Goal: Task Accomplishment & Management: Use online tool/utility

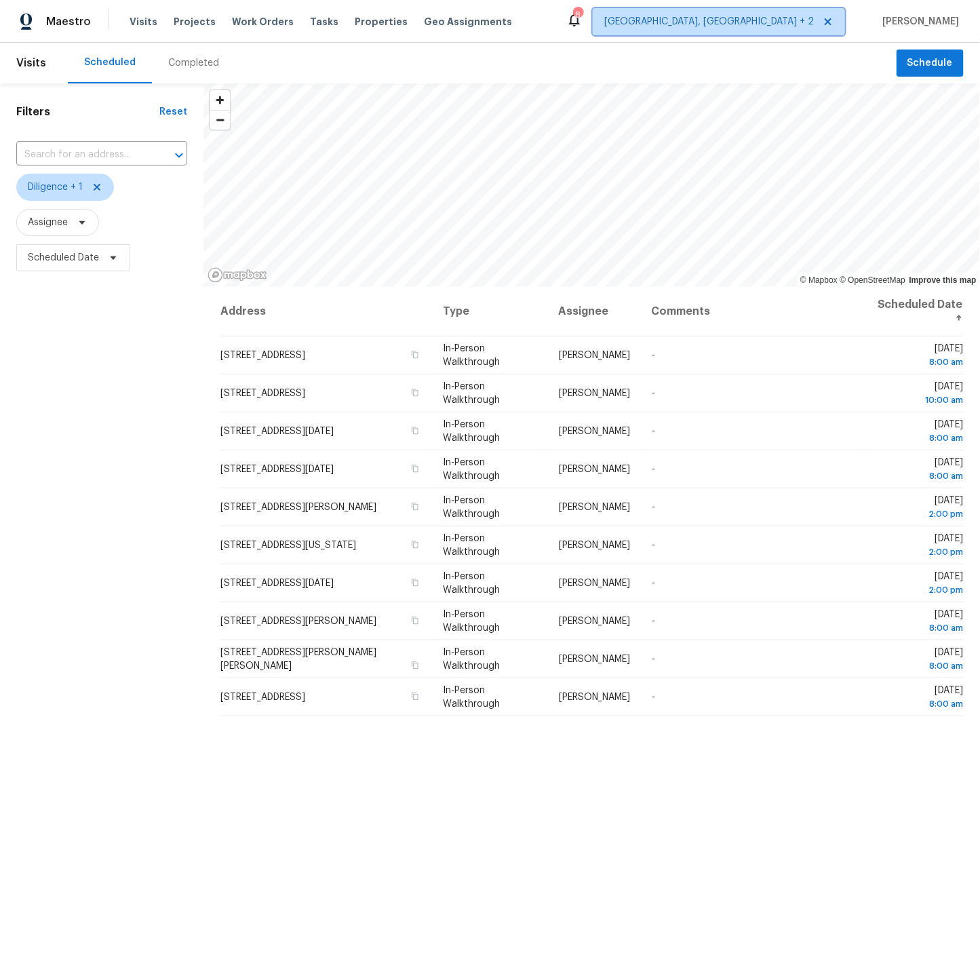
click at [766, 19] on span "Cincinnati, OH + 2" at bounding box center [710, 22] width 210 height 14
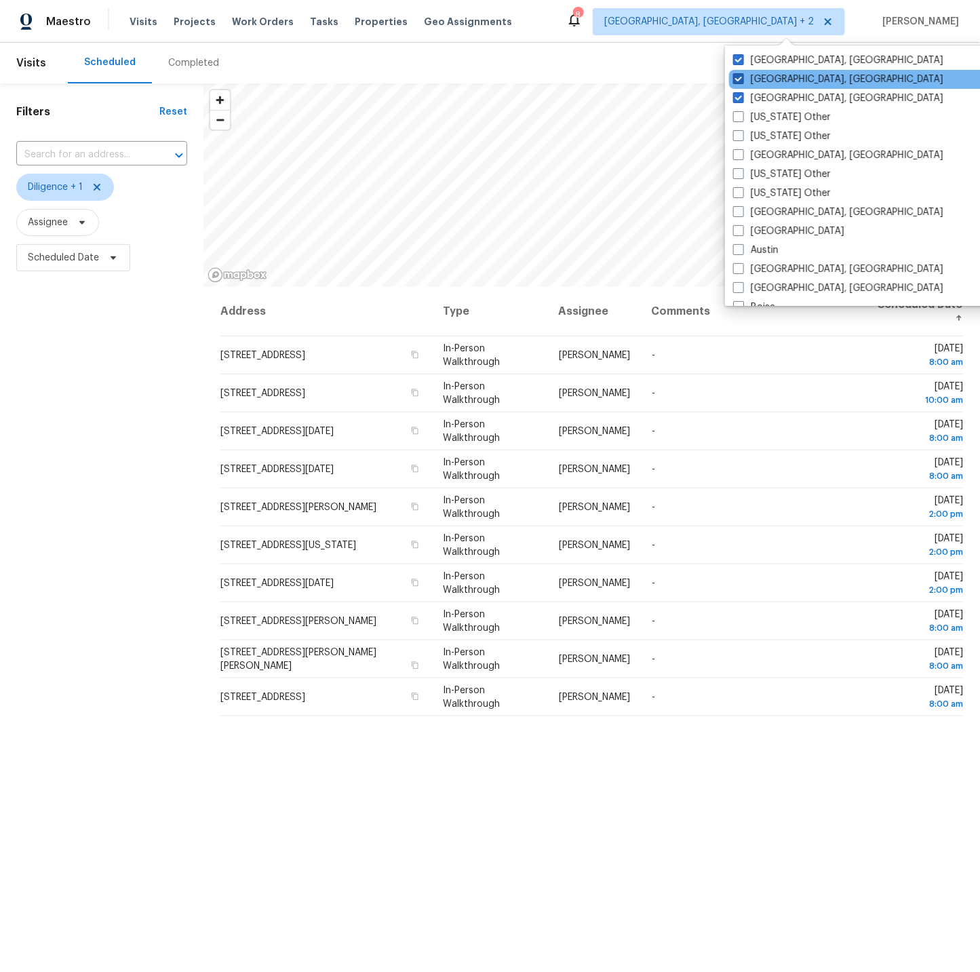
click at [740, 77] on span at bounding box center [738, 78] width 11 height 11
click at [740, 77] on input "Corpus Christi, TX" at bounding box center [737, 77] width 9 height 9
checkbox input "false"
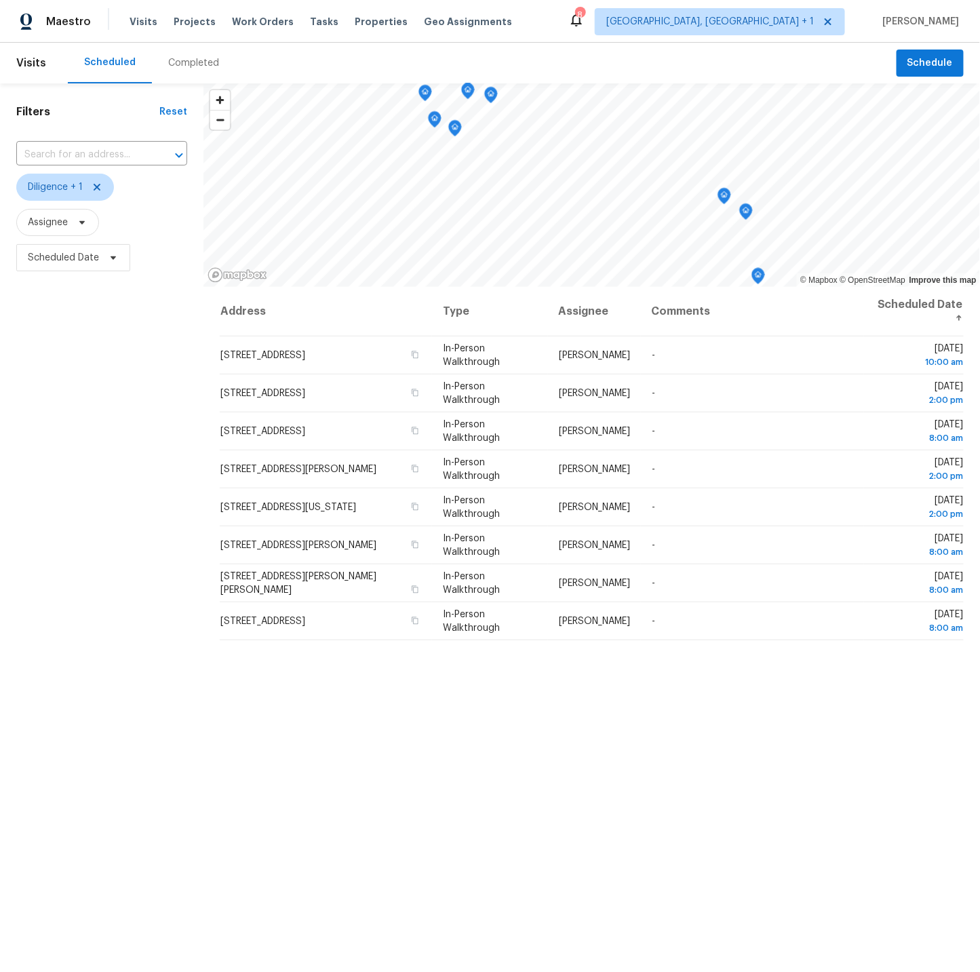
click at [183, 267] on span "Scheduled Date" at bounding box center [101, 257] width 171 height 35
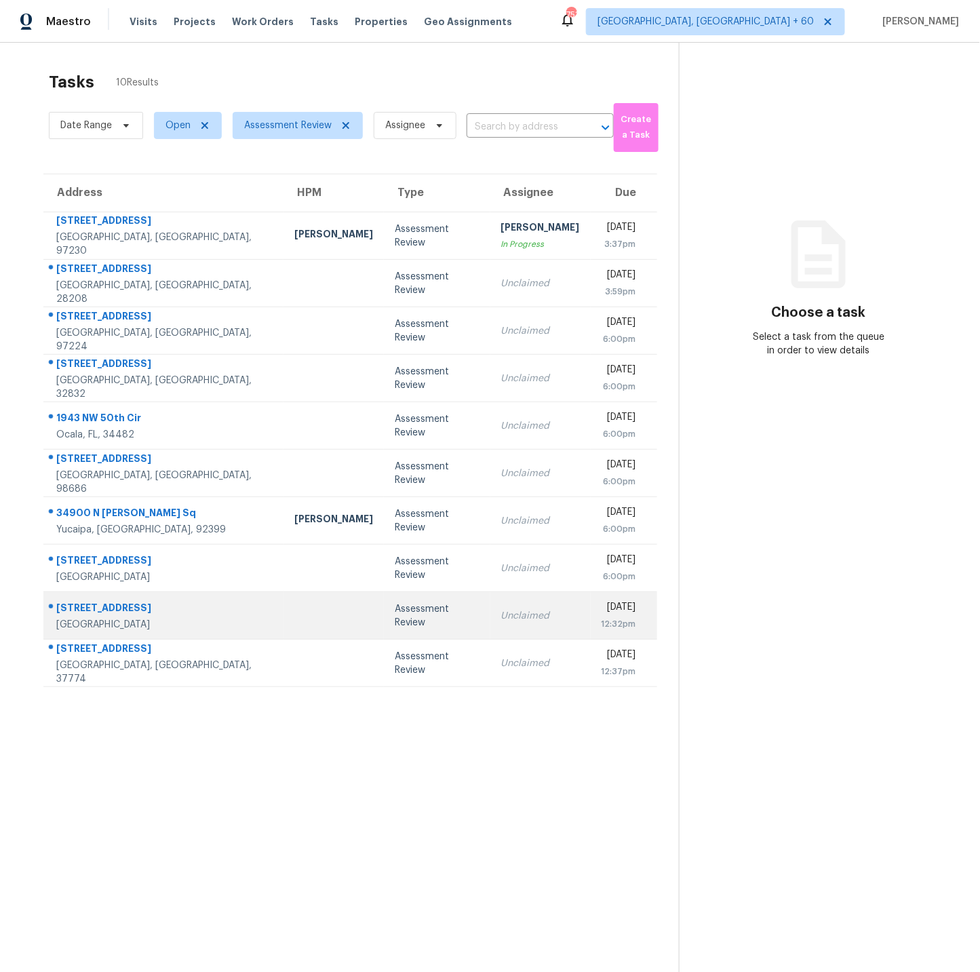
click at [284, 615] on td at bounding box center [334, 615] width 100 height 47
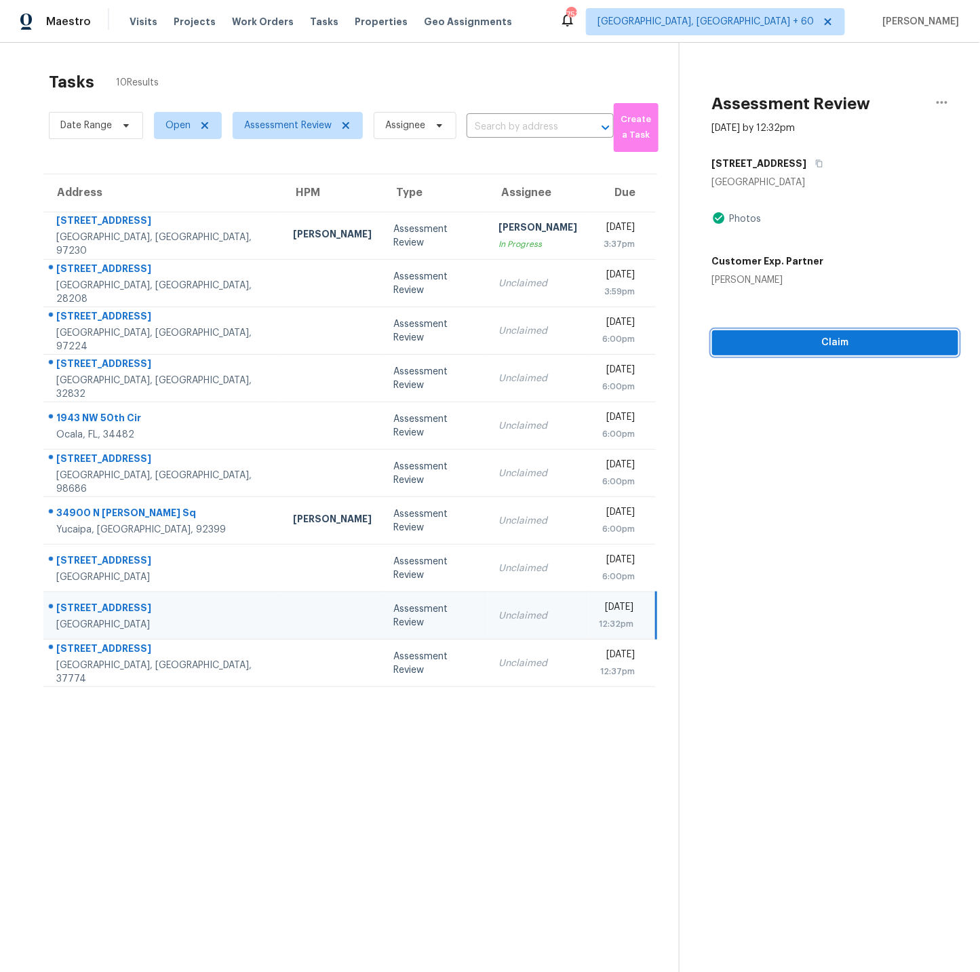
click at [834, 343] on span "Claim" at bounding box center [835, 342] width 225 height 17
click at [834, 343] on span "Start Assessment" at bounding box center [835, 342] width 225 height 17
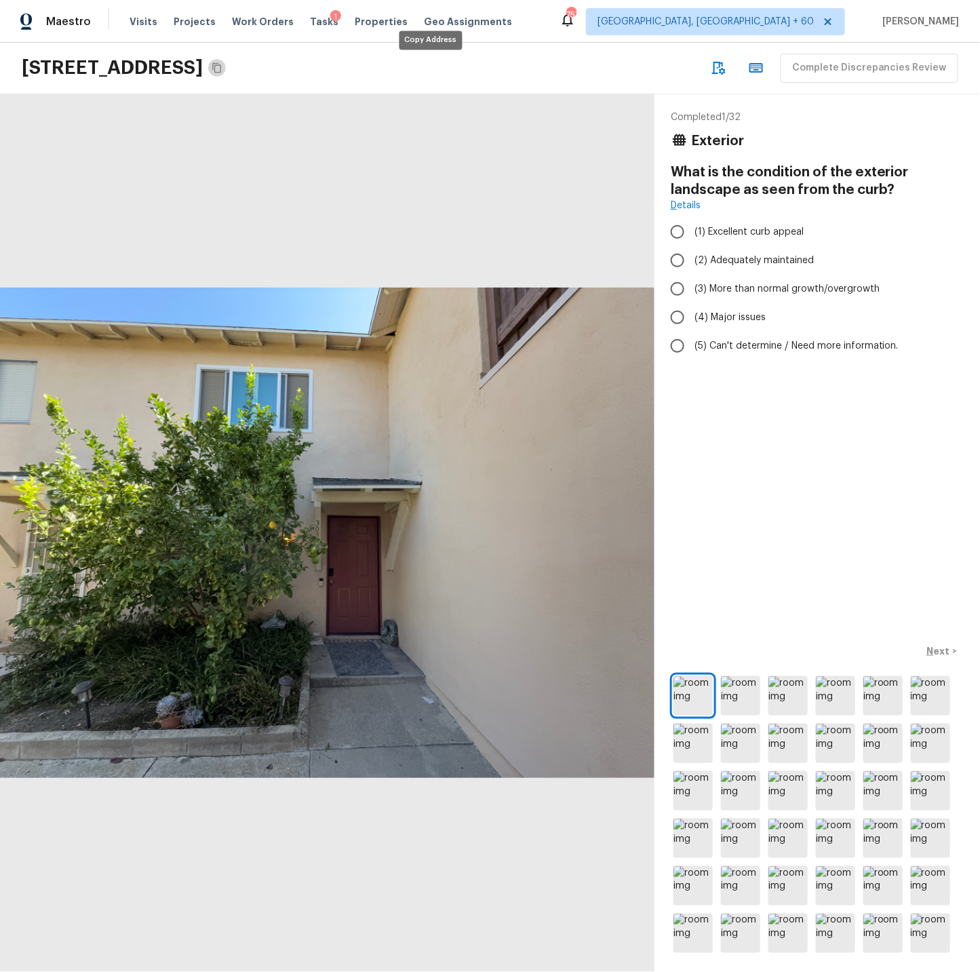
click at [223, 66] on icon "Copy Address" at bounding box center [217, 67] width 11 height 11
click at [697, 695] on img at bounding box center [693, 695] width 39 height 39
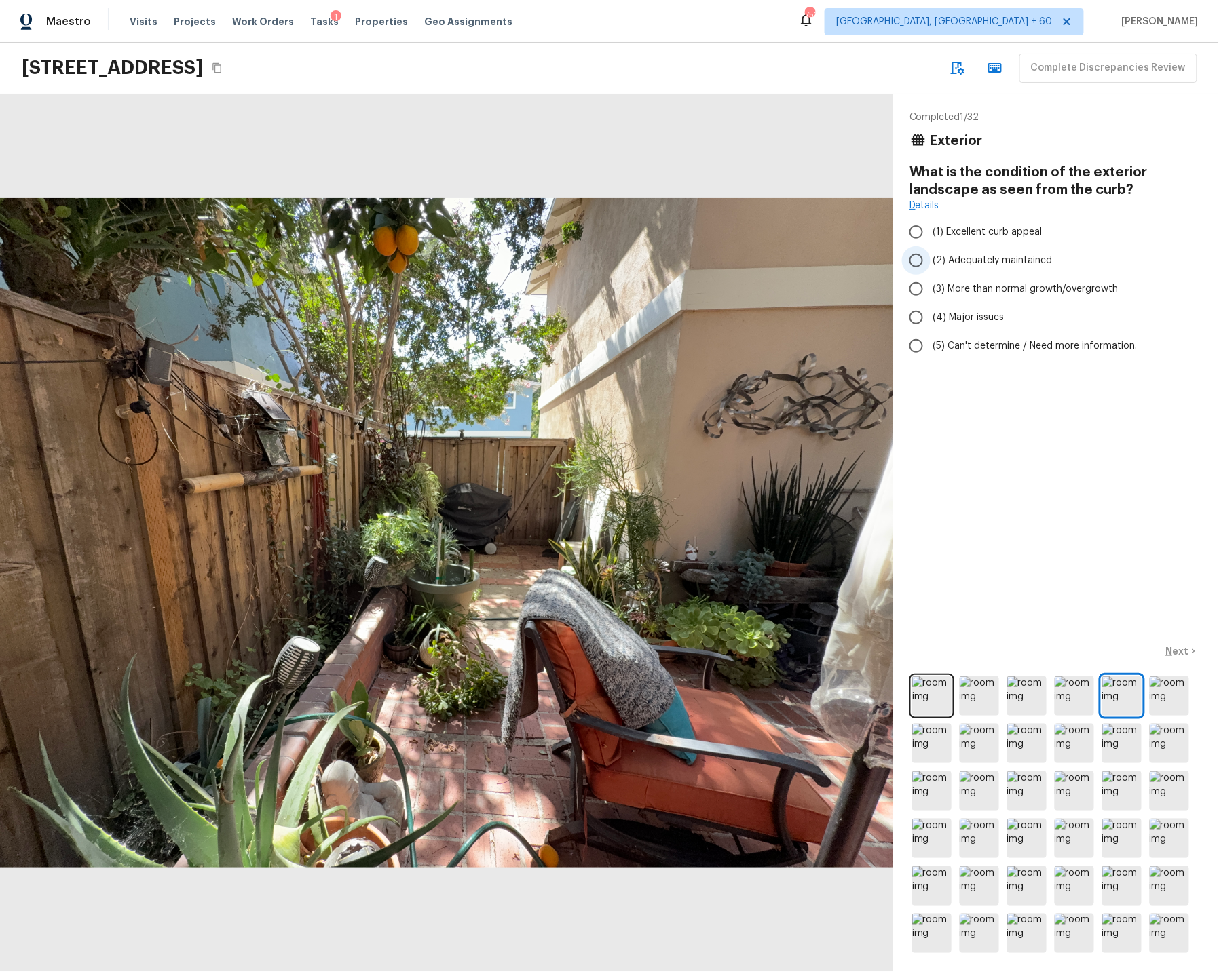
click at [918, 261] on input "(2) Adequately maintained" at bounding box center [916, 260] width 28 height 28
radio input "true"
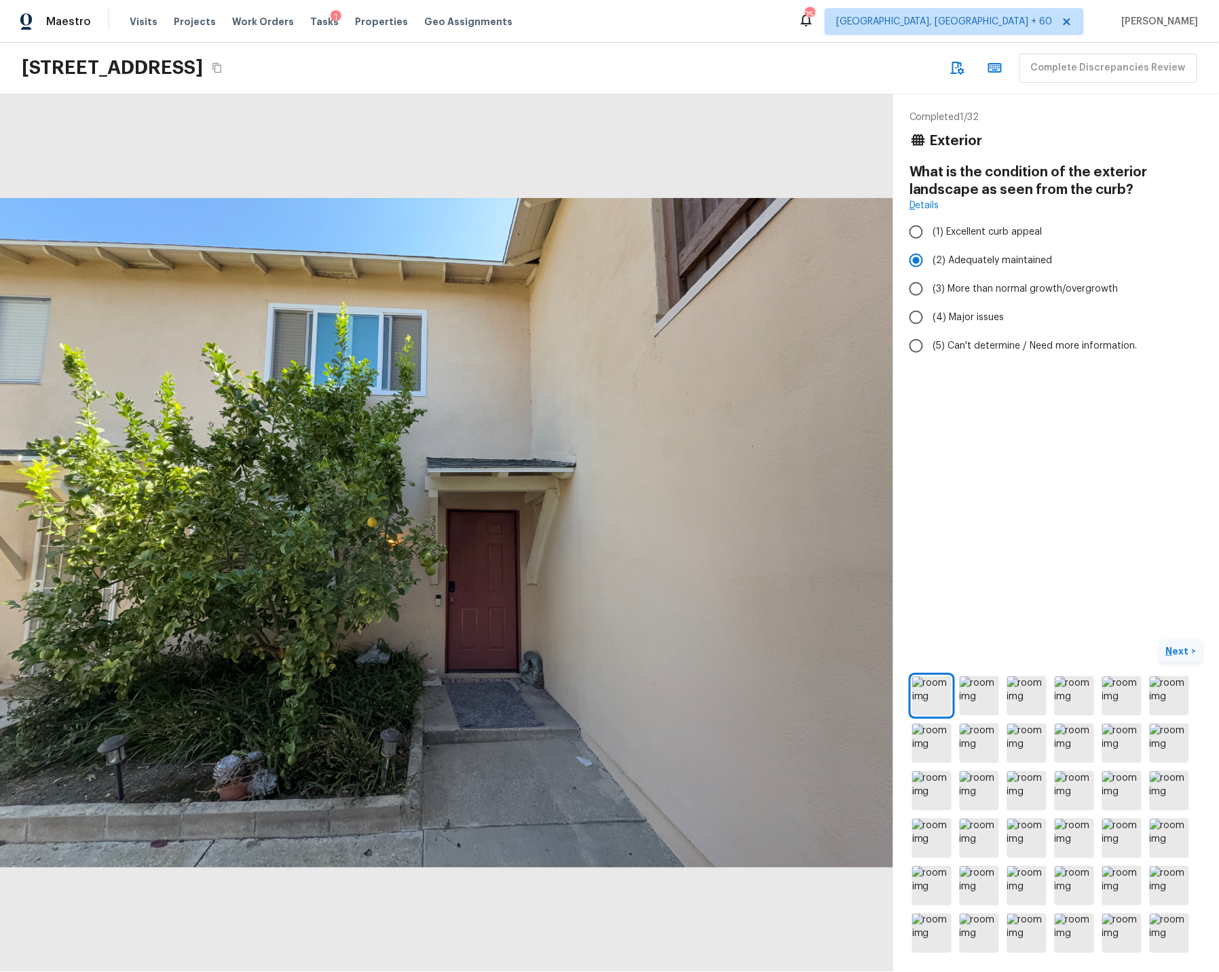
click at [980, 648] on p "Next" at bounding box center [1179, 652] width 26 height 14
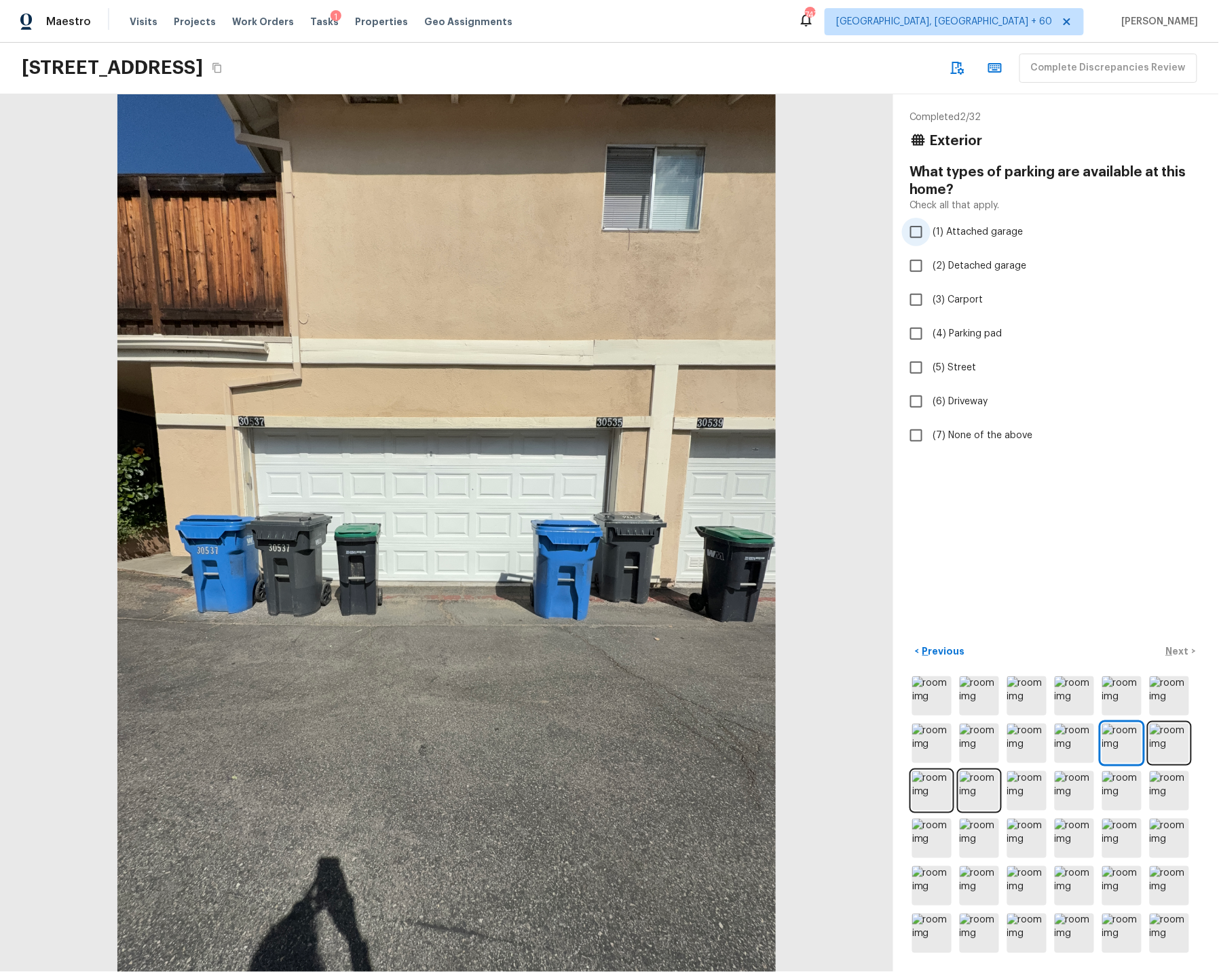
click at [918, 233] on input "(1) Attached garage" at bounding box center [916, 232] width 28 height 28
checkbox input "true"
click at [919, 334] on input "(4) Parking pad" at bounding box center [916, 334] width 28 height 28
checkbox input "false"
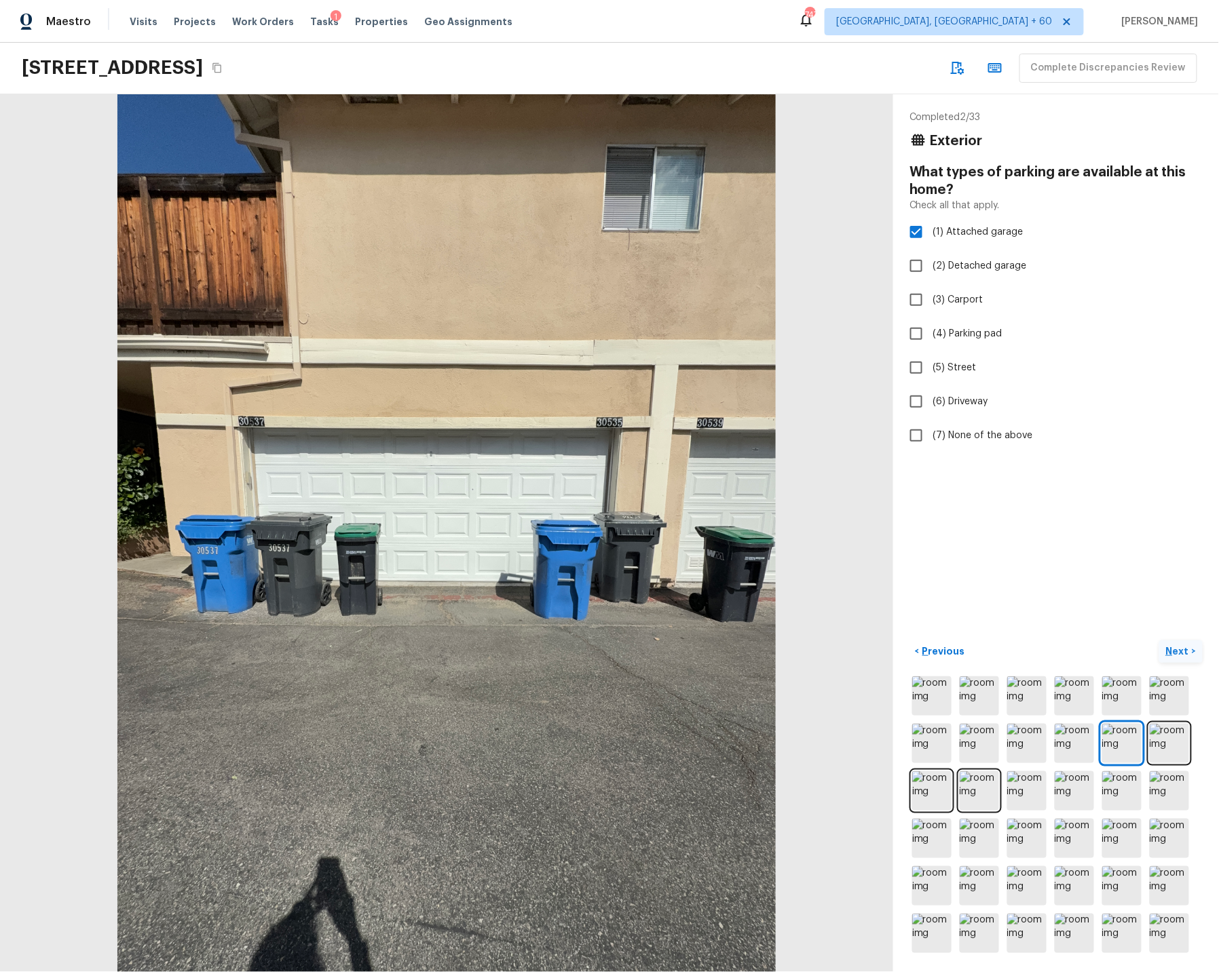
click at [980, 650] on p "Next" at bounding box center [1179, 652] width 26 height 14
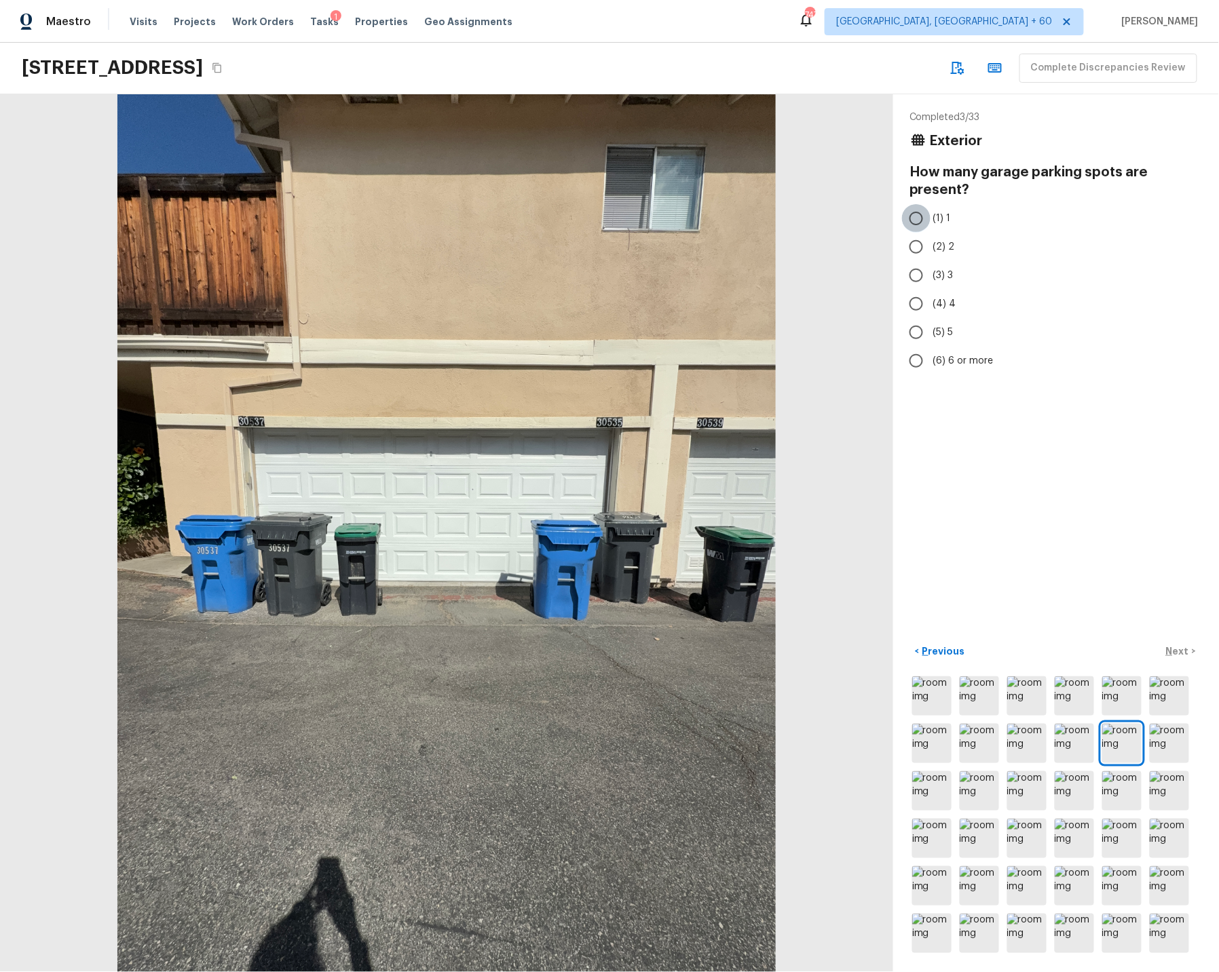
click at [915, 216] on input "(1) 1" at bounding box center [916, 218] width 28 height 28
radio input "true"
click at [980, 652] on p "Next" at bounding box center [1179, 652] width 26 height 14
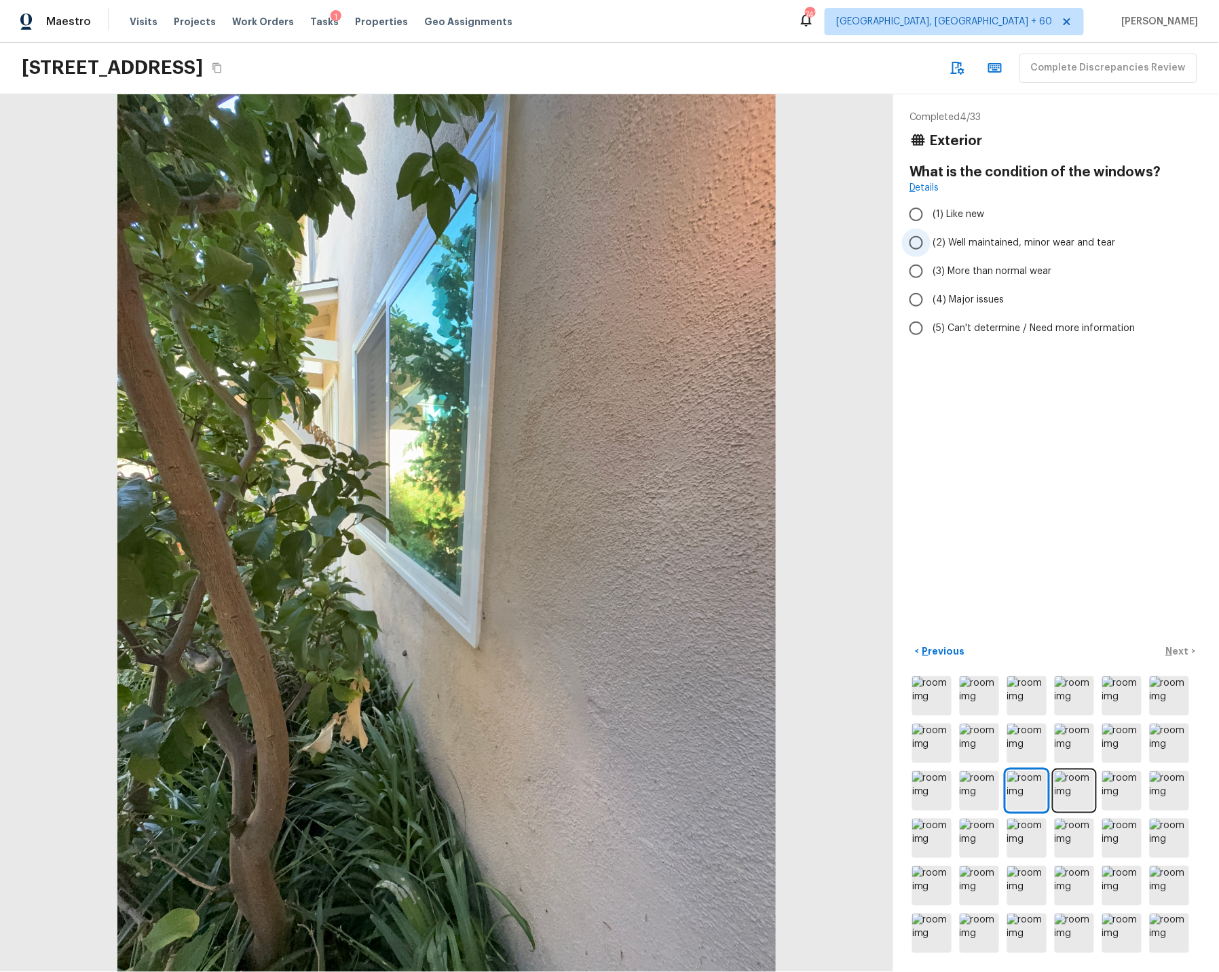
click at [917, 241] on input "(2) Well maintained, minor wear and tear" at bounding box center [916, 243] width 28 height 28
radio input "true"
click at [980, 651] on p "Next" at bounding box center [1179, 652] width 26 height 14
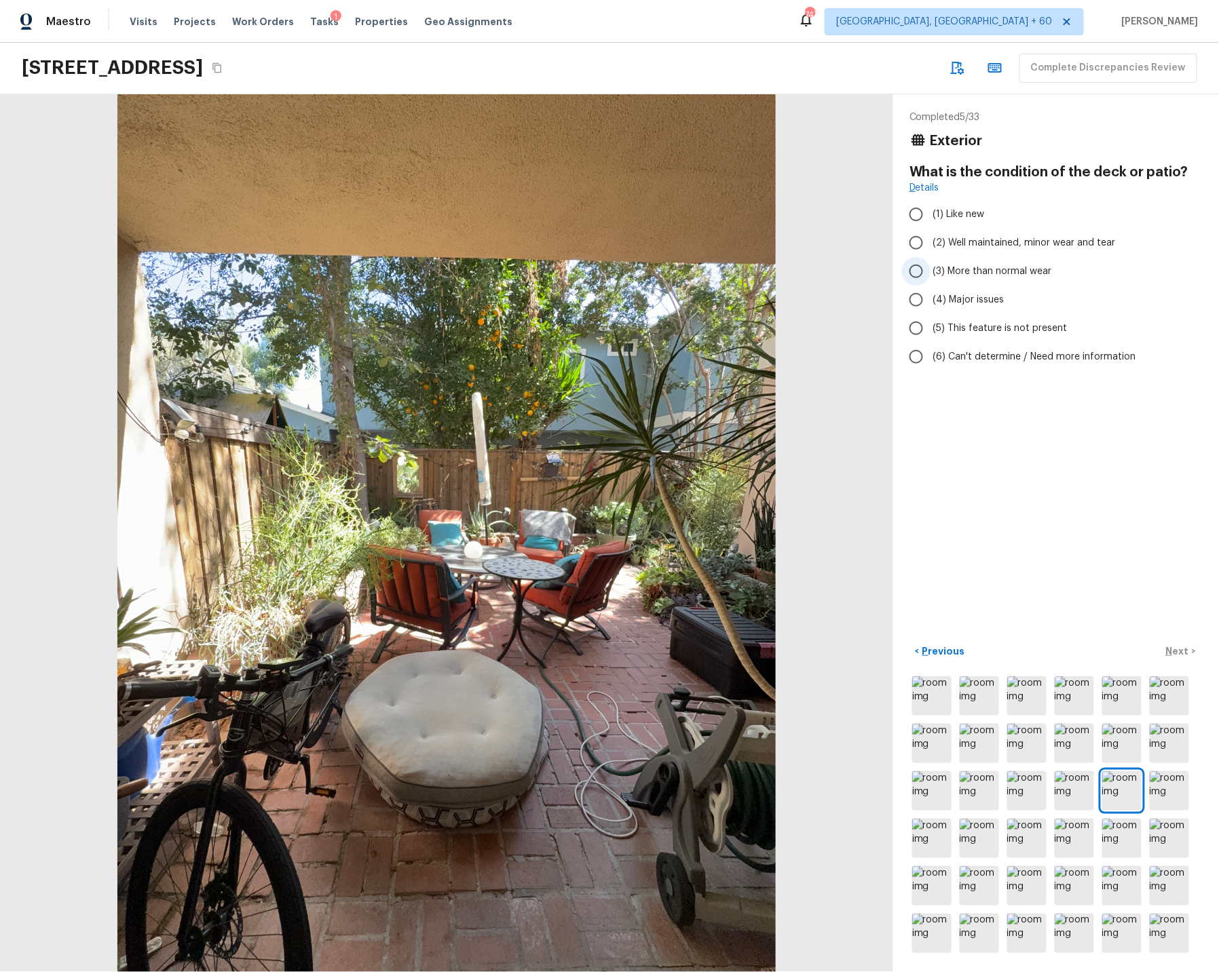
click at [917, 269] on input "(3) More than normal wear" at bounding box center [916, 271] width 28 height 28
radio input "true"
click at [980, 652] on p "Next" at bounding box center [1179, 652] width 26 height 14
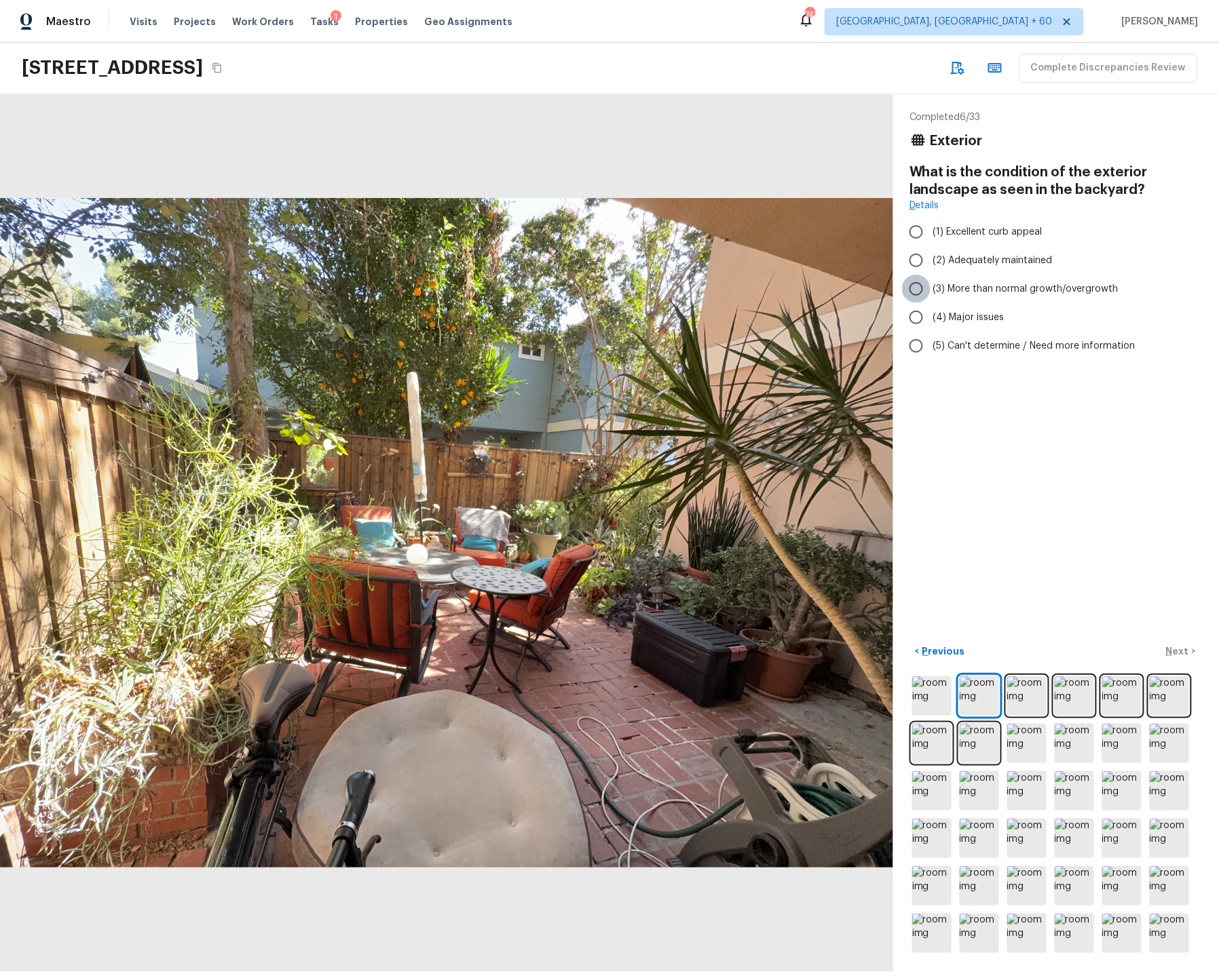
click at [917, 286] on input "(3) More than normal growth/overgrowth" at bounding box center [916, 289] width 28 height 28
radio input "true"
click at [980, 650] on p "Next" at bounding box center [1179, 652] width 26 height 14
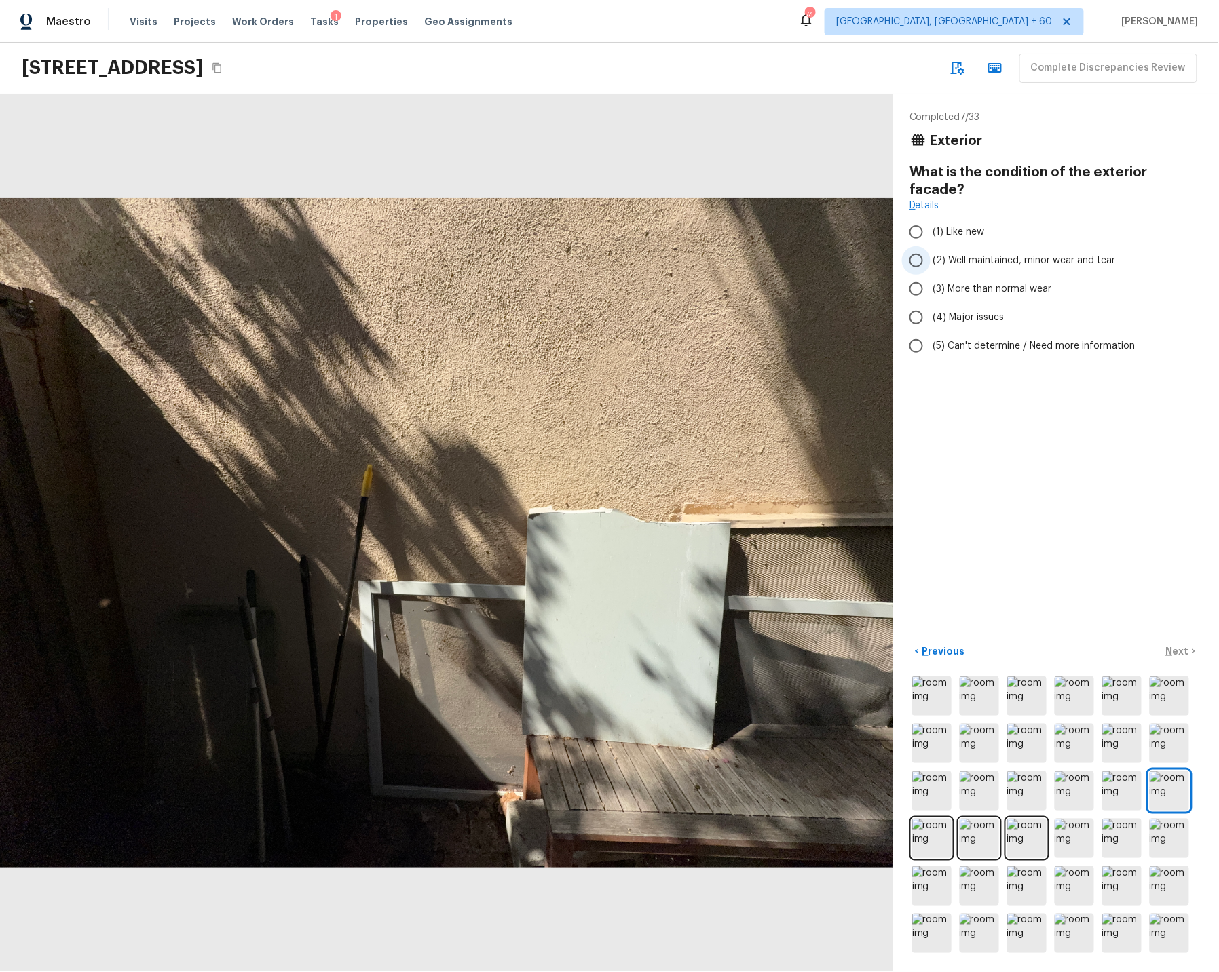
click at [915, 246] on input "(2) Well maintained, minor wear and tear" at bounding box center [916, 260] width 28 height 28
radio input "true"
click at [980, 652] on p "Next" at bounding box center [1179, 652] width 26 height 14
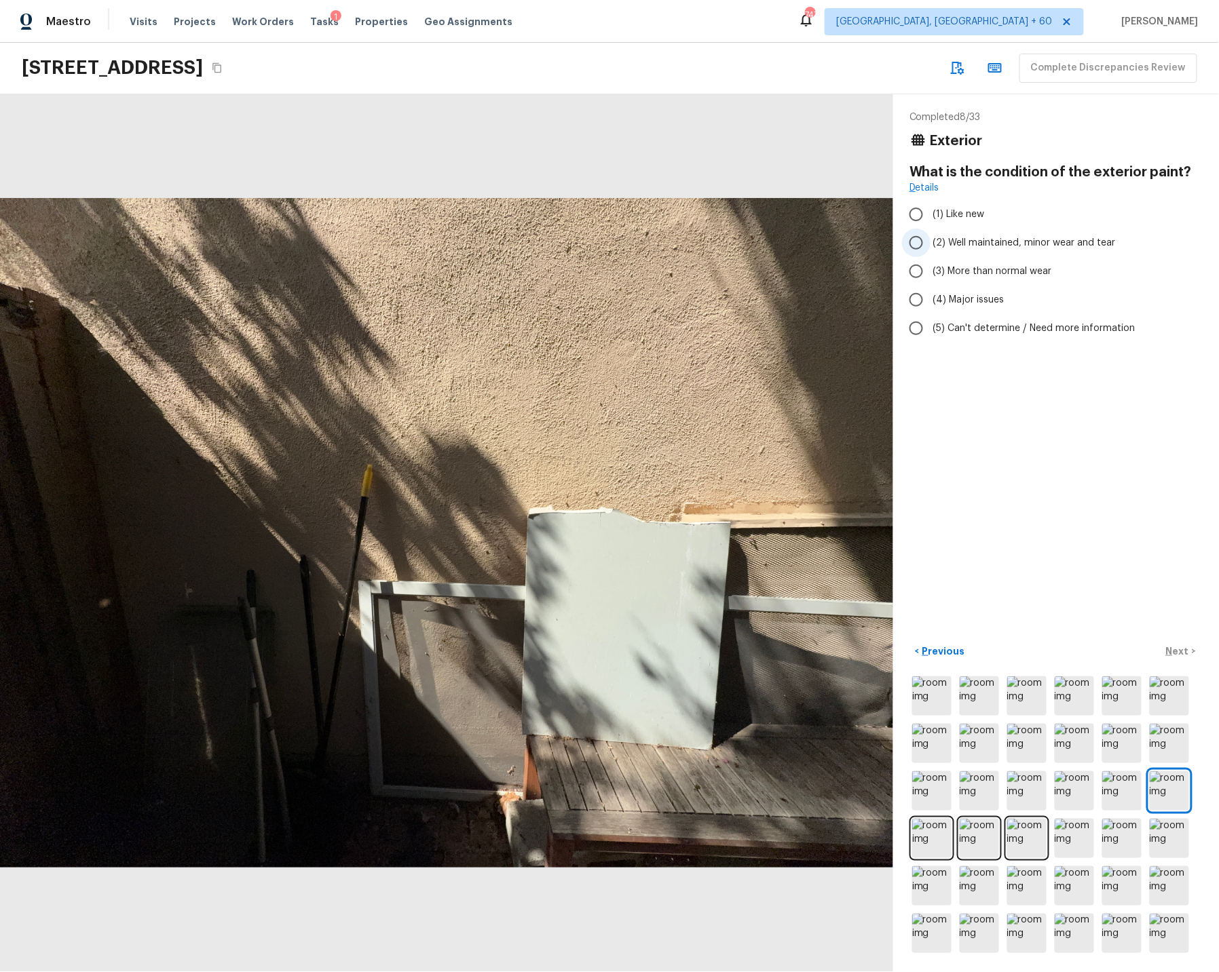
click at [916, 243] on input "(2) Well maintained, minor wear and tear" at bounding box center [916, 243] width 28 height 28
radio input "true"
click at [980, 651] on p "Next" at bounding box center [1179, 652] width 26 height 14
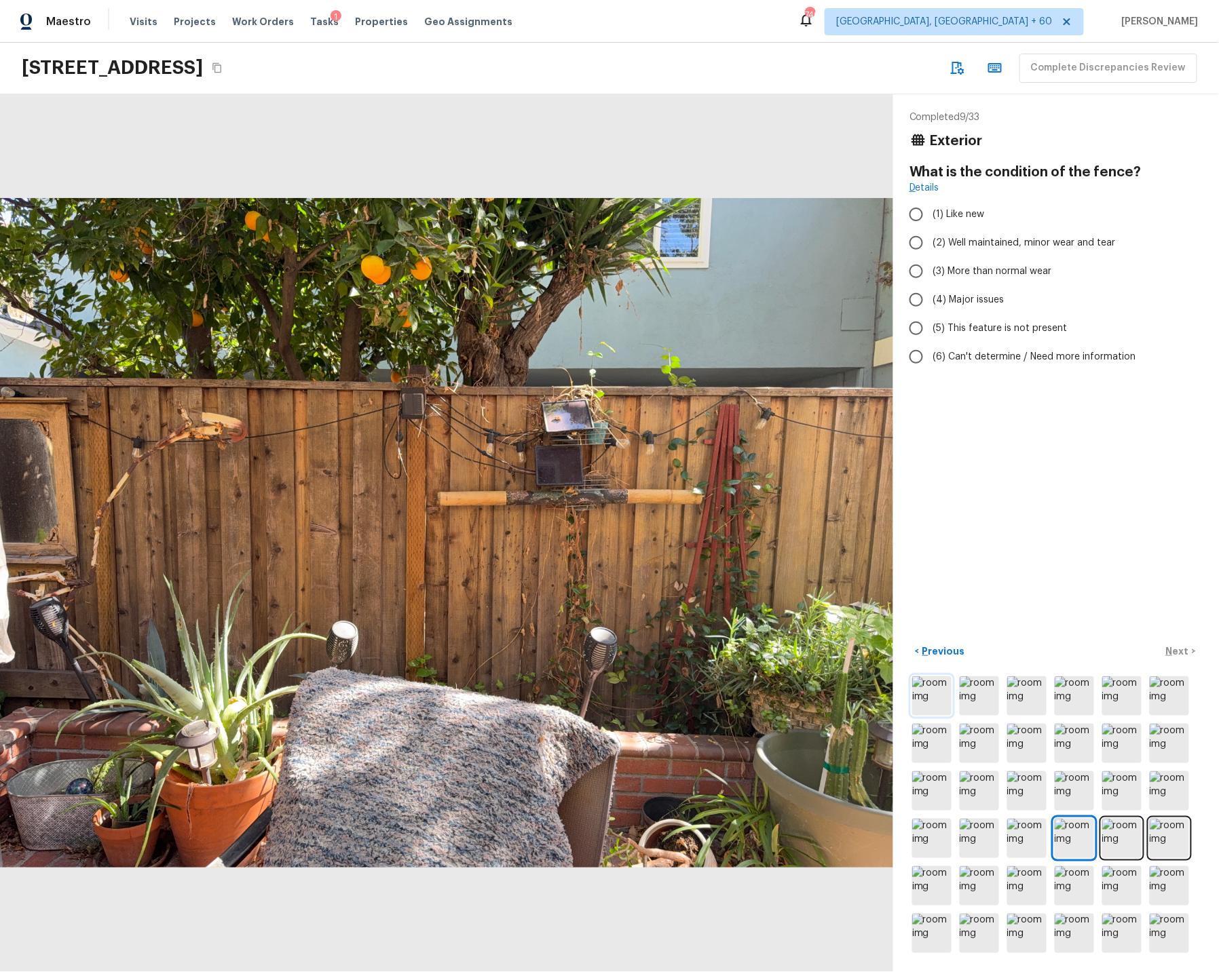
click at [930, 701] on img at bounding box center [931, 695] width 39 height 39
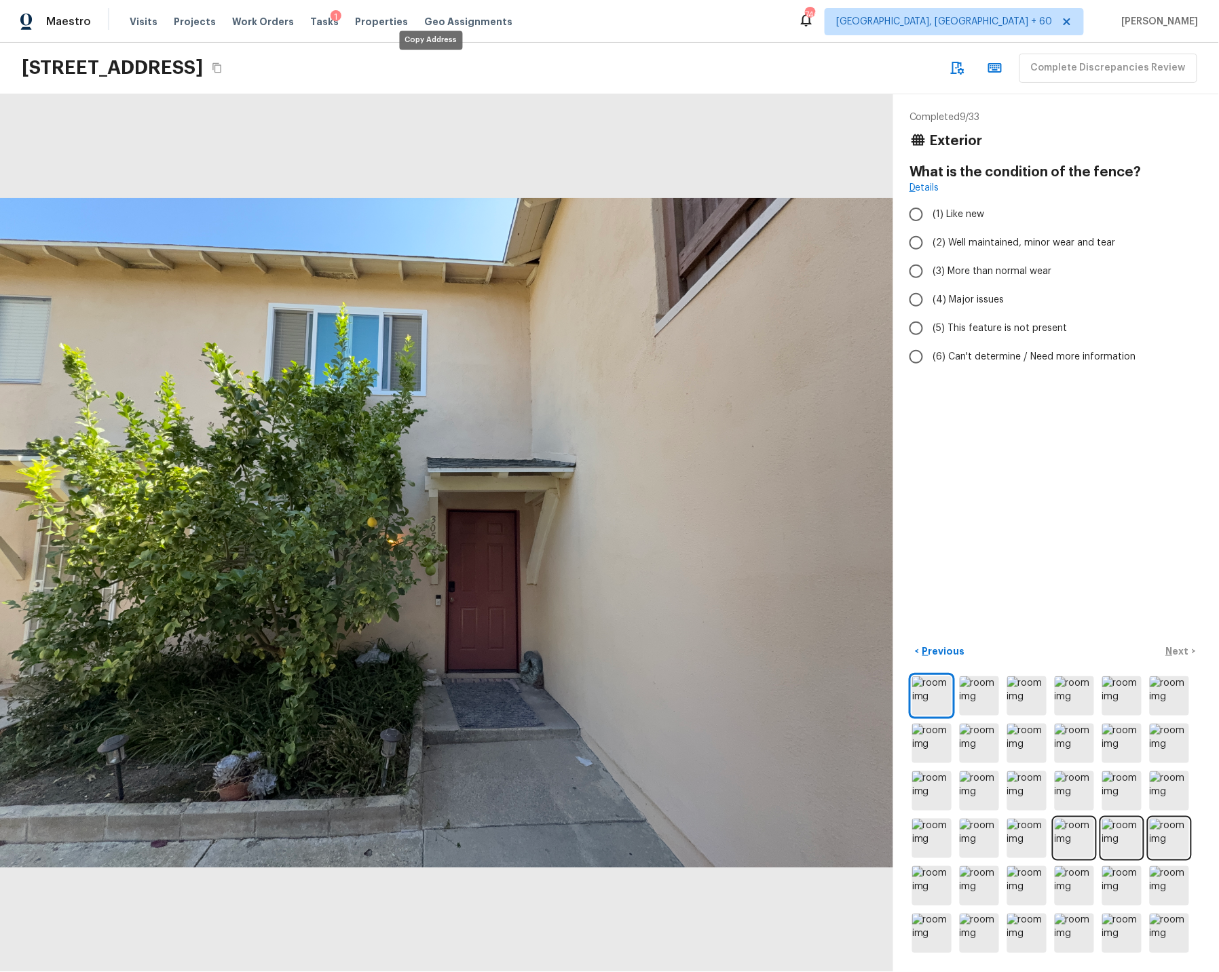
click at [223, 67] on icon "Copy Address" at bounding box center [217, 67] width 11 height 11
click at [104, 32] on div "Maestro Visits Projects Work Orders Tasks 1 Properties Geo Assignments" at bounding box center [264, 21] width 529 height 27
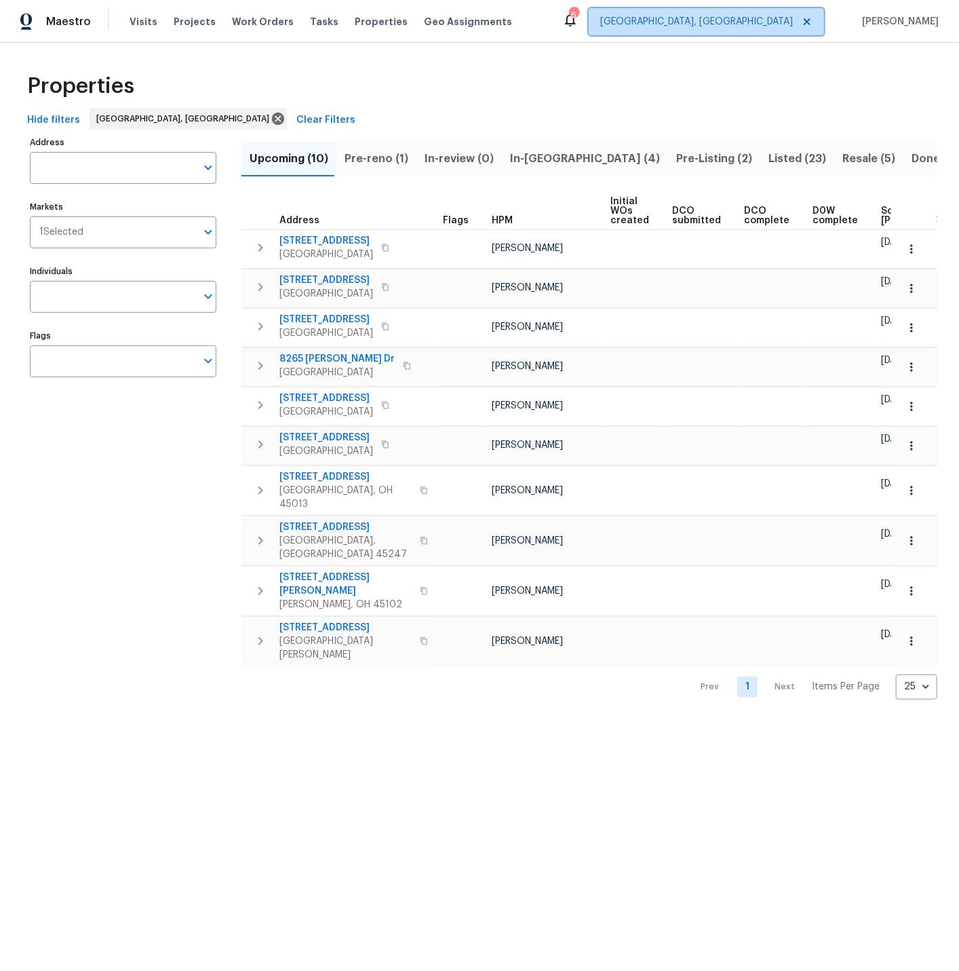
click at [754, 22] on span "[GEOGRAPHIC_DATA], [GEOGRAPHIC_DATA]" at bounding box center [696, 22] width 193 height 14
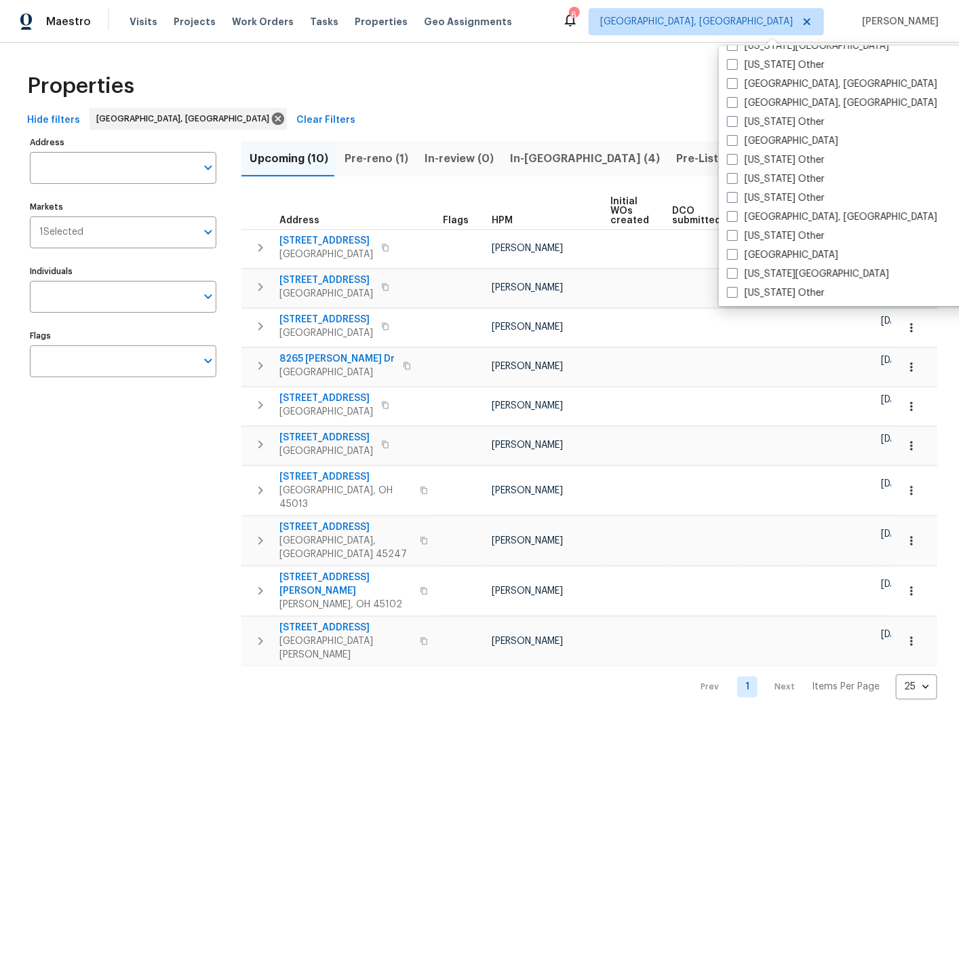
scroll to position [629, 0]
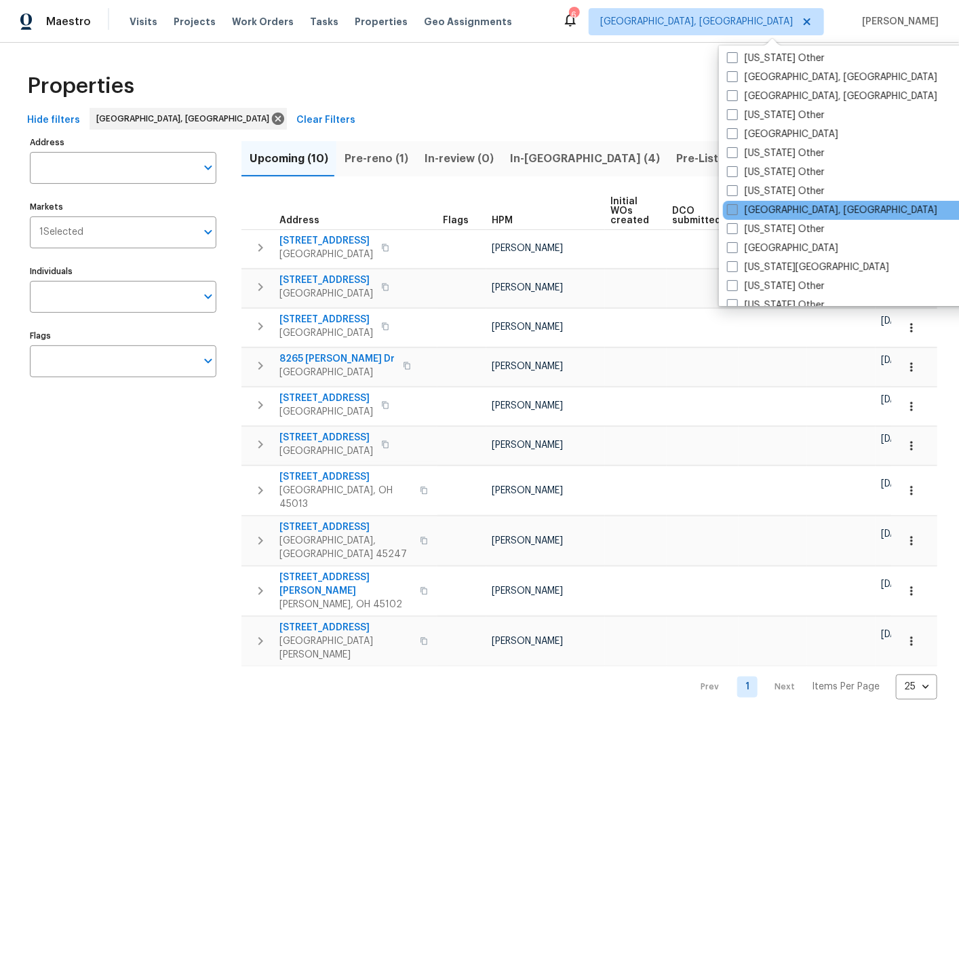
click at [735, 208] on span at bounding box center [732, 209] width 11 height 11
click at [735, 208] on input "Indianapolis, IN" at bounding box center [731, 208] width 9 height 9
checkbox input "true"
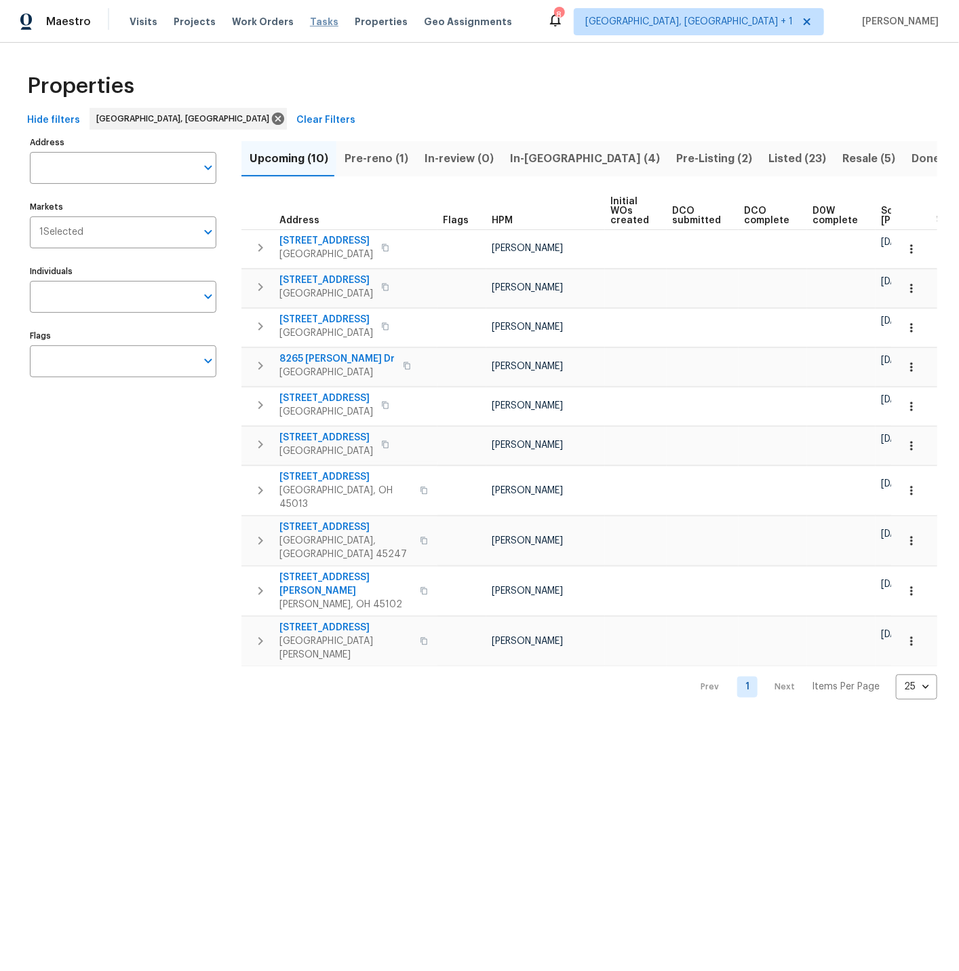
click at [311, 24] on span "Tasks" at bounding box center [324, 21] width 28 height 9
click at [752, 23] on span "[GEOGRAPHIC_DATA], [GEOGRAPHIC_DATA]" at bounding box center [696, 22] width 193 height 14
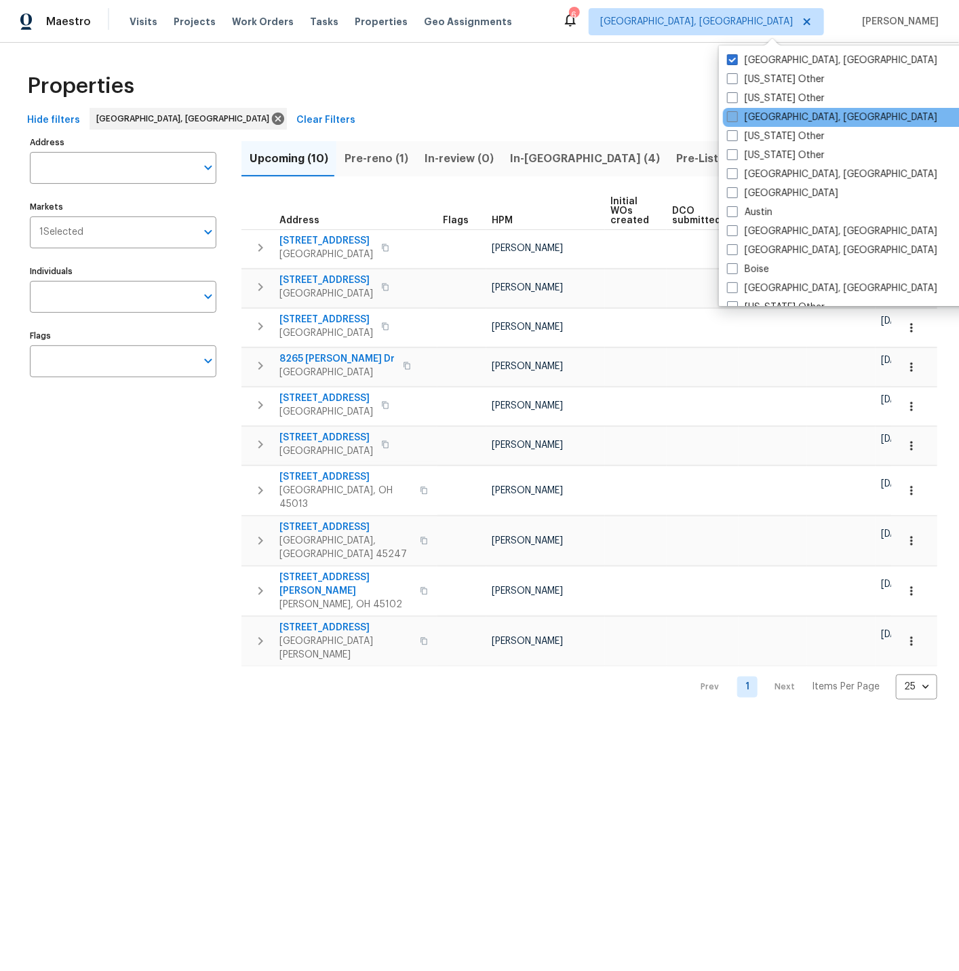
click at [732, 117] on span at bounding box center [732, 116] width 11 height 11
click at [732, 117] on input "Albuquerque, NM" at bounding box center [731, 115] width 9 height 9
checkbox input "true"
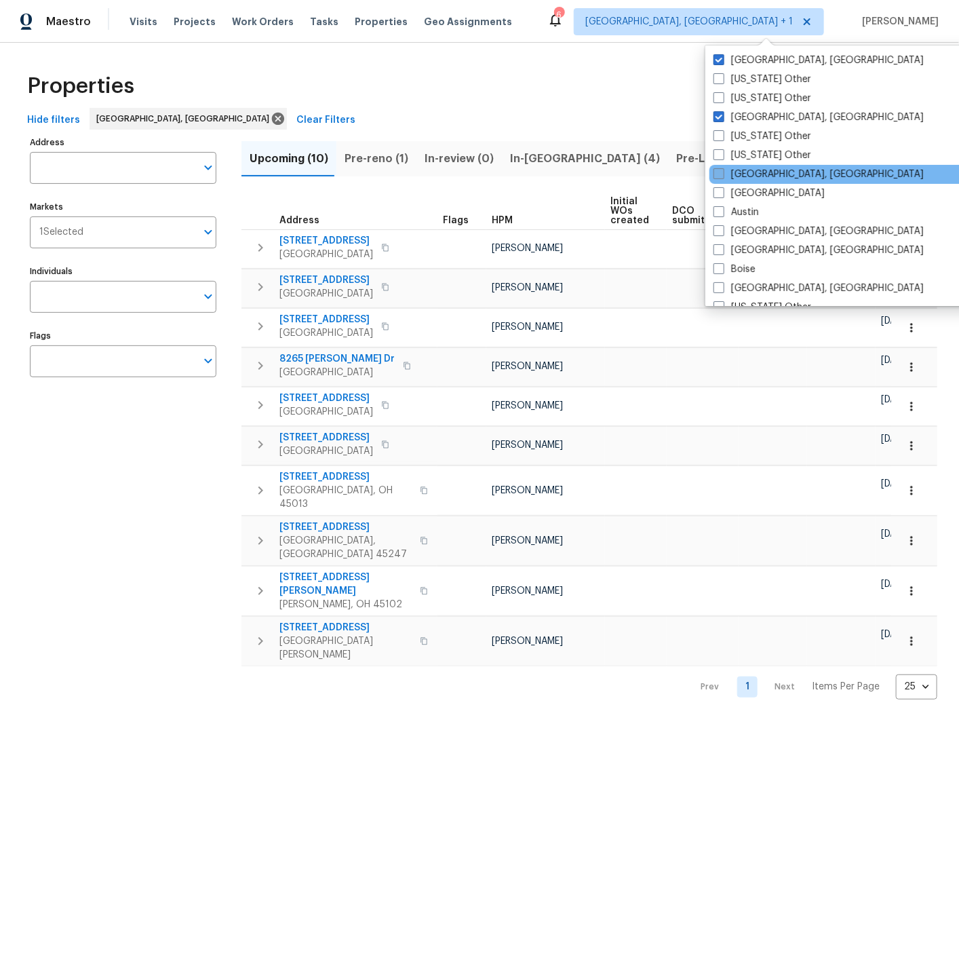
click at [719, 173] on span at bounding box center [719, 173] width 11 height 11
click at [719, 173] on input "Asheville, NC" at bounding box center [718, 172] width 9 height 9
checkbox input "true"
click at [718, 193] on span at bounding box center [717, 192] width 11 height 11
click at [718, 193] on input "Atlanta" at bounding box center [716, 191] width 9 height 9
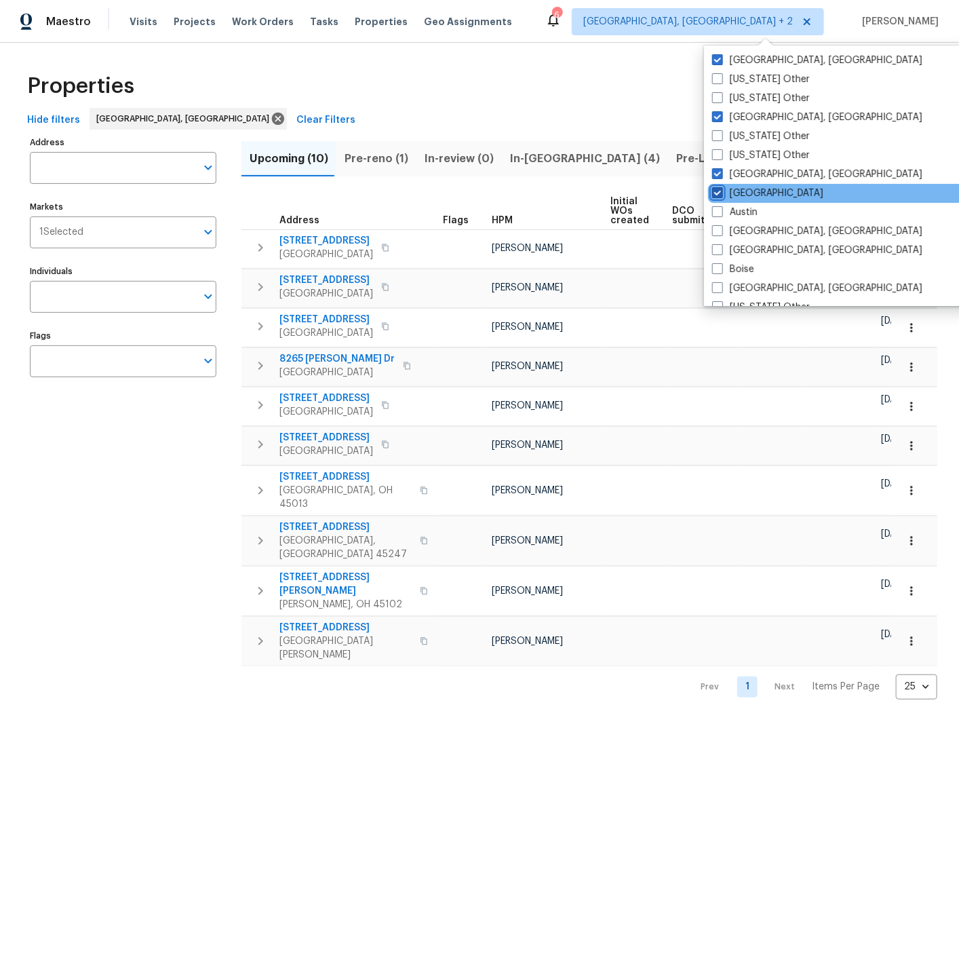
checkbox input "true"
click at [720, 208] on span at bounding box center [717, 211] width 11 height 11
click at [720, 208] on input "Austin" at bounding box center [716, 210] width 9 height 9
checkbox input "true"
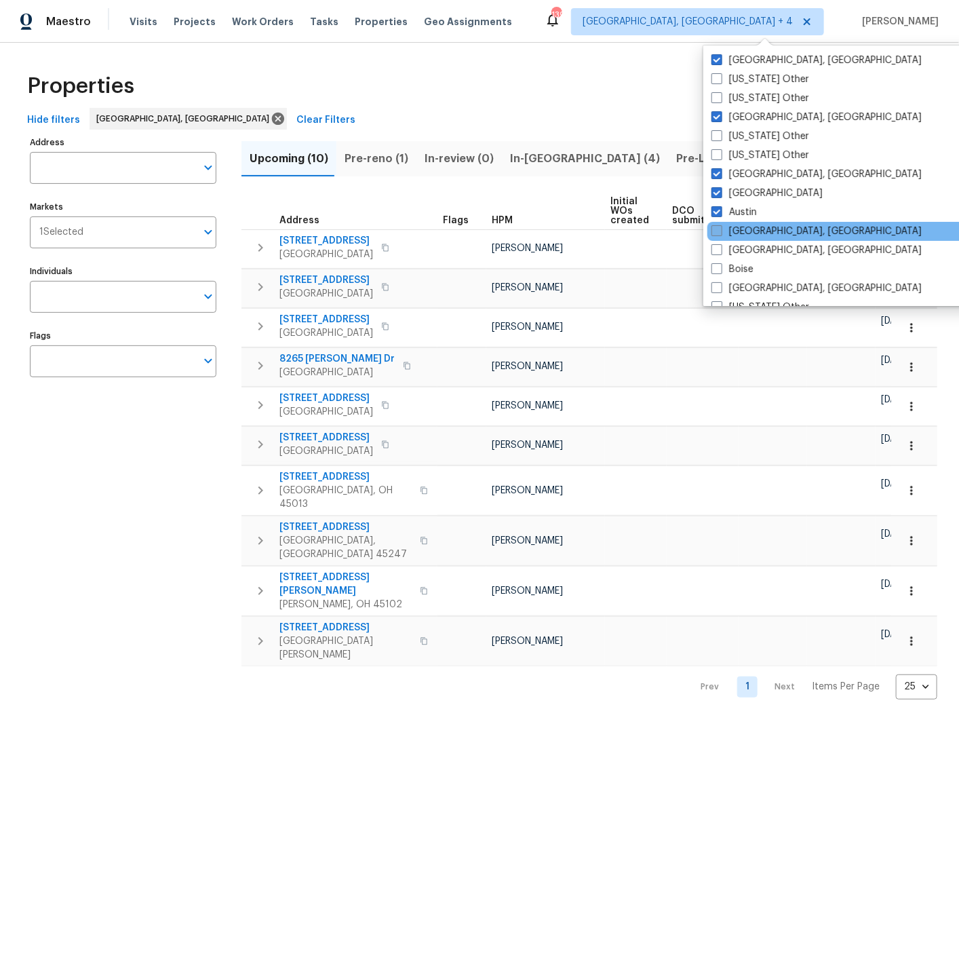
click at [717, 229] on span at bounding box center [717, 230] width 11 height 11
click at [717, 229] on input "Baltimore, MD" at bounding box center [716, 229] width 9 height 9
checkbox input "true"
click at [721, 247] on span at bounding box center [717, 249] width 11 height 11
click at [721, 247] on input "Birmingham, AL" at bounding box center [716, 248] width 9 height 9
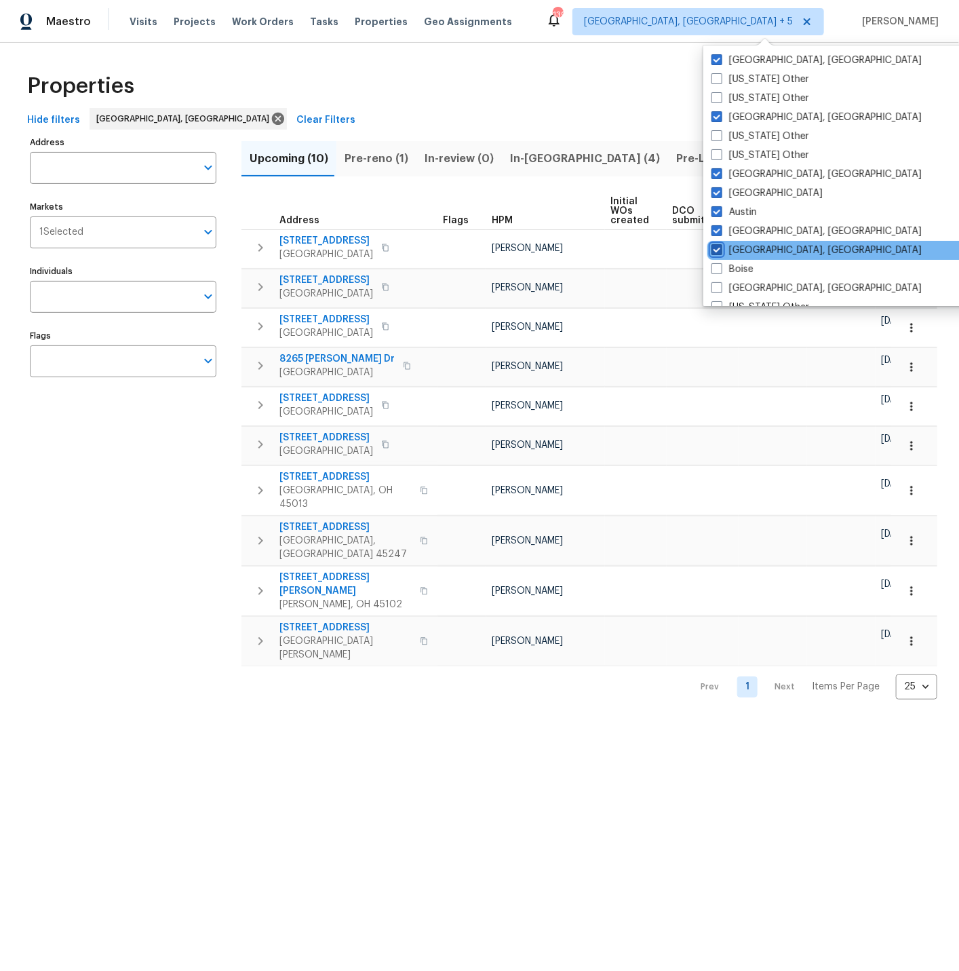
checkbox input "true"
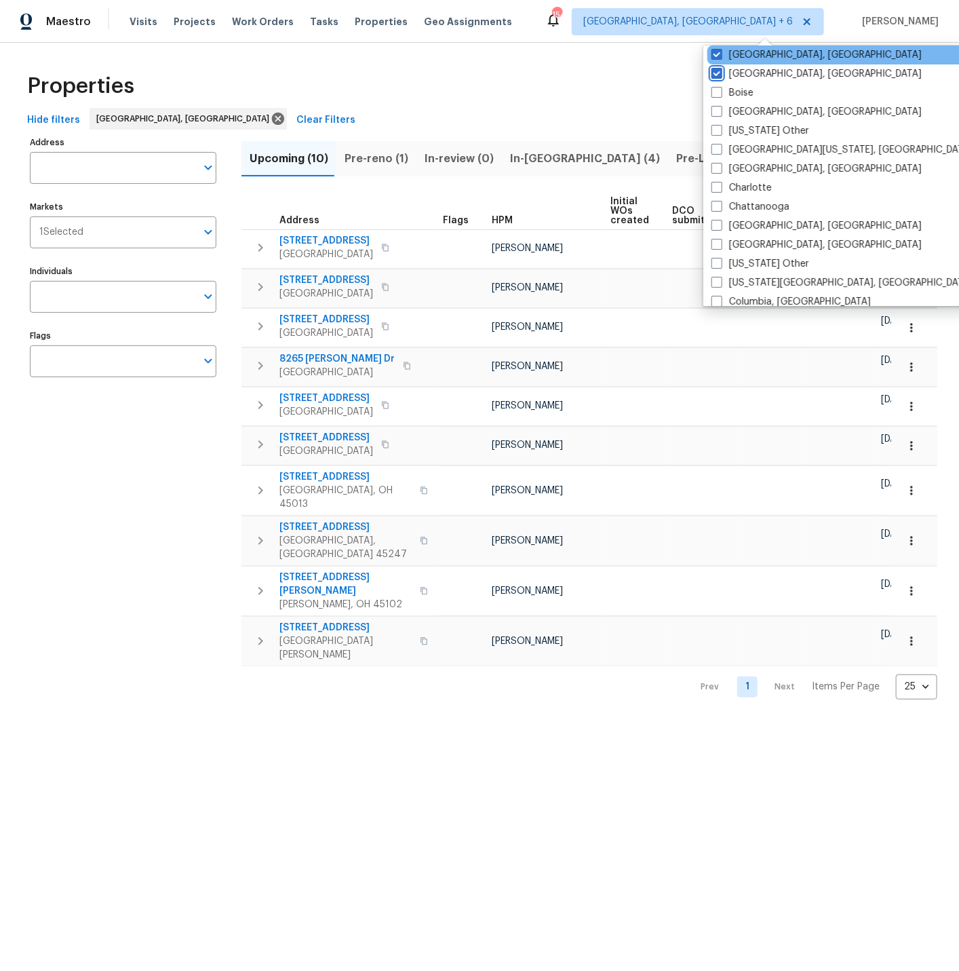
scroll to position [193, 0]
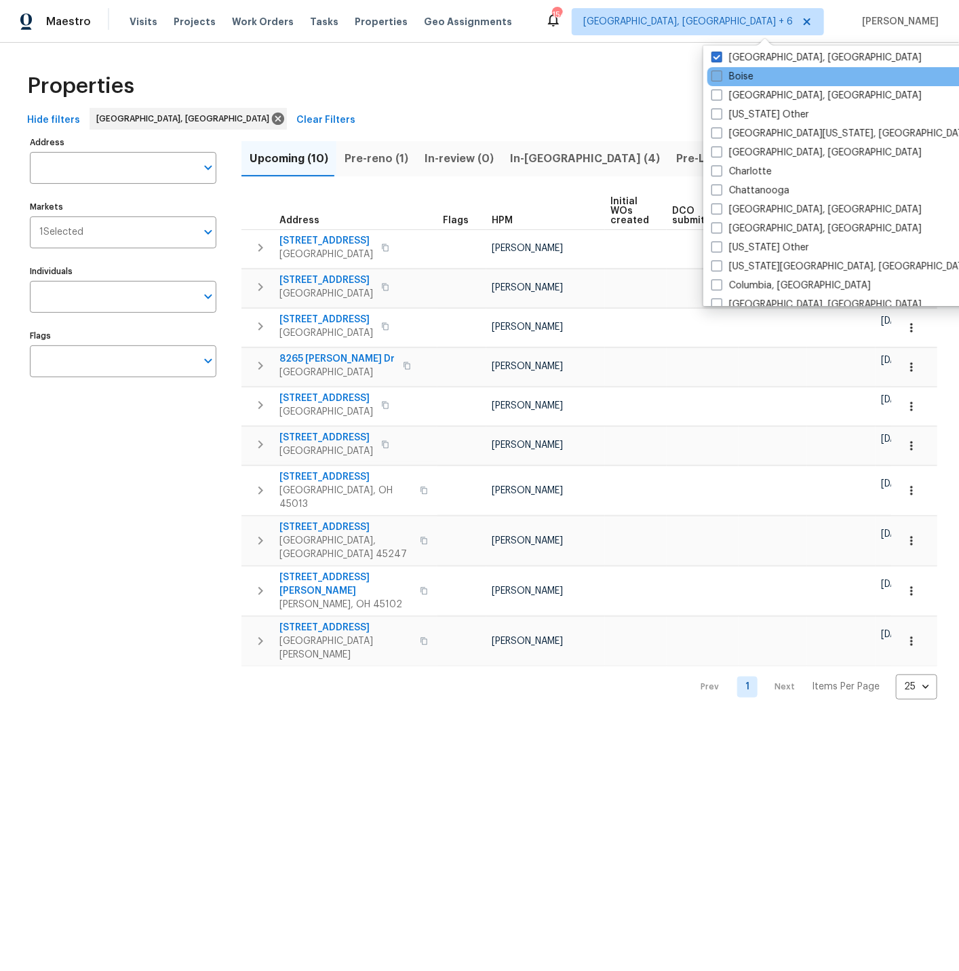
click at [717, 74] on span at bounding box center [717, 76] width 11 height 11
click at [717, 74] on input "Boise" at bounding box center [716, 74] width 9 height 9
checkbox input "true"
click at [719, 93] on span at bounding box center [717, 95] width 11 height 11
click at [719, 93] on input "Boston, MA" at bounding box center [716, 93] width 9 height 9
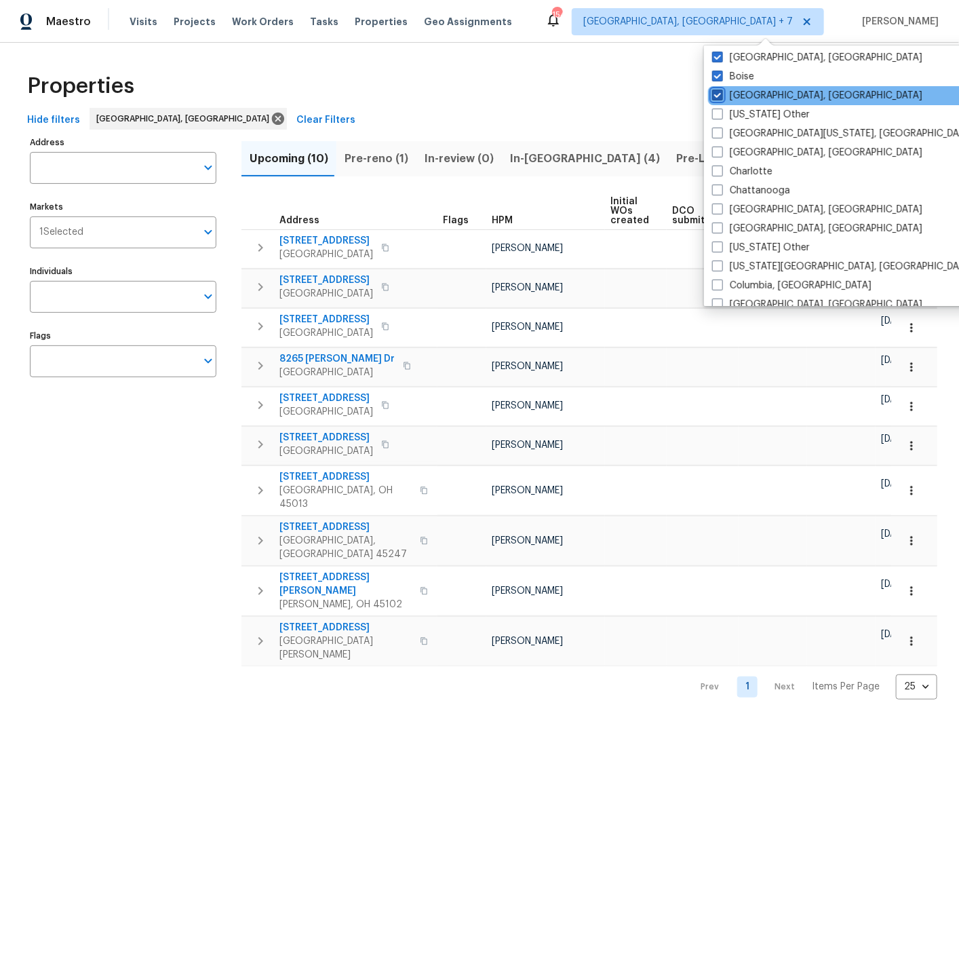
checkbox input "true"
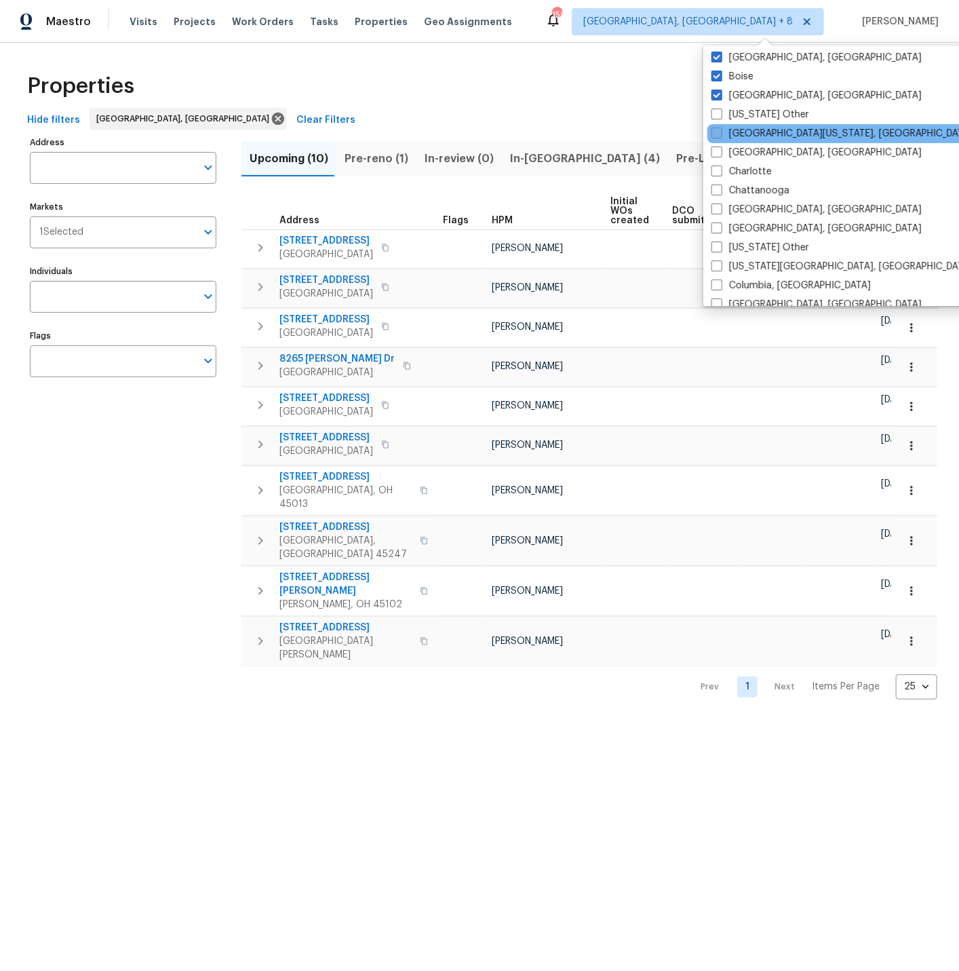
click at [719, 130] on span at bounding box center [717, 133] width 11 height 11
click at [719, 130] on input "Central California, CA" at bounding box center [716, 131] width 9 height 9
checkbox input "true"
click at [718, 151] on span at bounding box center [717, 152] width 11 height 11
click at [718, 151] on input "Charleston, SC" at bounding box center [716, 150] width 9 height 9
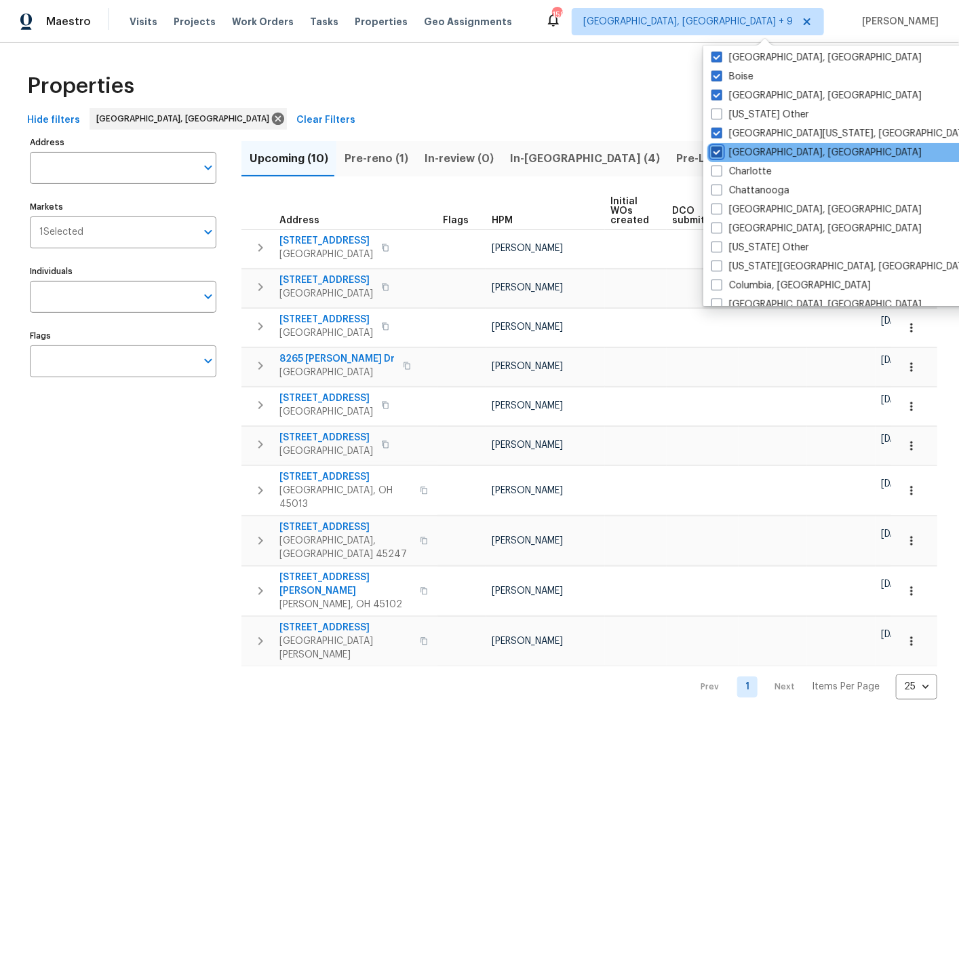
checkbox input "true"
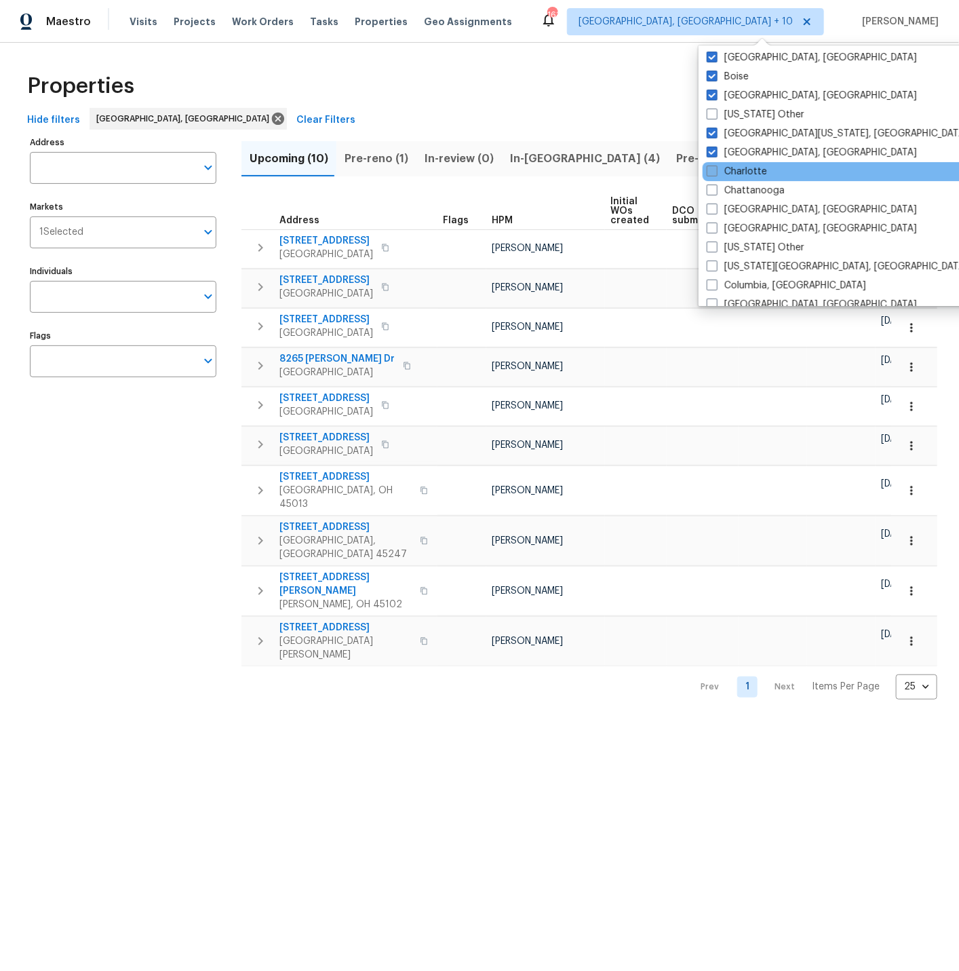
click at [713, 170] on span at bounding box center [712, 171] width 11 height 11
click at [713, 170] on input "Charlotte" at bounding box center [711, 169] width 9 height 9
checkbox input "true"
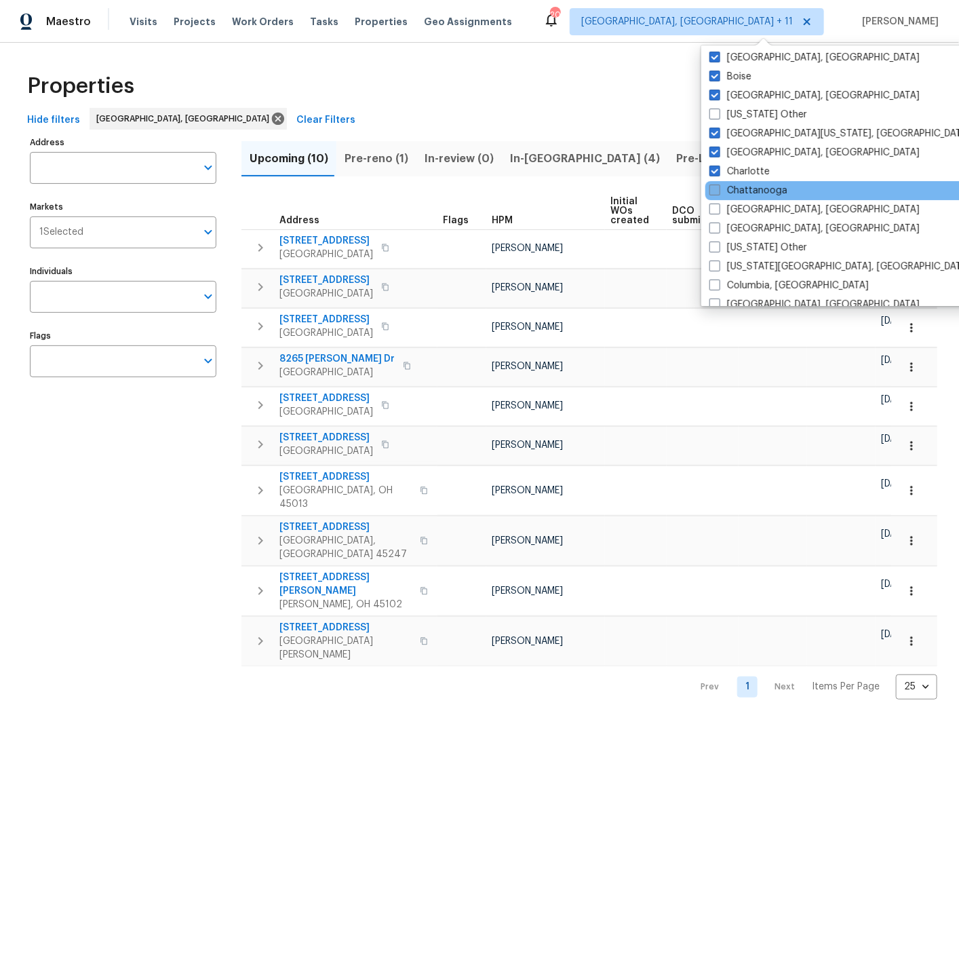
click at [716, 188] on span at bounding box center [715, 190] width 11 height 11
click at [716, 188] on input "Chattanooga" at bounding box center [714, 188] width 9 height 9
checkbox input "true"
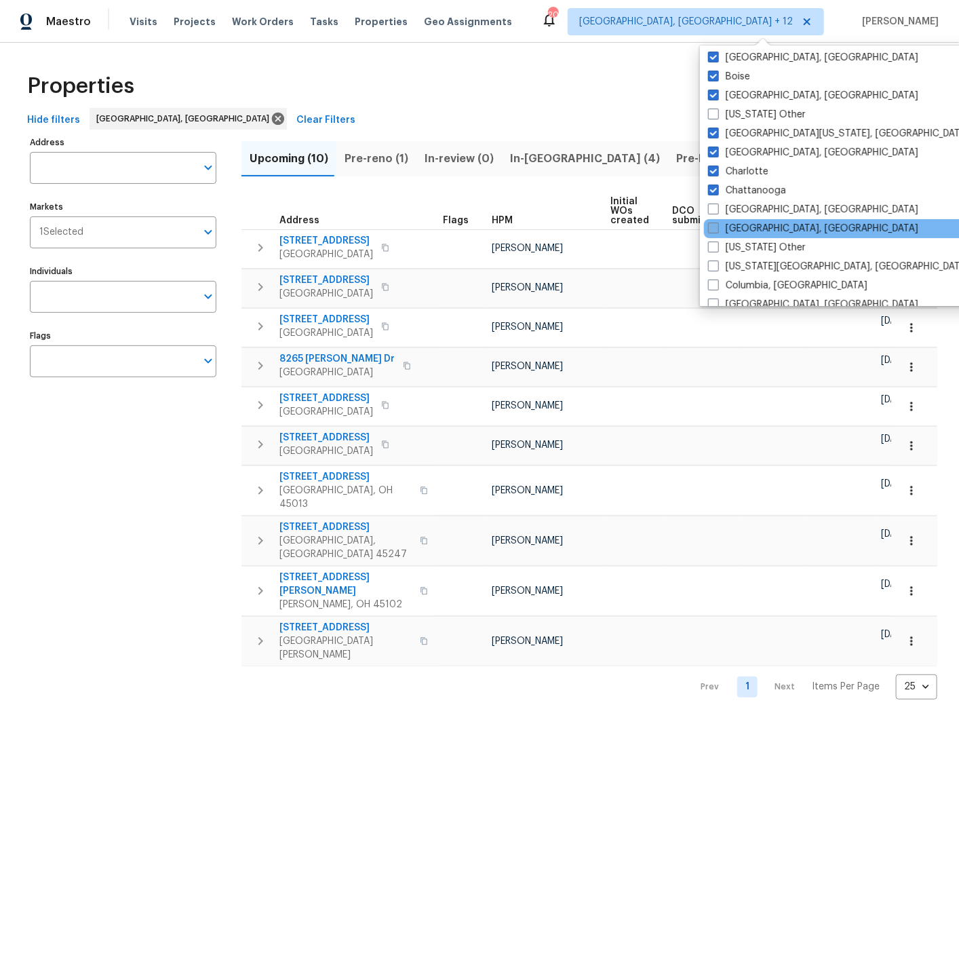
click at [717, 225] on span at bounding box center [713, 228] width 11 height 11
click at [717, 225] on input "Cleveland, OH" at bounding box center [712, 226] width 9 height 9
checkbox input "true"
click at [716, 207] on span at bounding box center [713, 209] width 11 height 11
click at [716, 207] on input "Chicago, IL" at bounding box center [712, 207] width 9 height 9
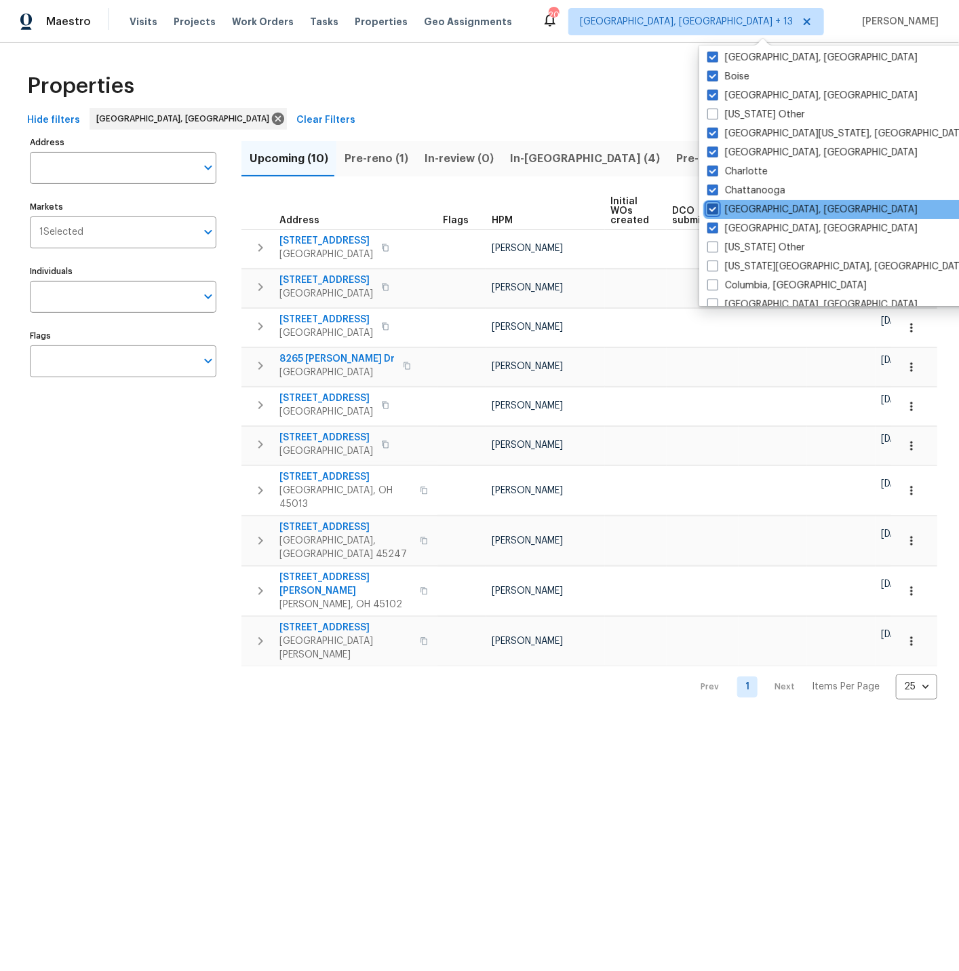
checkbox input "true"
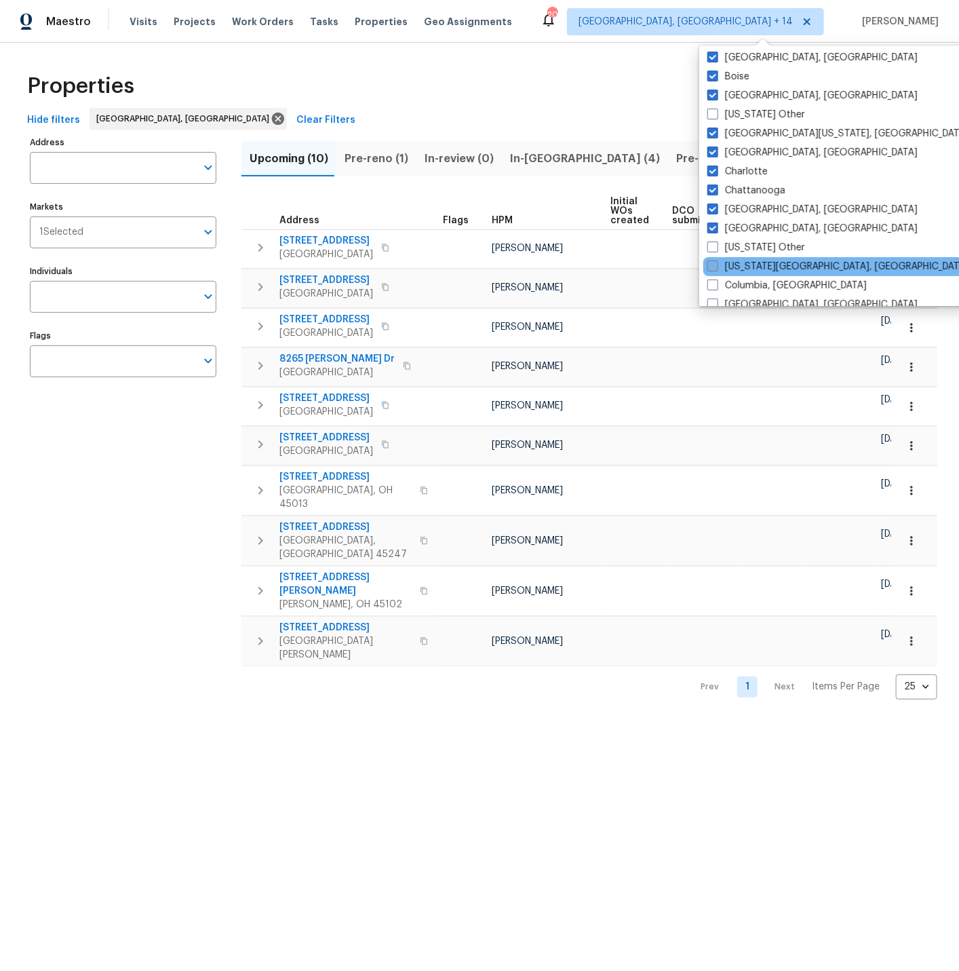
click at [715, 266] on span at bounding box center [713, 266] width 11 height 11
click at [715, 266] on input "Colorado Springs, CO" at bounding box center [712, 264] width 9 height 9
checkbox input "true"
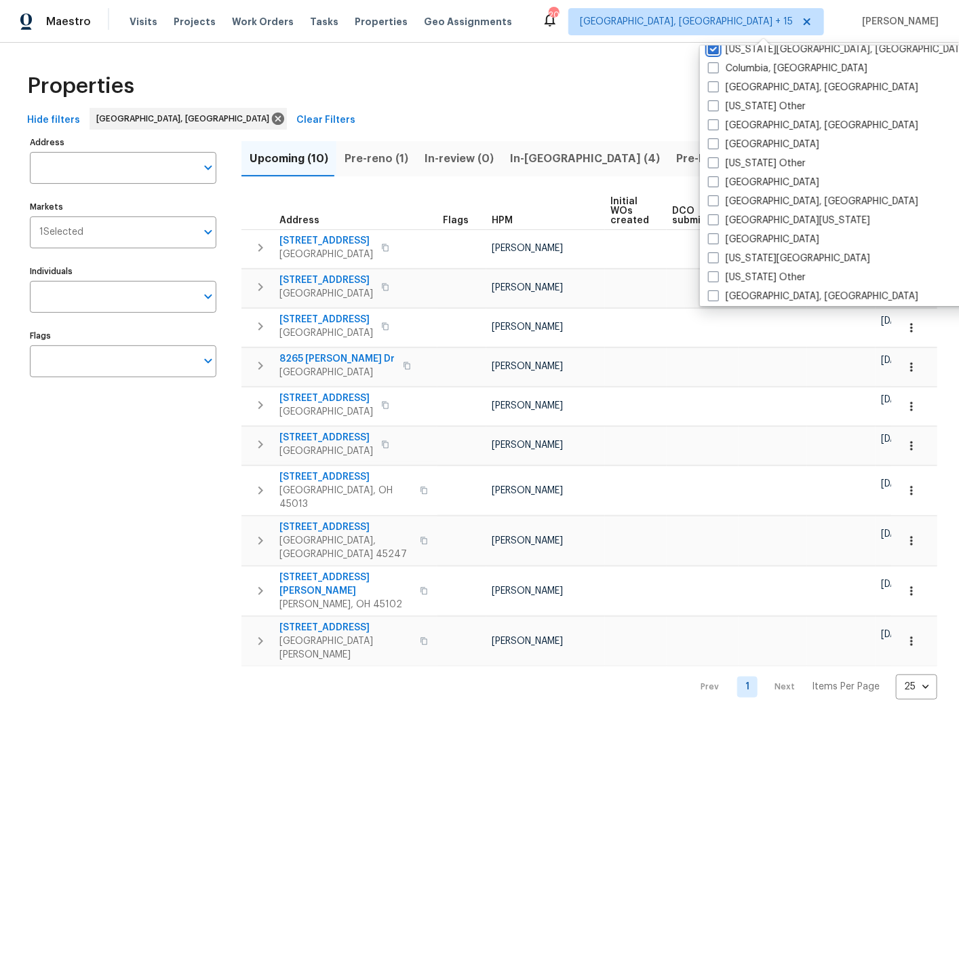
scroll to position [413, 0]
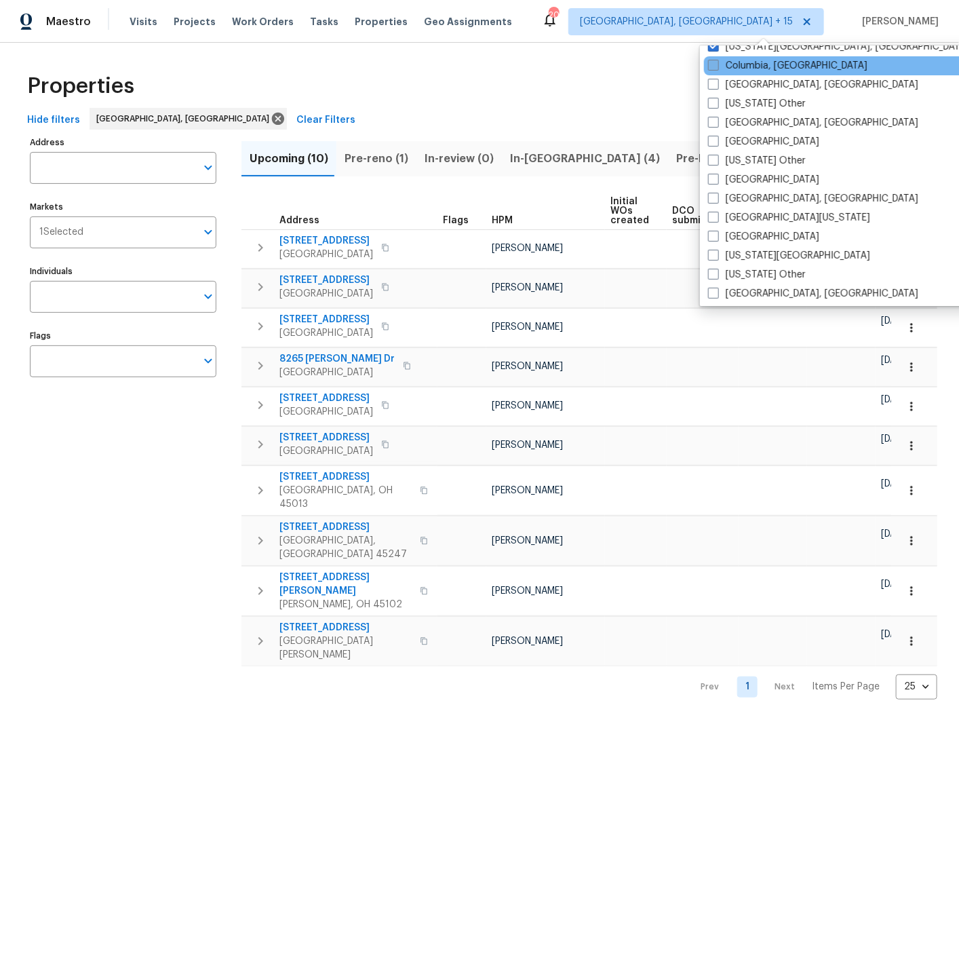
click at [714, 62] on span at bounding box center [713, 65] width 11 height 11
click at [714, 62] on input "Columbia, SC" at bounding box center [712, 63] width 9 height 9
checkbox input "true"
click at [713, 83] on span at bounding box center [713, 84] width 11 height 11
click at [713, 83] on input "Columbus, OH" at bounding box center [712, 82] width 9 height 9
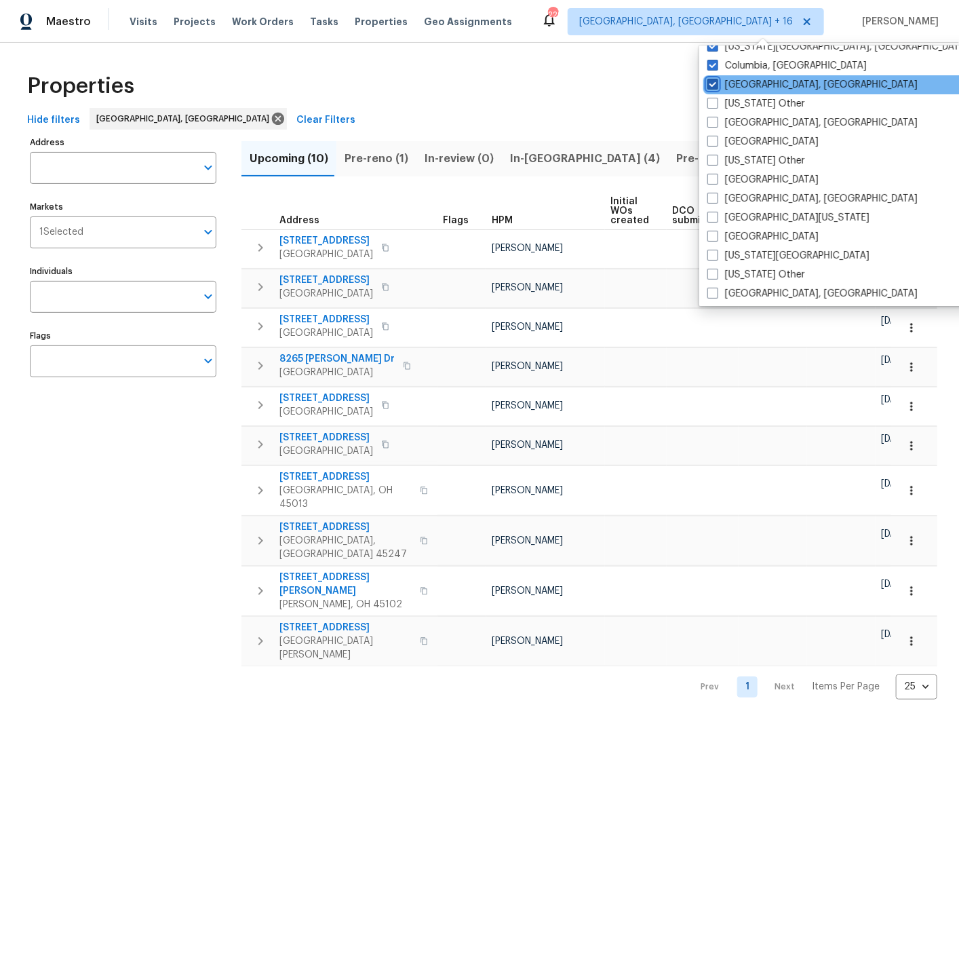
checkbox input "true"
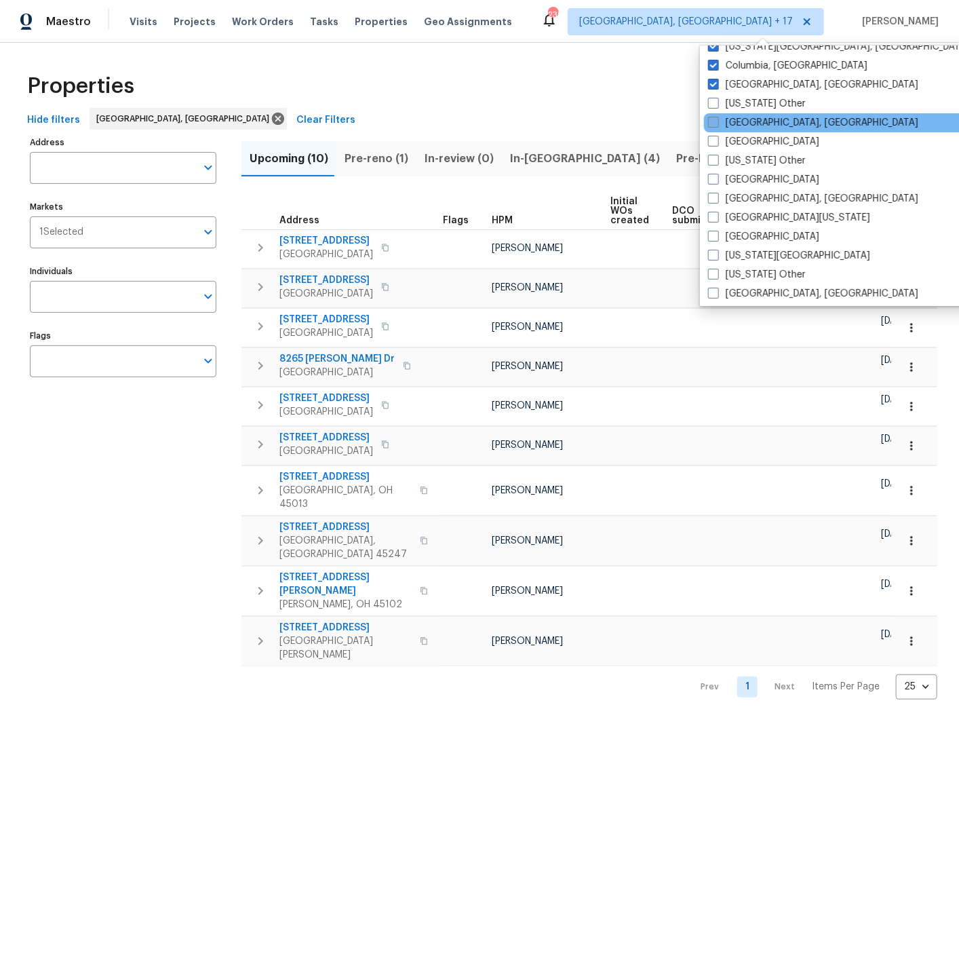
click at [714, 118] on span at bounding box center [713, 122] width 11 height 11
click at [714, 118] on input "Corpus Christi, TX" at bounding box center [712, 120] width 9 height 9
checkbox input "true"
click at [716, 138] on span at bounding box center [713, 141] width 11 height 11
click at [716, 138] on input "Dallas" at bounding box center [712, 139] width 9 height 9
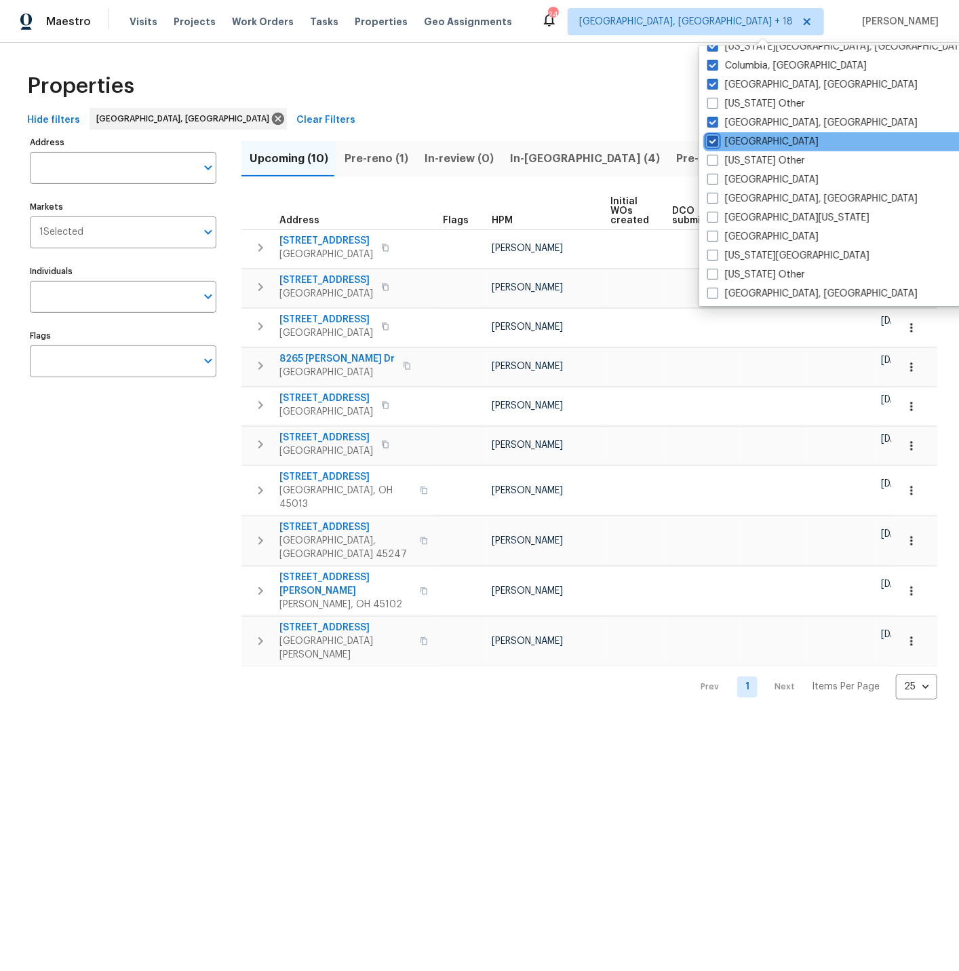
checkbox input "true"
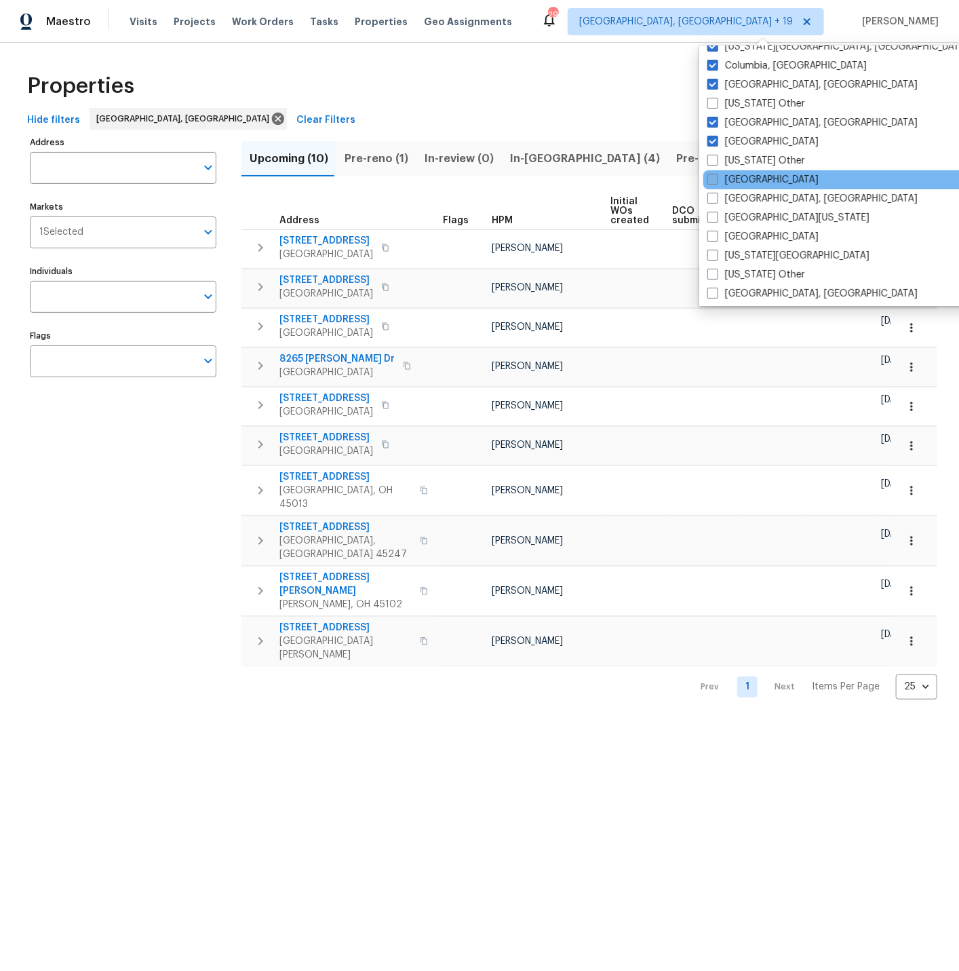
click at [718, 177] on span at bounding box center [713, 179] width 11 height 11
click at [716, 177] on input "Denver" at bounding box center [712, 177] width 9 height 9
checkbox input "true"
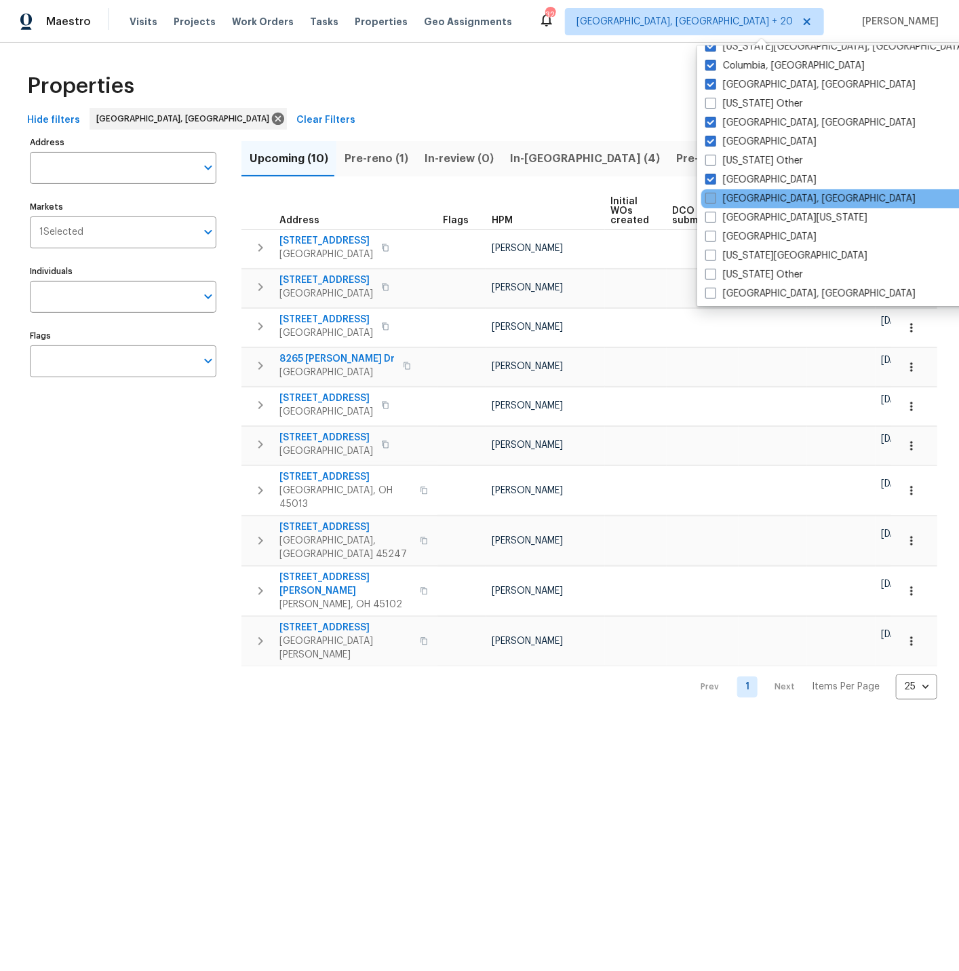
click at [715, 194] on span at bounding box center [711, 198] width 11 height 11
click at [714, 194] on input "Detroit, MI" at bounding box center [710, 196] width 9 height 9
checkbox input "true"
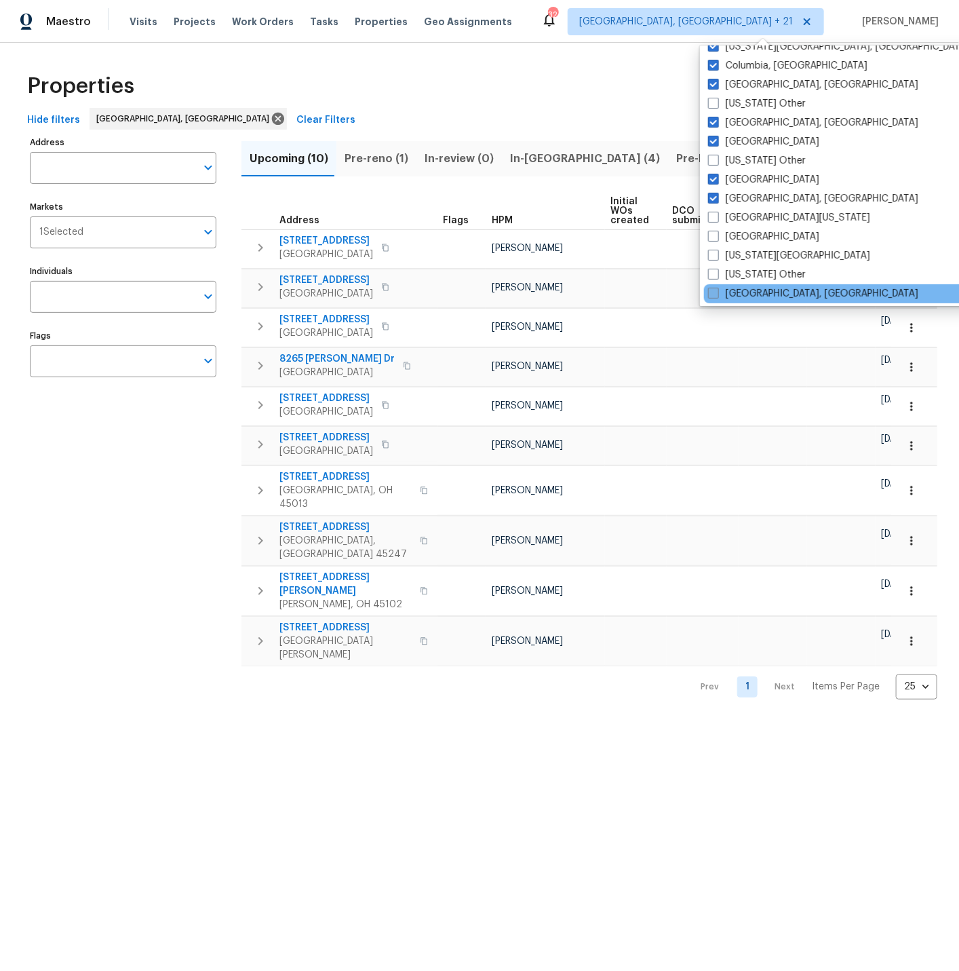
click at [714, 290] on span at bounding box center [713, 293] width 11 height 11
click at [714, 290] on input "Greensboro, NC" at bounding box center [712, 291] width 9 height 9
checkbox input "true"
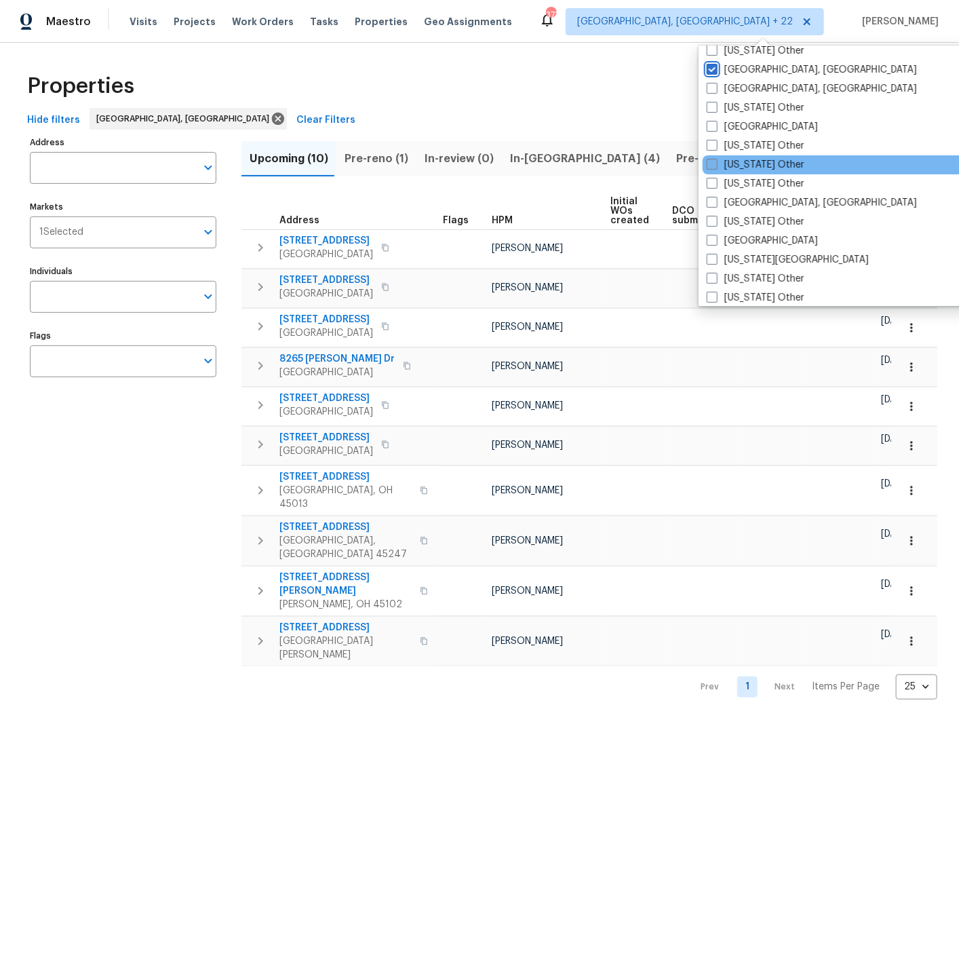
scroll to position [628, 0]
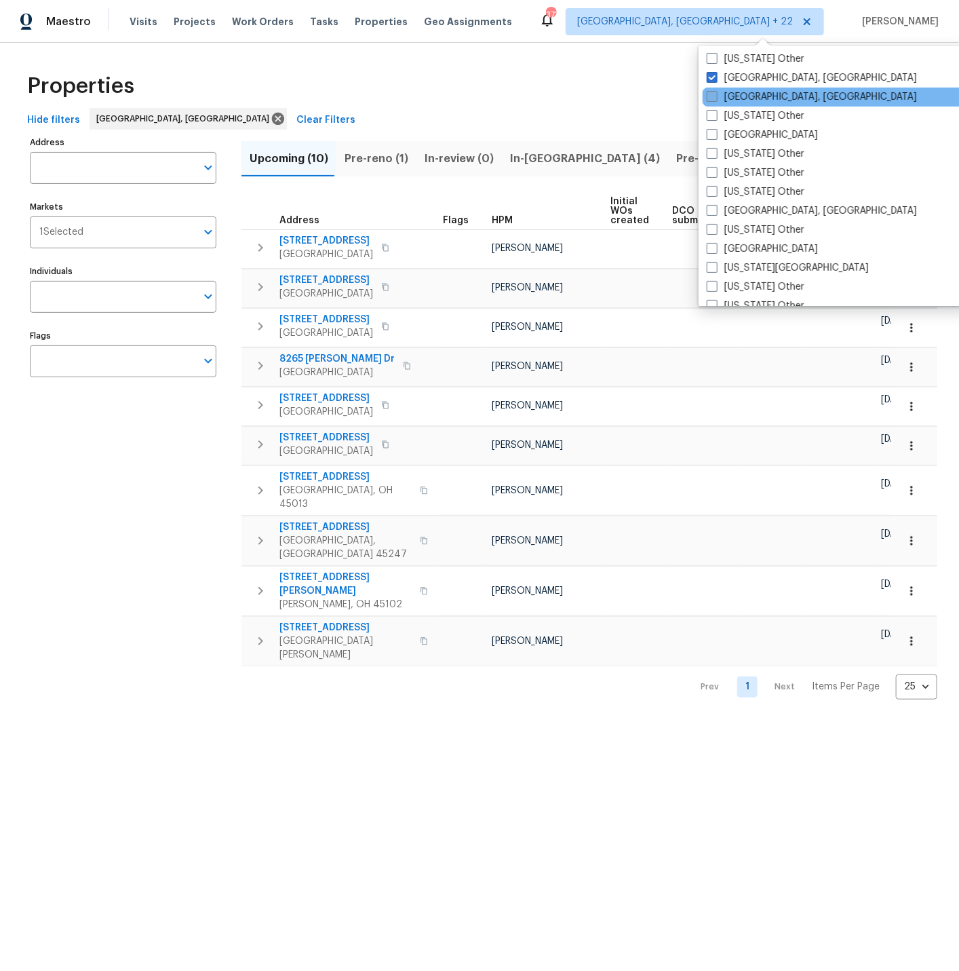
click at [713, 96] on span at bounding box center [712, 96] width 11 height 11
click at [713, 96] on input "Greenville, SC" at bounding box center [711, 94] width 9 height 9
checkbox input "true"
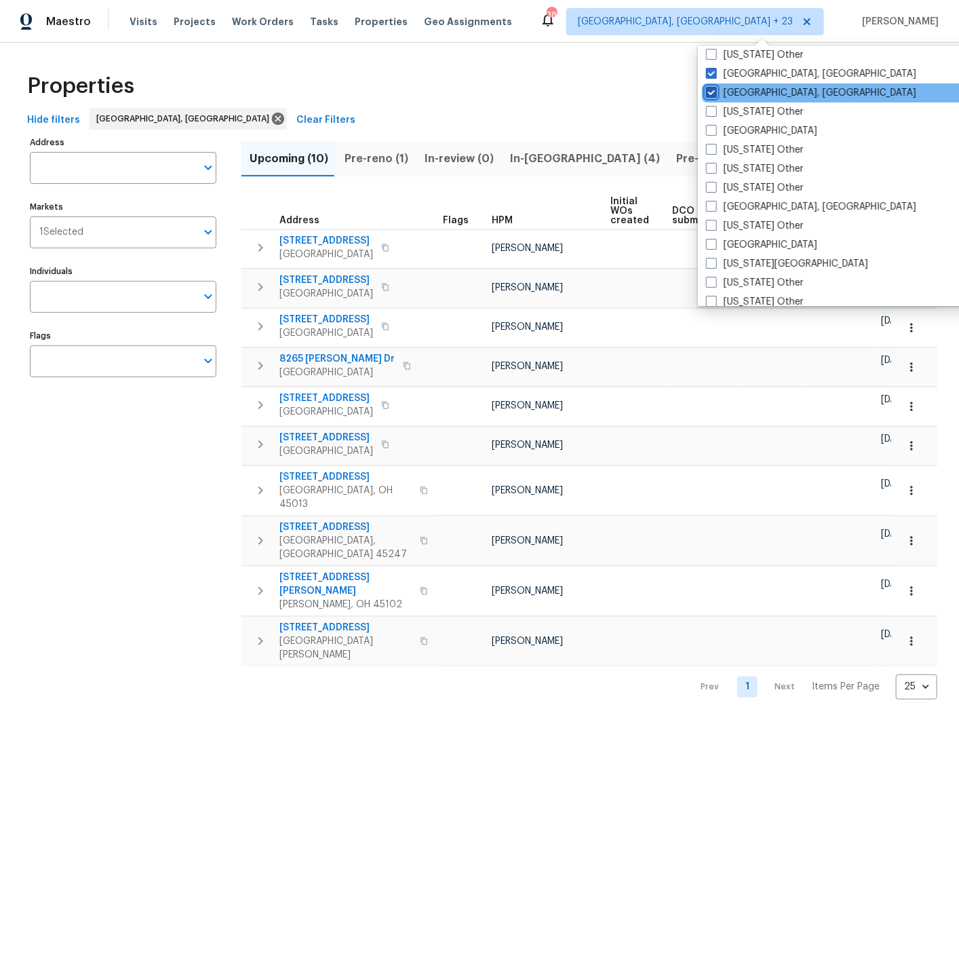
scroll to position [634, 0]
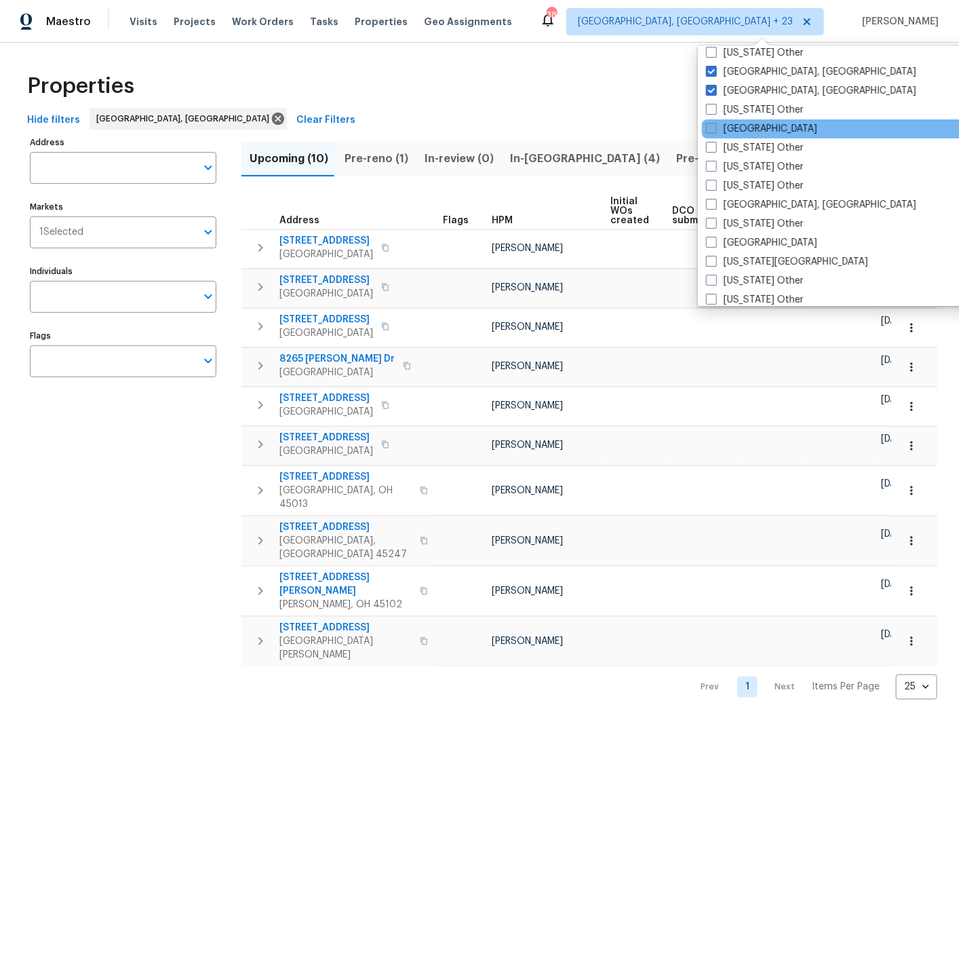
click at [712, 126] on span at bounding box center [711, 128] width 11 height 11
click at [712, 126] on input "Houston" at bounding box center [710, 126] width 9 height 9
checkbox input "true"
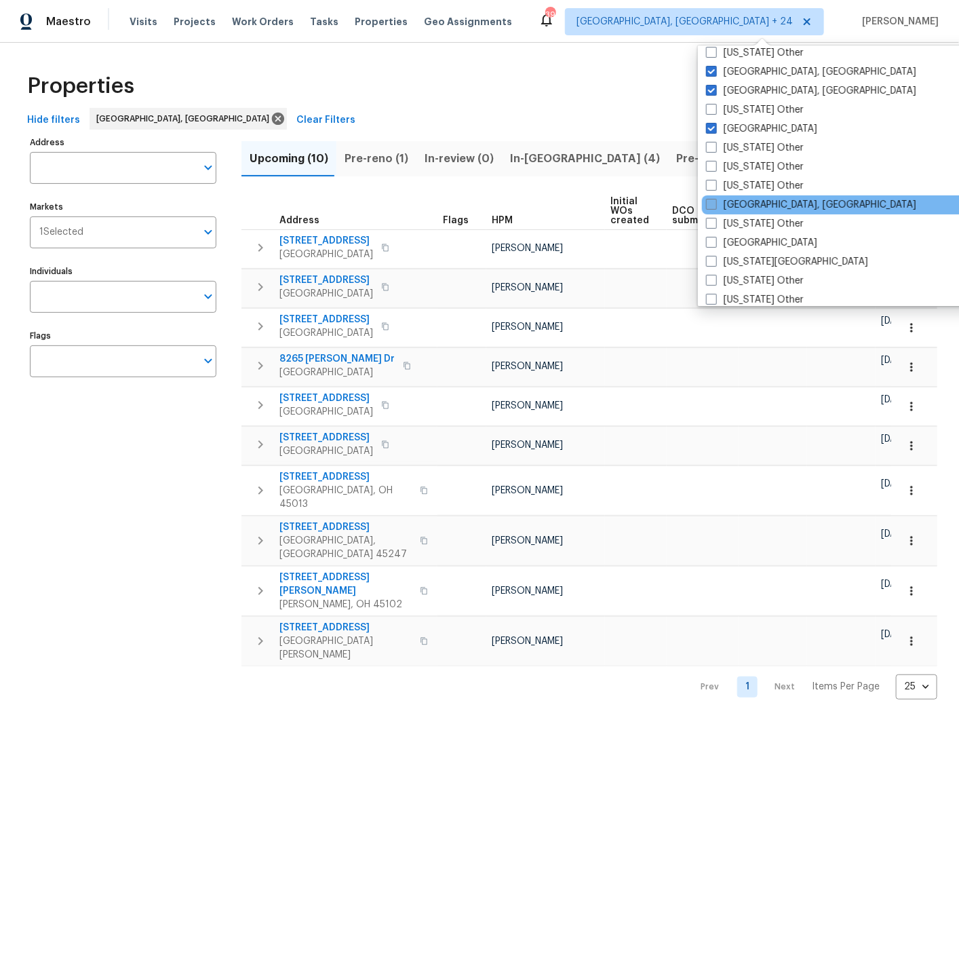
click at [712, 201] on span at bounding box center [711, 204] width 11 height 11
click at [712, 201] on input "Indianapolis, IN" at bounding box center [710, 202] width 9 height 9
checkbox input "true"
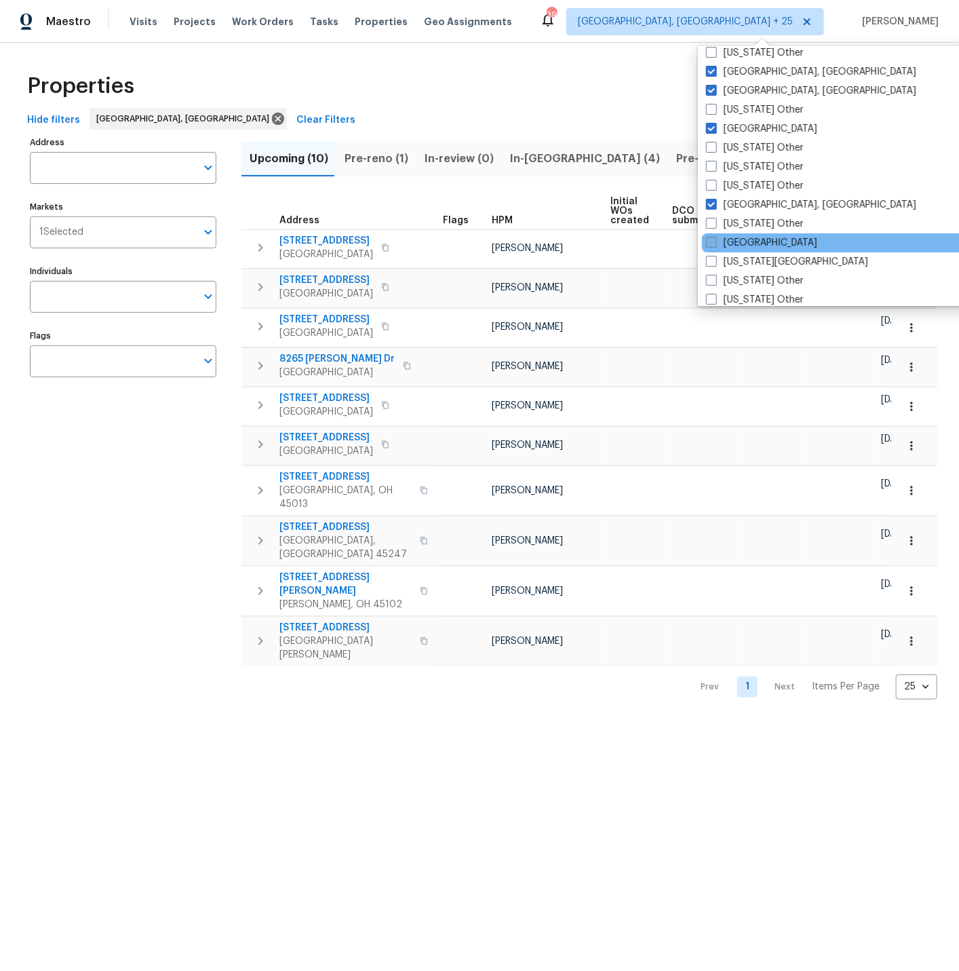
click at [711, 240] on span at bounding box center [711, 242] width 11 height 11
click at [711, 240] on input "Jacksonville" at bounding box center [710, 240] width 9 height 9
checkbox input "true"
click at [713, 260] on span at bounding box center [711, 261] width 11 height 11
click at [713, 260] on input "Kansas City" at bounding box center [710, 259] width 9 height 9
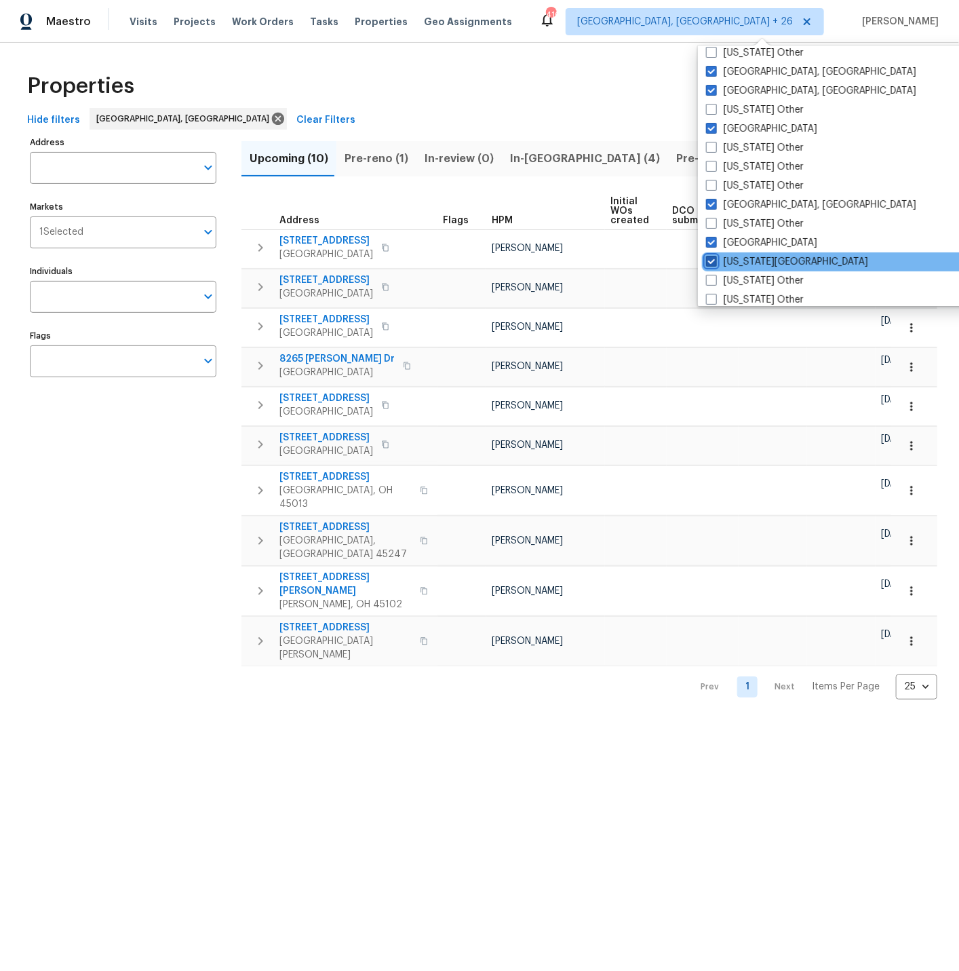
checkbox input "true"
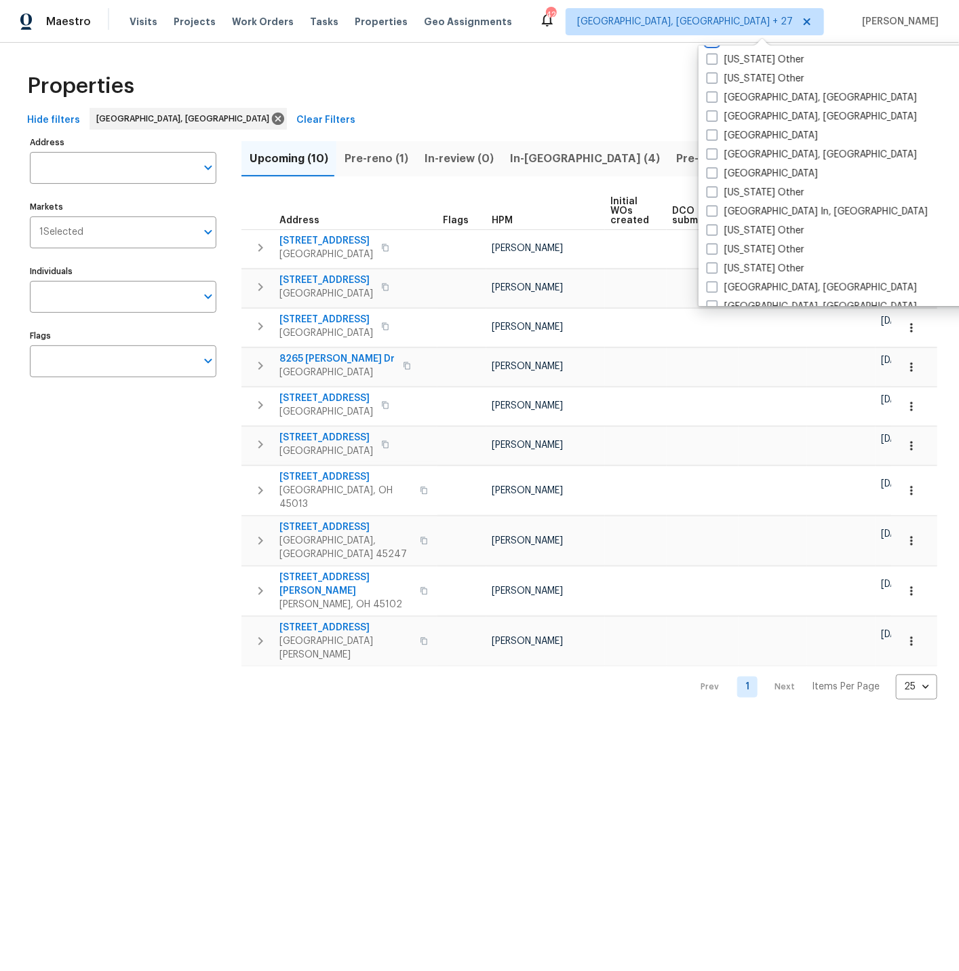
scroll to position [857, 0]
click at [714, 95] on span at bounding box center [712, 95] width 11 height 11
click at [714, 95] on input "Killeen, TX" at bounding box center [711, 94] width 9 height 9
checkbox input "true"
click at [714, 113] on span at bounding box center [711, 114] width 11 height 11
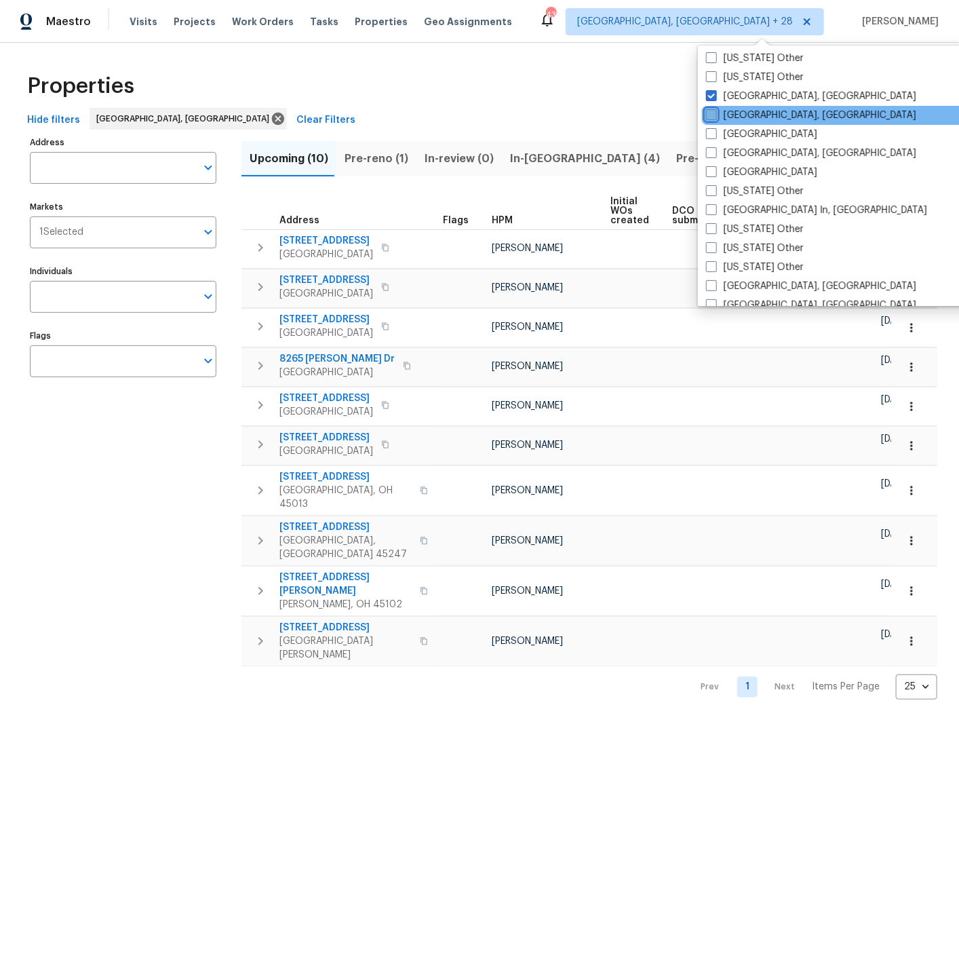
click at [714, 113] on input "Knoxville, TN" at bounding box center [710, 113] width 9 height 9
checkbox input "true"
click at [714, 131] on span at bounding box center [711, 133] width 11 height 11
click at [714, 131] on input "Las Vegas" at bounding box center [710, 132] width 9 height 9
checkbox input "true"
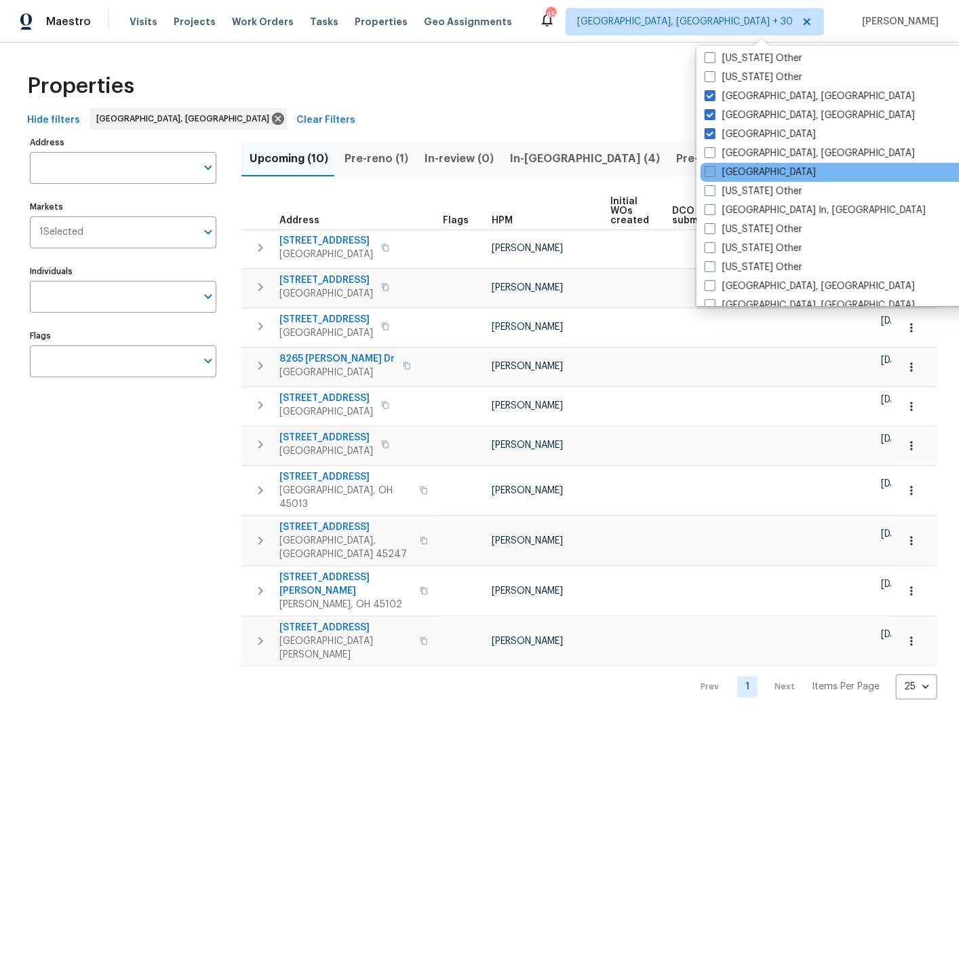
click at [713, 173] on span at bounding box center [710, 171] width 11 height 11
click at [713, 173] on input "Los Angeles" at bounding box center [709, 170] width 9 height 9
checkbox input "true"
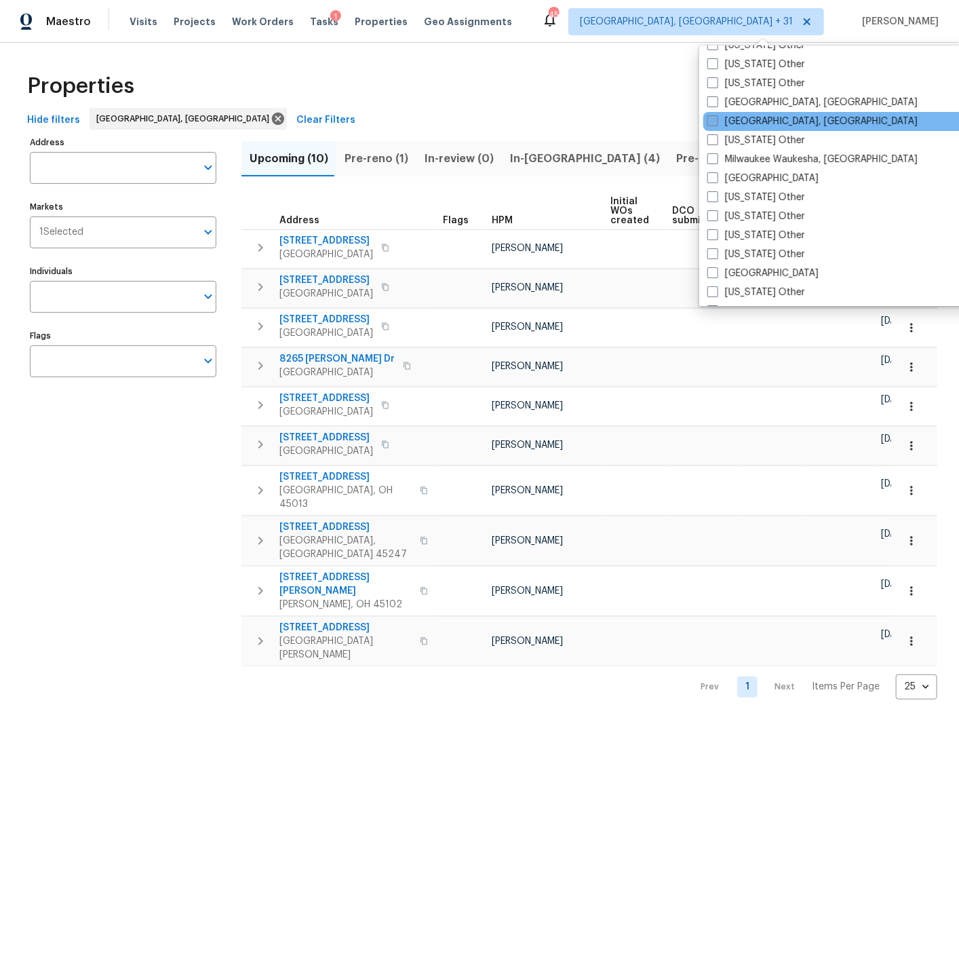
scroll to position [1069, 0]
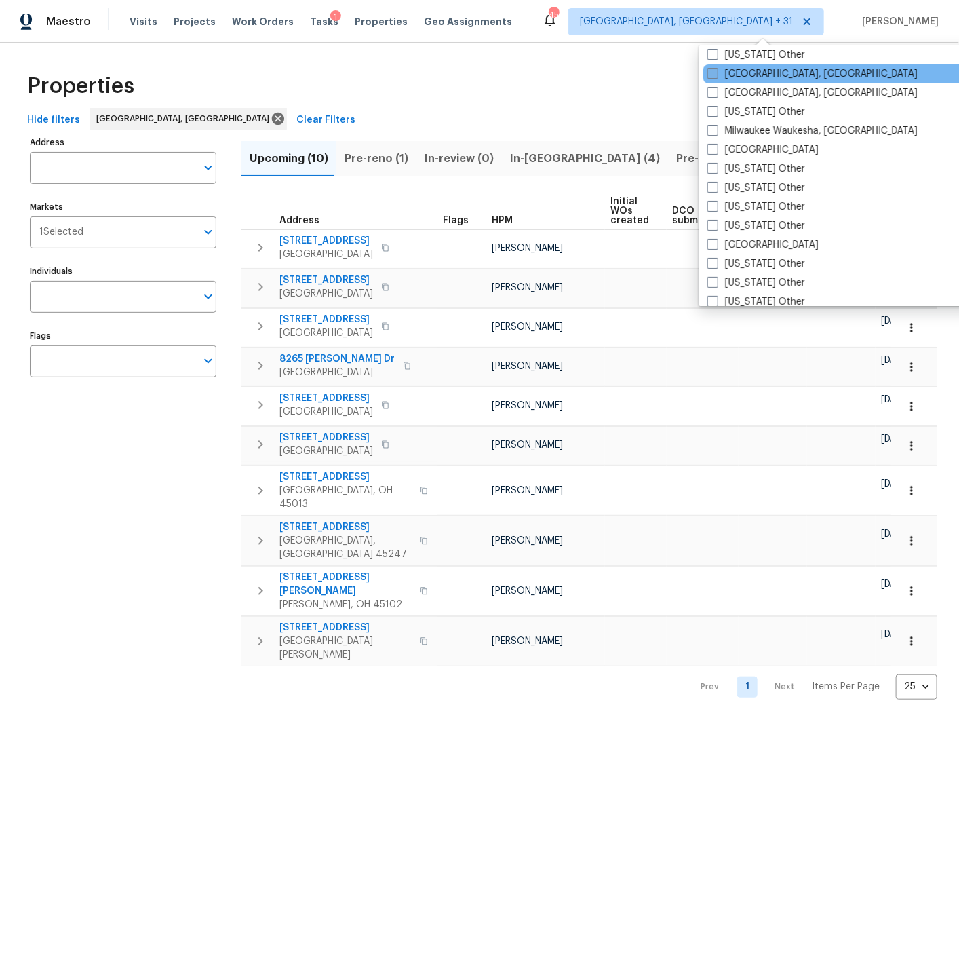
click at [714, 71] on span at bounding box center [713, 73] width 11 height 11
click at [714, 71] on input "Memphis, TN" at bounding box center [712, 71] width 9 height 9
checkbox input "true"
click at [712, 90] on span at bounding box center [711, 92] width 11 height 11
click at [712, 90] on input "Miami, FL" at bounding box center [710, 90] width 9 height 9
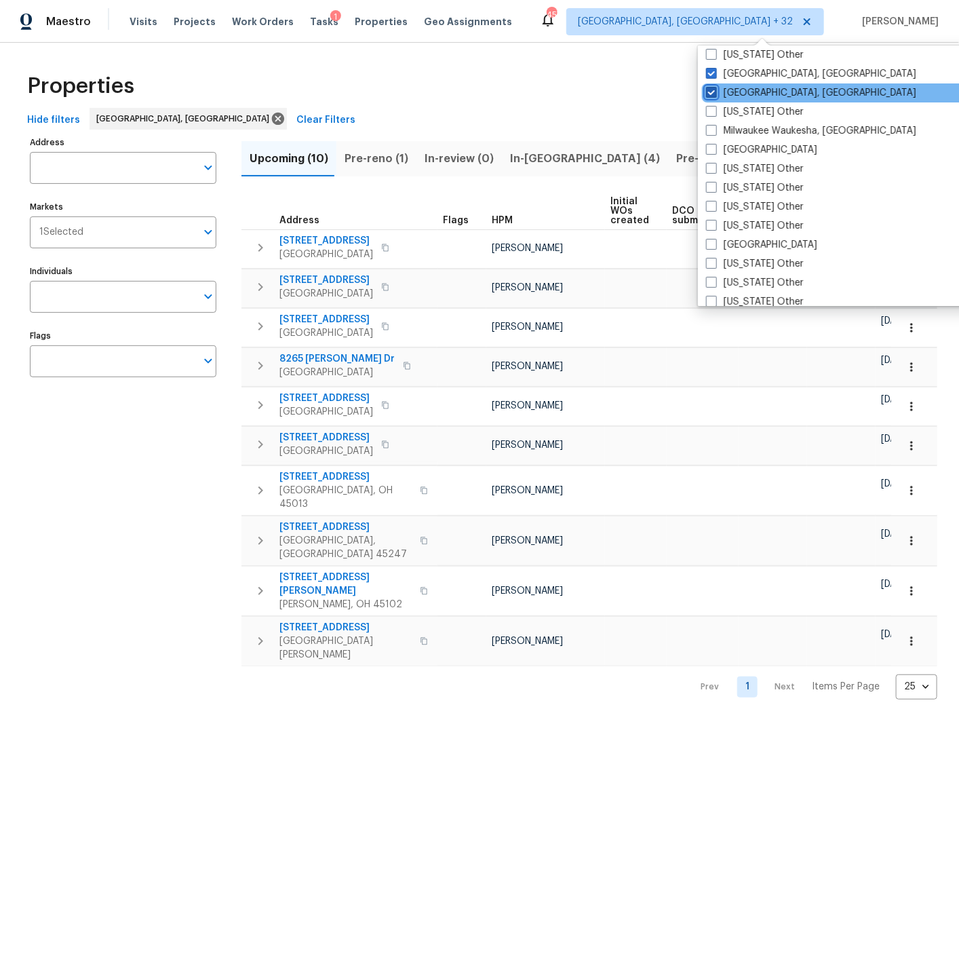
checkbox input "true"
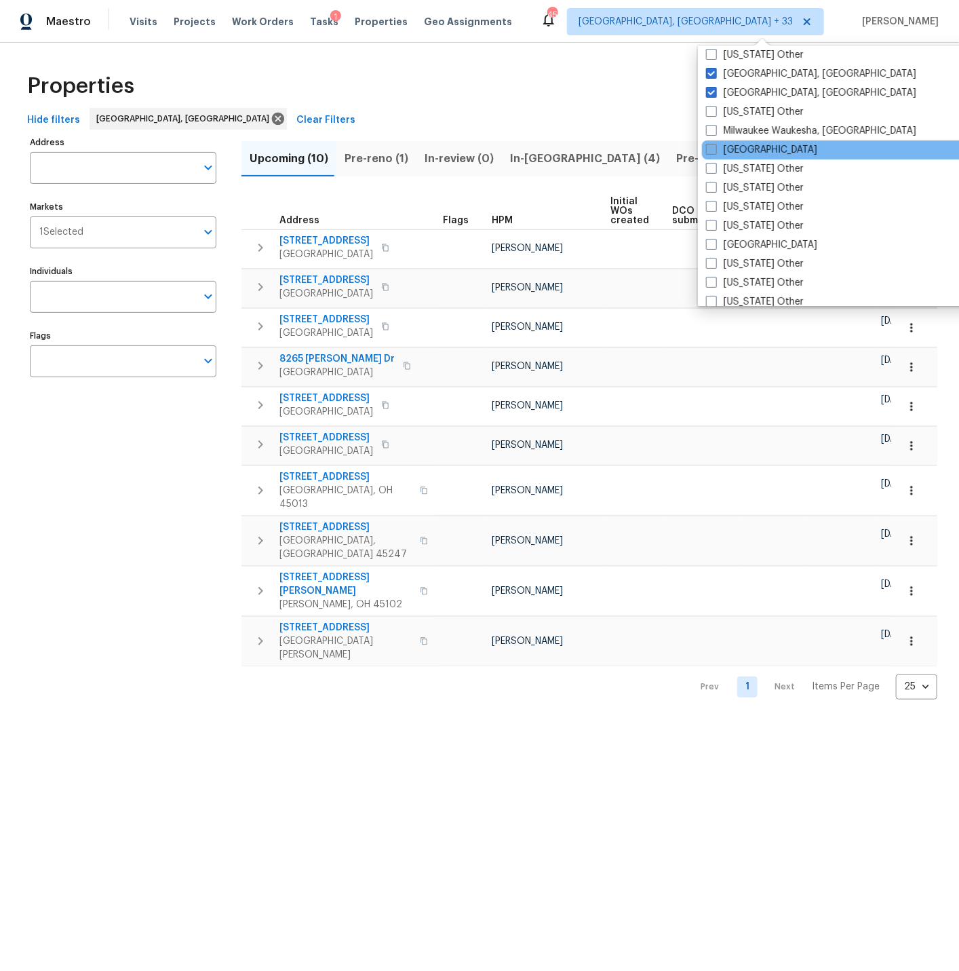
click at [712, 147] on span at bounding box center [711, 149] width 11 height 11
click at [712, 147] on input "Minneapolis" at bounding box center [710, 147] width 9 height 9
checkbox input "true"
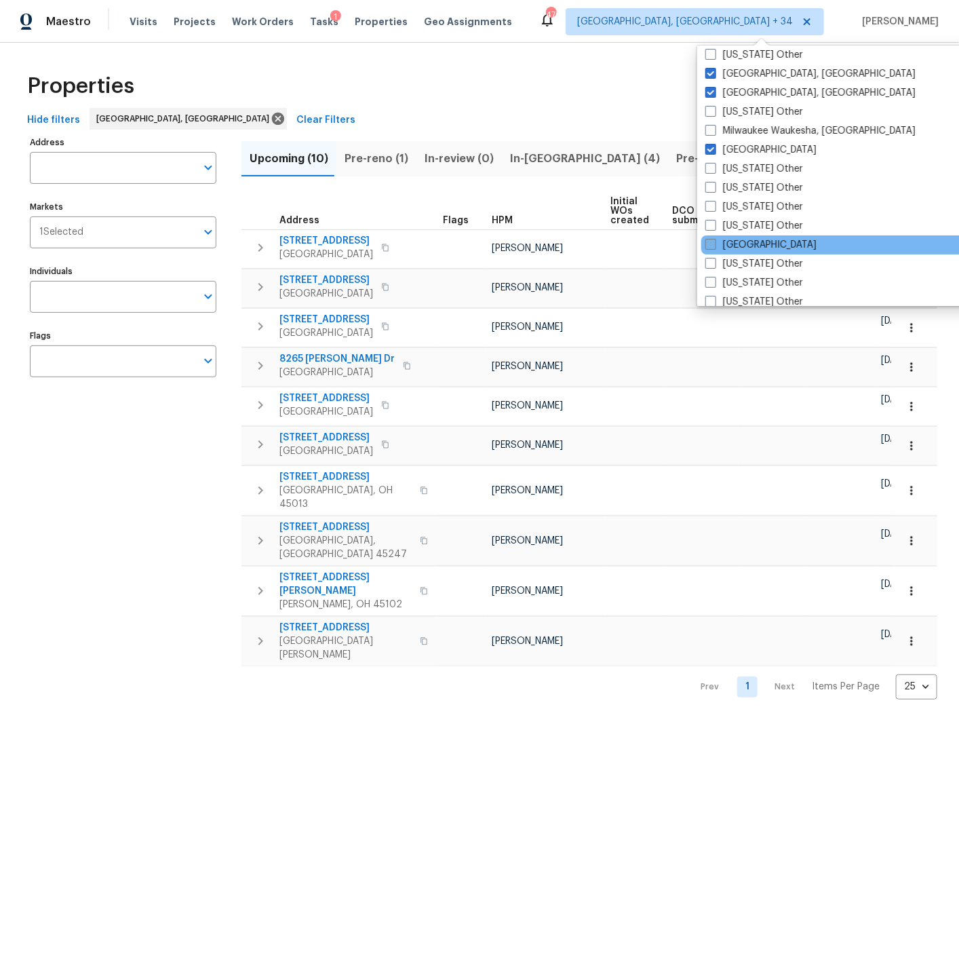
click at [714, 242] on span at bounding box center [711, 244] width 11 height 11
click at [714, 242] on input "Nashville" at bounding box center [710, 242] width 9 height 9
checkbox input "true"
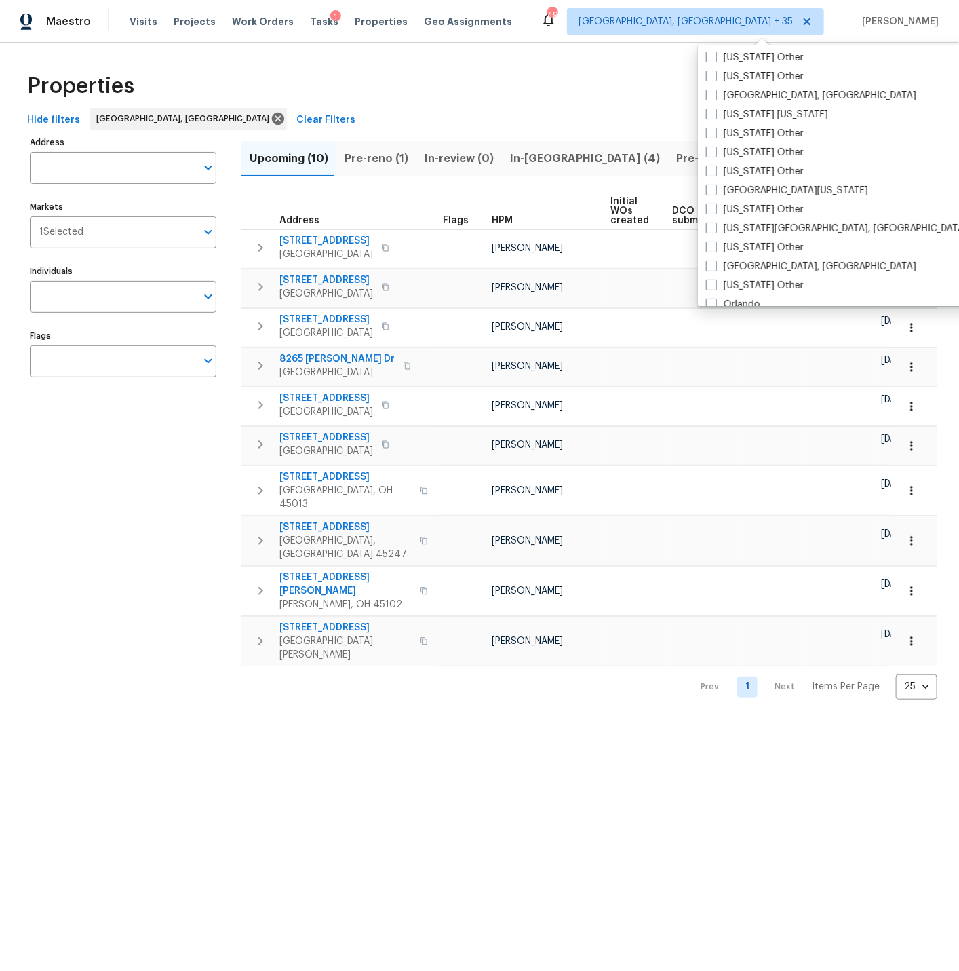
scroll to position [1317, 0]
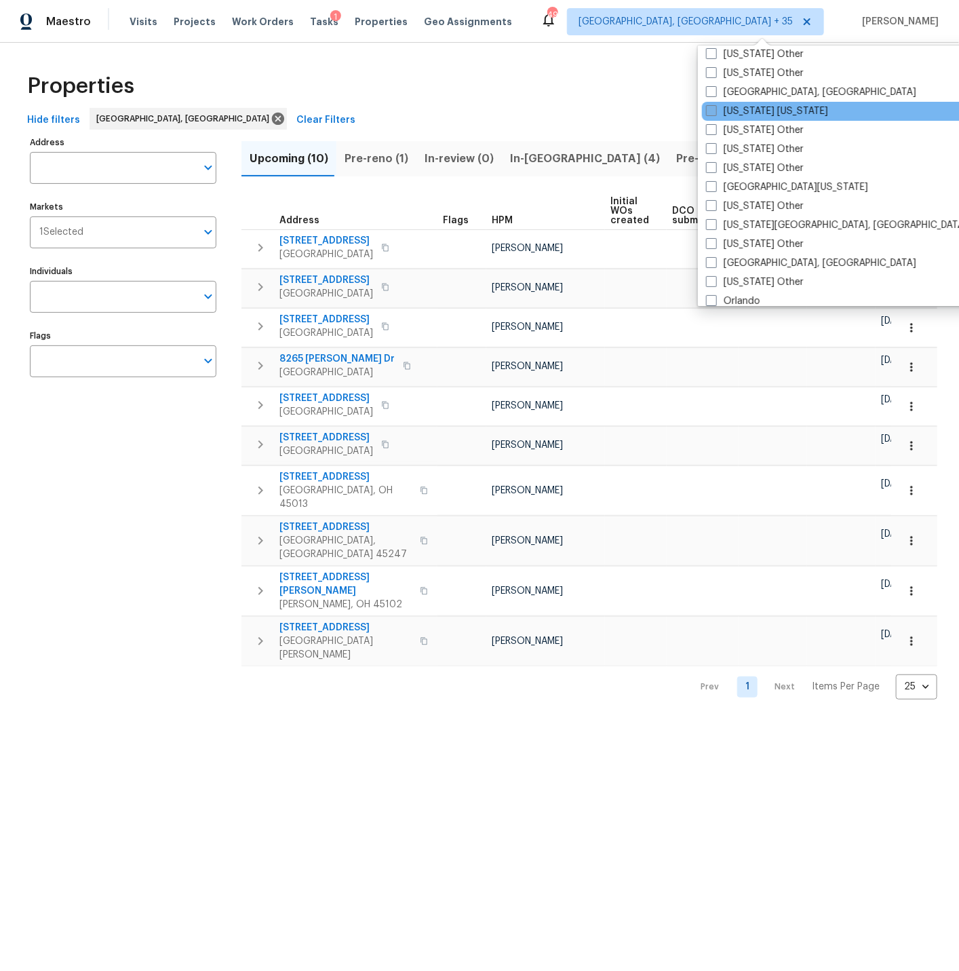
click at [712, 109] on span at bounding box center [711, 110] width 11 height 11
click at [712, 109] on input "New York New Jersey" at bounding box center [710, 108] width 9 height 9
checkbox input "true"
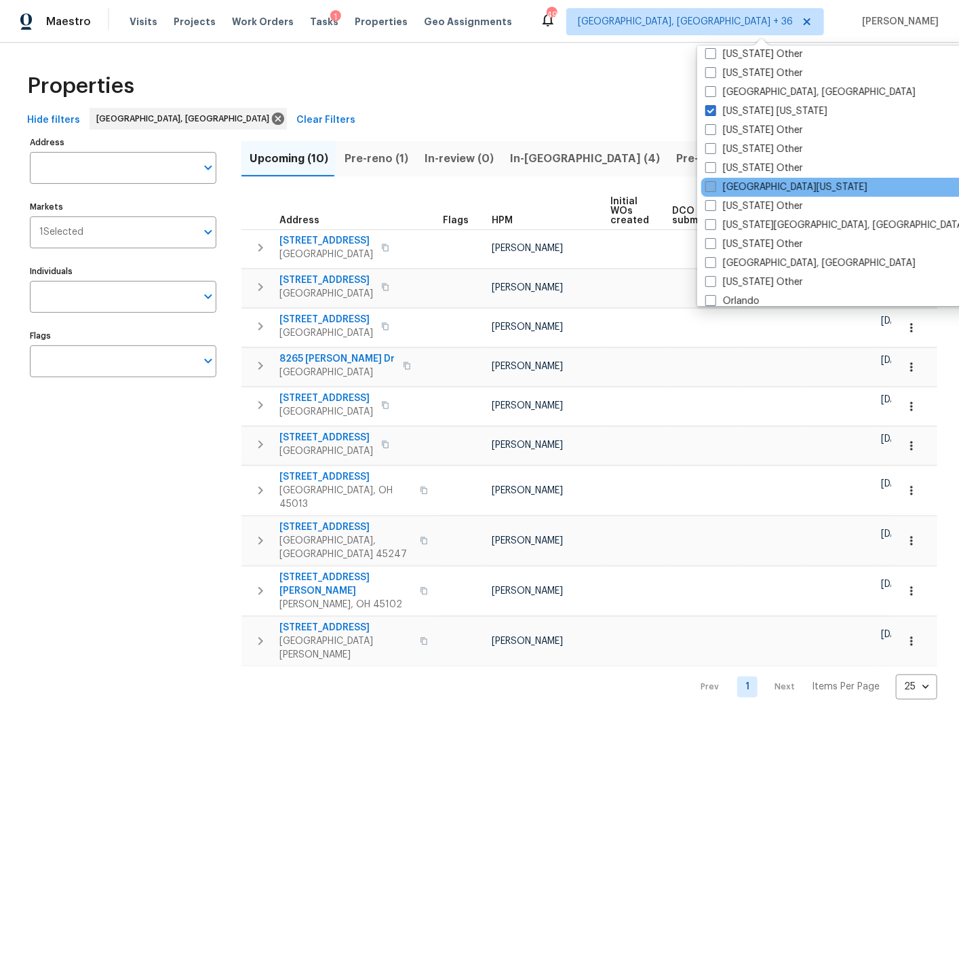
click at [711, 186] on span at bounding box center [711, 186] width 11 height 11
click at [711, 186] on input "Northern Colorado" at bounding box center [710, 184] width 9 height 9
checkbox input "true"
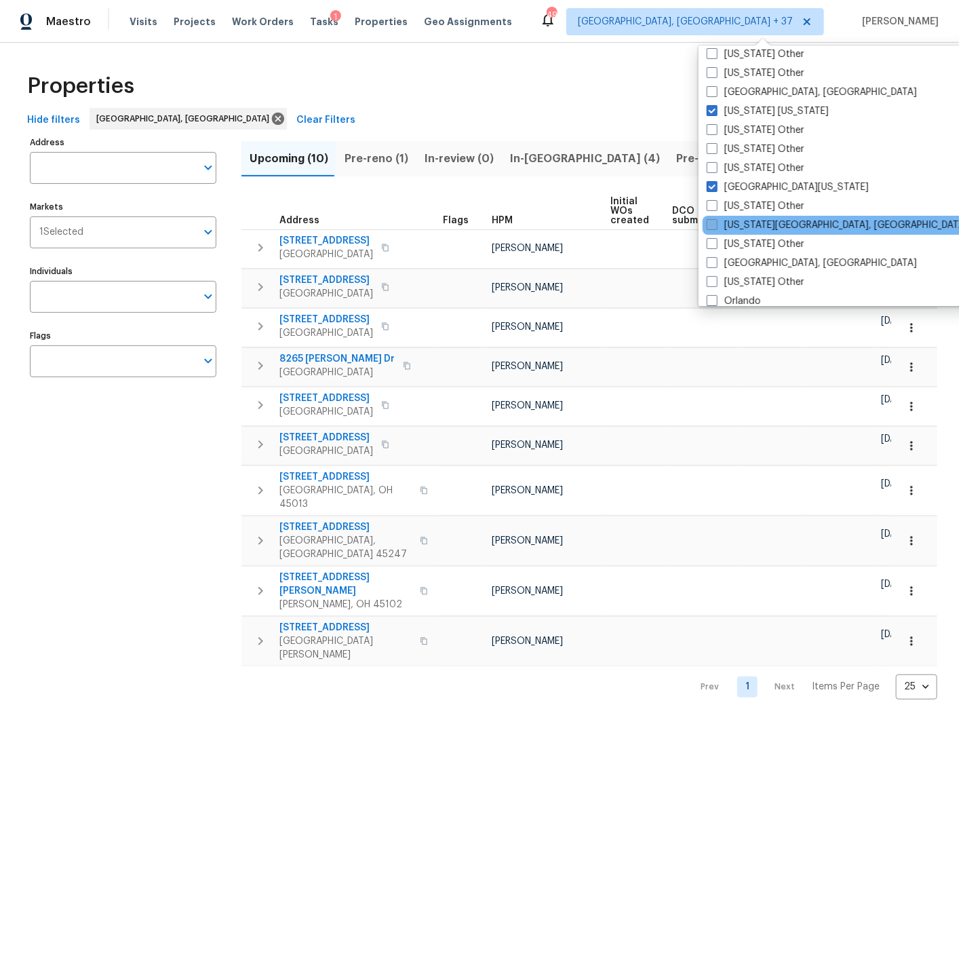
click at [714, 224] on span at bounding box center [712, 224] width 11 height 11
click at [714, 224] on input "Oklahoma City, OK" at bounding box center [711, 222] width 9 height 9
checkbox input "true"
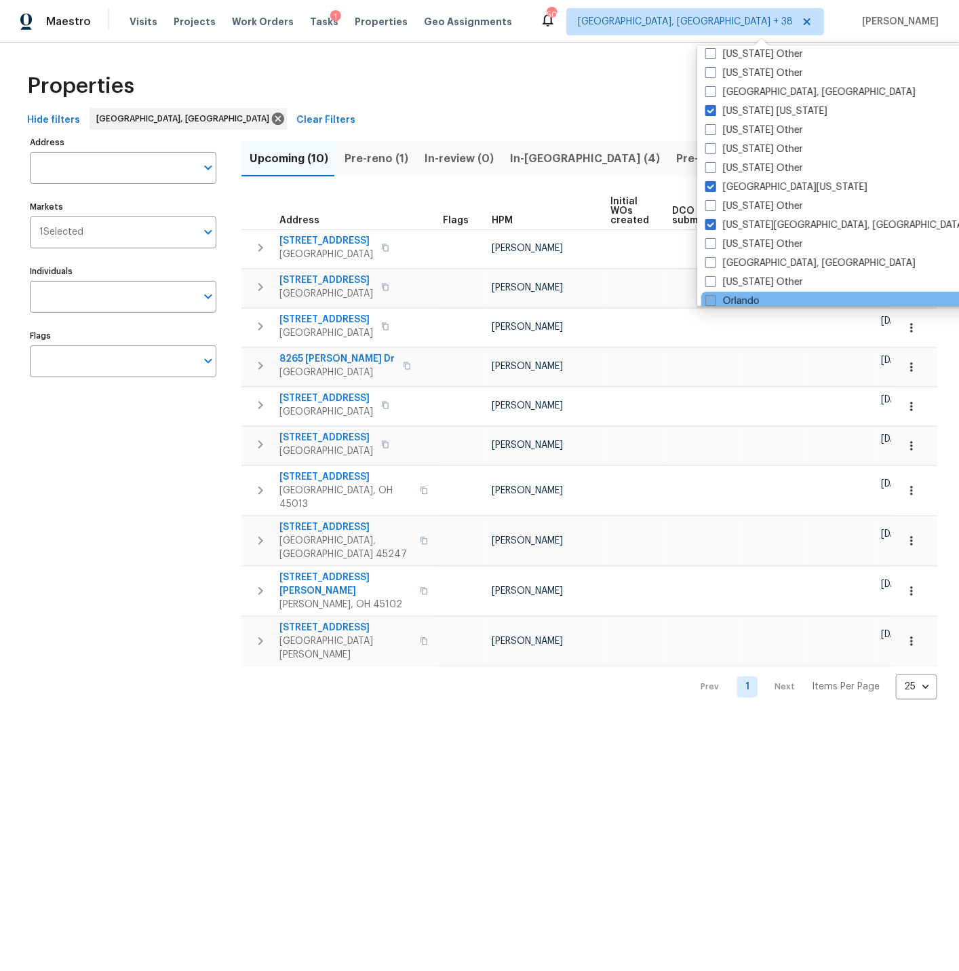
click at [714, 297] on span at bounding box center [711, 300] width 11 height 11
click at [714, 297] on input "Orlando" at bounding box center [710, 298] width 9 height 9
checkbox input "true"
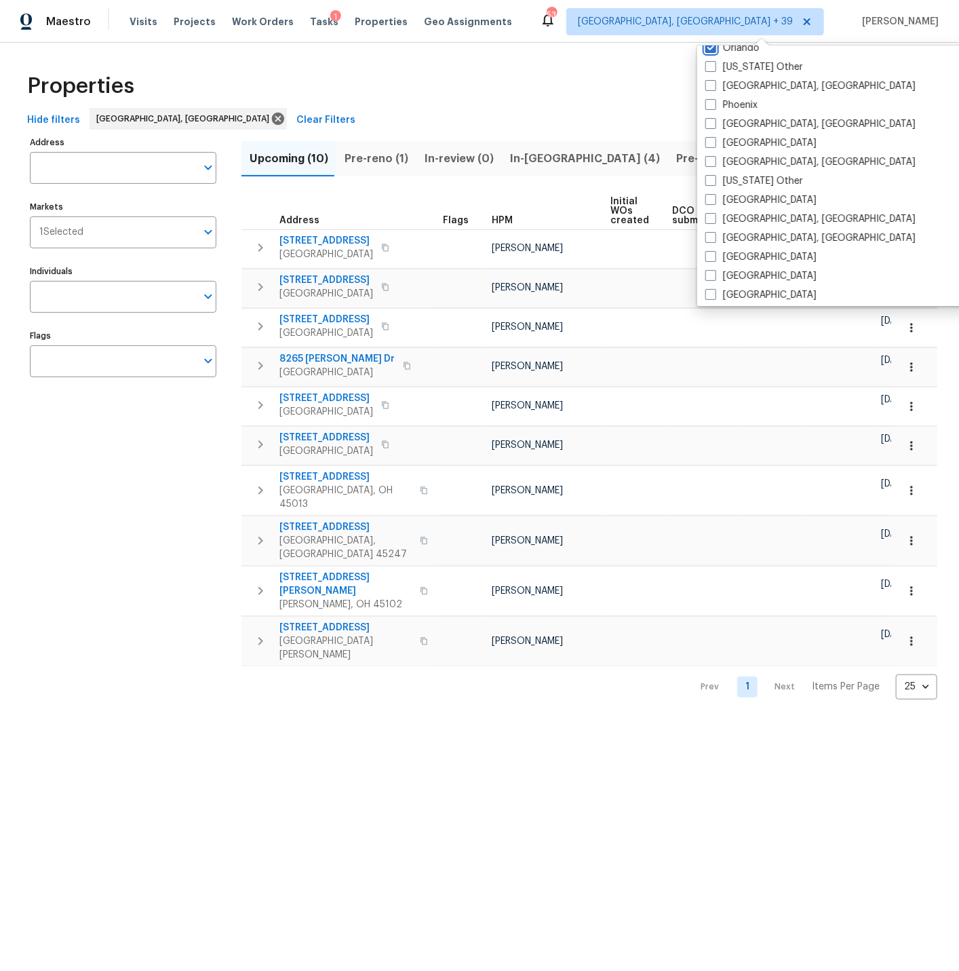
scroll to position [1576, 0]
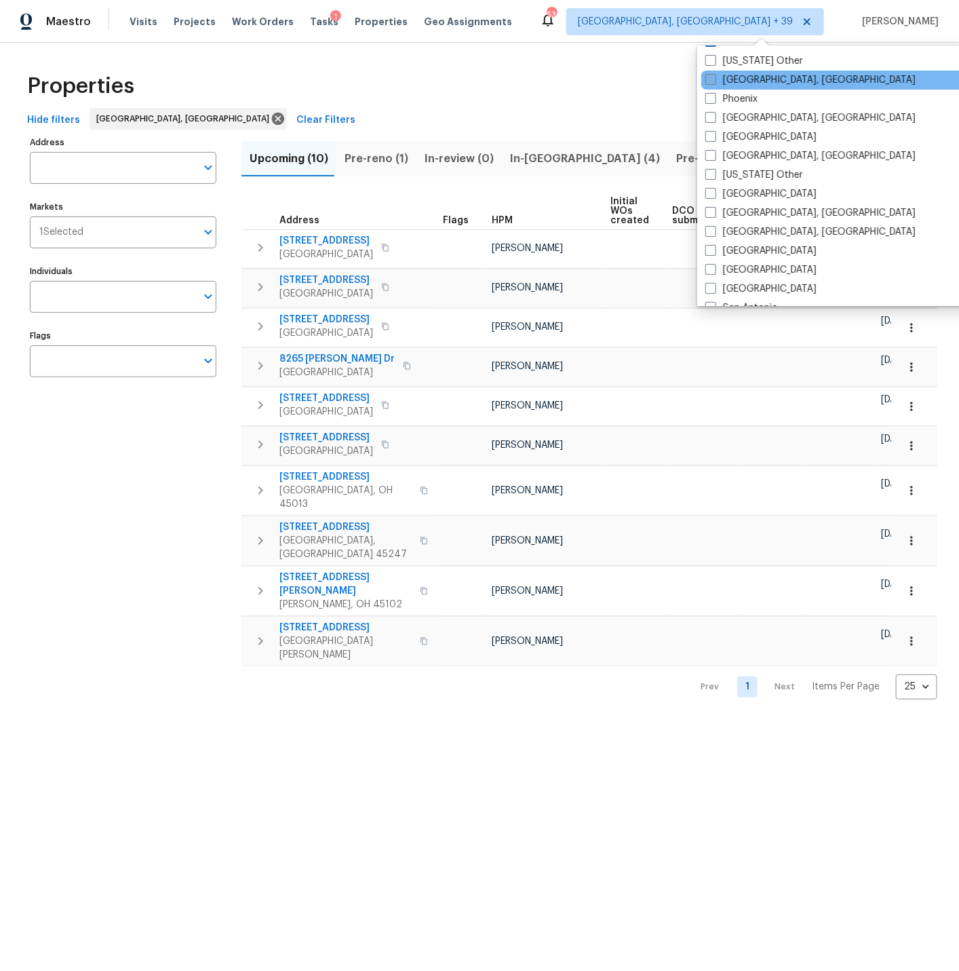
click at [714, 79] on span at bounding box center [711, 79] width 11 height 11
click at [714, 79] on input "Philadelphia, PA" at bounding box center [710, 77] width 9 height 9
checkbox input "true"
click at [712, 95] on span at bounding box center [710, 98] width 11 height 11
click at [712, 95] on input "Phoenix" at bounding box center [709, 96] width 9 height 9
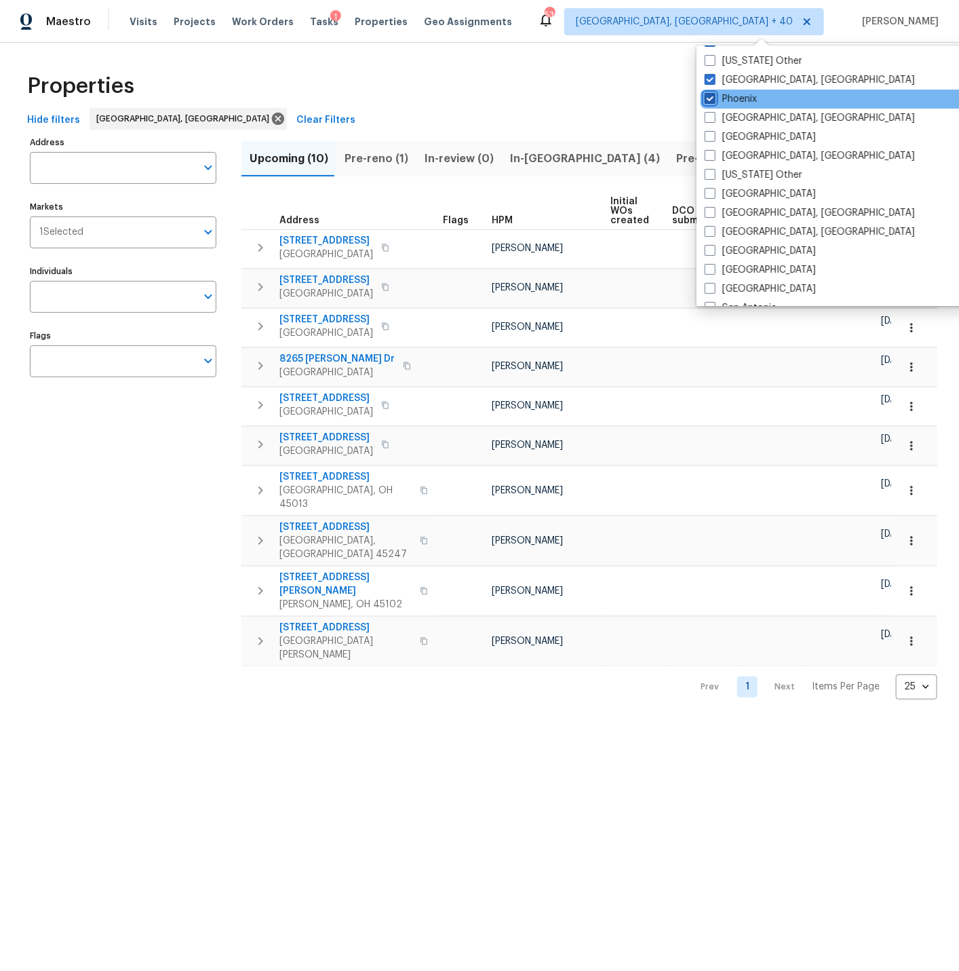
checkbox input "true"
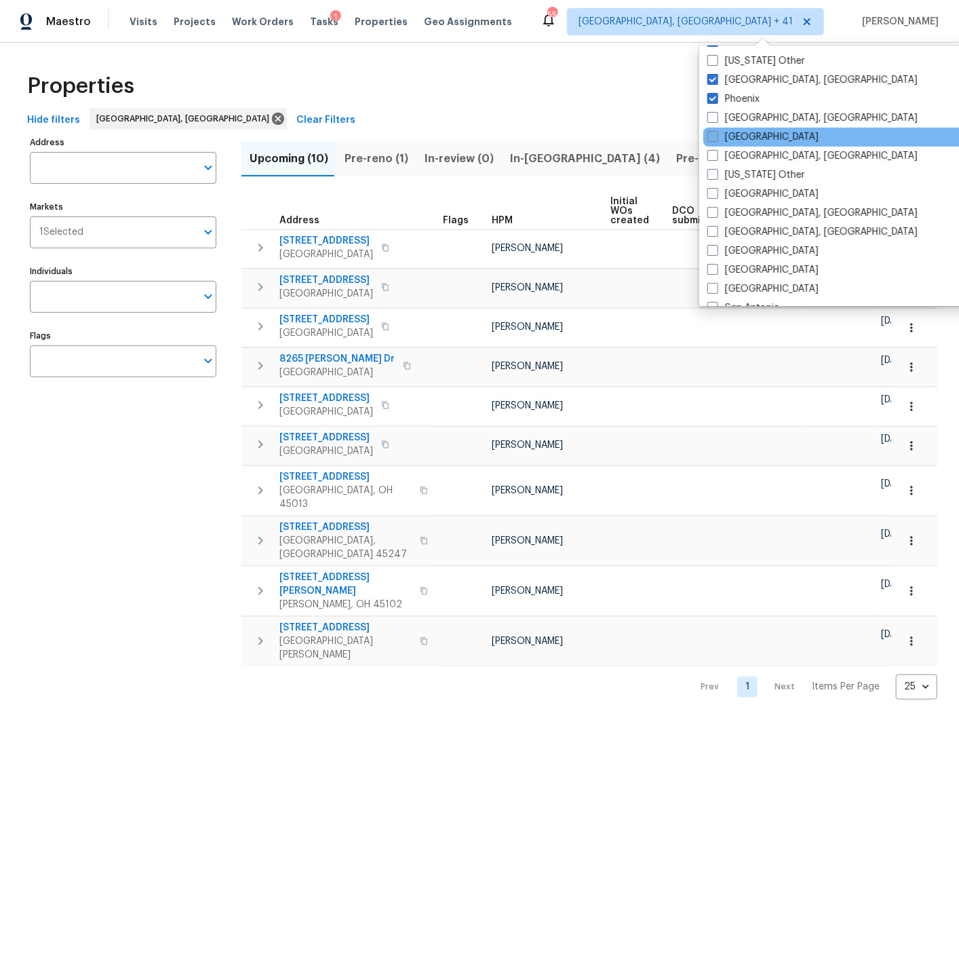
click at [713, 135] on span at bounding box center [713, 136] width 11 height 11
click at [713, 135] on input "Portland" at bounding box center [712, 134] width 9 height 9
checkbox input "true"
click at [710, 153] on span at bounding box center [711, 155] width 11 height 11
click at [710, 153] on input "Prescott, AZ" at bounding box center [710, 153] width 9 height 9
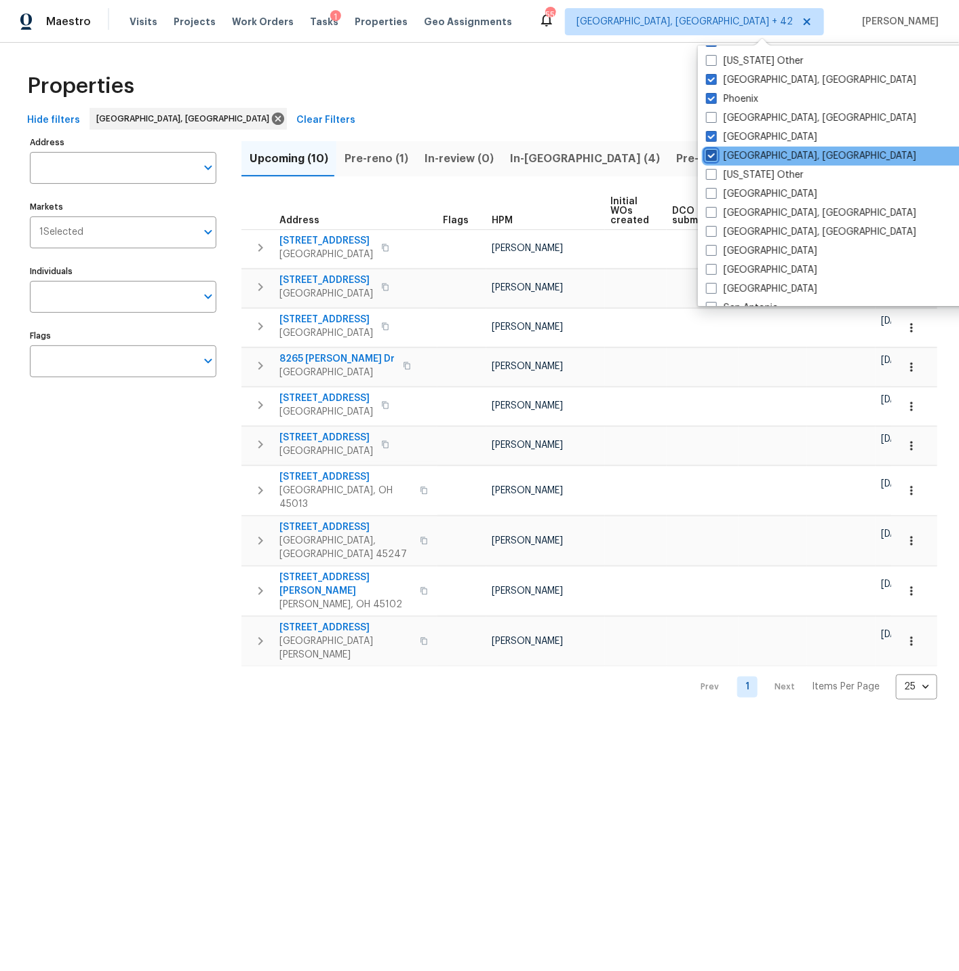
checkbox input "true"
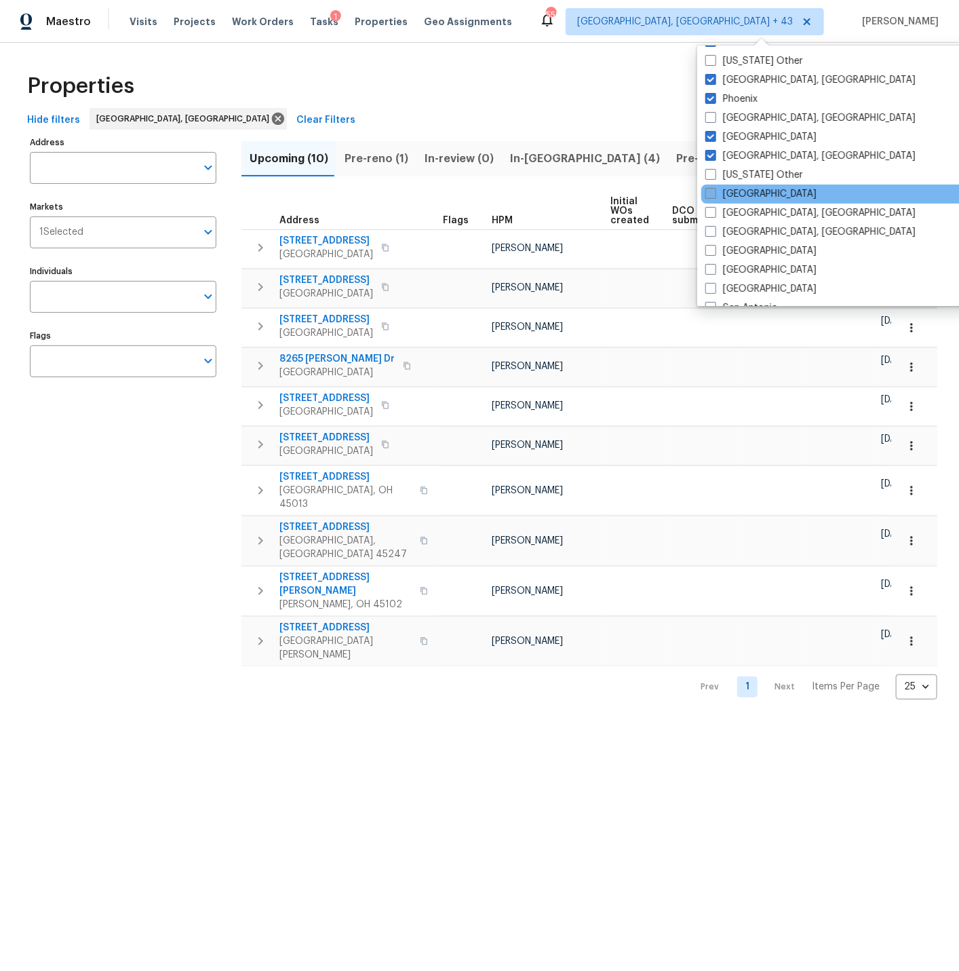
click at [711, 191] on span at bounding box center [711, 193] width 11 height 11
click at [711, 191] on input "Raleigh" at bounding box center [710, 191] width 9 height 9
checkbox input "true"
click at [712, 210] on span at bounding box center [711, 212] width 11 height 11
click at [712, 210] on input "Reno, NV" at bounding box center [710, 210] width 9 height 9
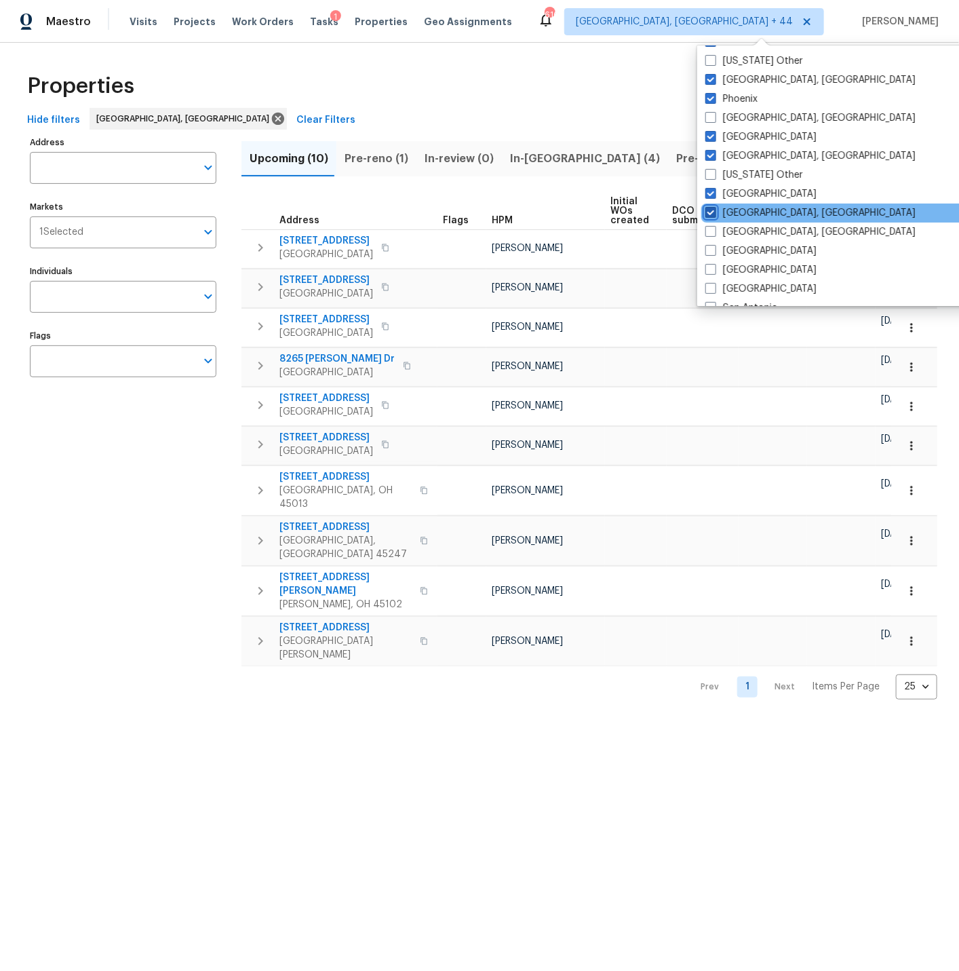
checkbox input "true"
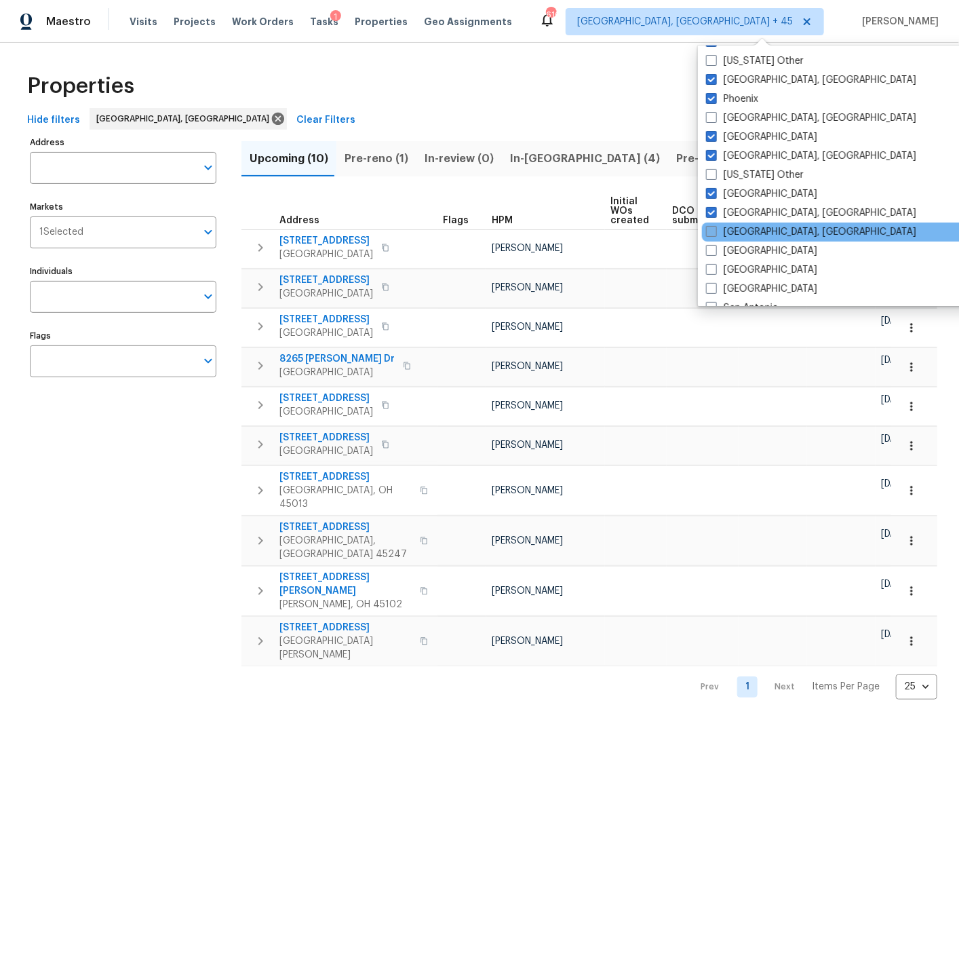
click at [713, 228] on span at bounding box center [711, 231] width 11 height 11
click at [713, 228] on input "Richmond, VA" at bounding box center [710, 229] width 9 height 9
checkbox input "true"
click at [713, 248] on span at bounding box center [711, 250] width 11 height 11
click at [713, 248] on input "Riverside" at bounding box center [710, 248] width 9 height 9
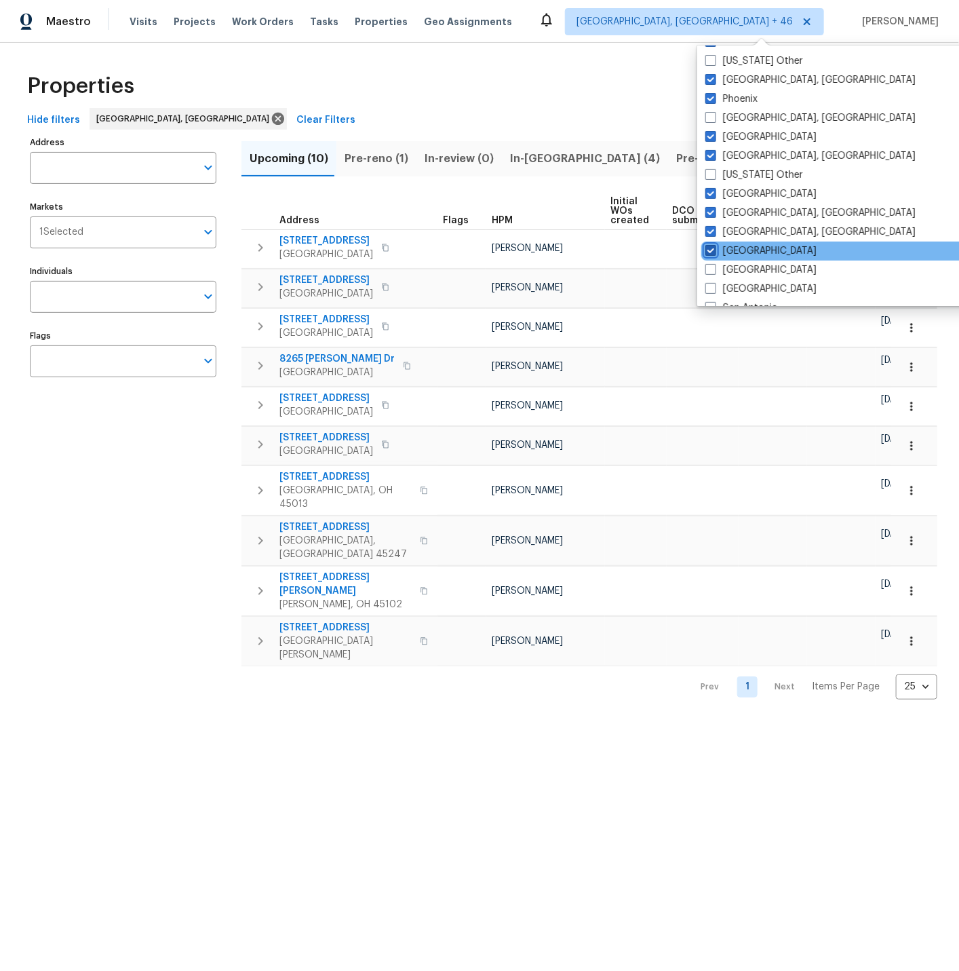
checkbox input "true"
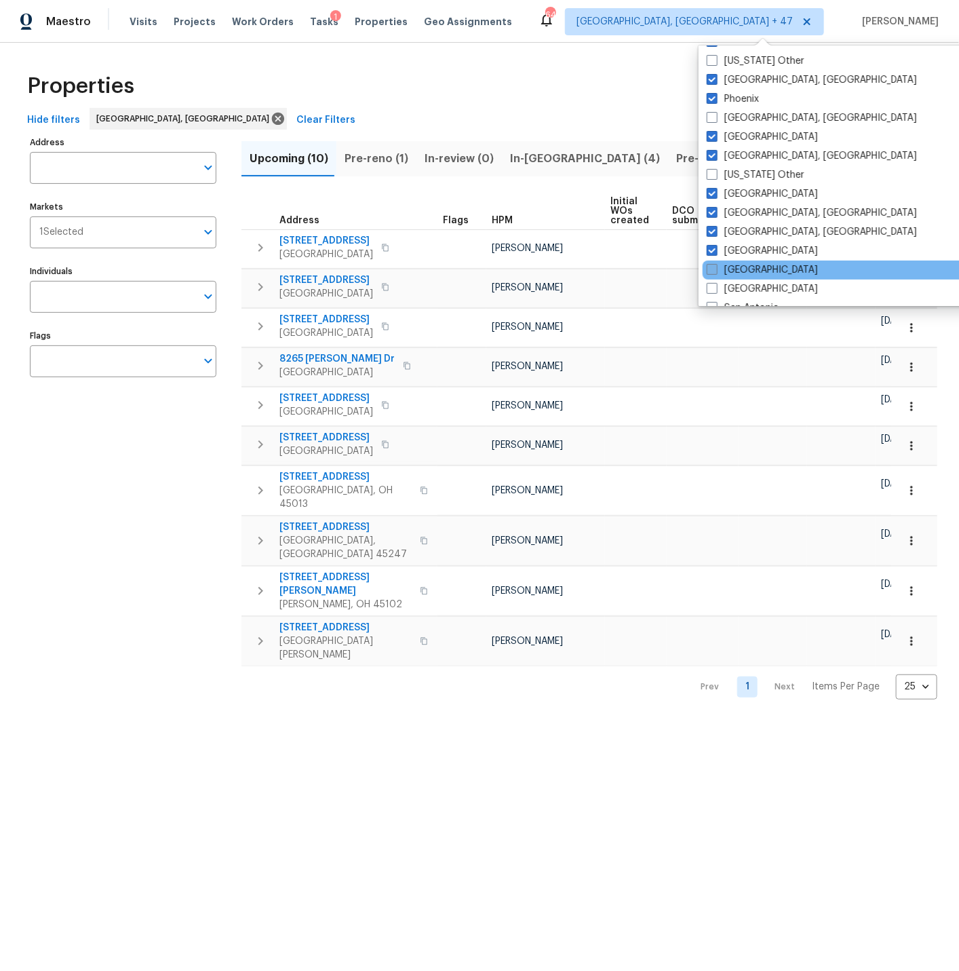
click at [714, 267] on span at bounding box center [712, 269] width 11 height 11
click at [714, 267] on input "Sacramento" at bounding box center [711, 267] width 9 height 9
checkbox input "true"
click at [715, 284] on span at bounding box center [711, 288] width 11 height 11
click at [714, 284] on input "Salt Lake City" at bounding box center [710, 286] width 9 height 9
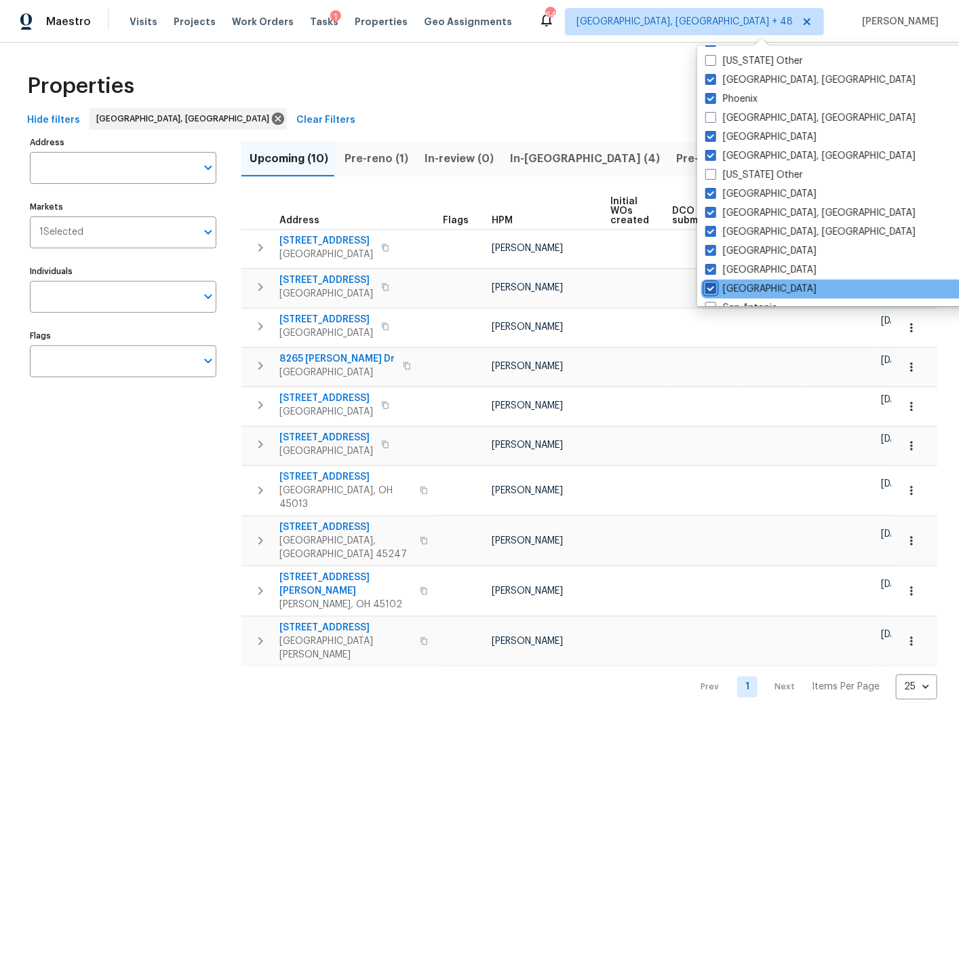
checkbox input "true"
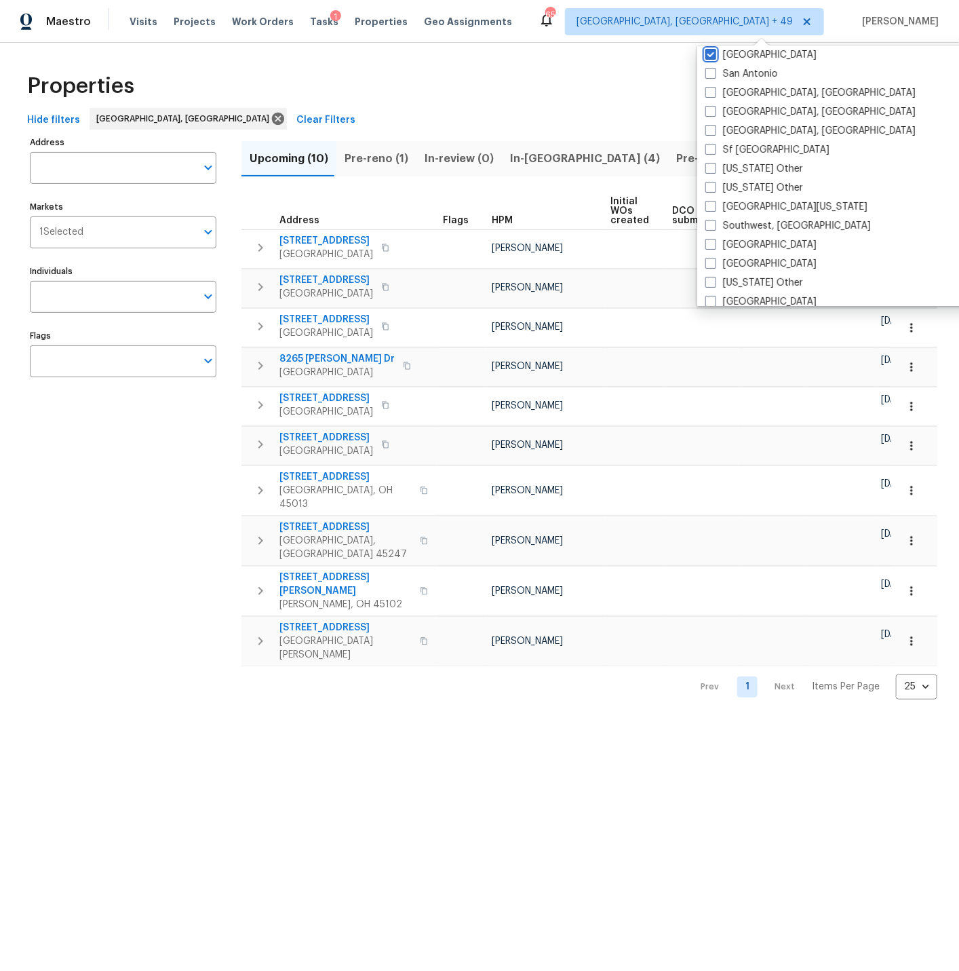
scroll to position [1813, 0]
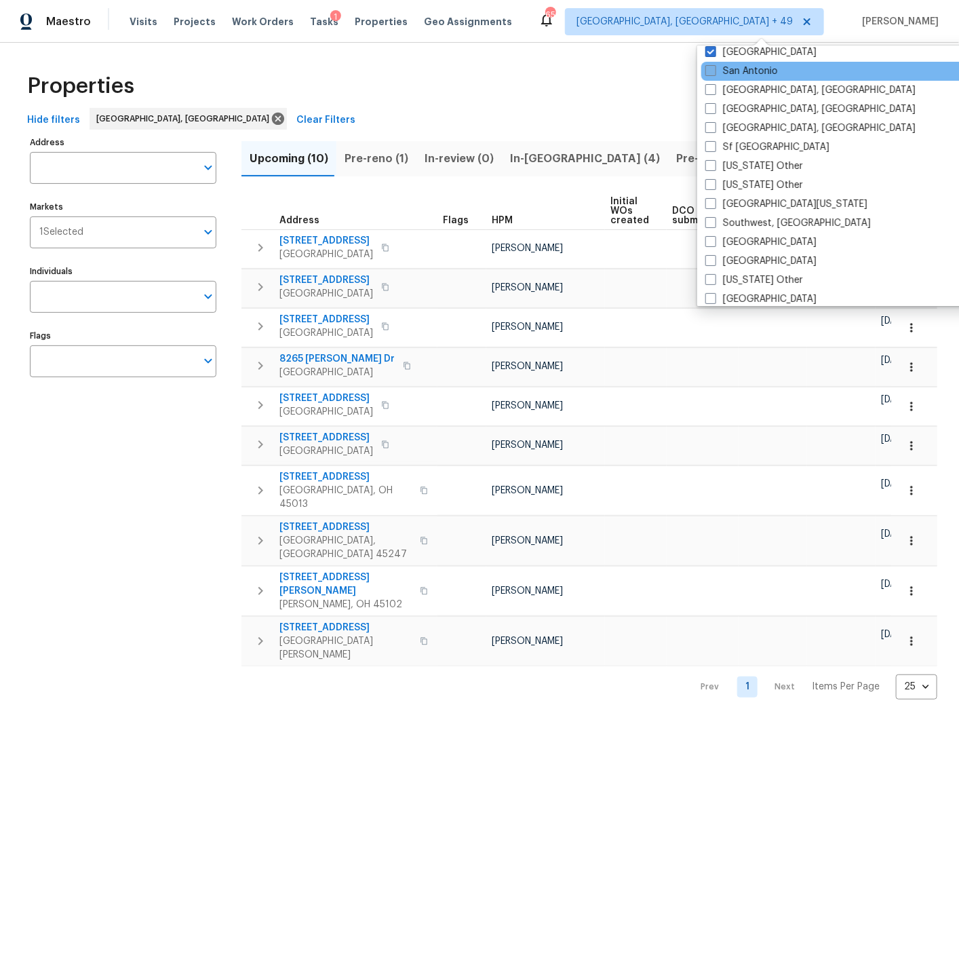
click at [712, 70] on span at bounding box center [711, 70] width 11 height 11
click at [712, 70] on input "San Antonio" at bounding box center [710, 68] width 9 height 9
checkbox input "true"
click at [711, 89] on span at bounding box center [711, 89] width 11 height 11
click at [711, 89] on input "San Diego, CA" at bounding box center [710, 87] width 9 height 9
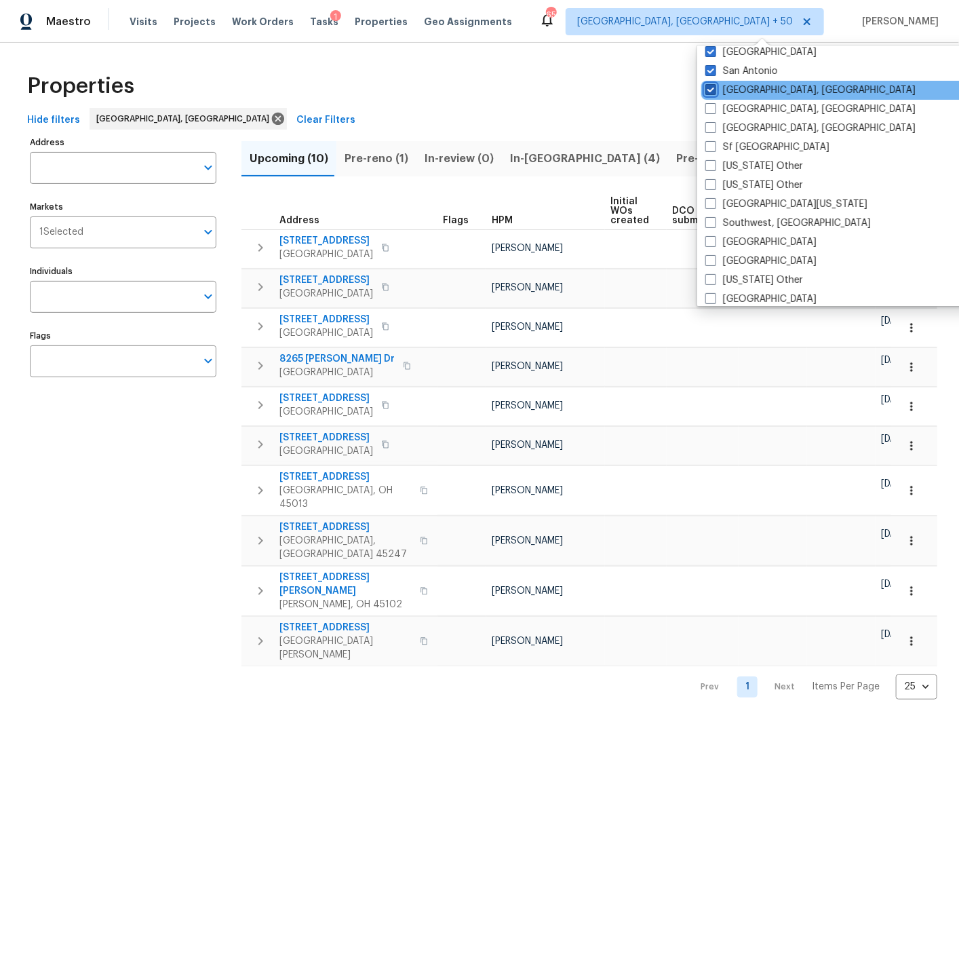
checkbox input "true"
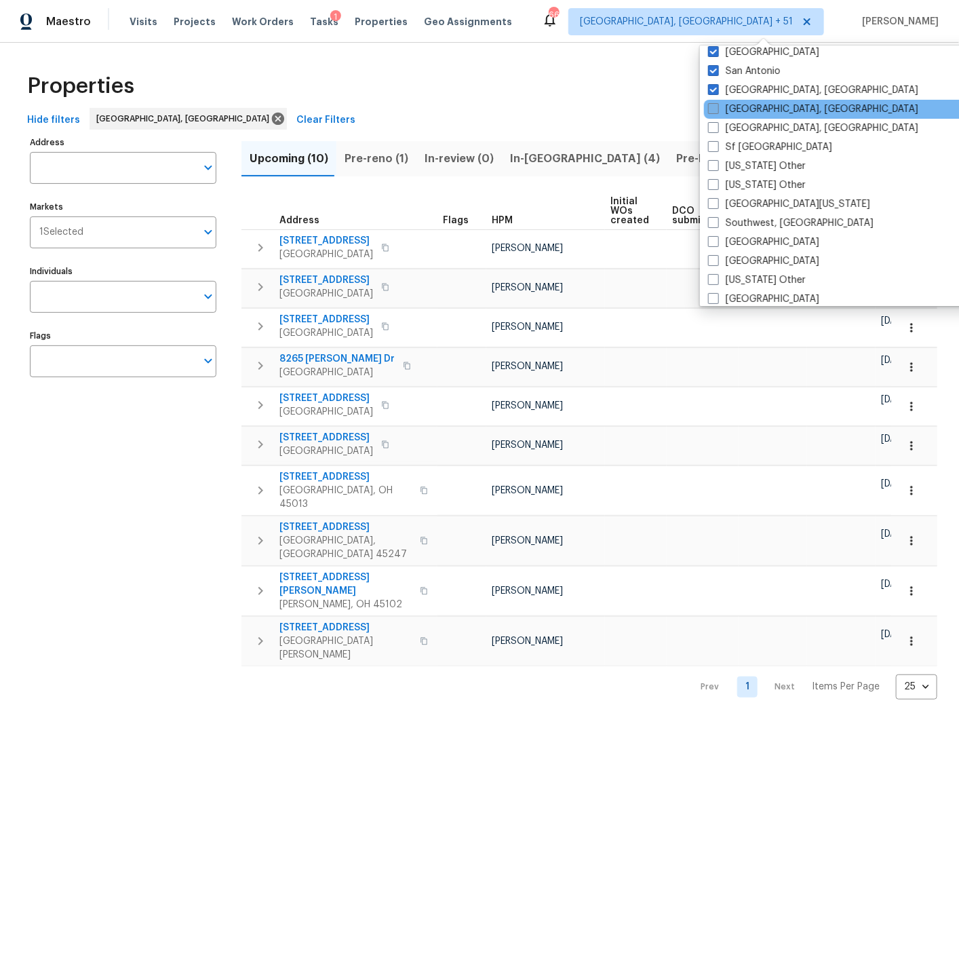
click at [714, 108] on span at bounding box center [713, 108] width 11 height 11
click at [714, 108] on input "Savannah, GA" at bounding box center [712, 106] width 9 height 9
checkbox input "true"
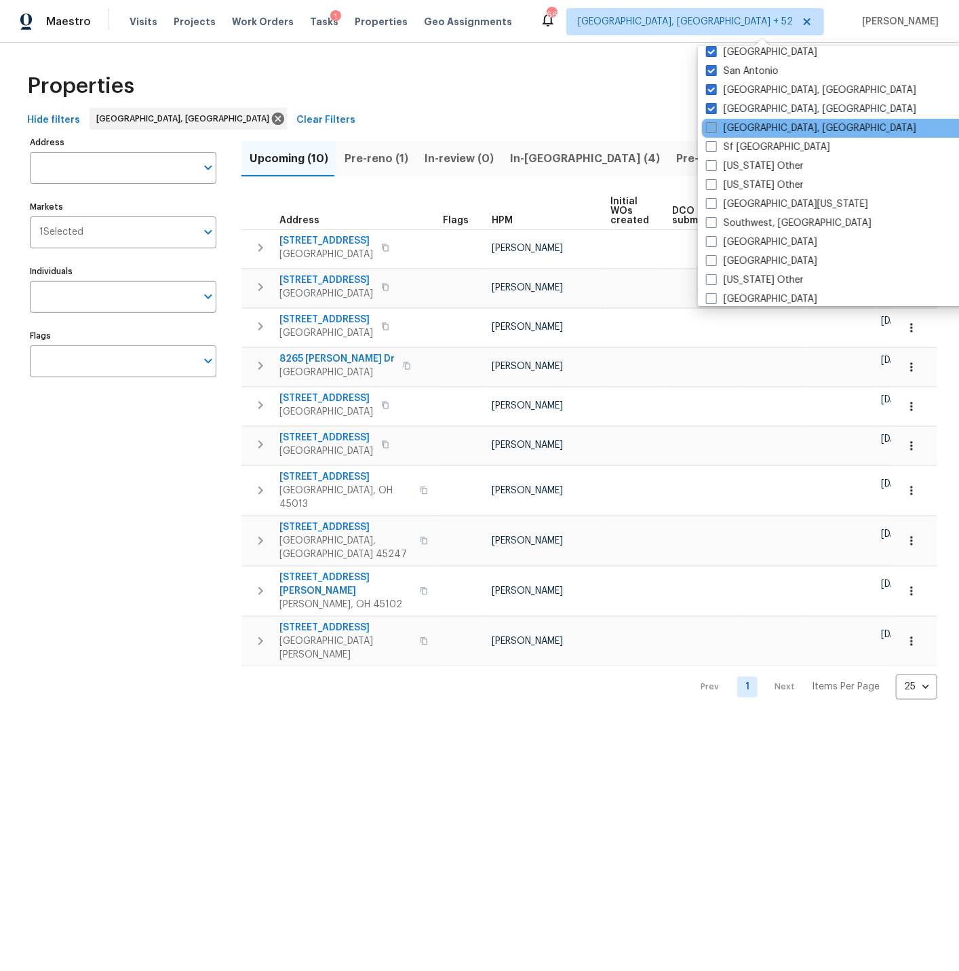
click at [714, 123] on span at bounding box center [711, 127] width 11 height 11
click at [714, 123] on input "Seattle, WA" at bounding box center [710, 125] width 9 height 9
checkbox input "true"
click at [714, 147] on span at bounding box center [711, 146] width 11 height 11
click at [714, 147] on input "Sf Bay Area" at bounding box center [710, 144] width 9 height 9
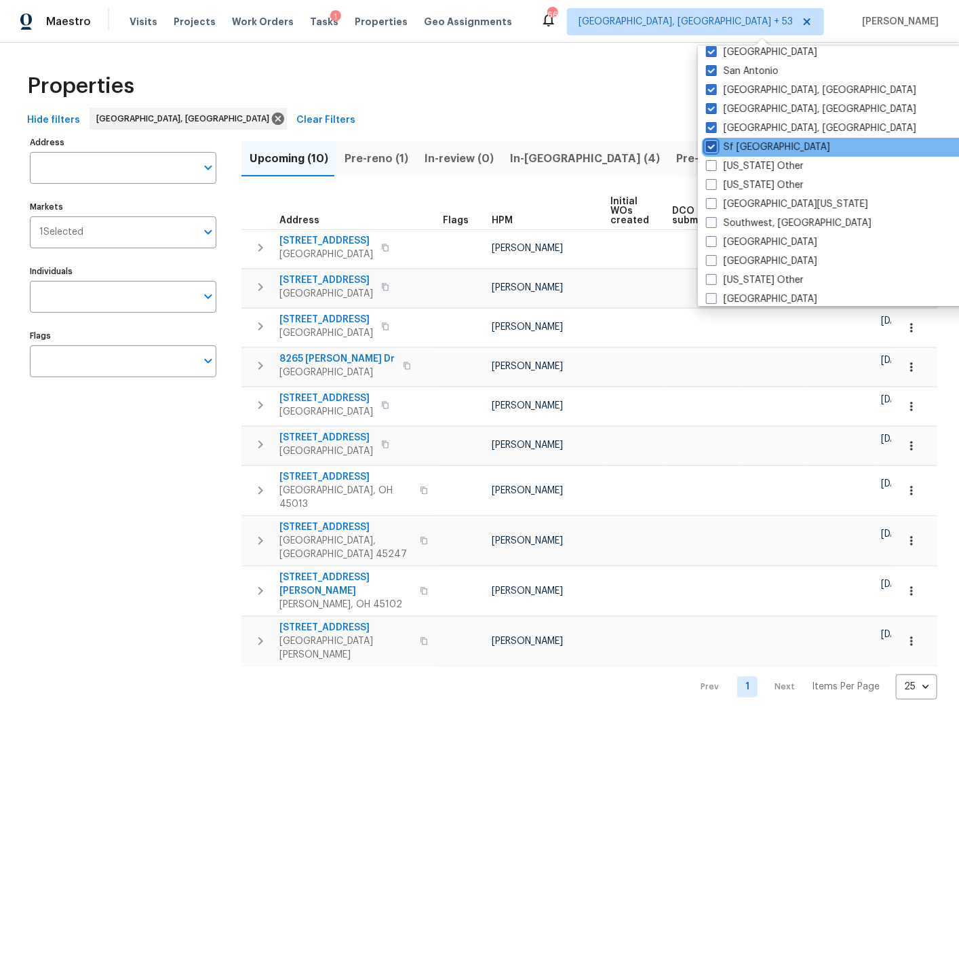
checkbox input "true"
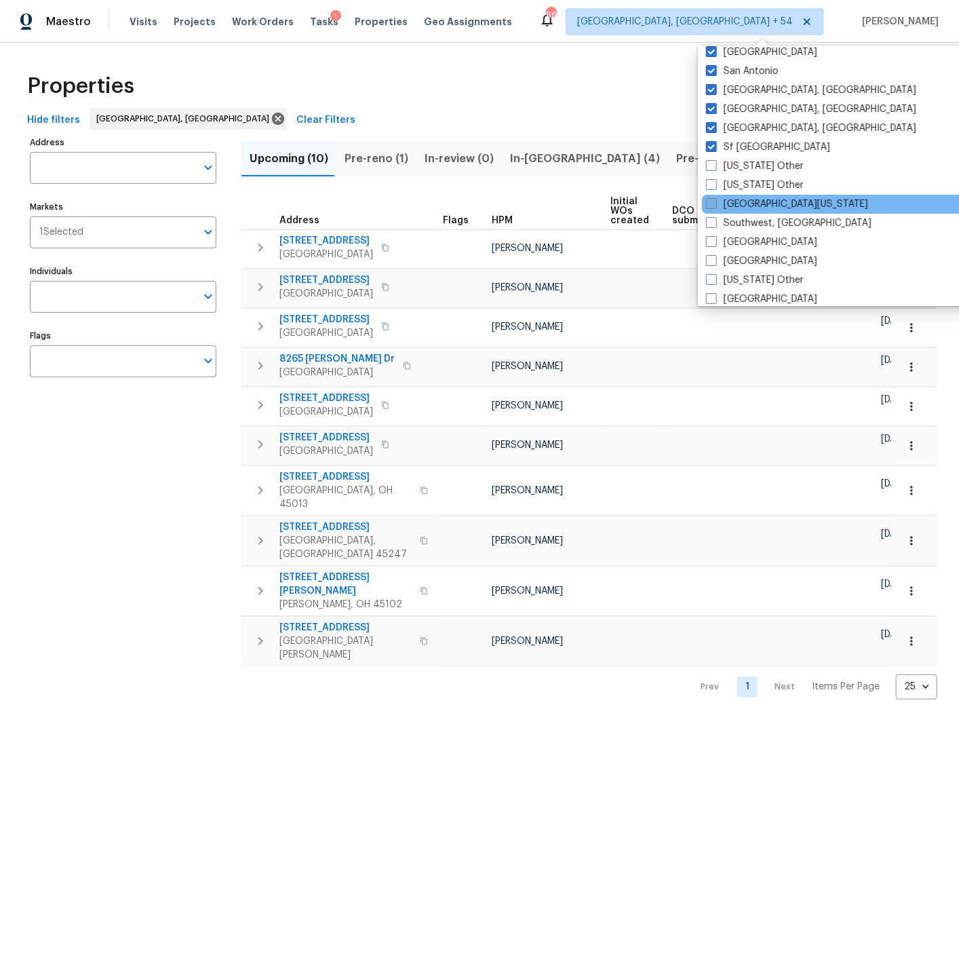
click at [710, 200] on span at bounding box center [711, 203] width 11 height 11
click at [710, 200] on input "South Texas" at bounding box center [710, 201] width 9 height 9
checkbox input "true"
click at [712, 223] on span at bounding box center [711, 222] width 11 height 11
click at [712, 223] on input "Southwest, FL" at bounding box center [710, 220] width 9 height 9
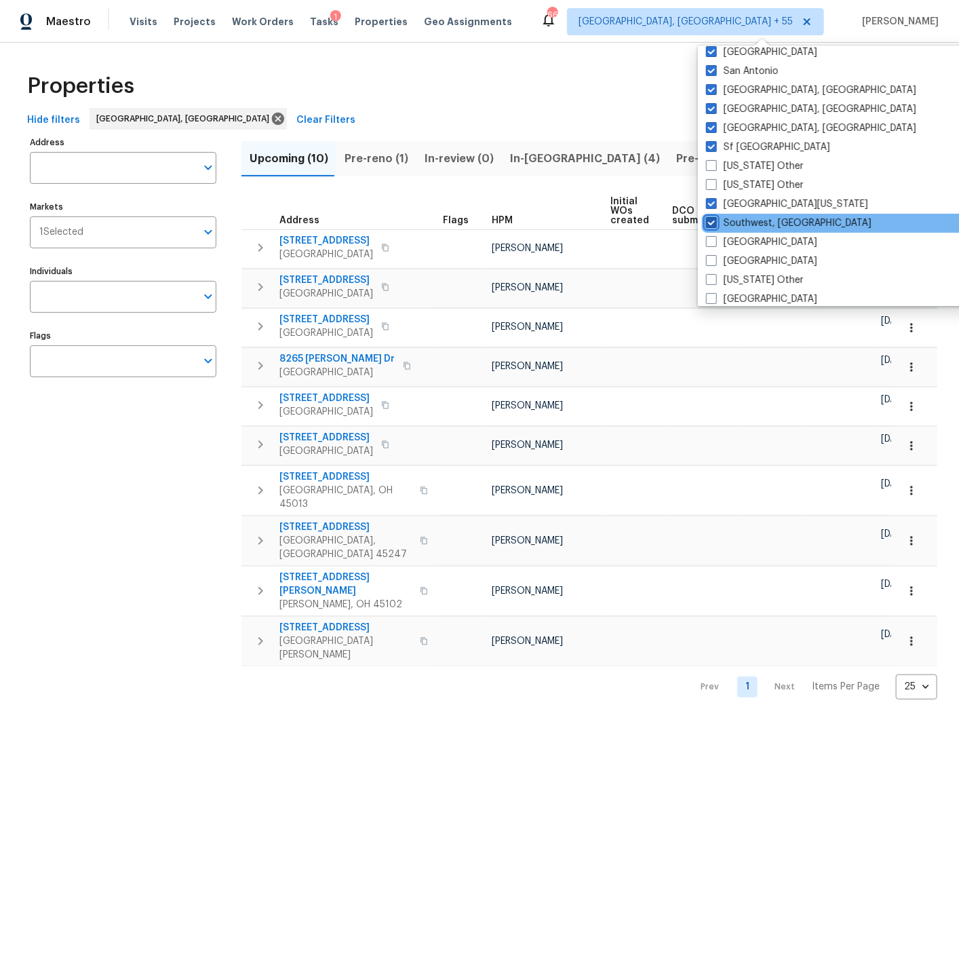
checkbox input "true"
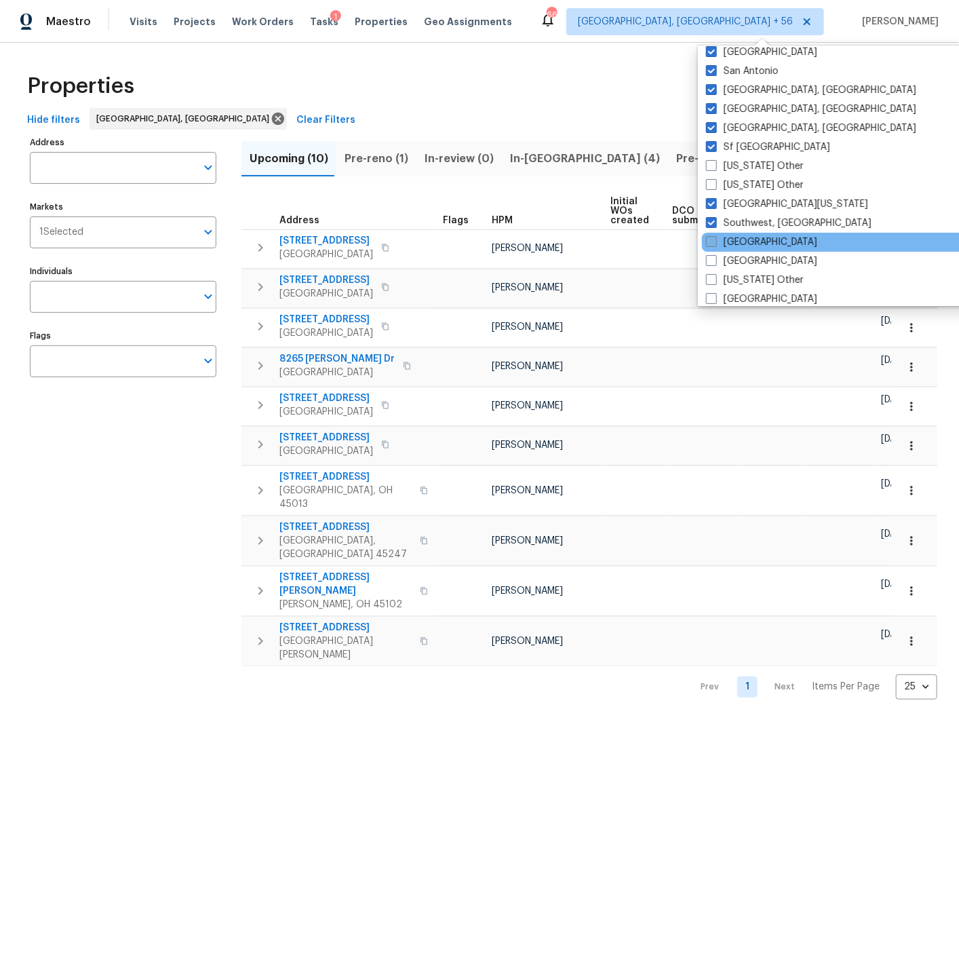
click at [713, 242] on span at bounding box center [711, 241] width 11 height 11
click at [713, 242] on input "St Louis" at bounding box center [710, 239] width 9 height 9
checkbox input "true"
click at [712, 262] on span at bounding box center [712, 260] width 11 height 11
click at [712, 262] on input "Tampa" at bounding box center [711, 258] width 9 height 9
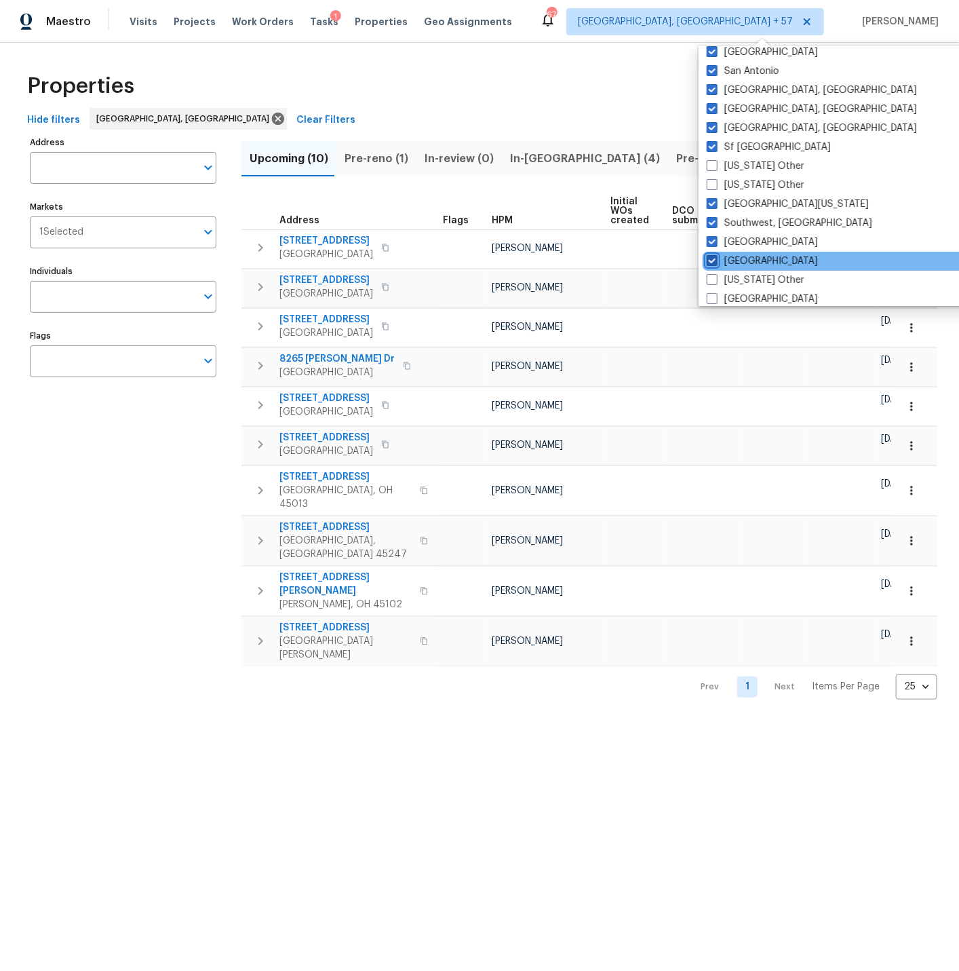
checkbox input "true"
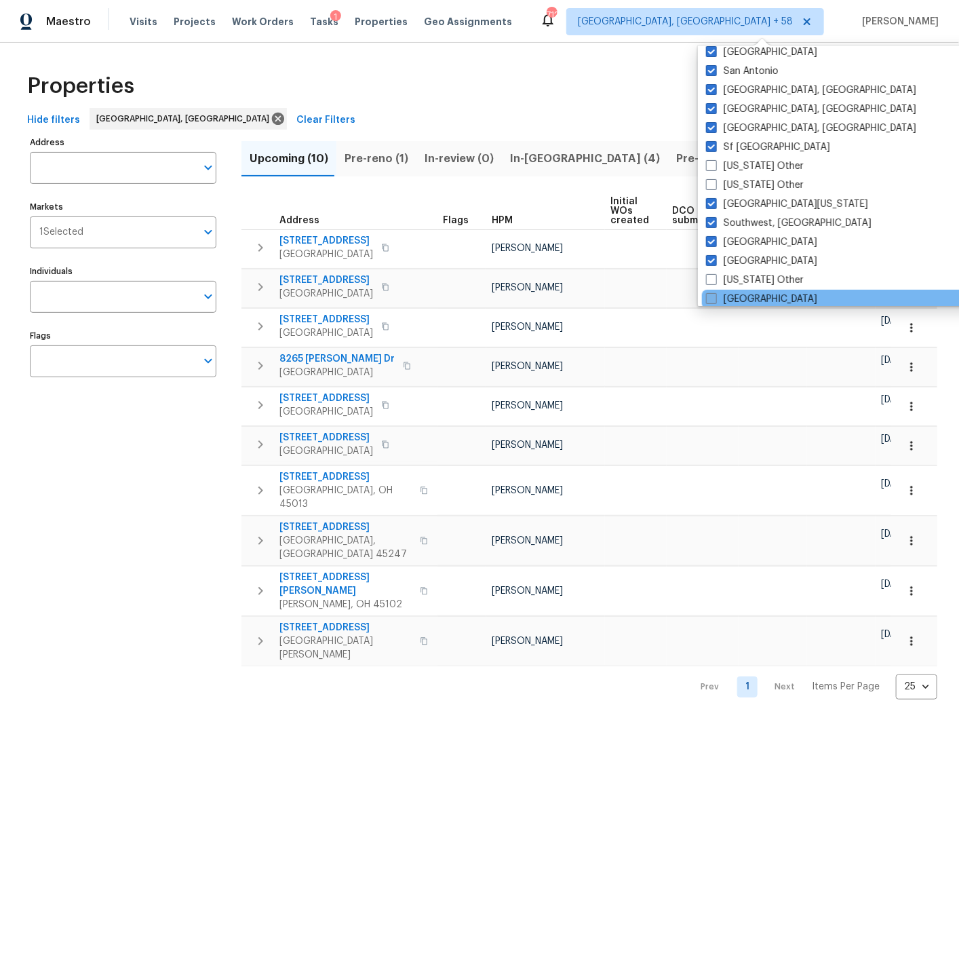
click at [713, 294] on span at bounding box center [711, 298] width 11 height 11
click at [713, 294] on input "Tucson" at bounding box center [710, 296] width 9 height 9
checkbox input "true"
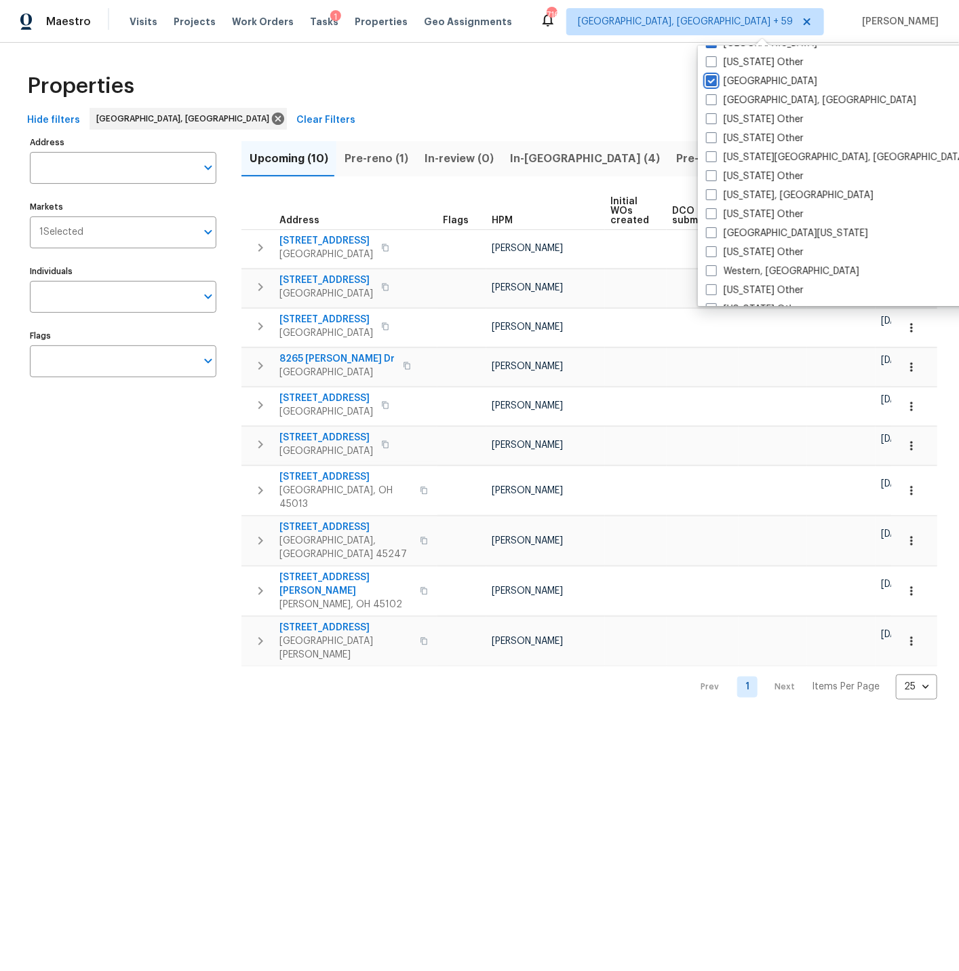
scroll to position [2047, 0]
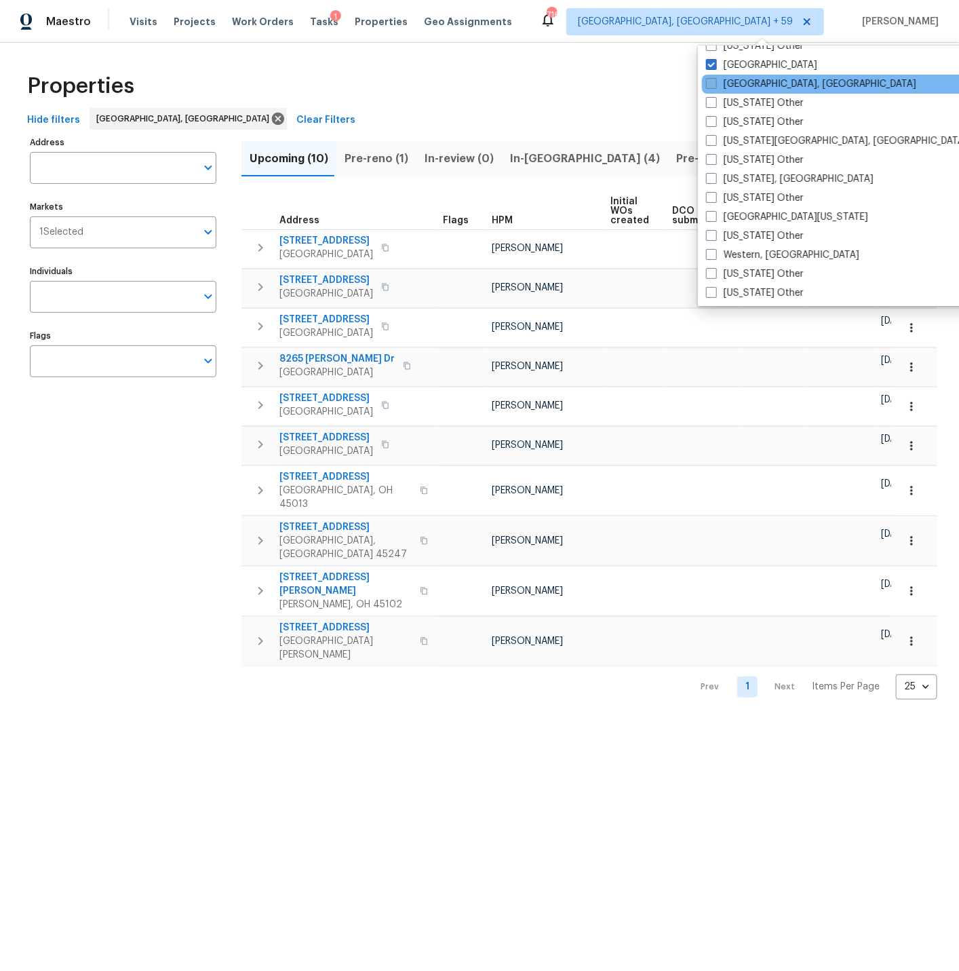
click at [715, 81] on span at bounding box center [711, 83] width 11 height 11
click at [715, 81] on input "Tulsa, OK" at bounding box center [710, 81] width 9 height 9
checkbox input "true"
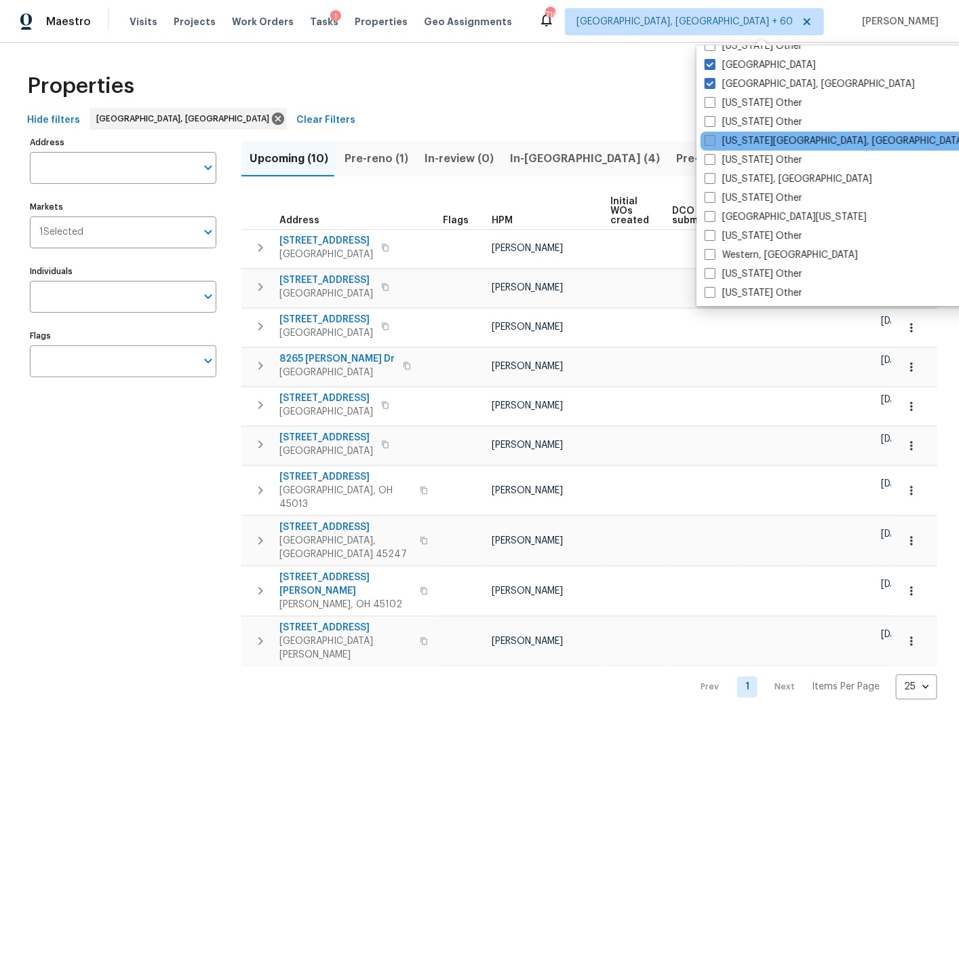
click at [714, 138] on span at bounding box center [710, 140] width 11 height 11
click at [714, 138] on input "Virginia Beach, VA" at bounding box center [709, 138] width 9 height 9
checkbox input "true"
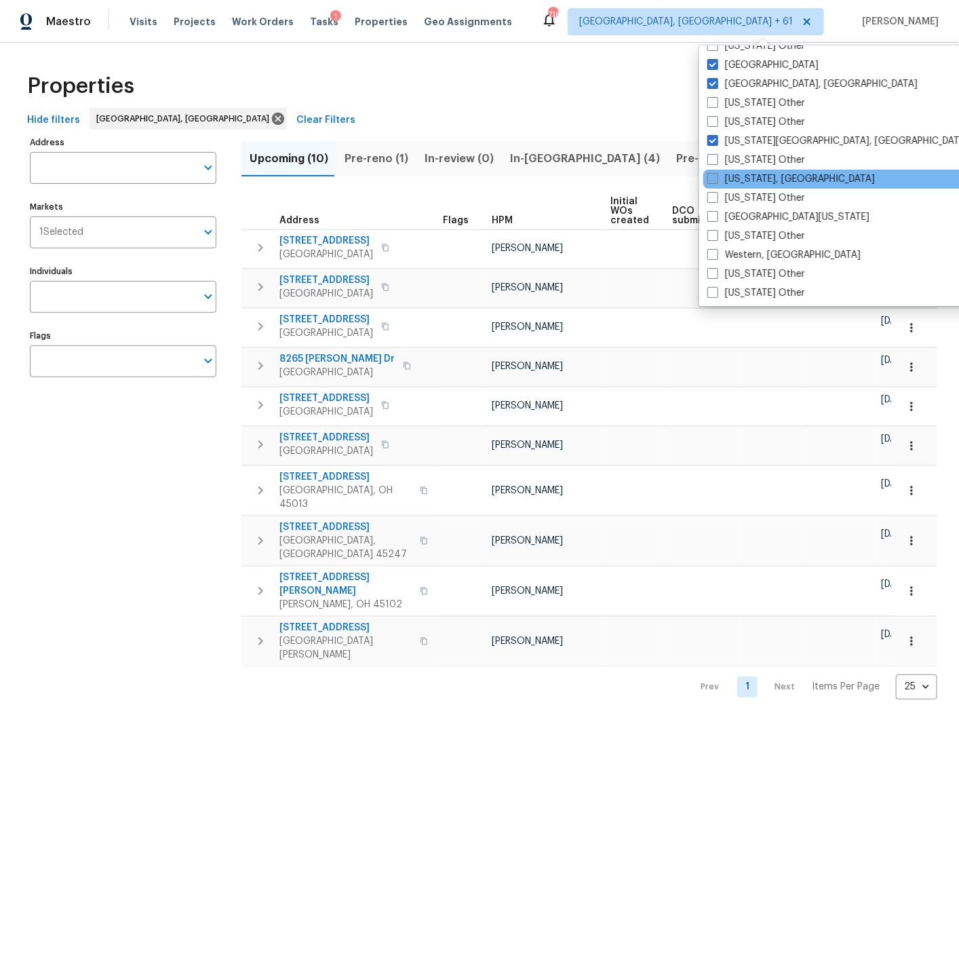
click at [713, 174] on span at bounding box center [713, 178] width 11 height 11
click at [713, 174] on input "Washington, DC" at bounding box center [712, 176] width 9 height 9
checkbox input "true"
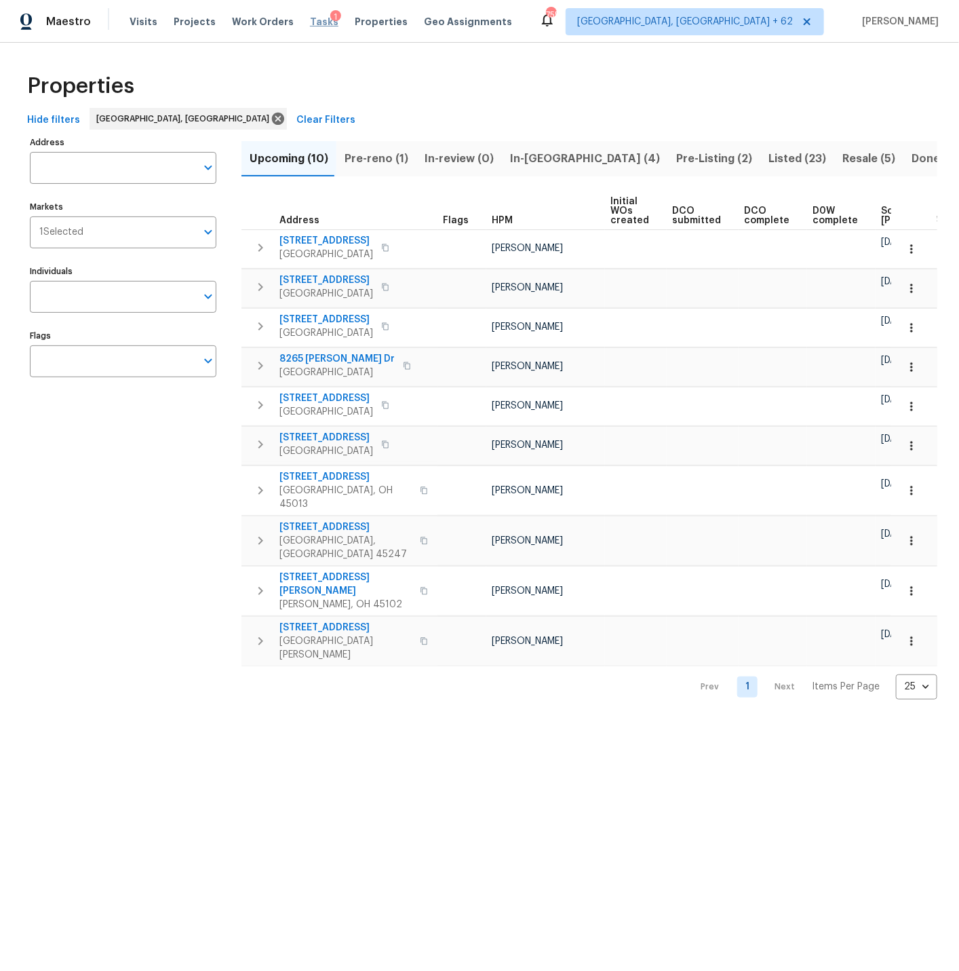
click at [310, 20] on span "Tasks" at bounding box center [324, 21] width 28 height 9
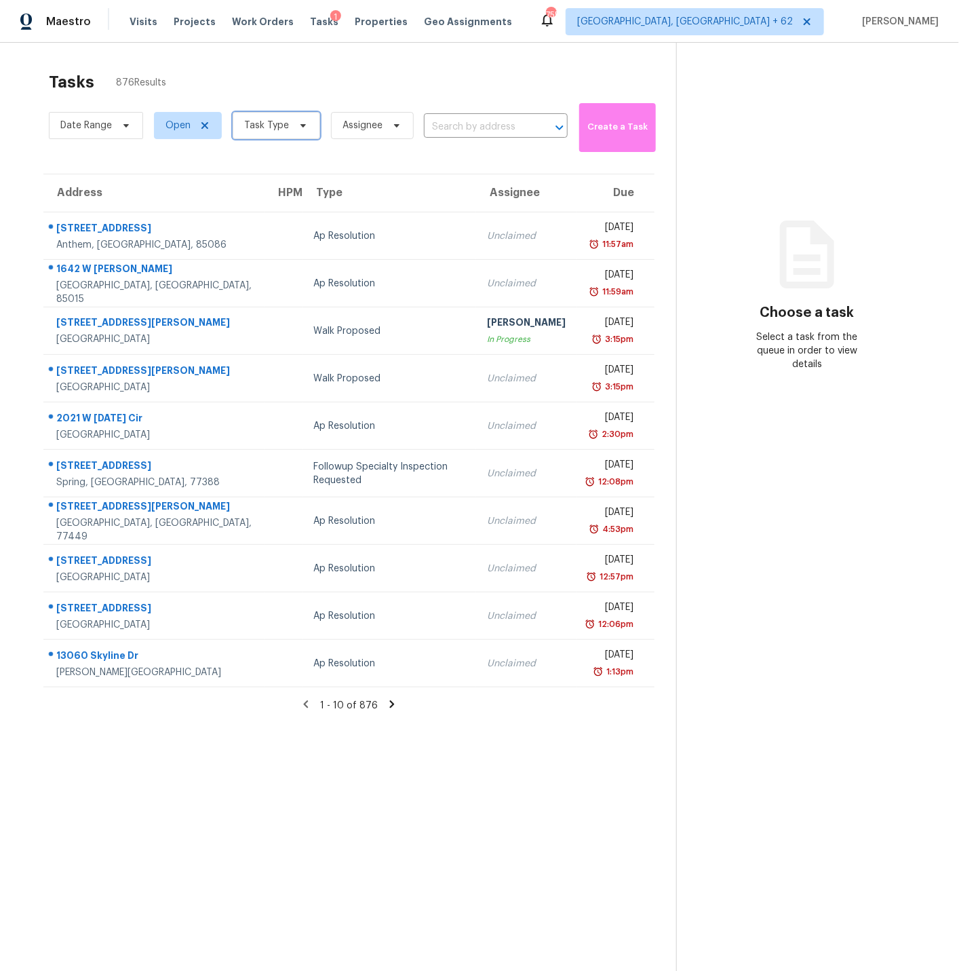
click at [265, 128] on span "Task Type" at bounding box center [266, 126] width 45 height 14
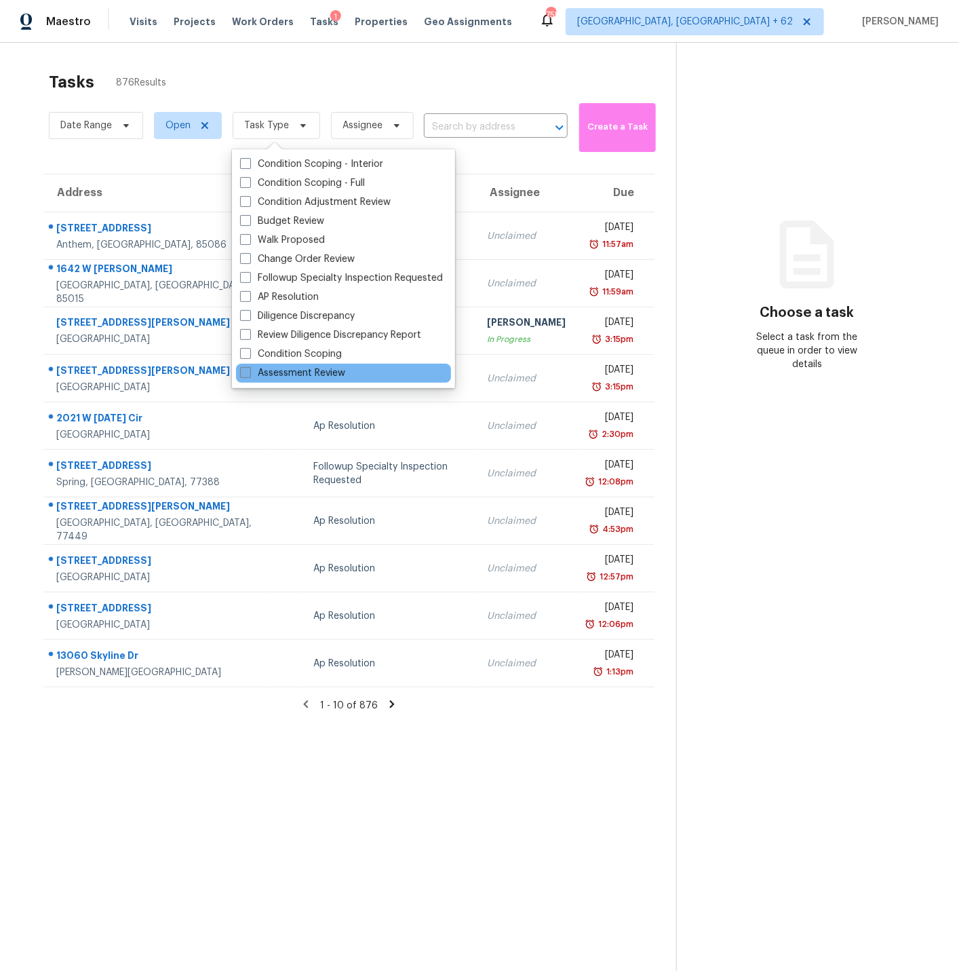
click at [244, 373] on span at bounding box center [245, 372] width 11 height 11
click at [244, 373] on input "Assessment Review" at bounding box center [244, 370] width 9 height 9
checkbox input "true"
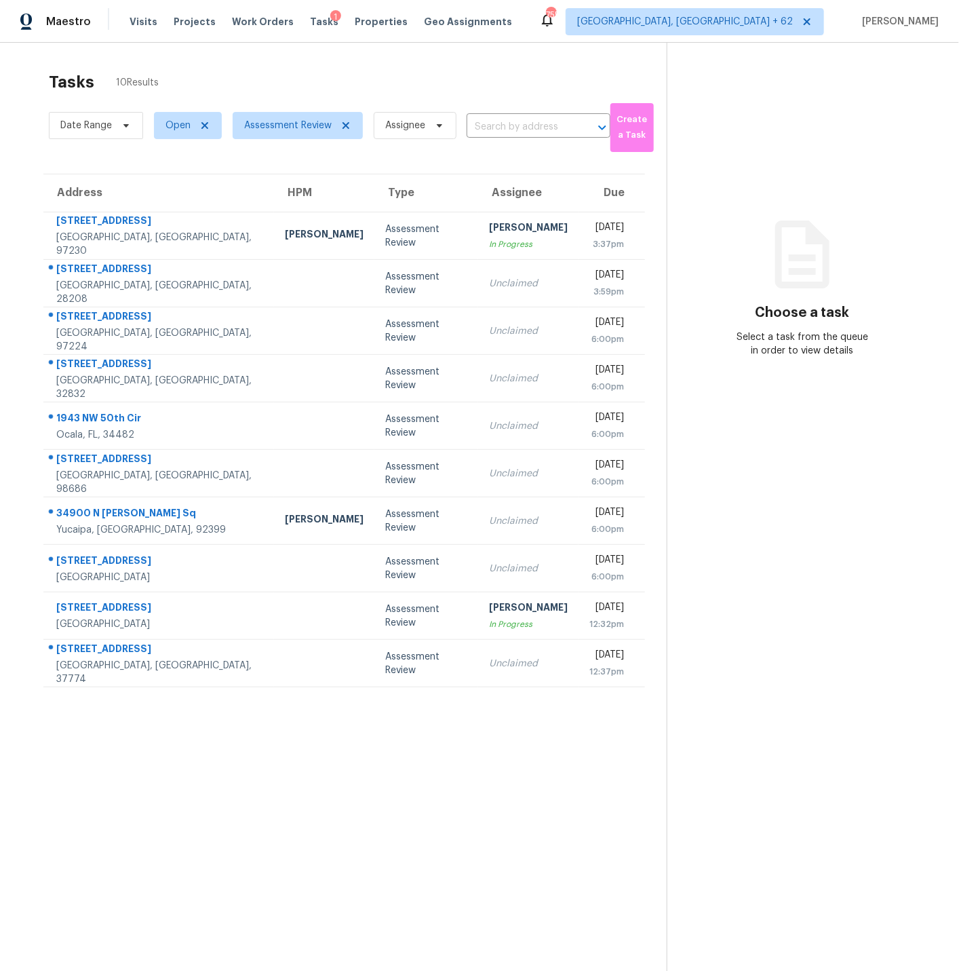
click at [50, 804] on section "Tasks 10 Results Date Range Open Assessment Review Assignee ​ Create a Task Add…" at bounding box center [344, 538] width 645 height 949
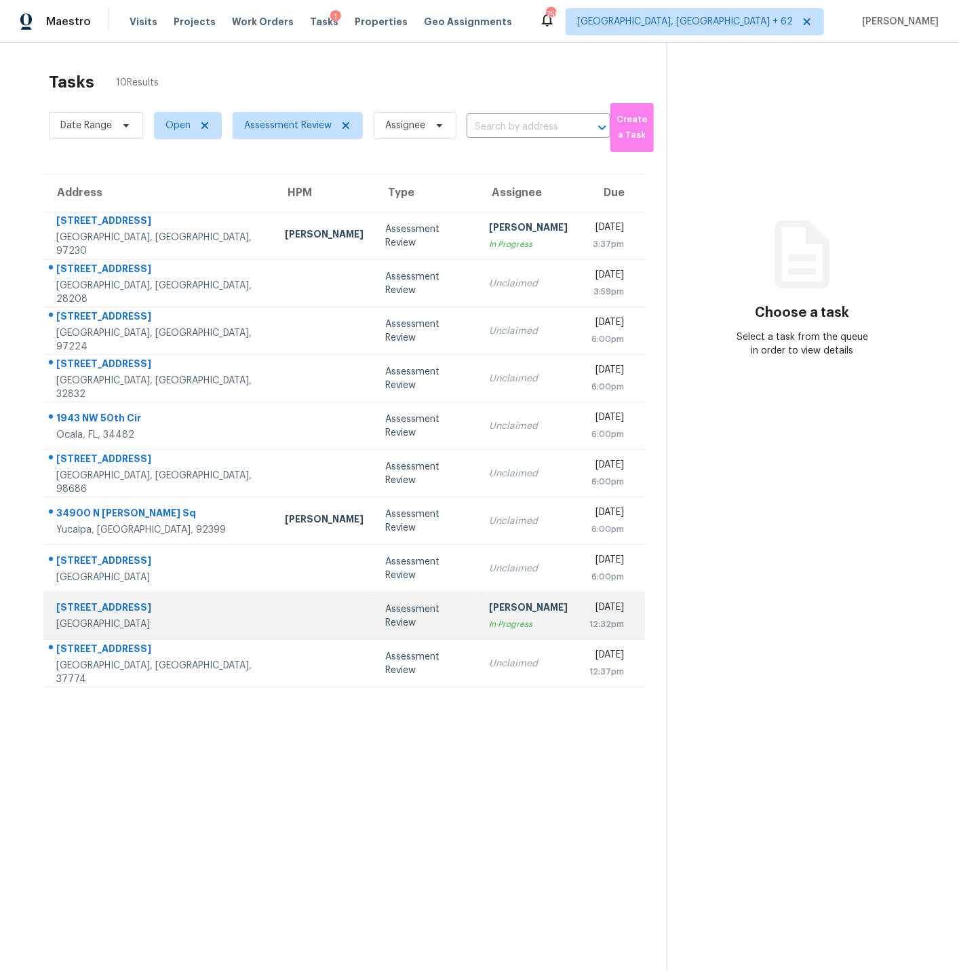
click at [516, 618] on td "Robert Hamilton In Progress" at bounding box center [528, 615] width 100 height 47
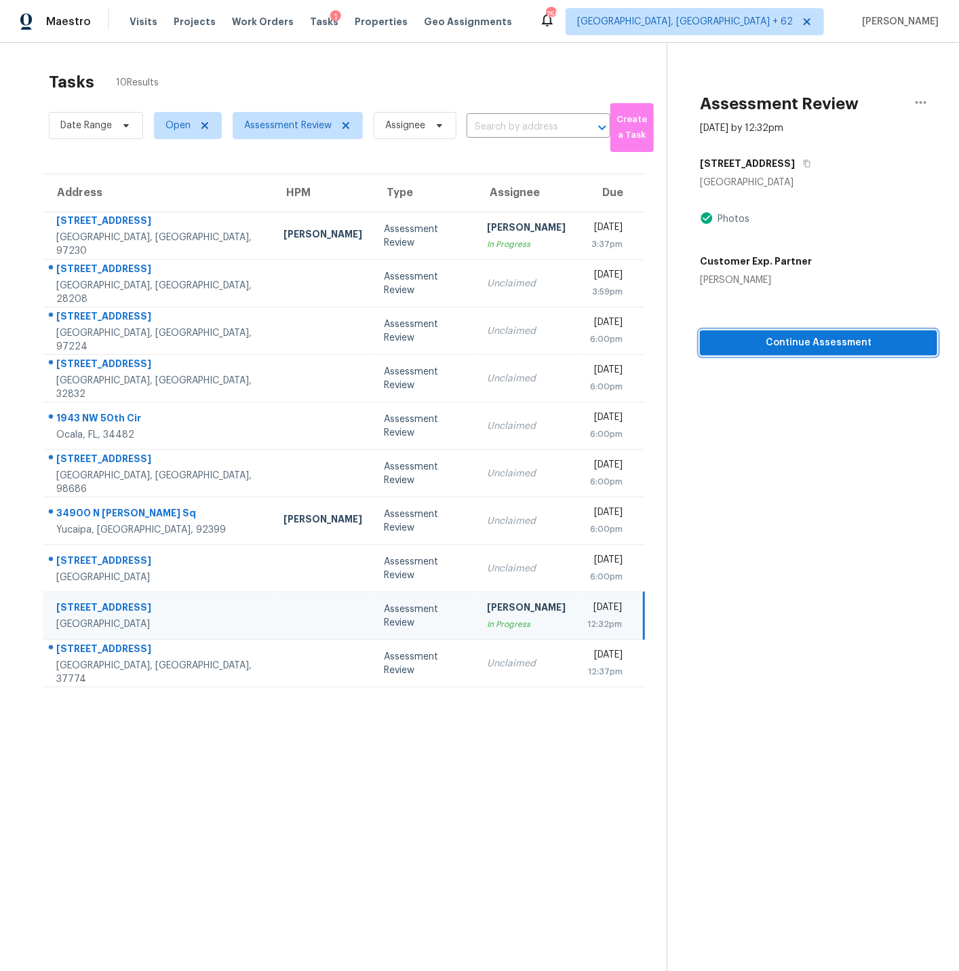
click at [835, 345] on span "Continue Assessment" at bounding box center [819, 342] width 216 height 17
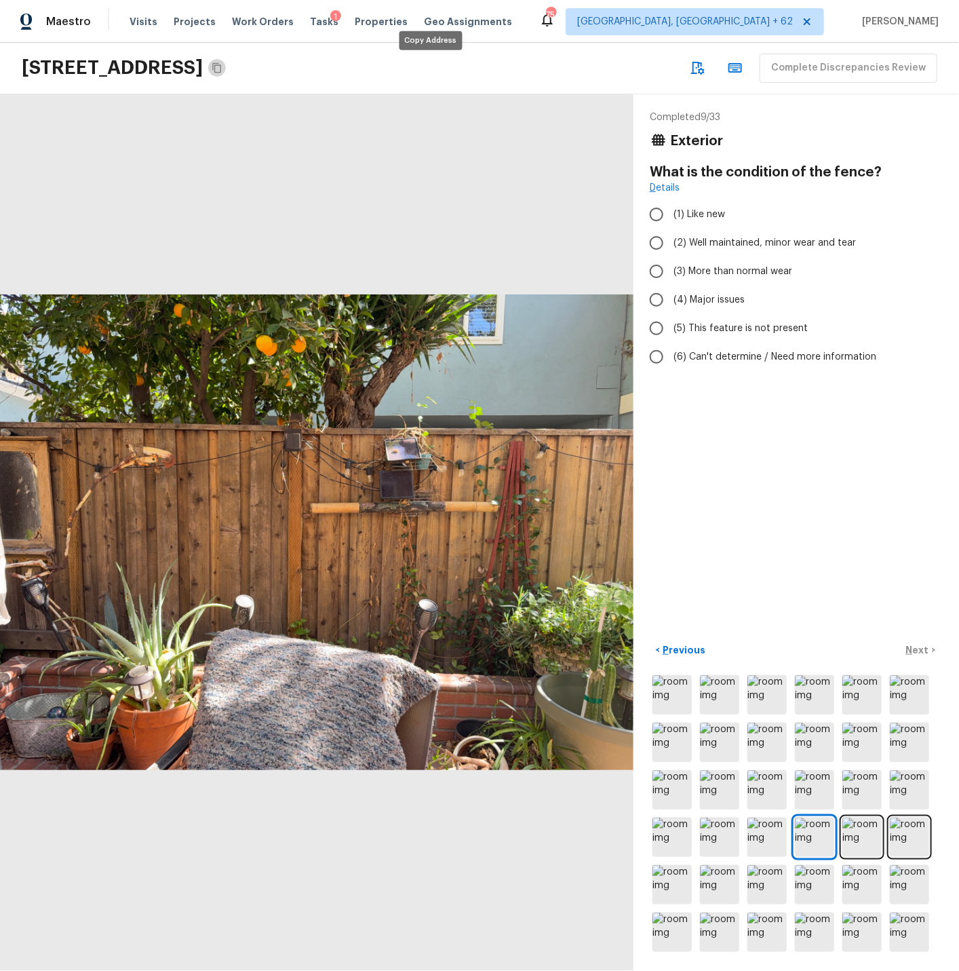
click at [223, 64] on icon "Copy Address" at bounding box center [217, 67] width 11 height 11
click at [658, 242] on input "(2) Well maintained, minor wear and tear" at bounding box center [657, 243] width 28 height 28
radio input "true"
click at [863, 650] on p "Next" at bounding box center [919, 650] width 26 height 14
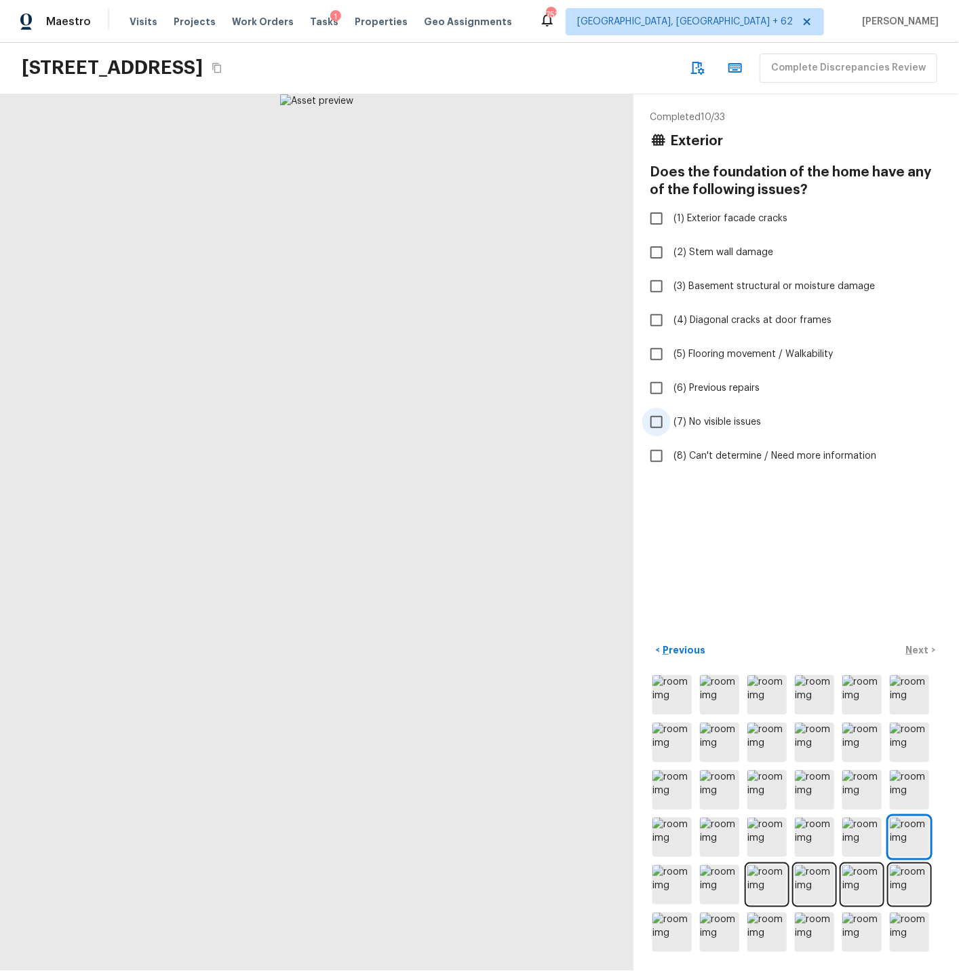
click at [659, 422] on input "(7) No visible issues" at bounding box center [657, 422] width 28 height 28
checkbox input "true"
click at [863, 649] on p "Next" at bounding box center [919, 650] width 26 height 14
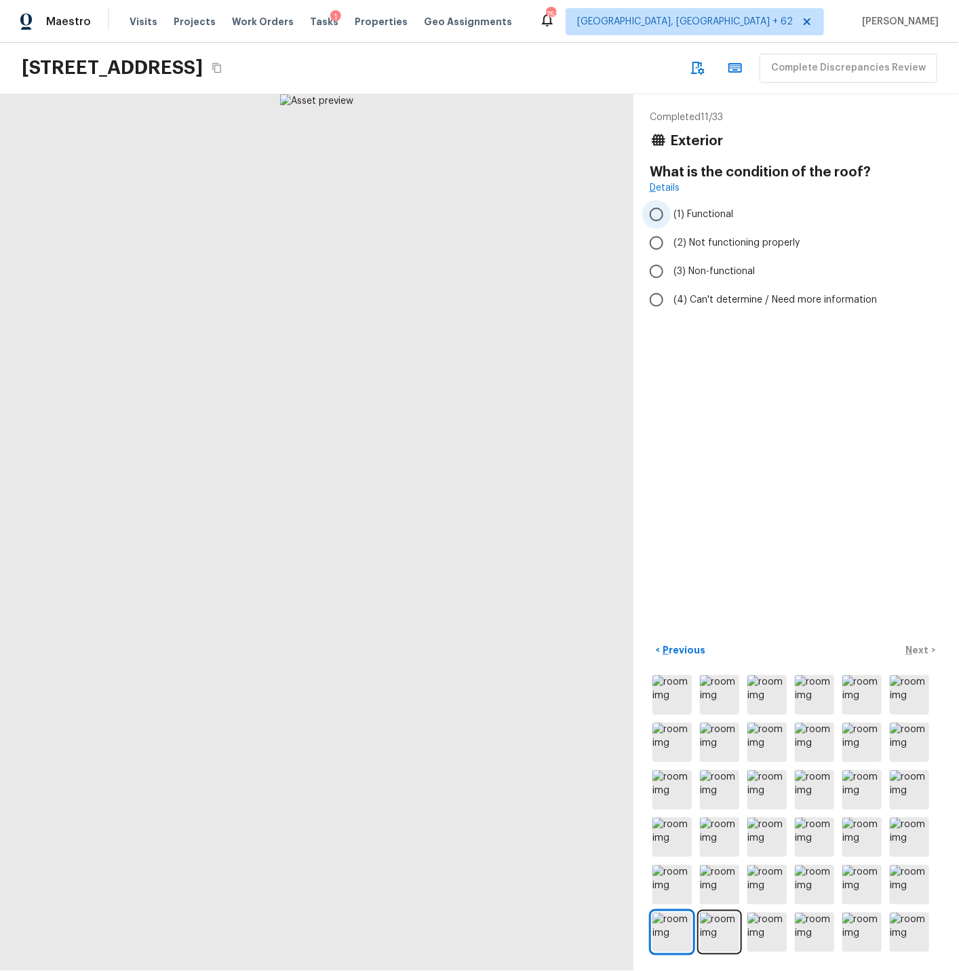
click at [657, 212] on input "(1) Functional" at bounding box center [657, 214] width 28 height 28
radio input "true"
click at [863, 648] on p "Next" at bounding box center [919, 650] width 26 height 14
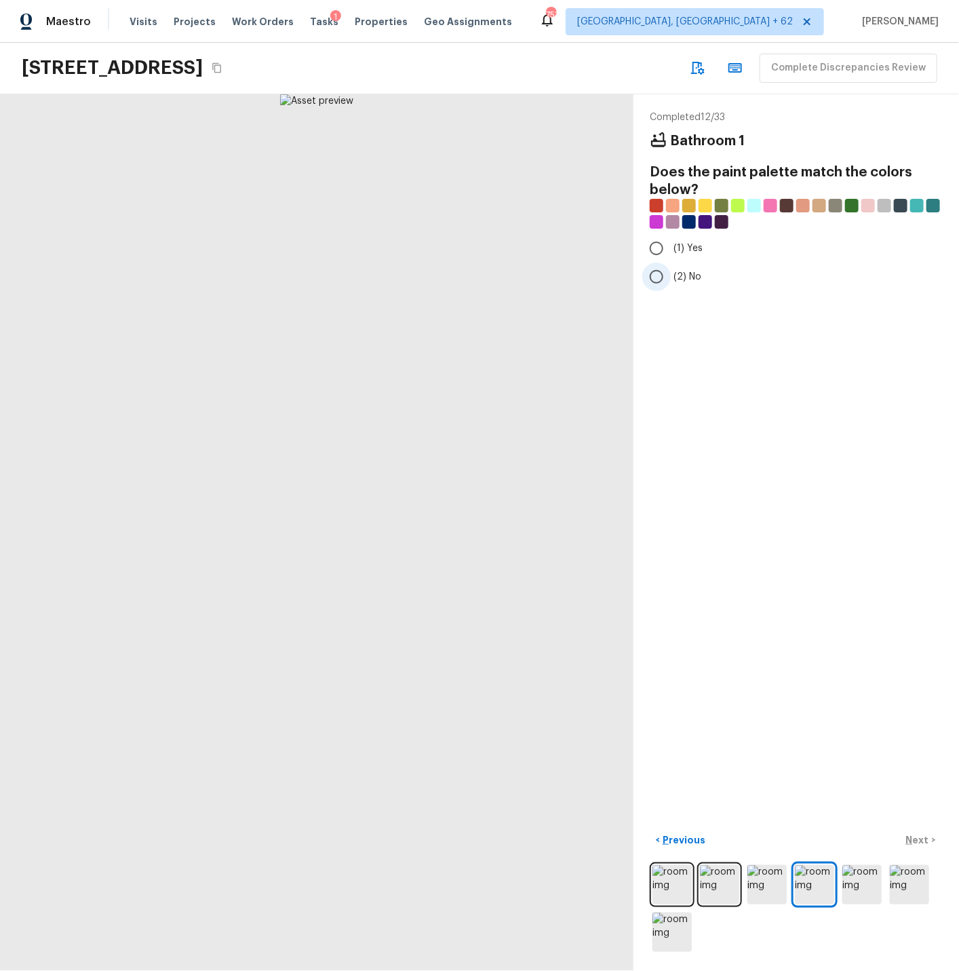
click at [658, 280] on input "(2) No" at bounding box center [657, 277] width 28 height 28
radio input "true"
click at [863, 838] on p "Next" at bounding box center [919, 840] width 26 height 14
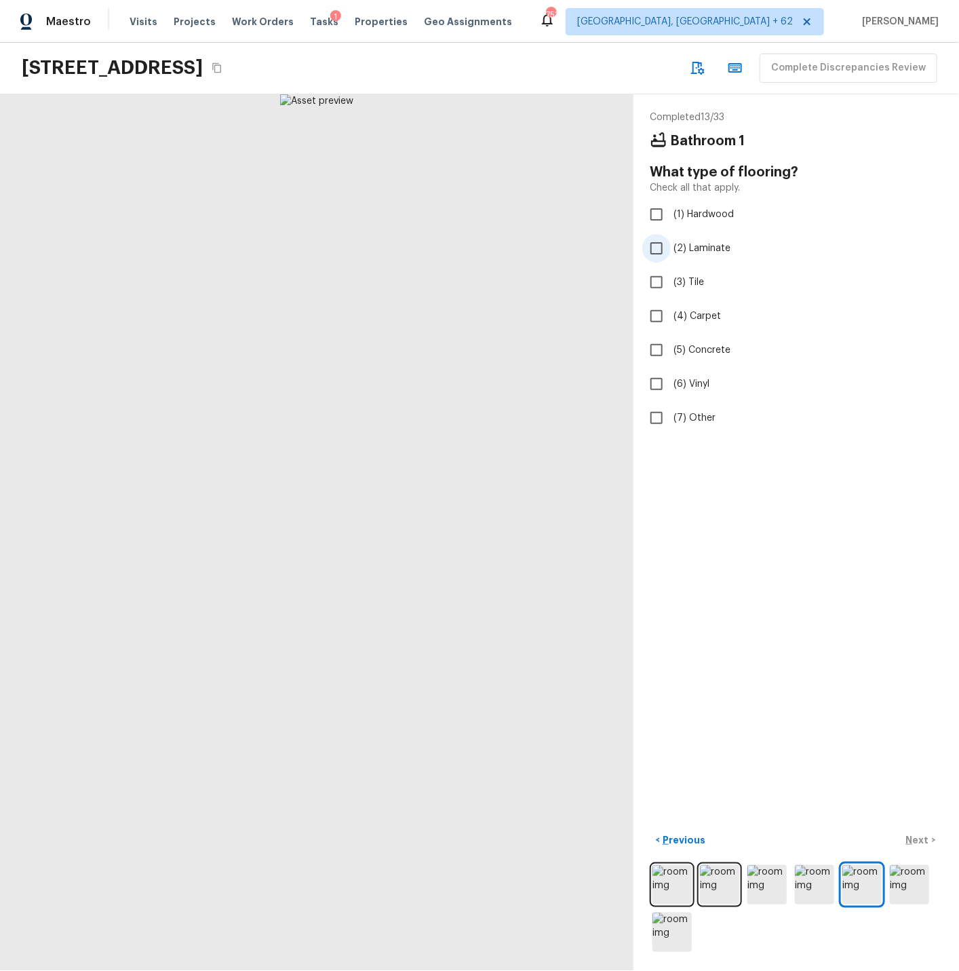
click at [659, 248] on input "(2) Laminate" at bounding box center [657, 248] width 28 height 28
checkbox input "true"
click at [863, 839] on p "Next" at bounding box center [919, 840] width 26 height 14
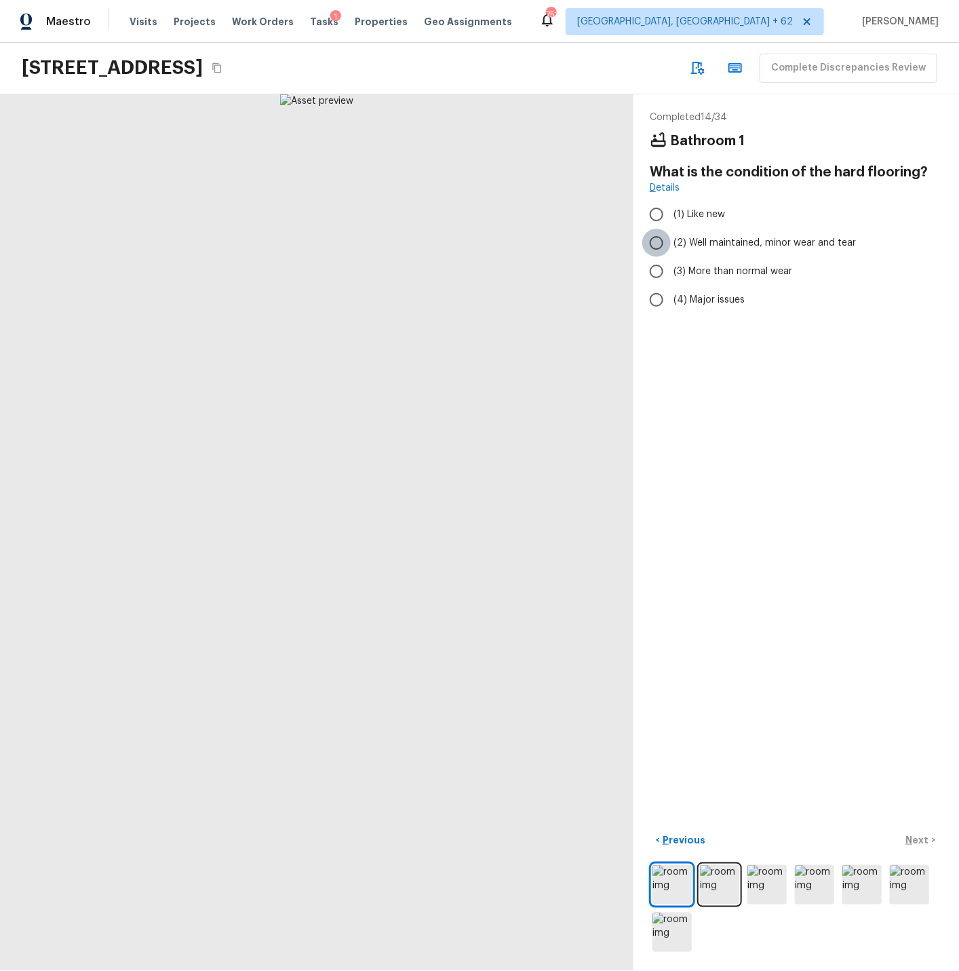
click at [661, 241] on input "(2) Well maintained, minor wear and tear" at bounding box center [657, 243] width 28 height 28
radio input "true"
click at [863, 838] on p "Next" at bounding box center [919, 840] width 26 height 14
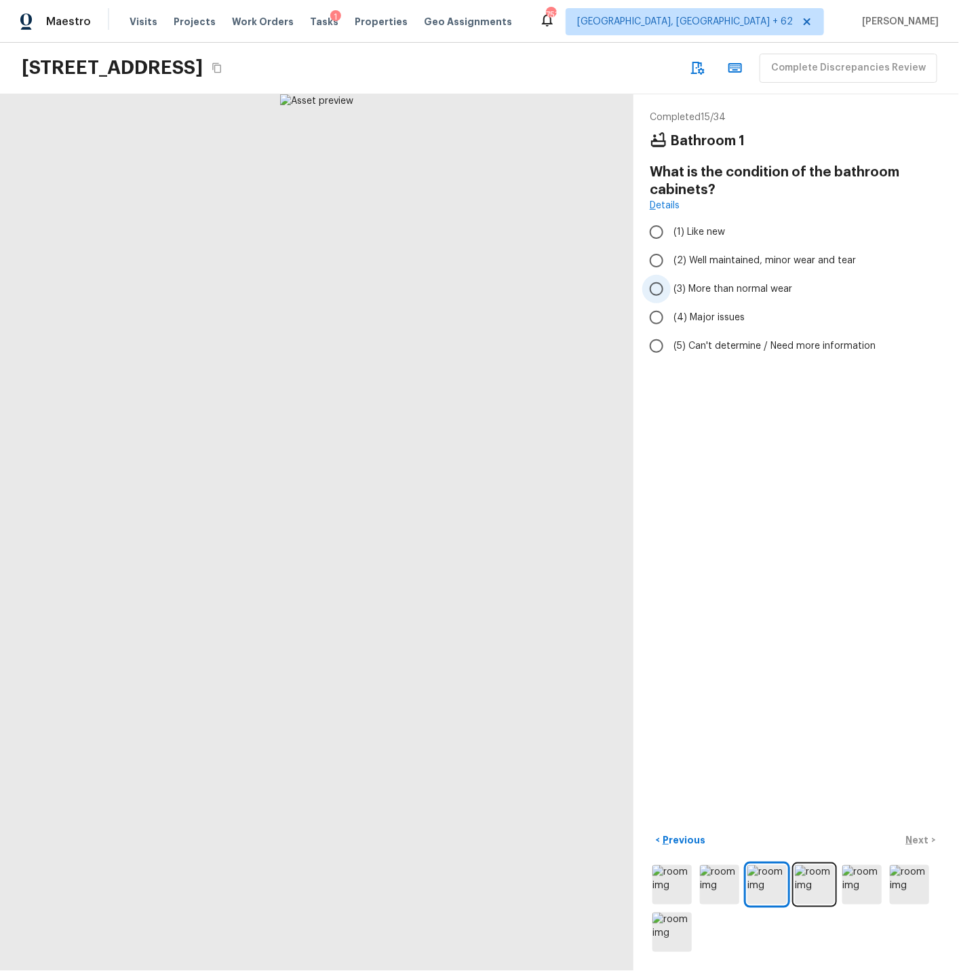
click at [662, 290] on input "(3) More than normal wear" at bounding box center [657, 289] width 28 height 28
radio input "true"
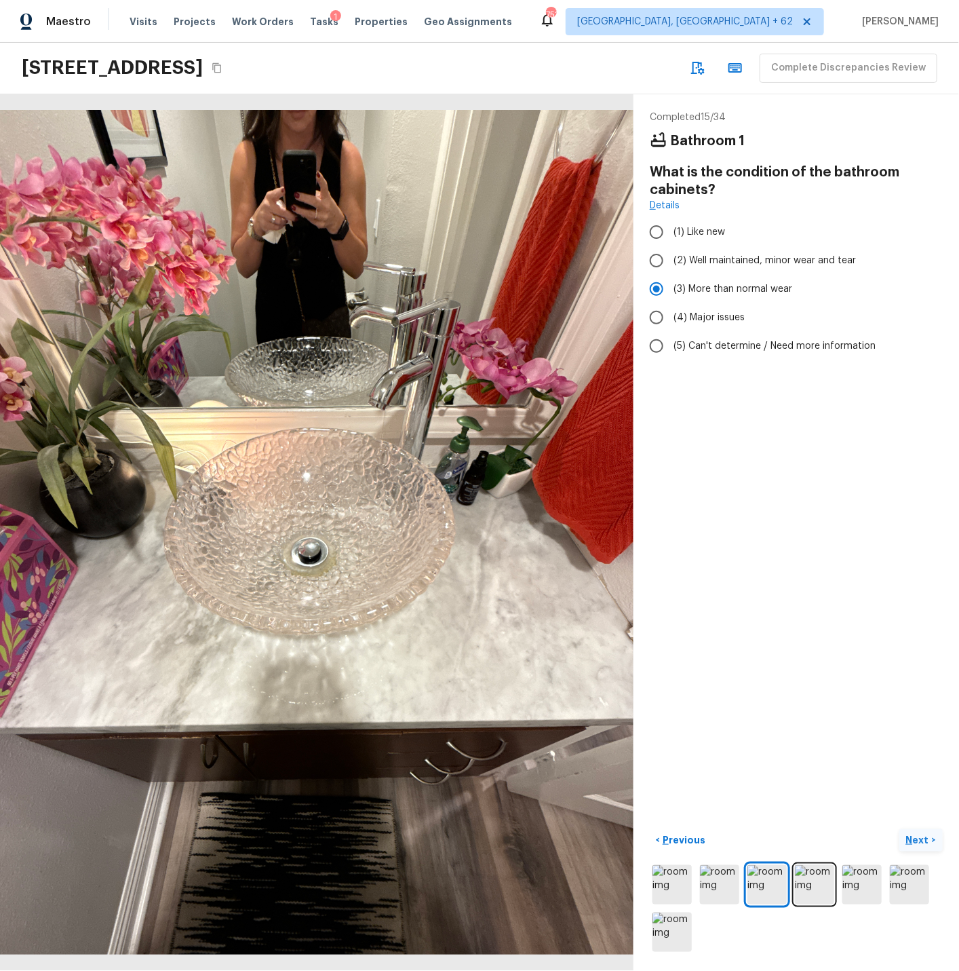
click at [863, 839] on p "Next" at bounding box center [919, 840] width 26 height 14
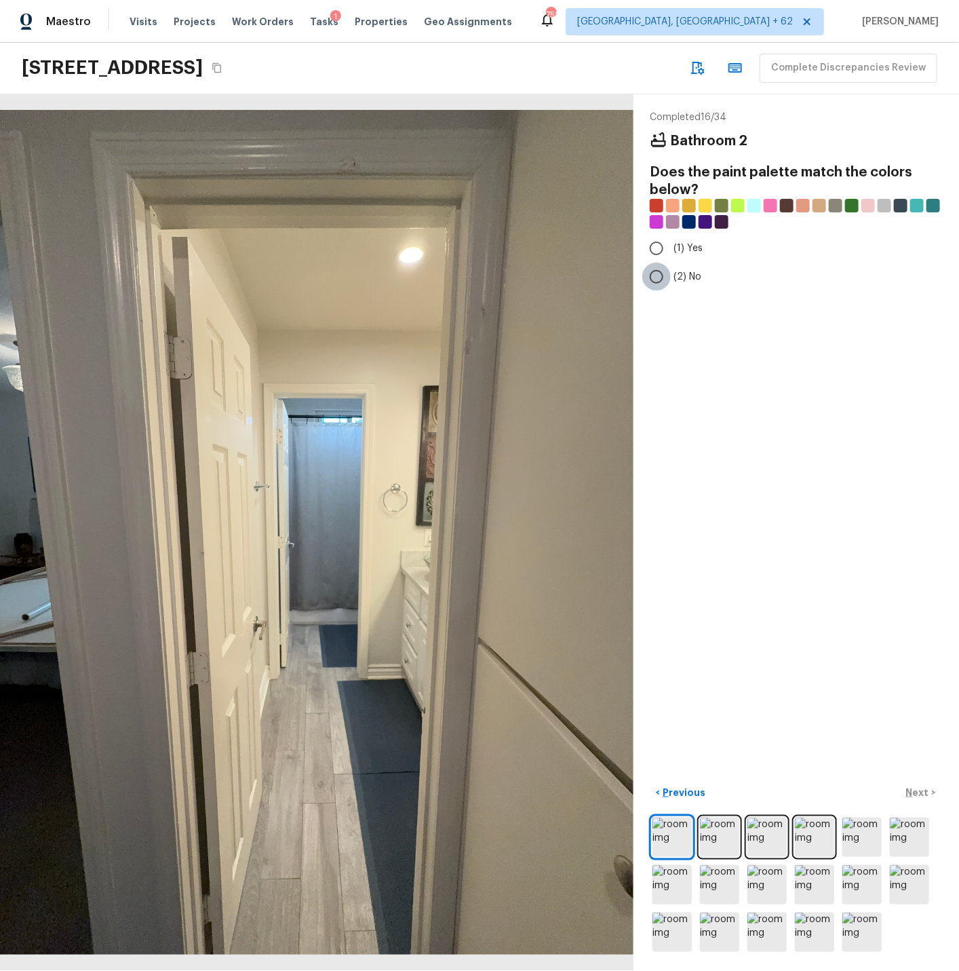
click at [655, 274] on input "(2) No" at bounding box center [657, 277] width 28 height 28
radio input "true"
click at [863, 791] on p "Next" at bounding box center [919, 793] width 26 height 14
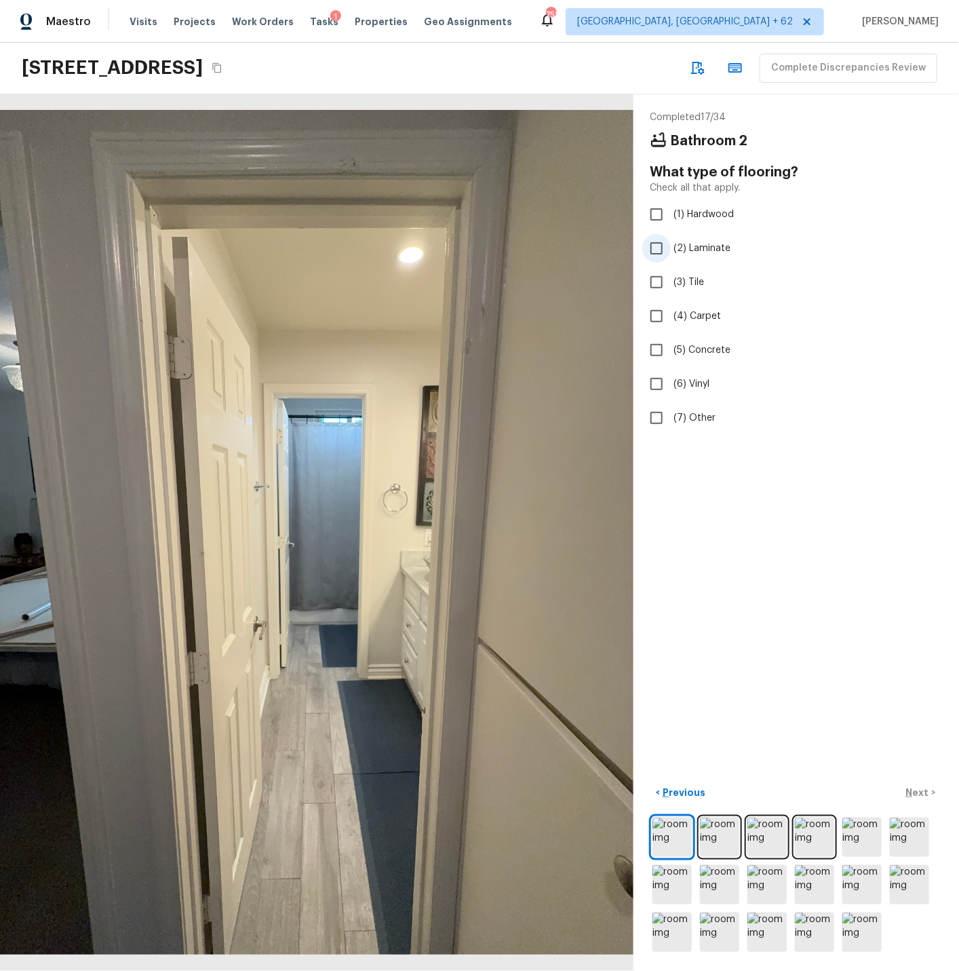
click at [657, 254] on input "(2) Laminate" at bounding box center [657, 248] width 28 height 28
checkbox input "true"
click at [863, 792] on p "Next" at bounding box center [919, 793] width 26 height 14
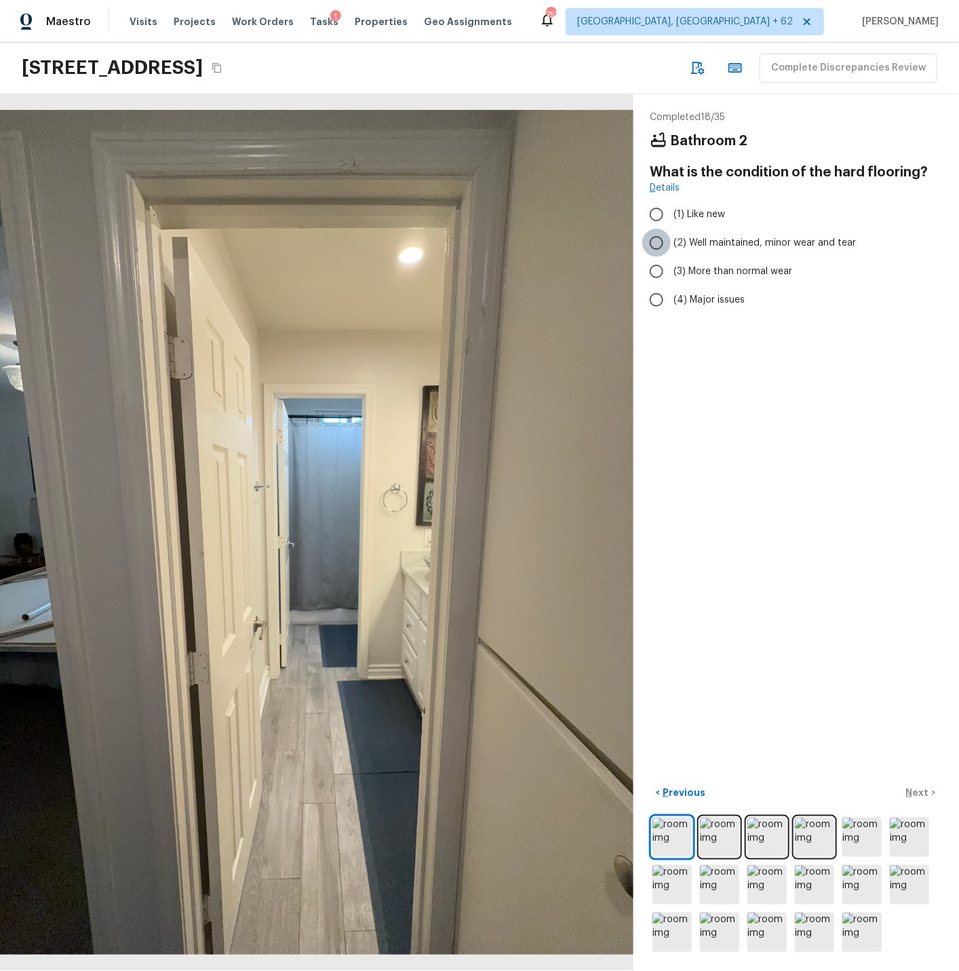
click at [661, 243] on input "(2) Well maintained, minor wear and tear" at bounding box center [657, 243] width 28 height 28
radio input "true"
click at [863, 792] on p "Next" at bounding box center [919, 793] width 26 height 14
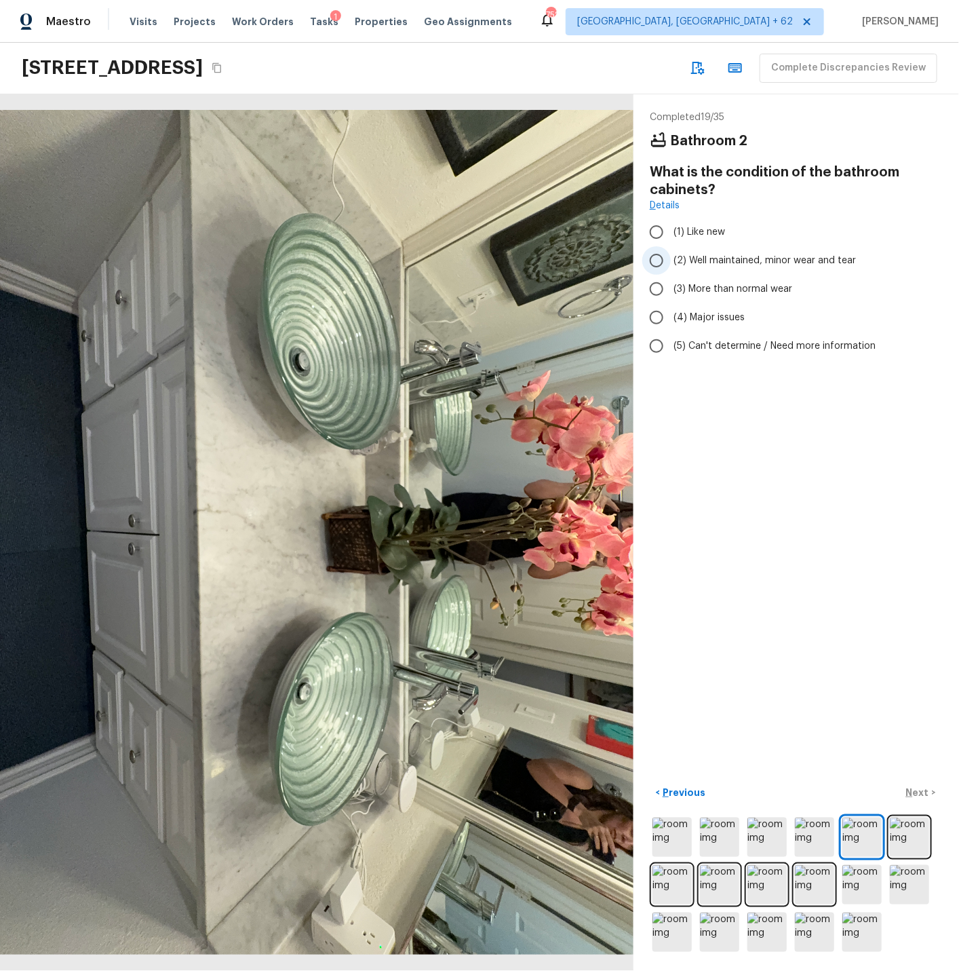
click at [661, 258] on input "(2) Well maintained, minor wear and tear" at bounding box center [657, 260] width 28 height 28
radio input "true"
click at [863, 790] on p "Next" at bounding box center [919, 793] width 26 height 14
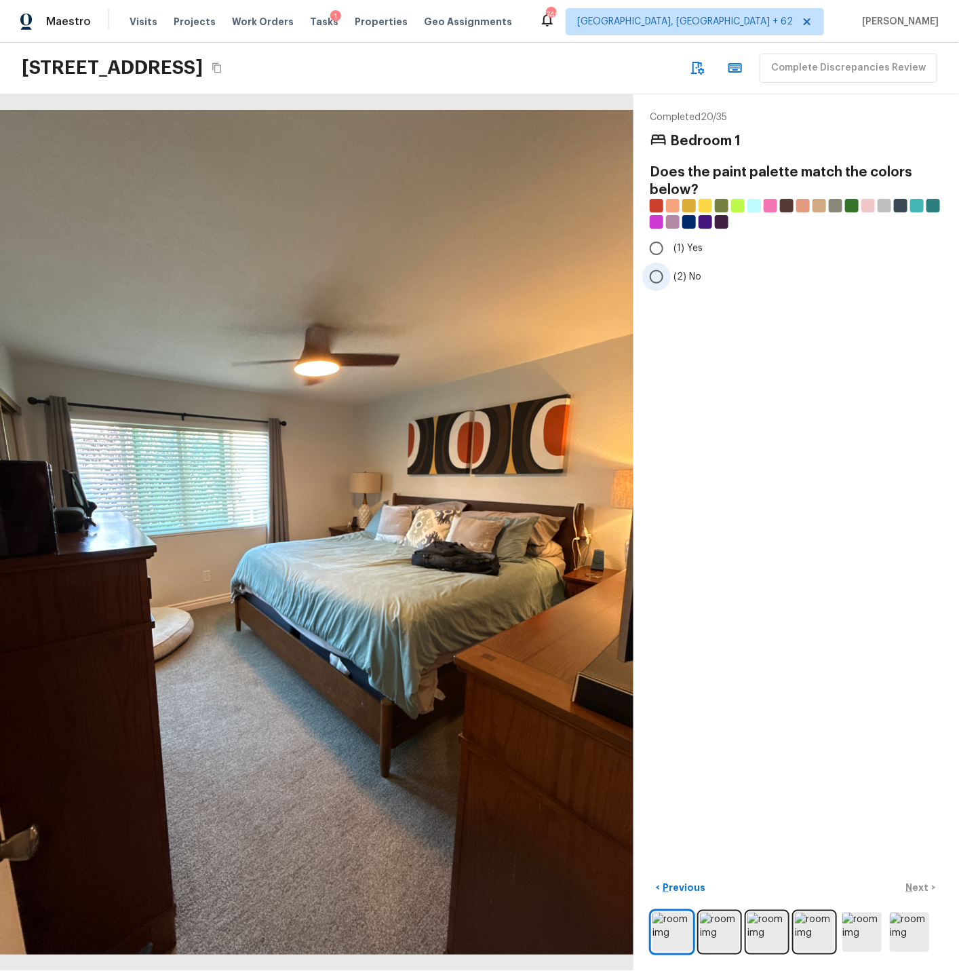
click at [659, 277] on input "(2) No" at bounding box center [657, 277] width 28 height 28
radio input "true"
click at [659, 277] on input "(2) No" at bounding box center [657, 277] width 28 height 28
click at [863, 873] on p "Next" at bounding box center [919, 888] width 26 height 14
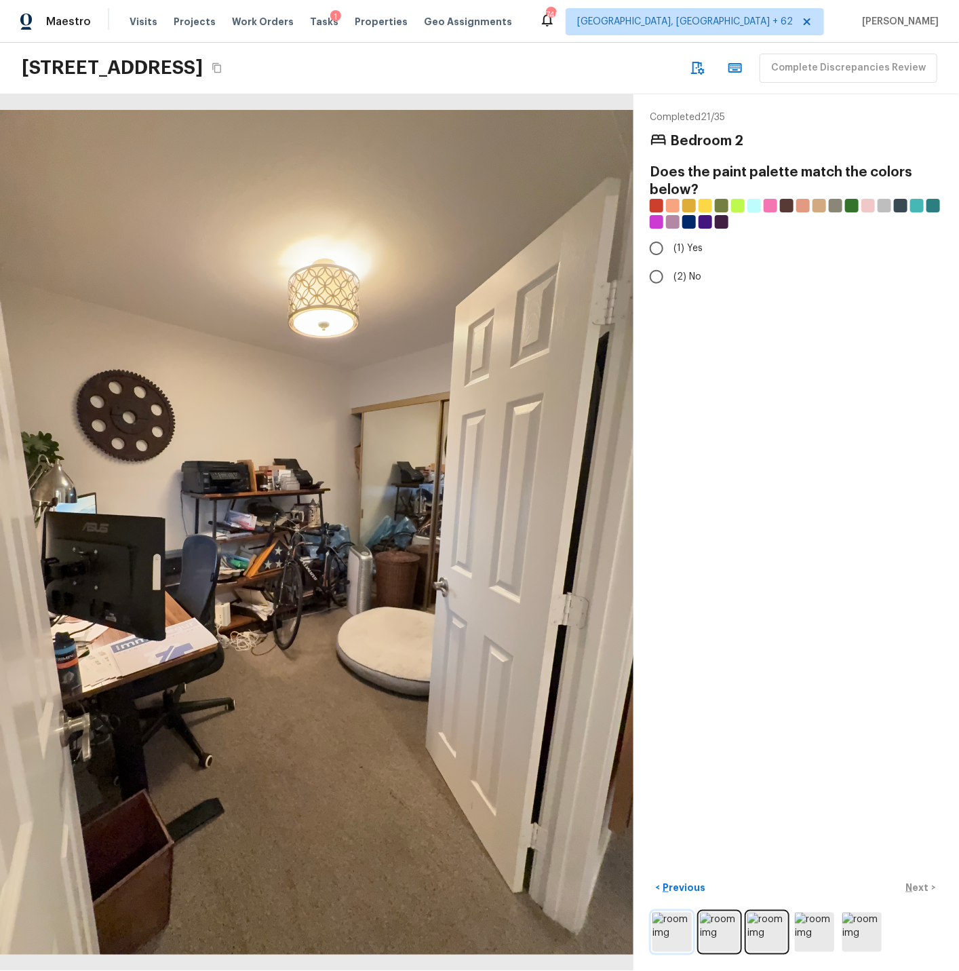
click at [678, 873] on img at bounding box center [672, 932] width 39 height 39
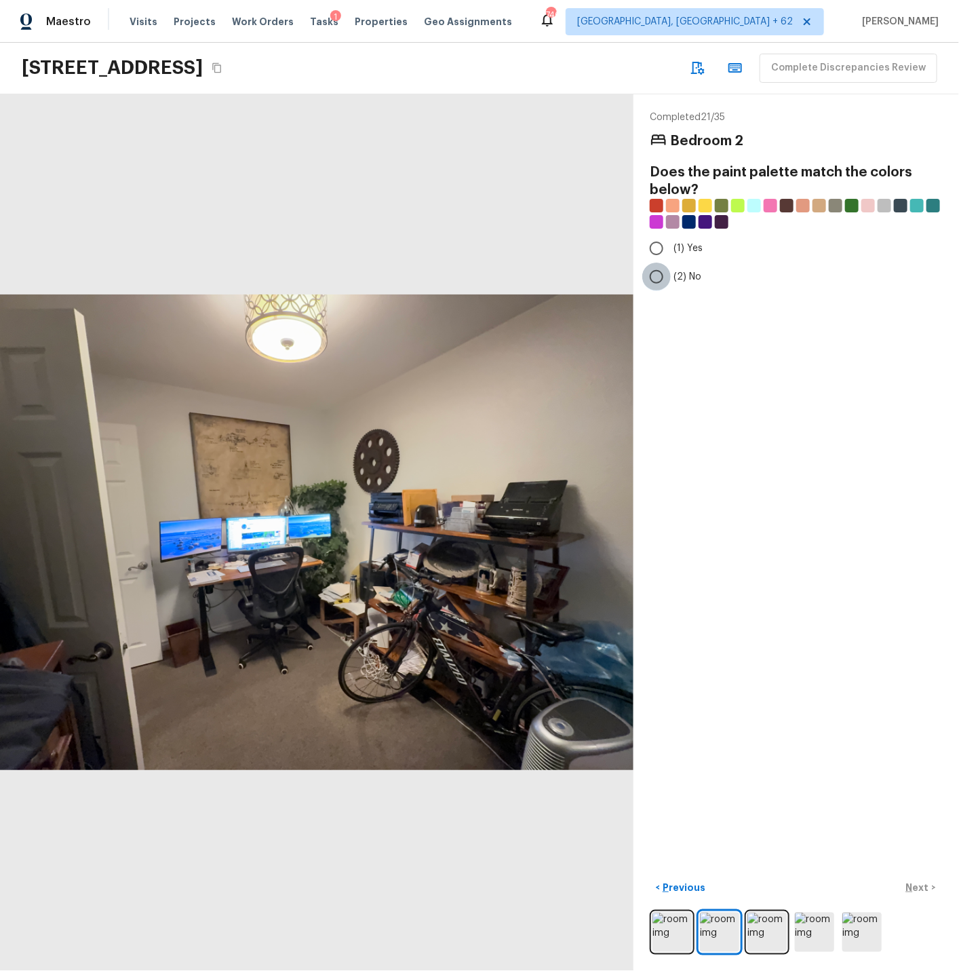
click at [660, 279] on input "(2) No" at bounding box center [657, 277] width 28 height 28
radio input "true"
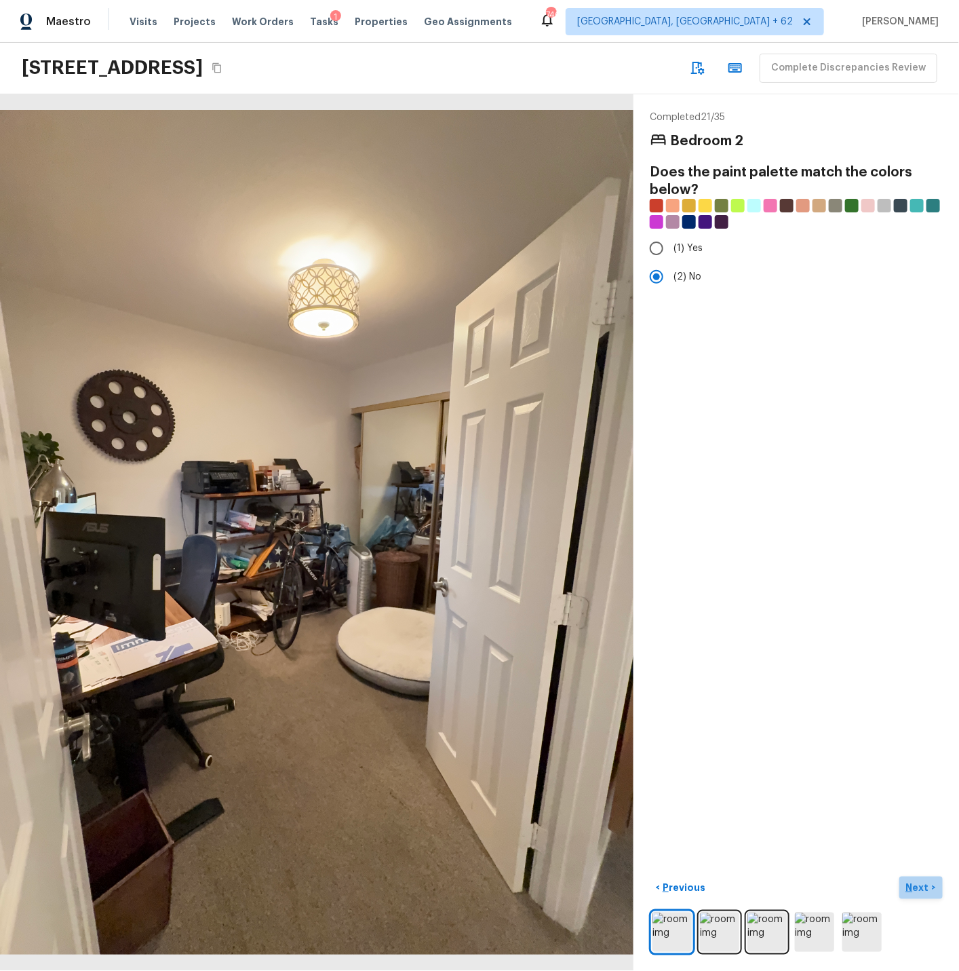
click at [863, 873] on p "Next" at bounding box center [919, 888] width 26 height 14
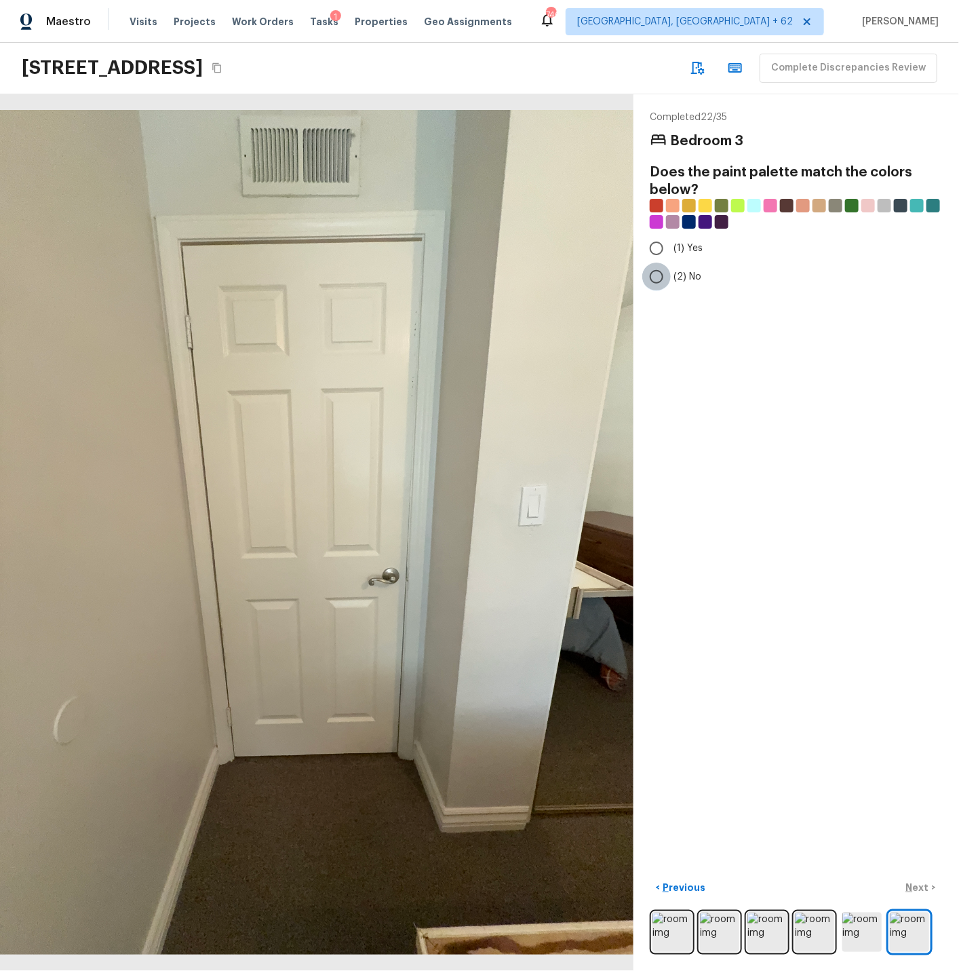
click at [659, 277] on input "(2) No" at bounding box center [657, 277] width 28 height 28
radio input "true"
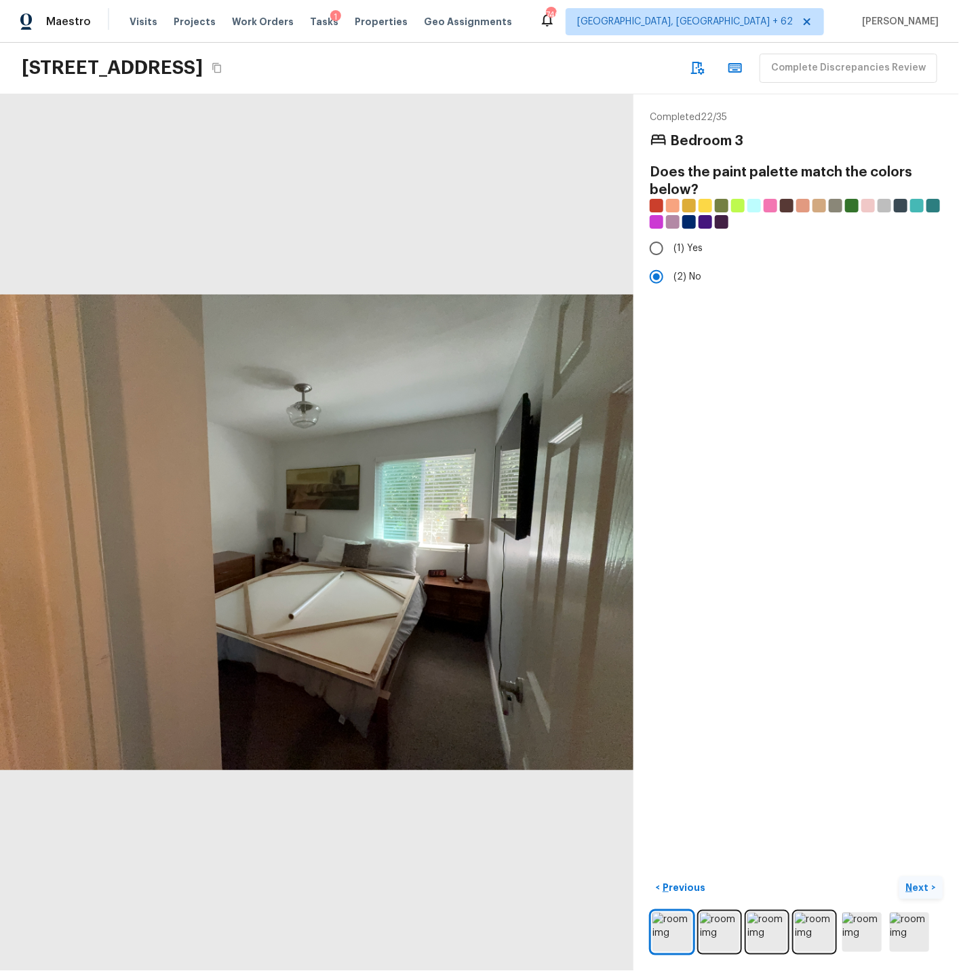
click at [863, 873] on p "Next" at bounding box center [919, 888] width 26 height 14
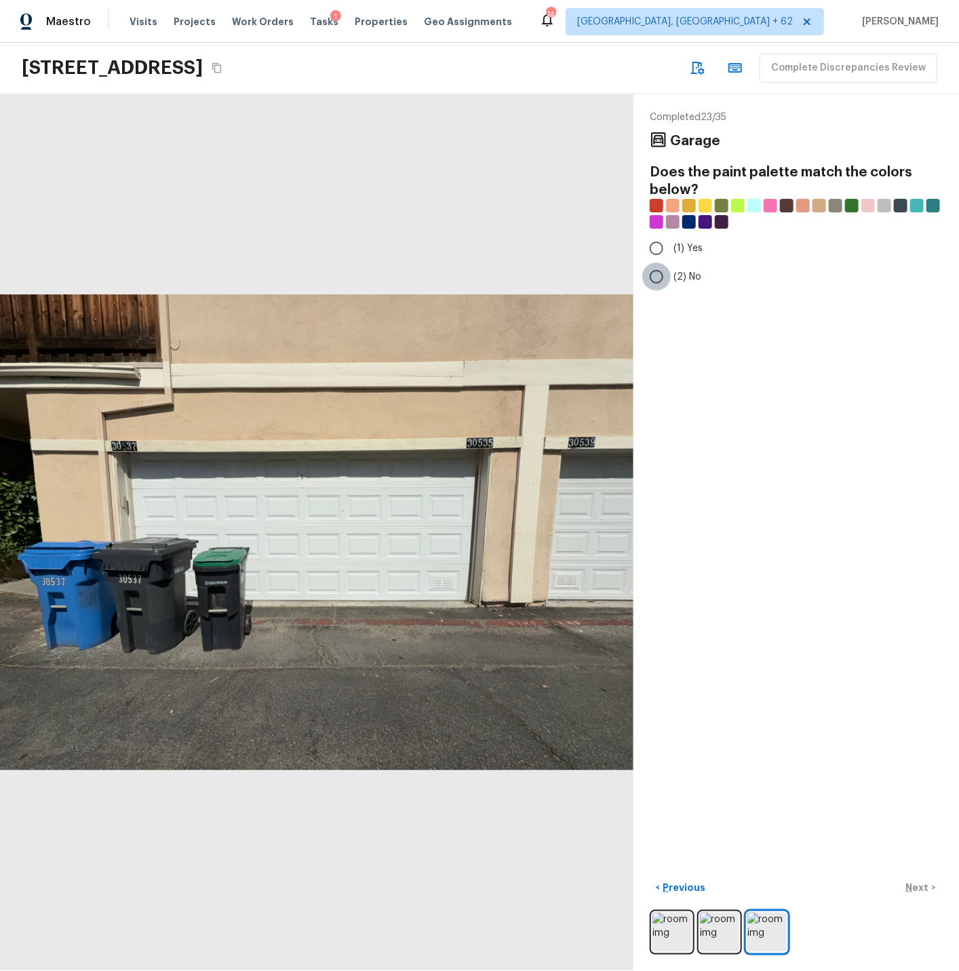
click at [660, 278] on input "(2) No" at bounding box center [657, 277] width 28 height 28
radio input "true"
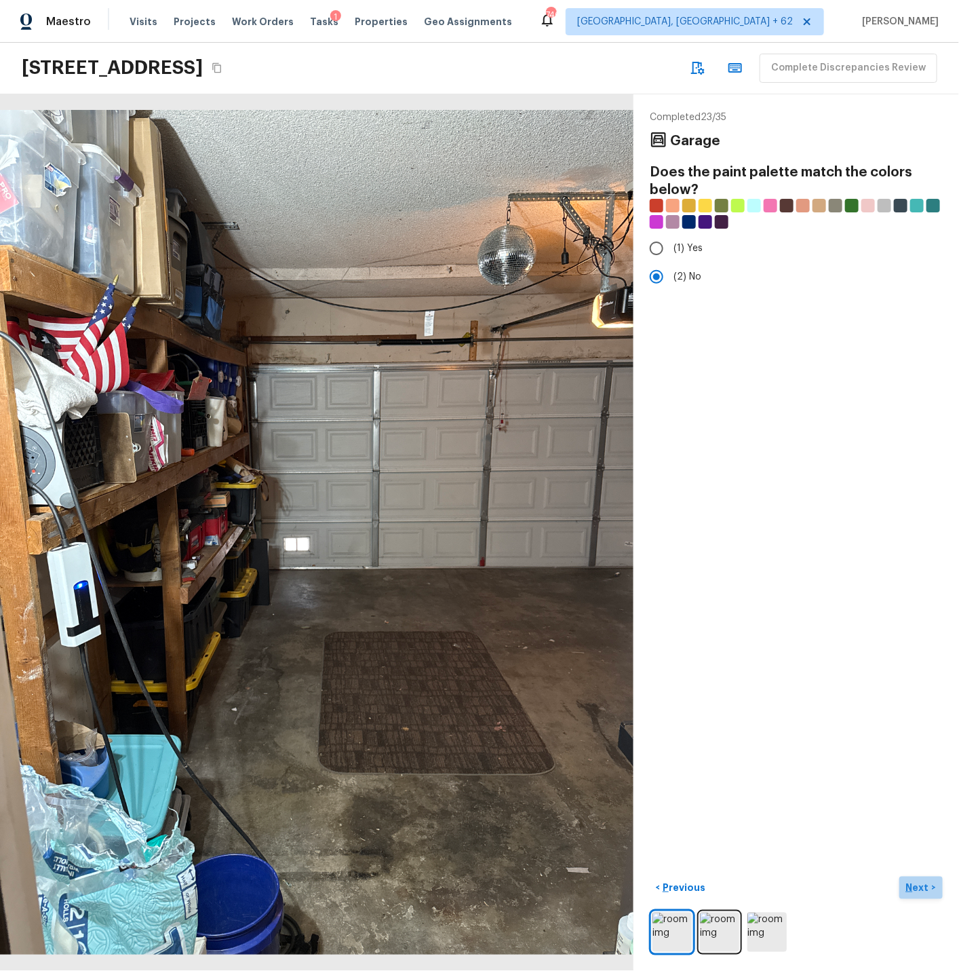
click at [863, 873] on p "Next" at bounding box center [919, 888] width 26 height 14
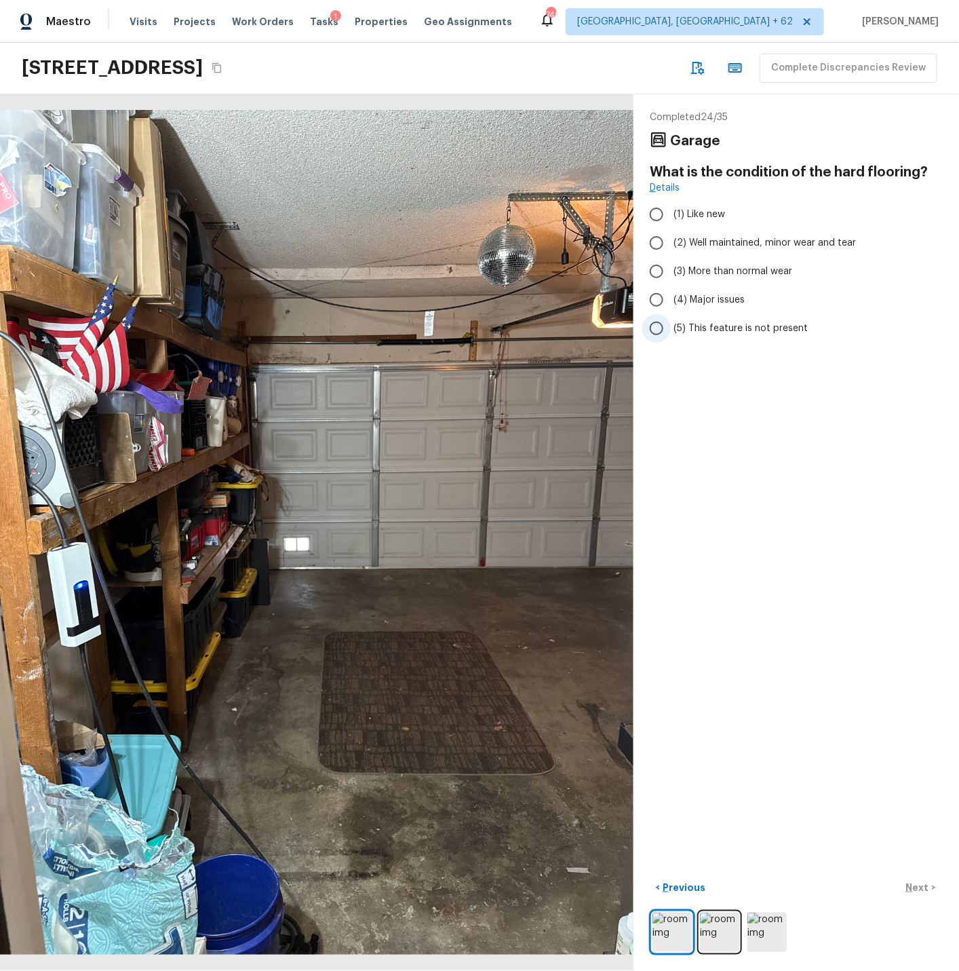
click at [695, 328] on span "(5) This feature is not present" at bounding box center [741, 329] width 134 height 14
click at [671, 328] on input "(5) This feature is not present" at bounding box center [657, 328] width 28 height 28
radio input "true"
click at [863, 873] on p "Next" at bounding box center [919, 888] width 26 height 14
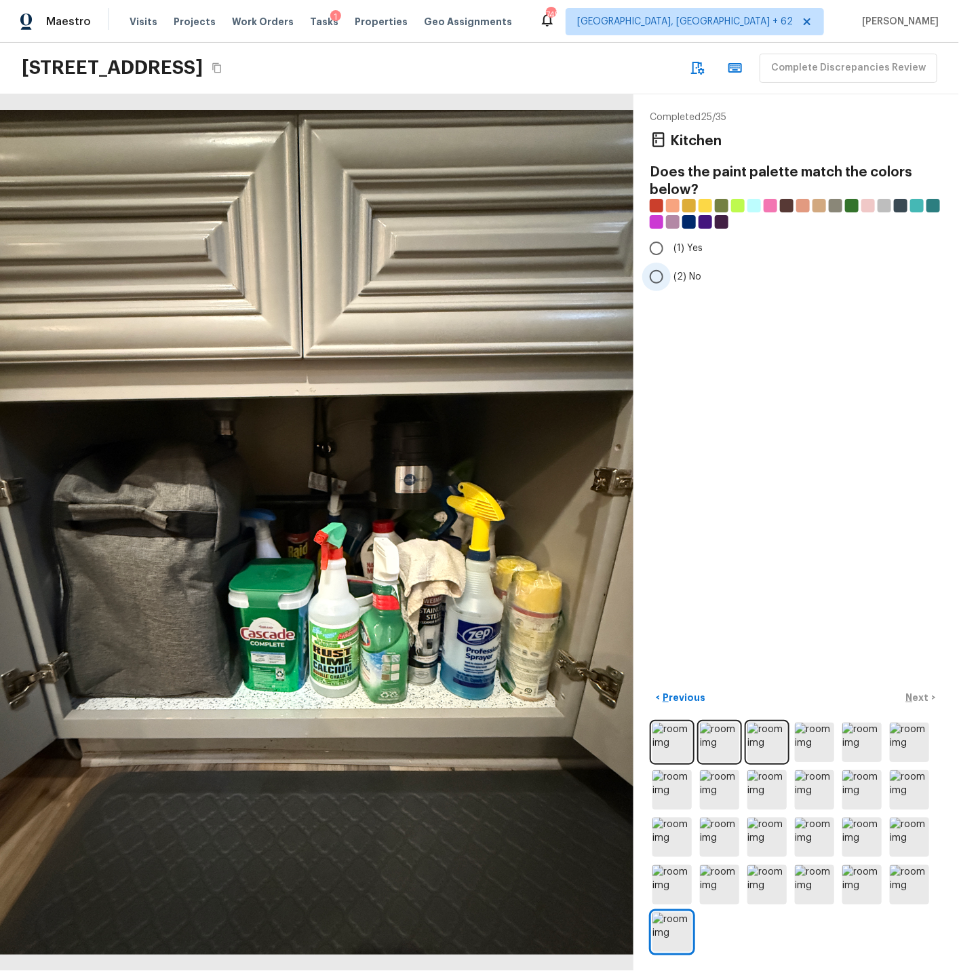
click at [657, 275] on input "(2) No" at bounding box center [657, 277] width 28 height 28
radio input "true"
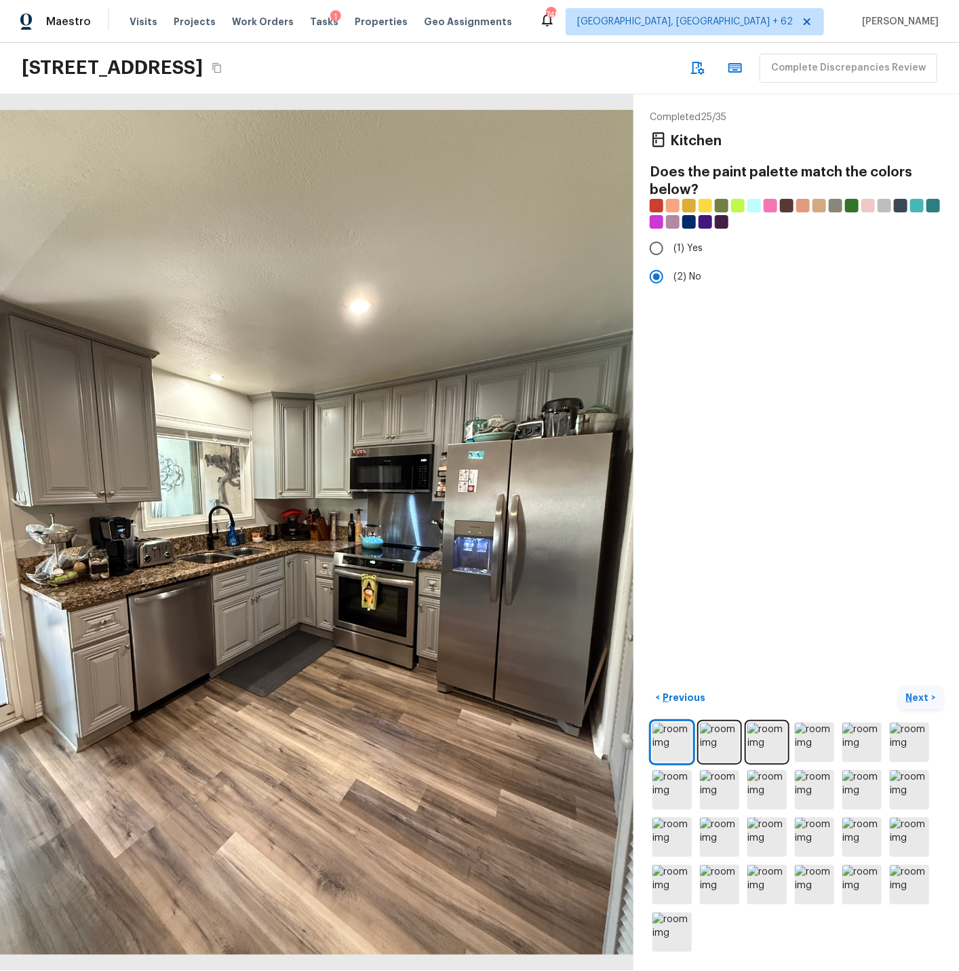
click at [863, 695] on p "Next" at bounding box center [919, 698] width 26 height 14
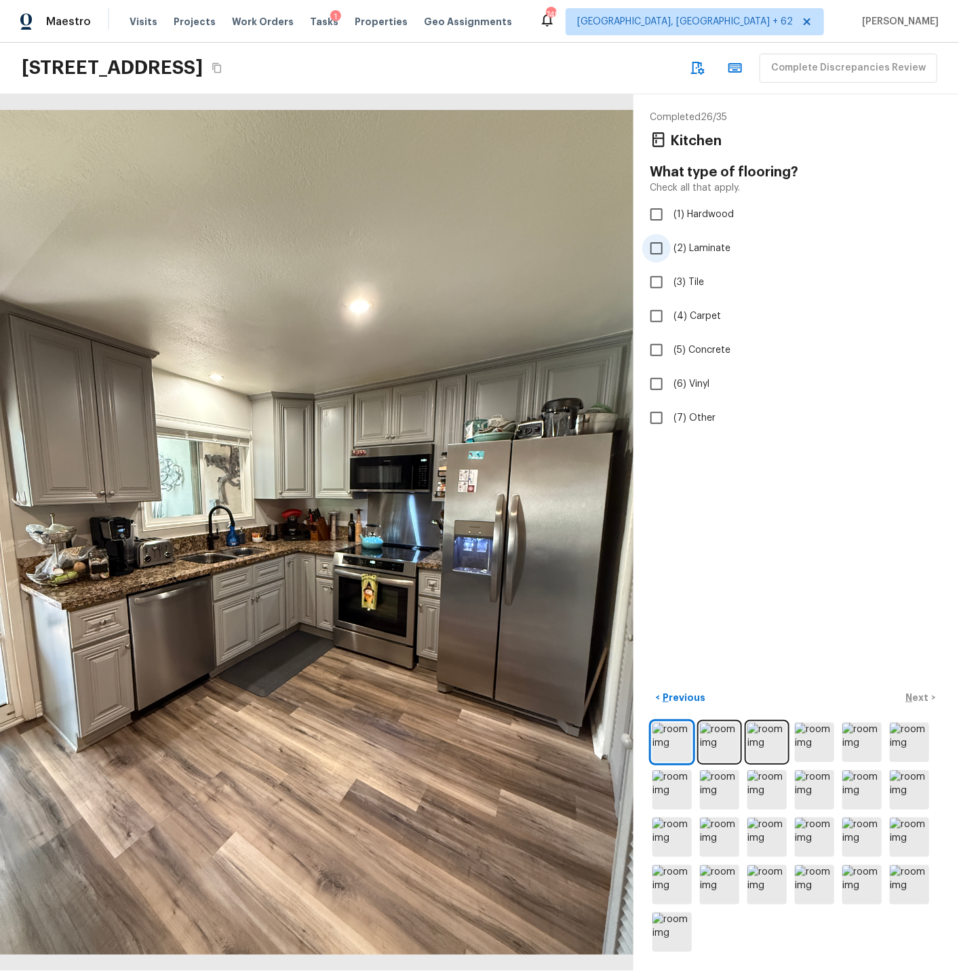
click at [659, 246] on input "(2) Laminate" at bounding box center [657, 248] width 28 height 28
checkbox input "true"
click at [863, 695] on p "Next" at bounding box center [919, 698] width 26 height 14
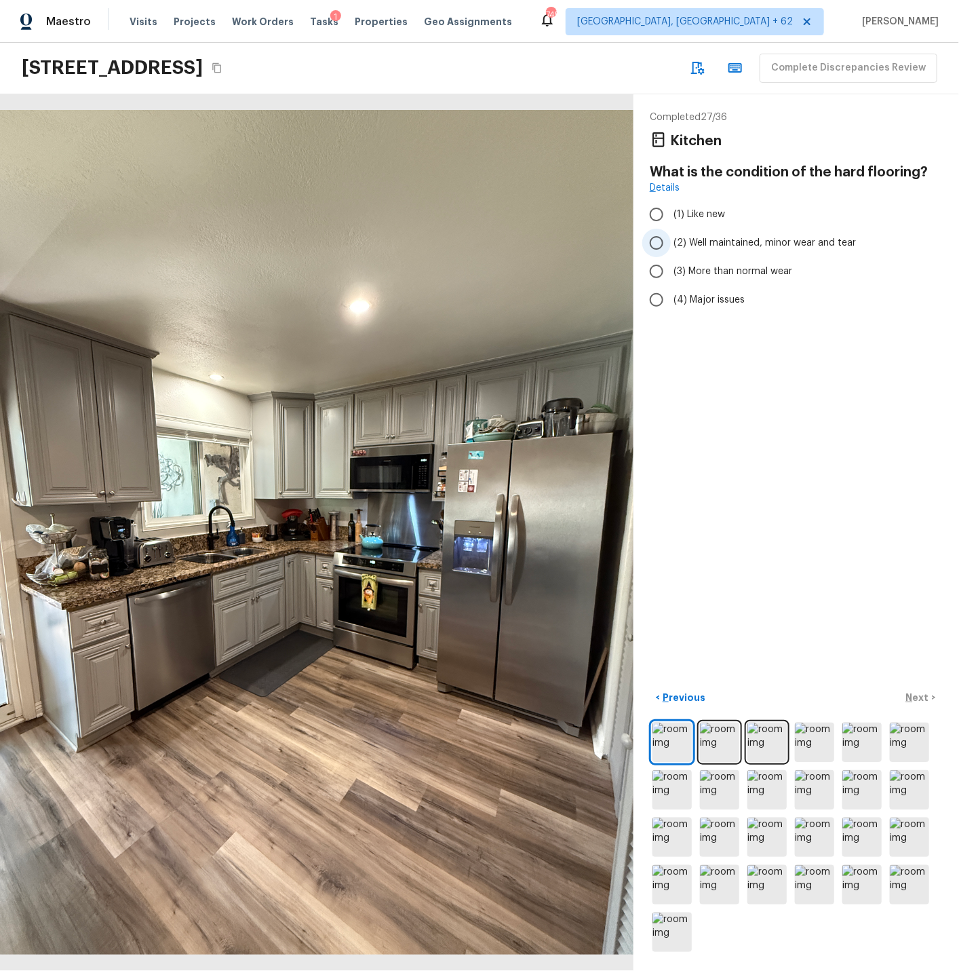
click at [659, 243] on input "(2) Well maintained, minor wear and tear" at bounding box center [657, 243] width 28 height 28
radio input "true"
click at [863, 696] on p "Next" at bounding box center [919, 698] width 26 height 14
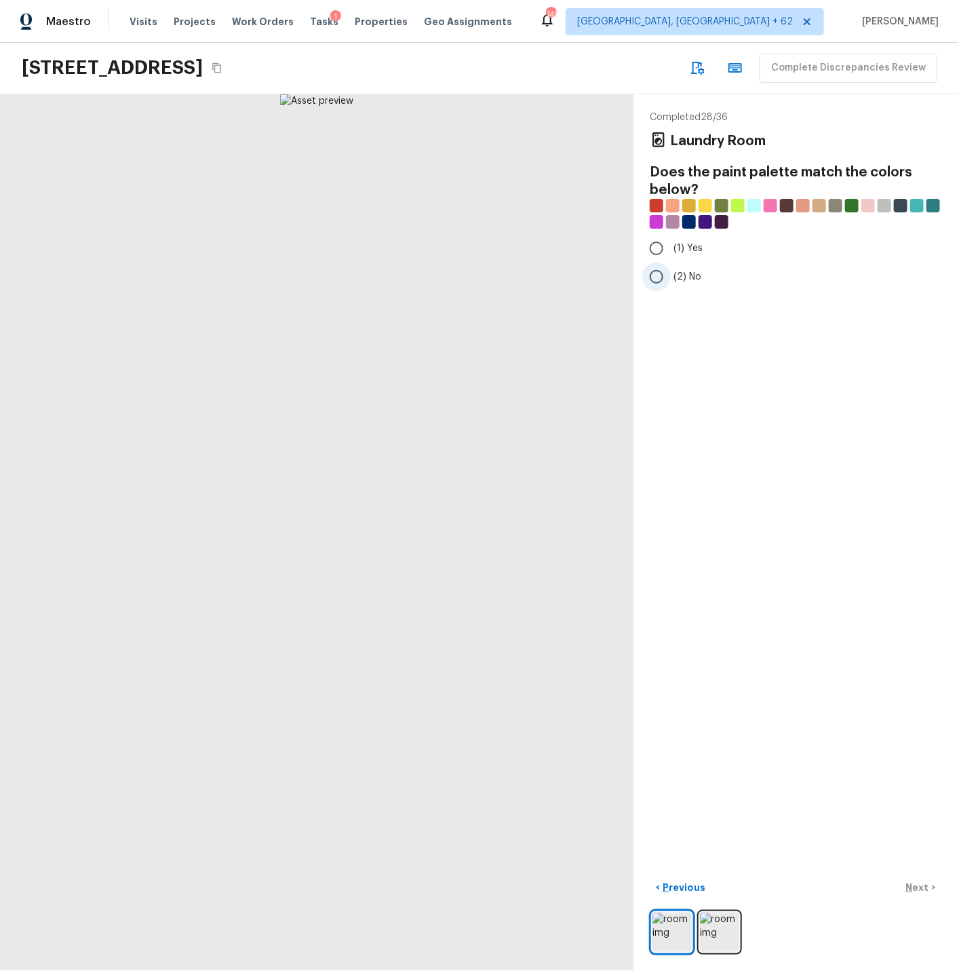
click at [661, 277] on input "(2) No" at bounding box center [657, 277] width 28 height 28
radio input "true"
click at [729, 873] on img at bounding box center [719, 932] width 39 height 39
click at [863, 873] on p "Next" at bounding box center [919, 888] width 26 height 14
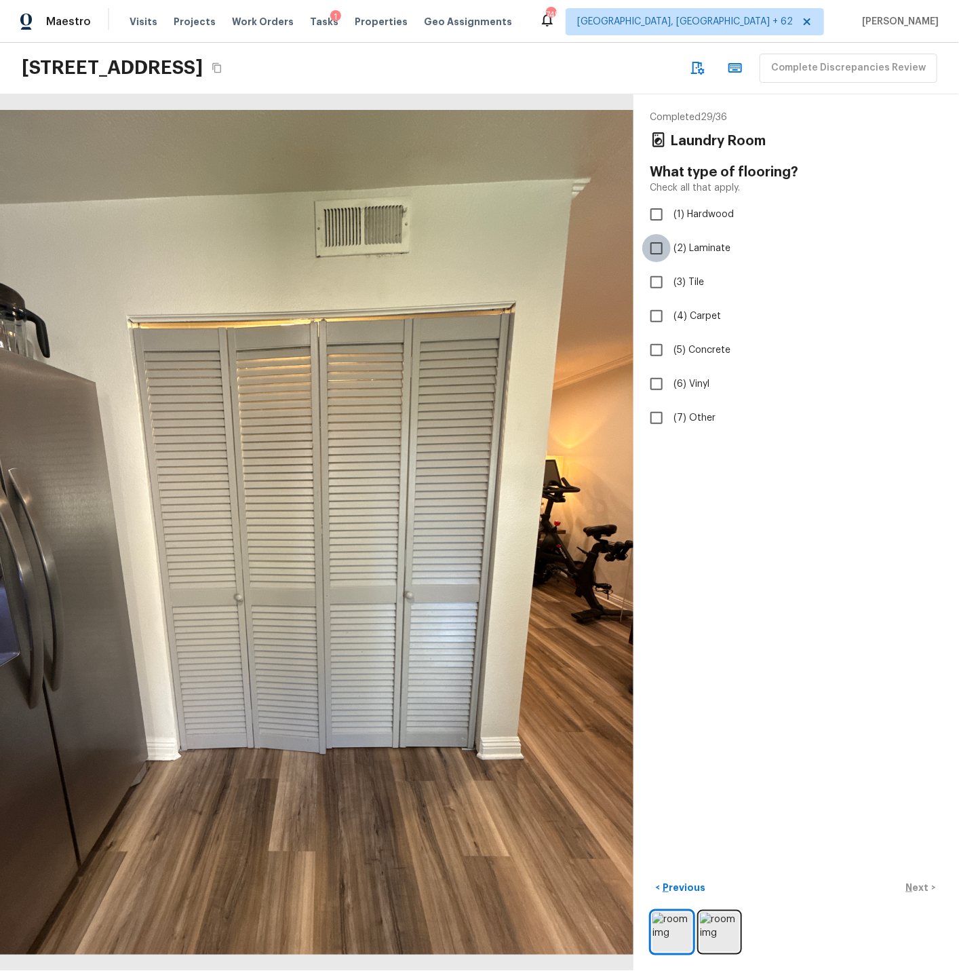
click at [659, 248] on input "(2) Laminate" at bounding box center [657, 248] width 28 height 28
checkbox input "true"
click at [712, 873] on img at bounding box center [719, 932] width 39 height 39
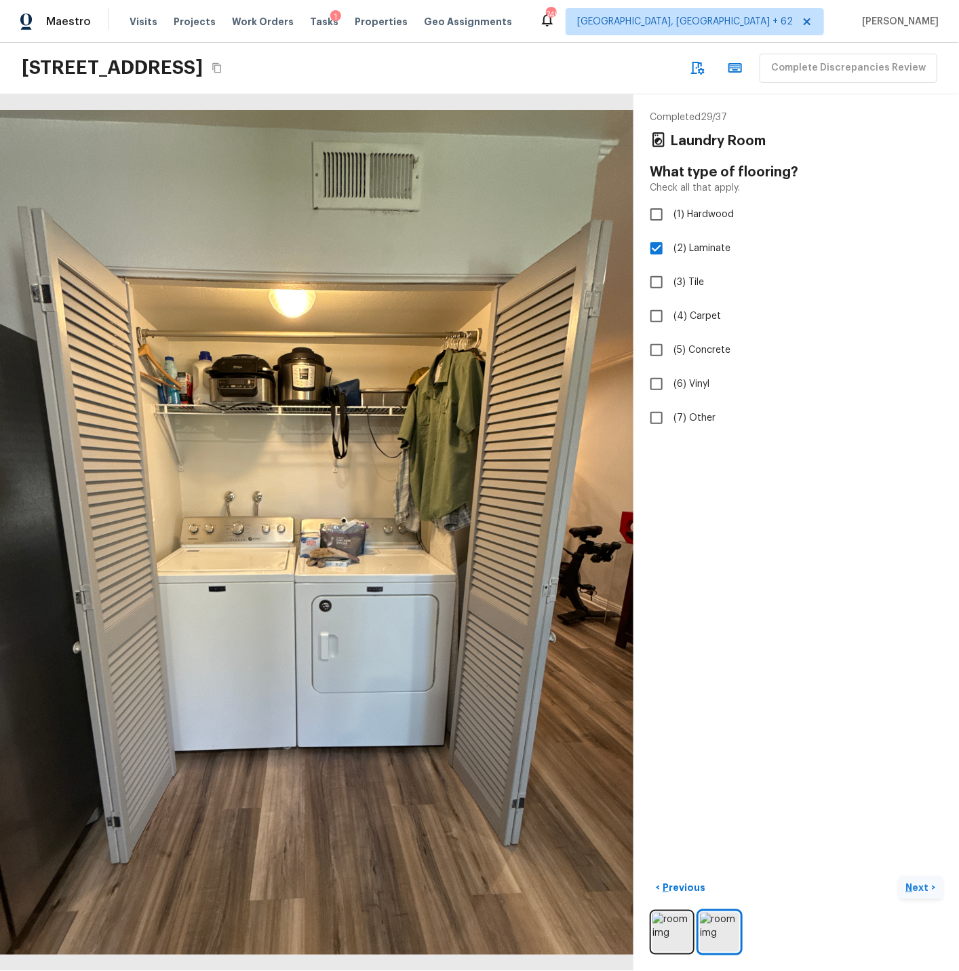
click at [863, 873] on p "Next" at bounding box center [919, 888] width 26 height 14
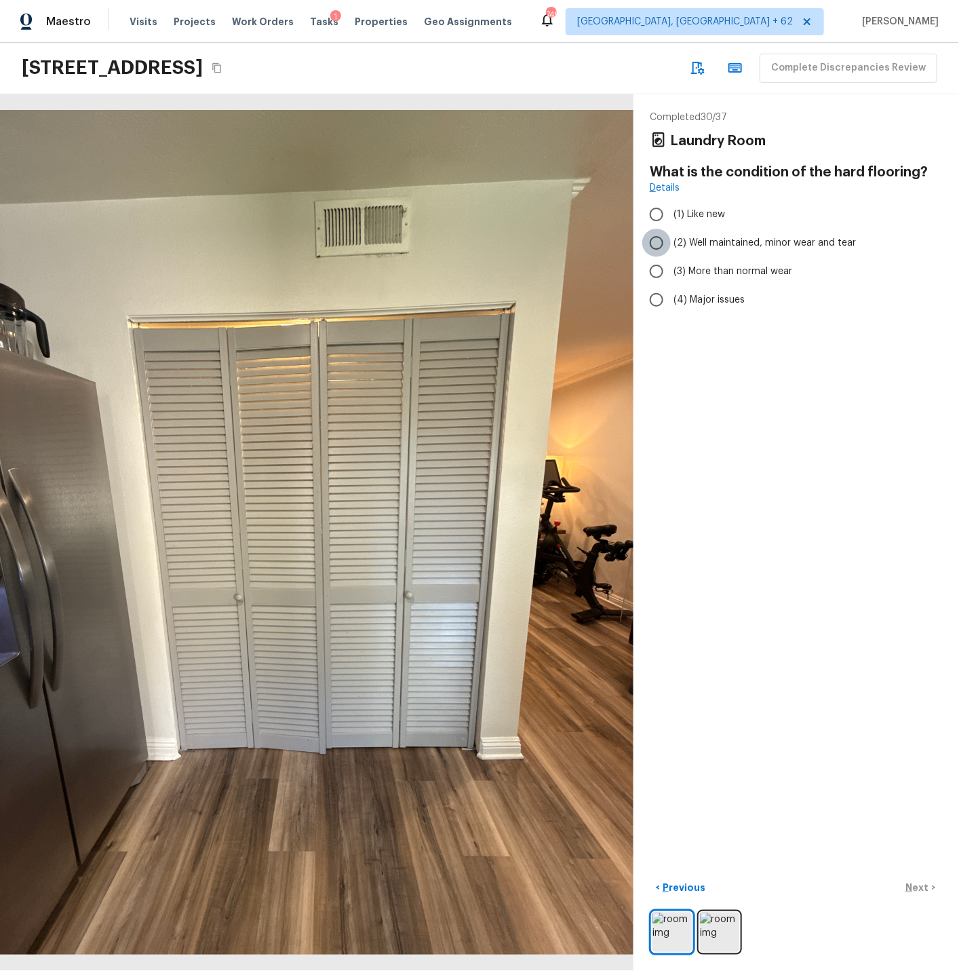
click at [654, 242] on input "(2) Well maintained, minor wear and tear" at bounding box center [657, 243] width 28 height 28
radio input "true"
click at [863, 873] on p "Next" at bounding box center [919, 888] width 26 height 14
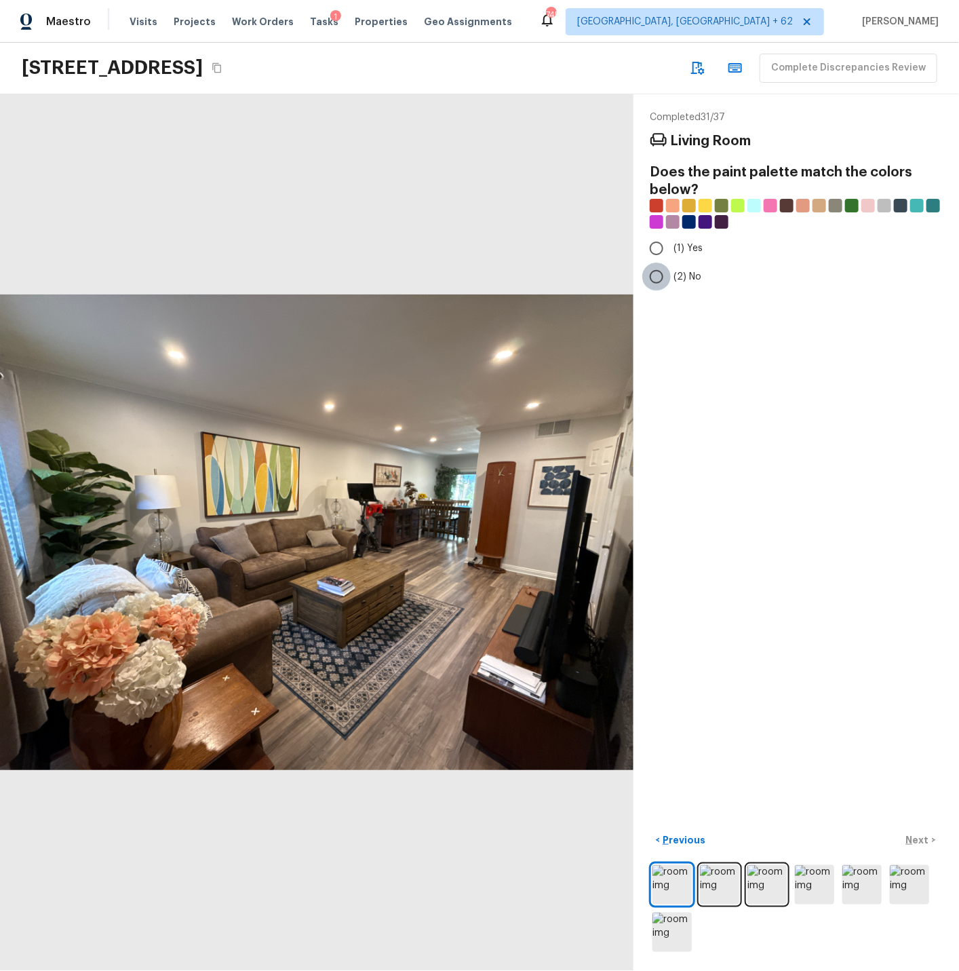
click at [662, 275] on input "(2) No" at bounding box center [657, 277] width 28 height 28
radio input "true"
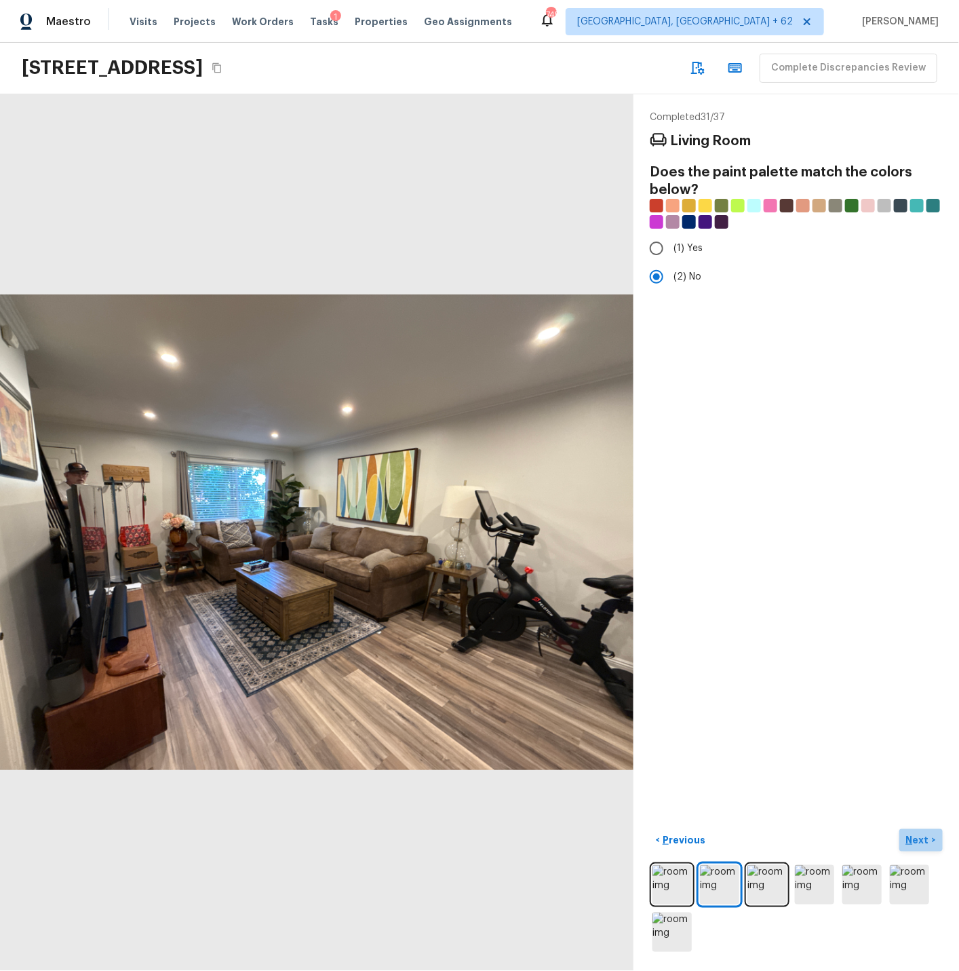
click at [863, 839] on p "Next" at bounding box center [919, 840] width 26 height 14
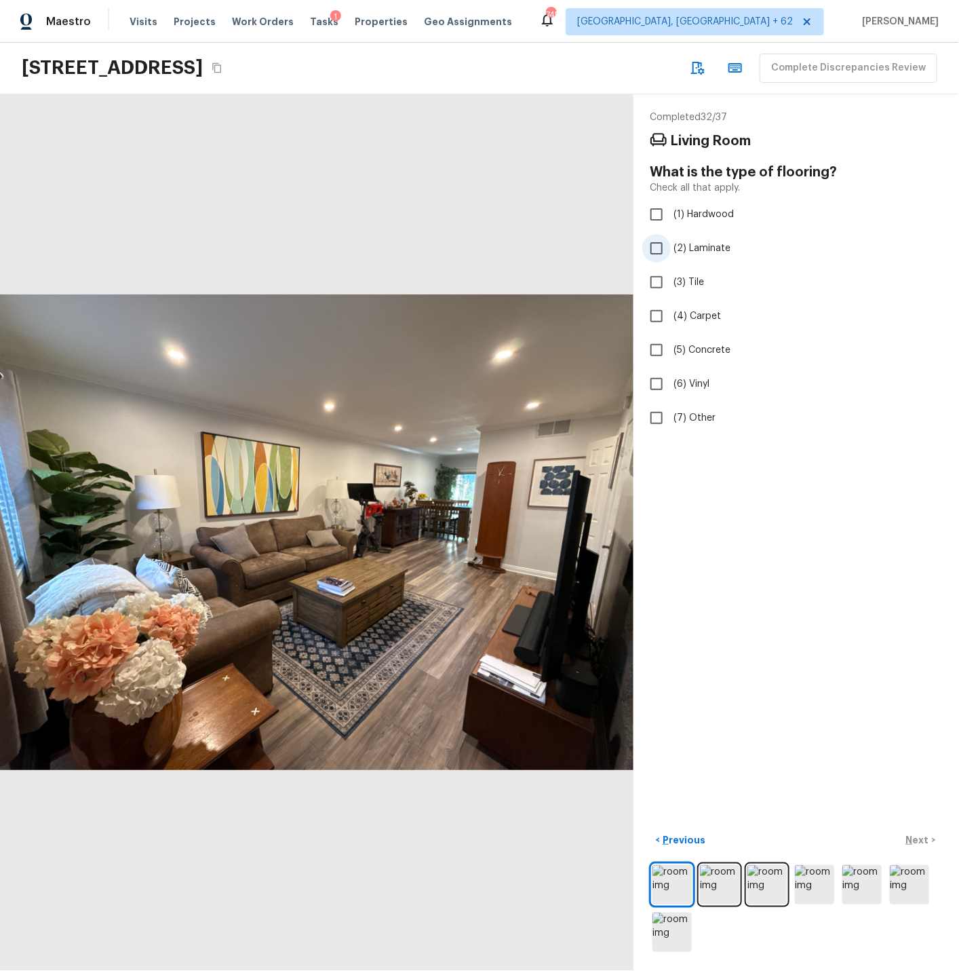
click at [660, 250] on input "(2) Laminate" at bounding box center [657, 248] width 28 height 28
checkbox input "true"
click at [863, 839] on p "Next" at bounding box center [919, 840] width 26 height 14
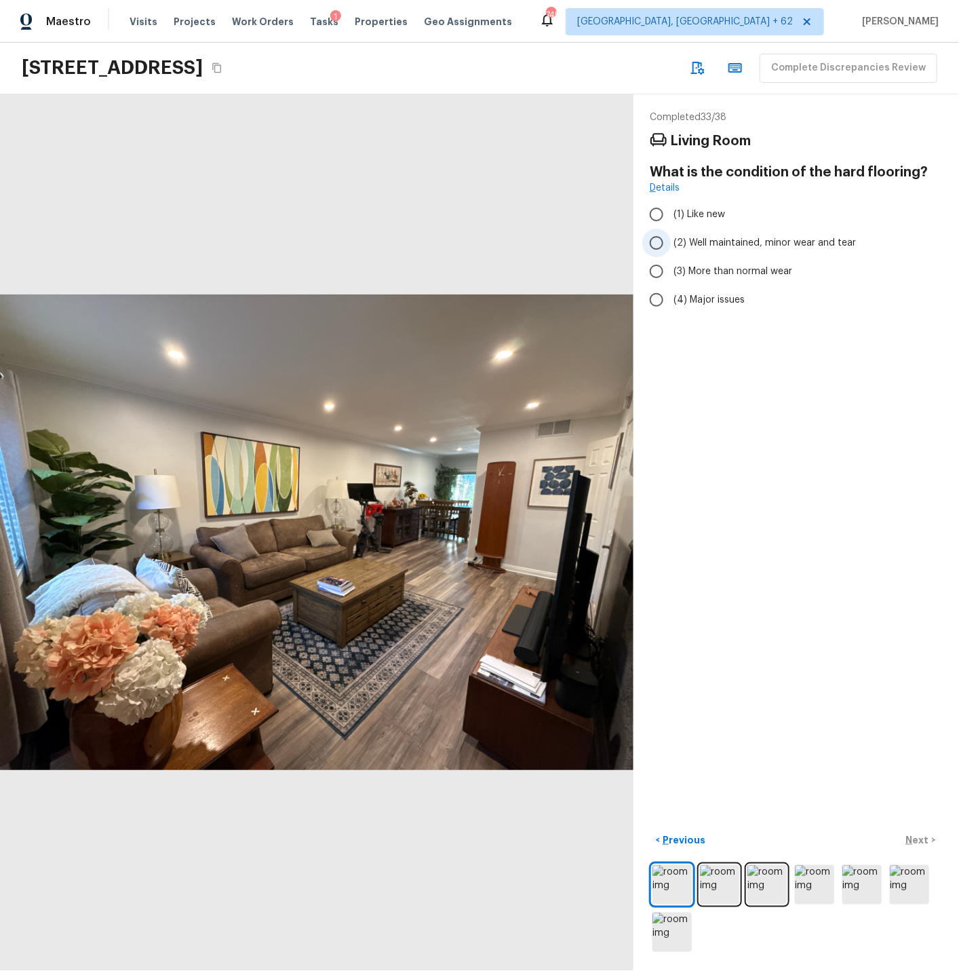
click at [660, 244] on input "(2) Well maintained, minor wear and tear" at bounding box center [657, 243] width 28 height 28
radio input "true"
click at [863, 839] on p "Next" at bounding box center [919, 840] width 26 height 14
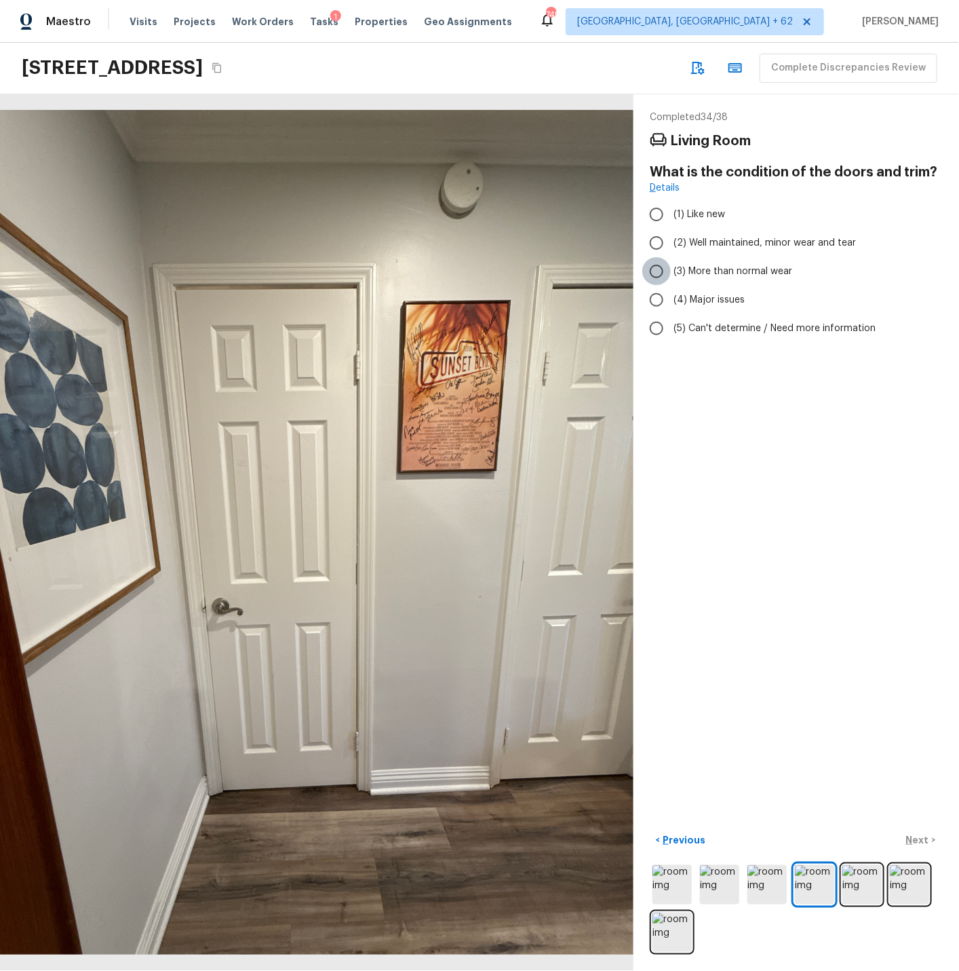
click at [660, 269] on input "(3) More than normal wear" at bounding box center [657, 271] width 28 height 28
radio input "true"
click at [863, 839] on p "Next" at bounding box center [919, 840] width 26 height 14
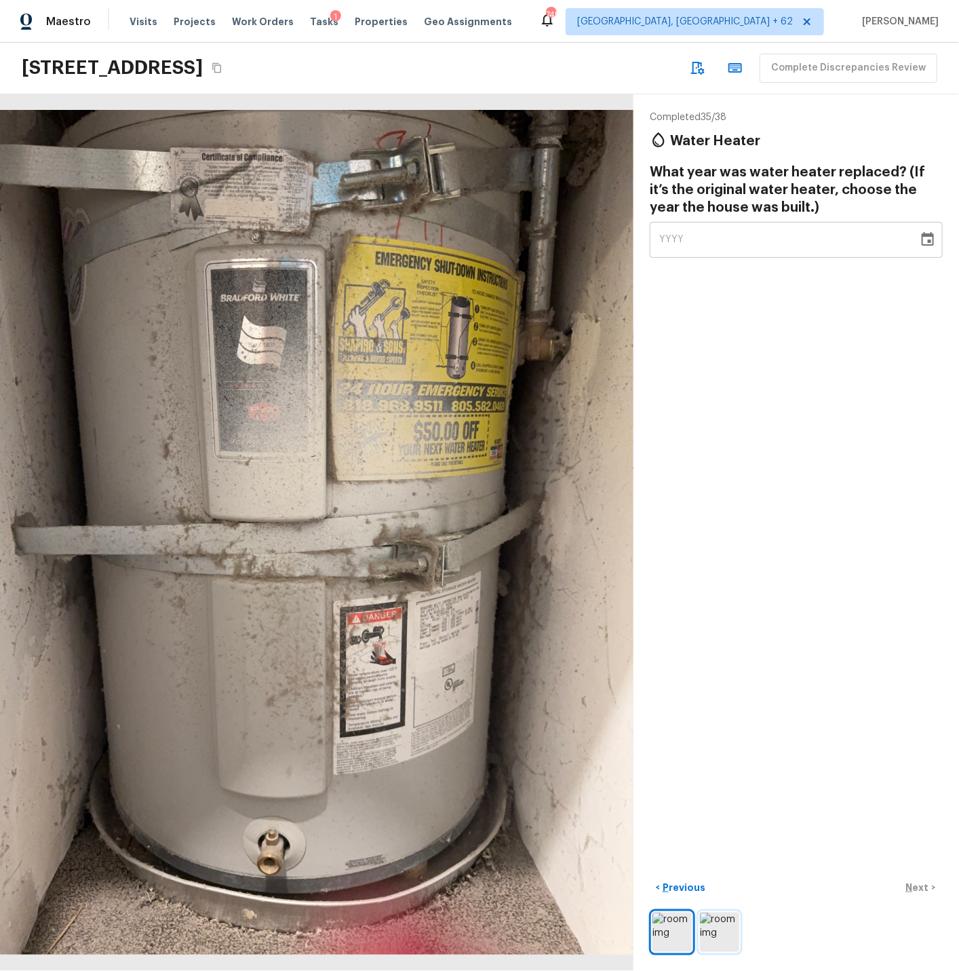
click at [718, 873] on img at bounding box center [719, 932] width 39 height 39
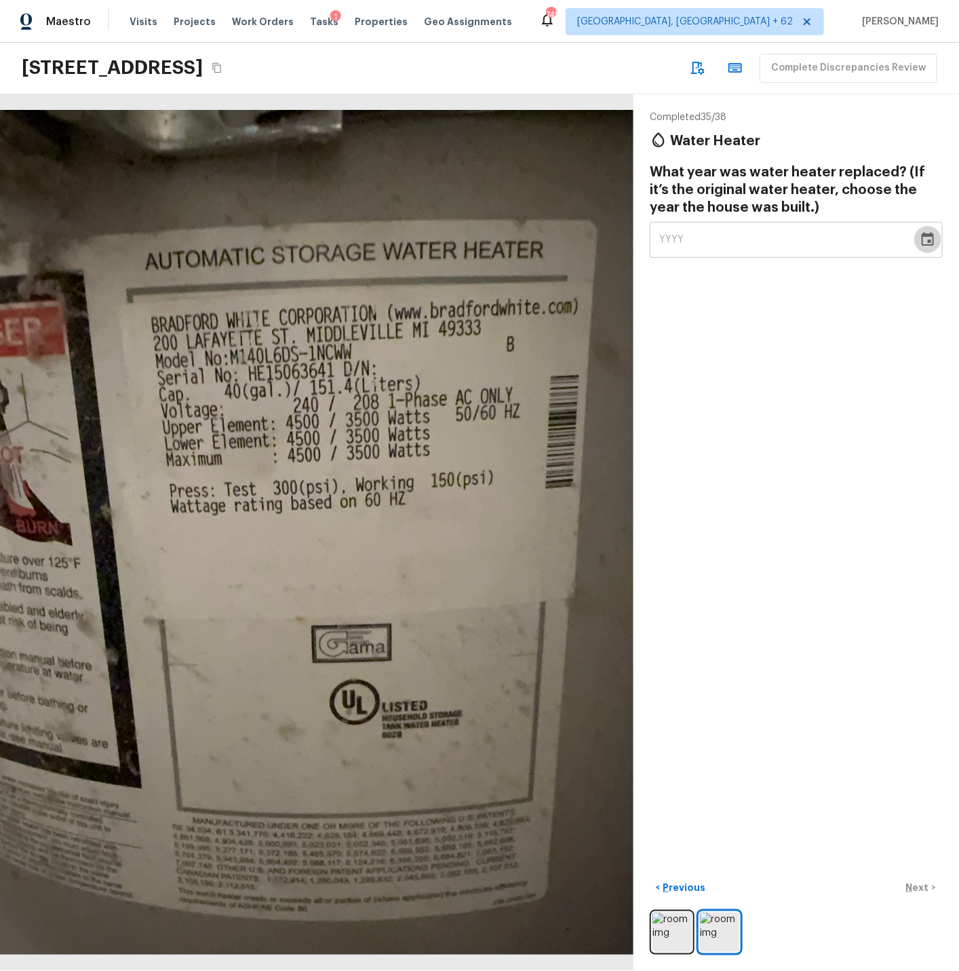
click at [863, 241] on icon "Choose date" at bounding box center [928, 239] width 16 height 16
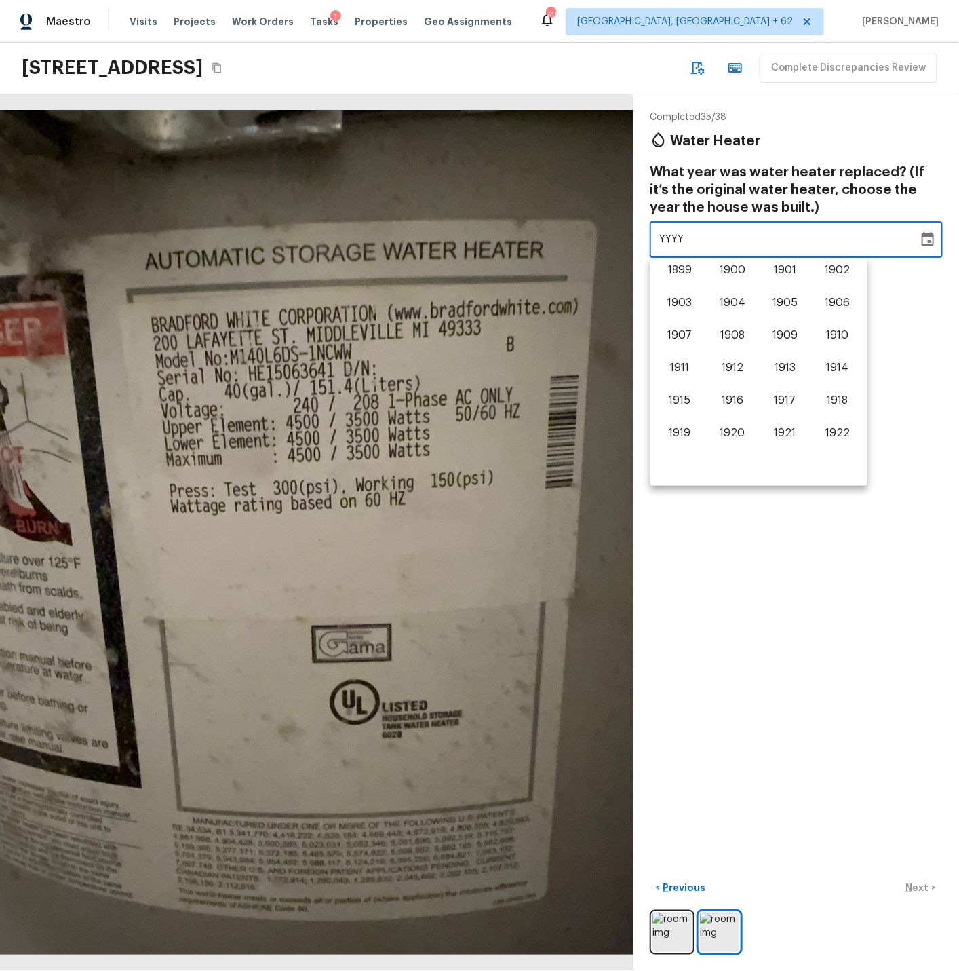
scroll to position [843, 0]
click at [680, 336] on button "2011" at bounding box center [679, 338] width 49 height 24
type input "2011"
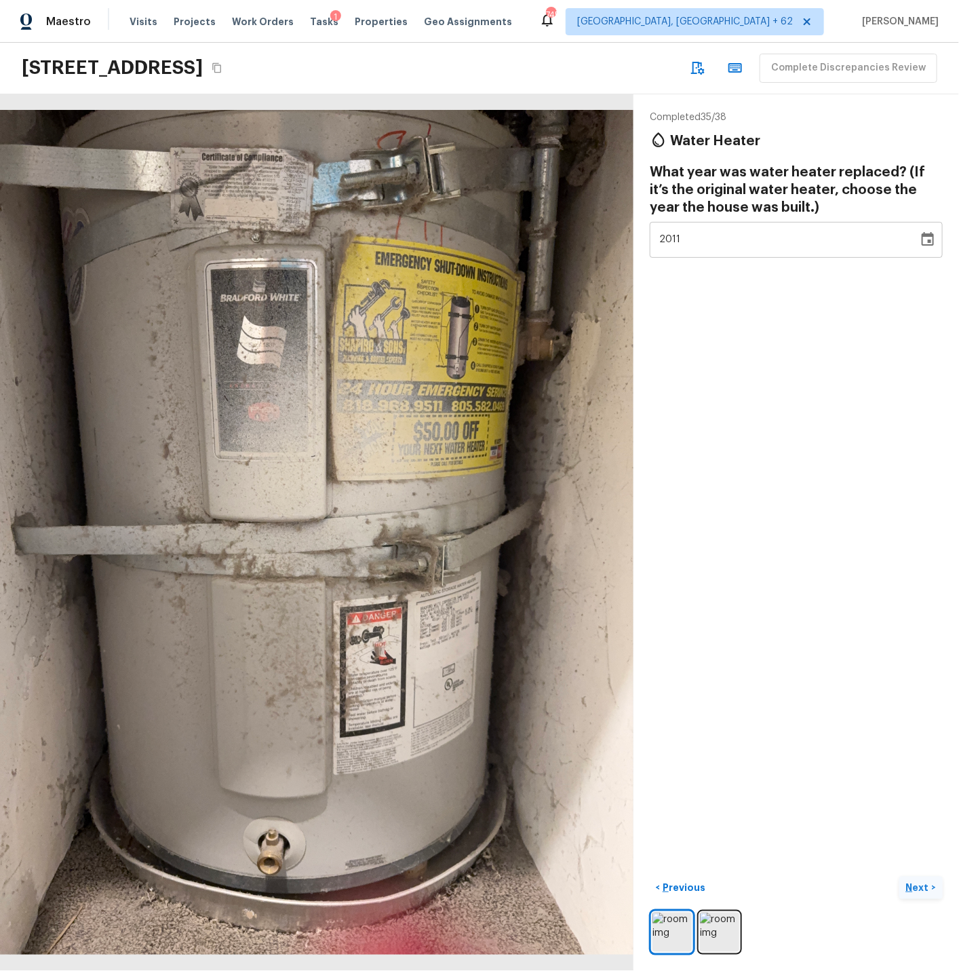
click at [863, 873] on p "Next" at bounding box center [919, 888] width 26 height 14
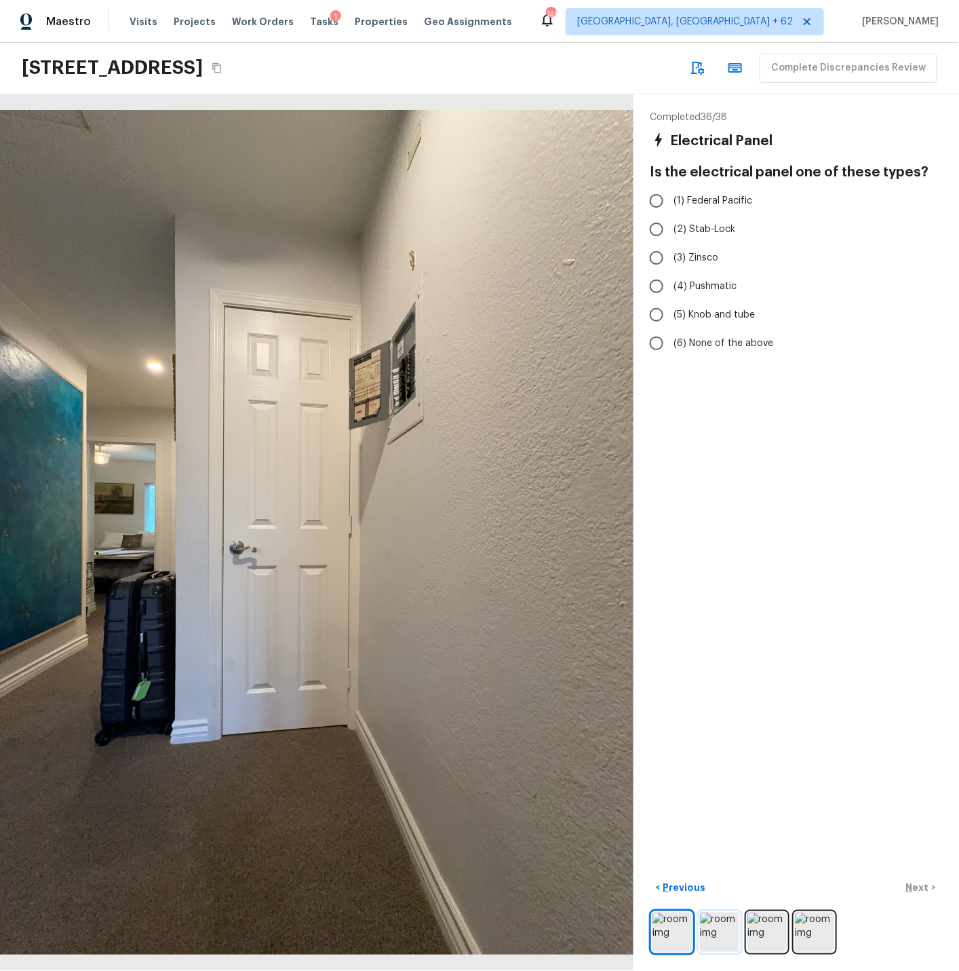
click at [722, 873] on img at bounding box center [719, 932] width 39 height 39
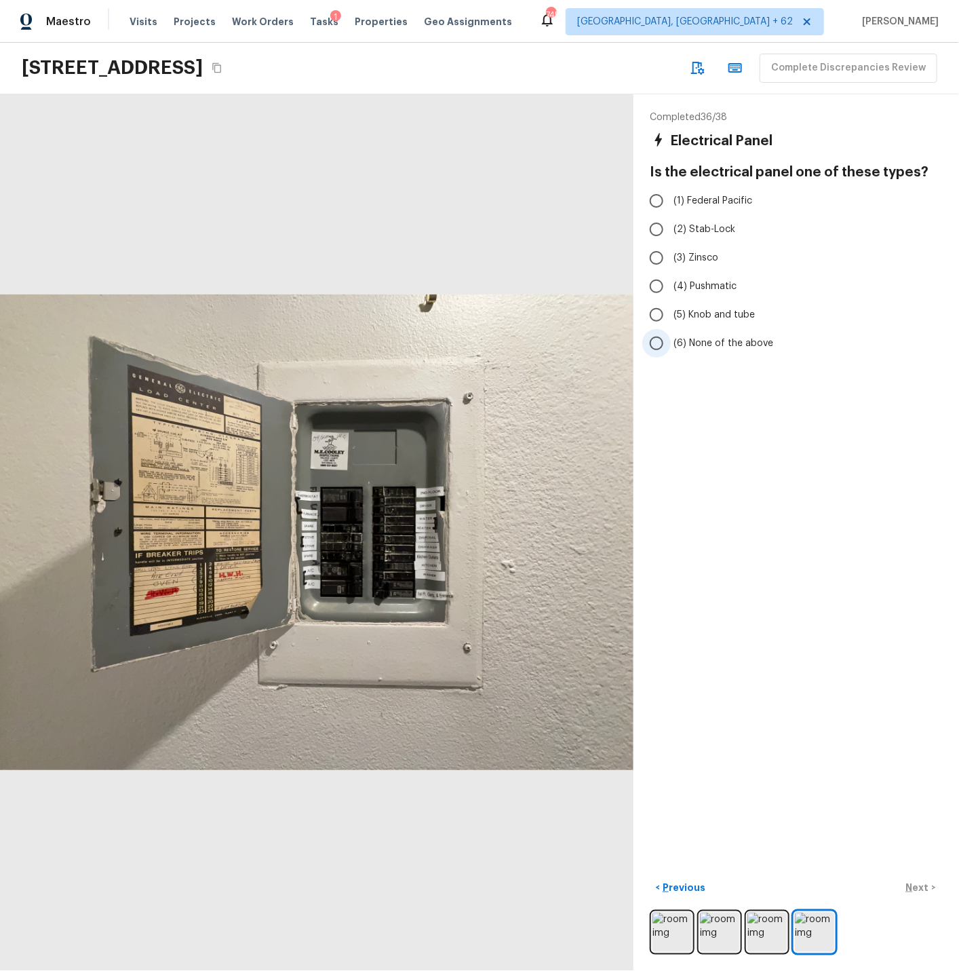
click at [696, 344] on span "(6) None of the above" at bounding box center [724, 344] width 100 height 14
click at [671, 344] on input "(6) None of the above" at bounding box center [657, 343] width 28 height 28
radio input "true"
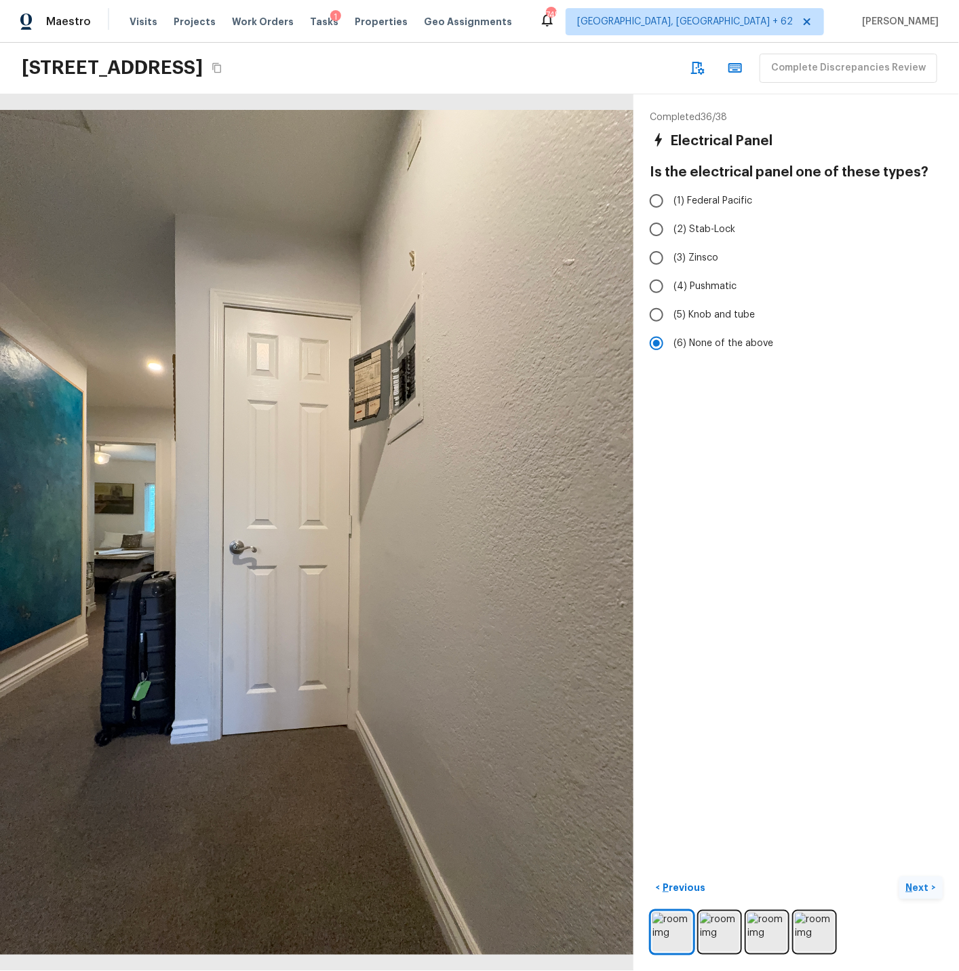
click at [863, 873] on p "Next" at bounding box center [919, 888] width 26 height 14
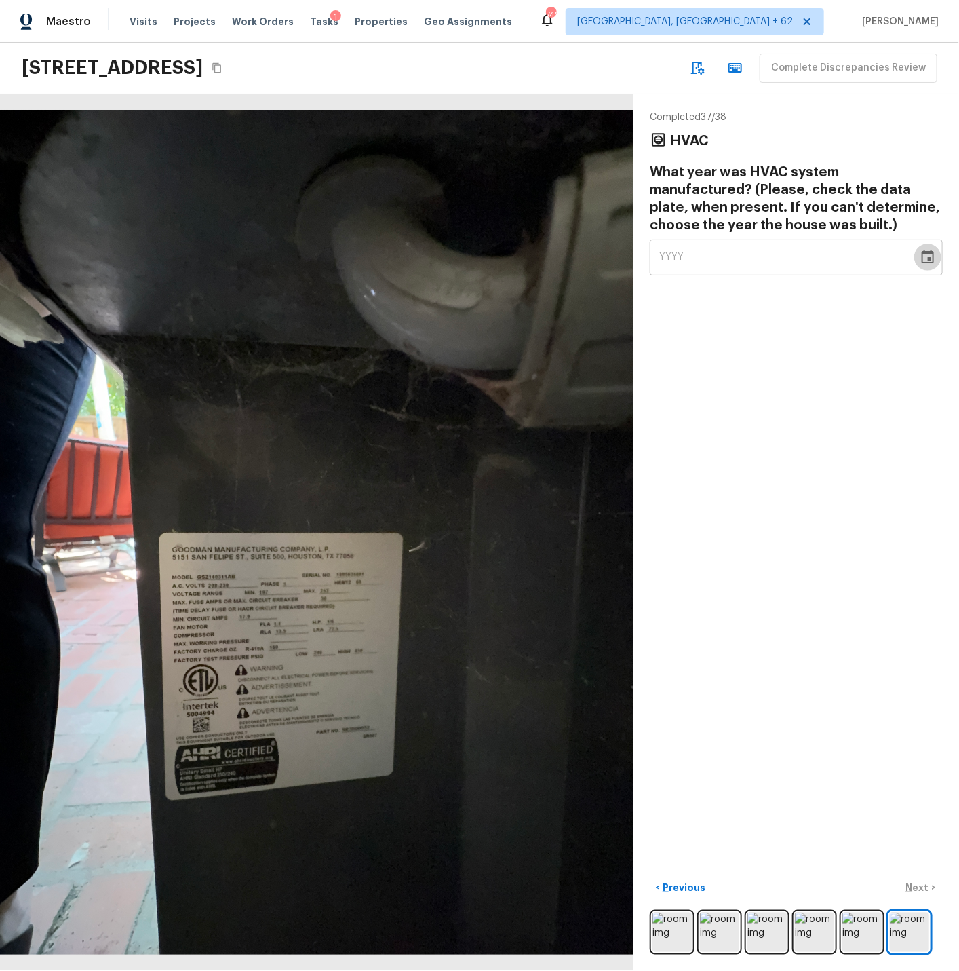
click at [863, 260] on icon "Choose date" at bounding box center [928, 257] width 16 height 16
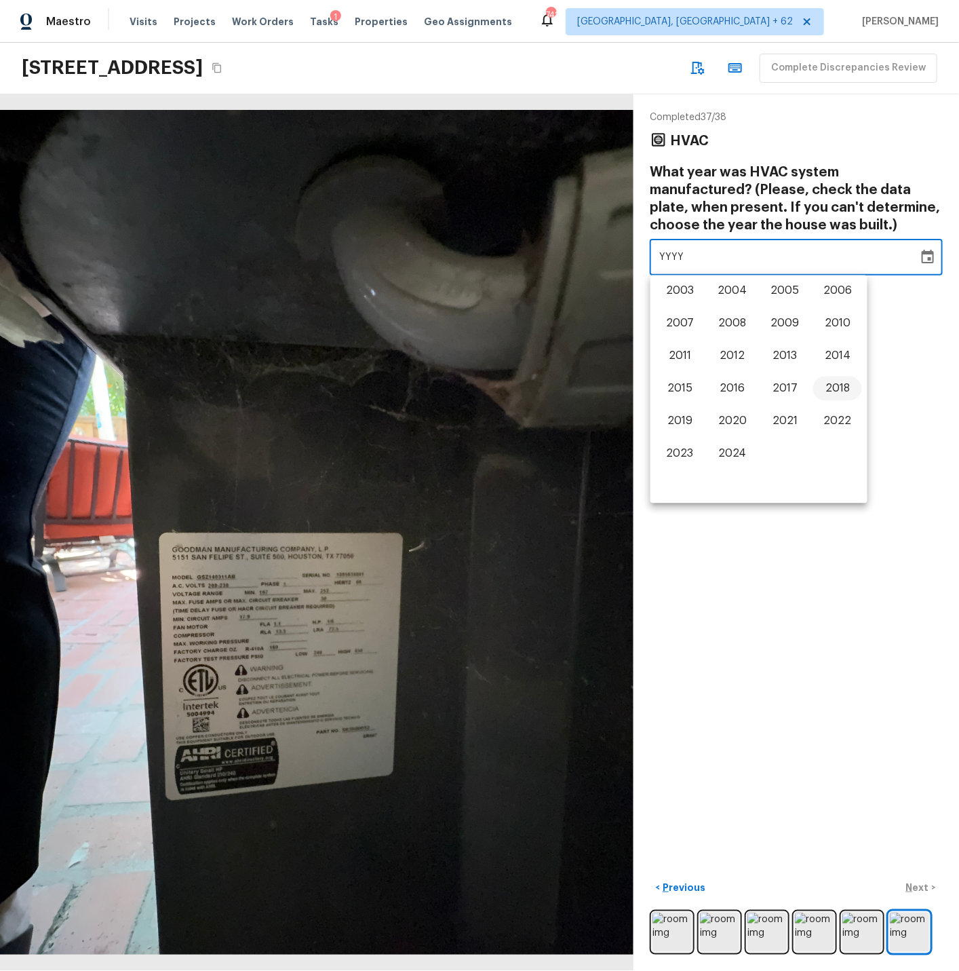
click at [837, 387] on button "2018" at bounding box center [837, 389] width 49 height 24
type input "2018"
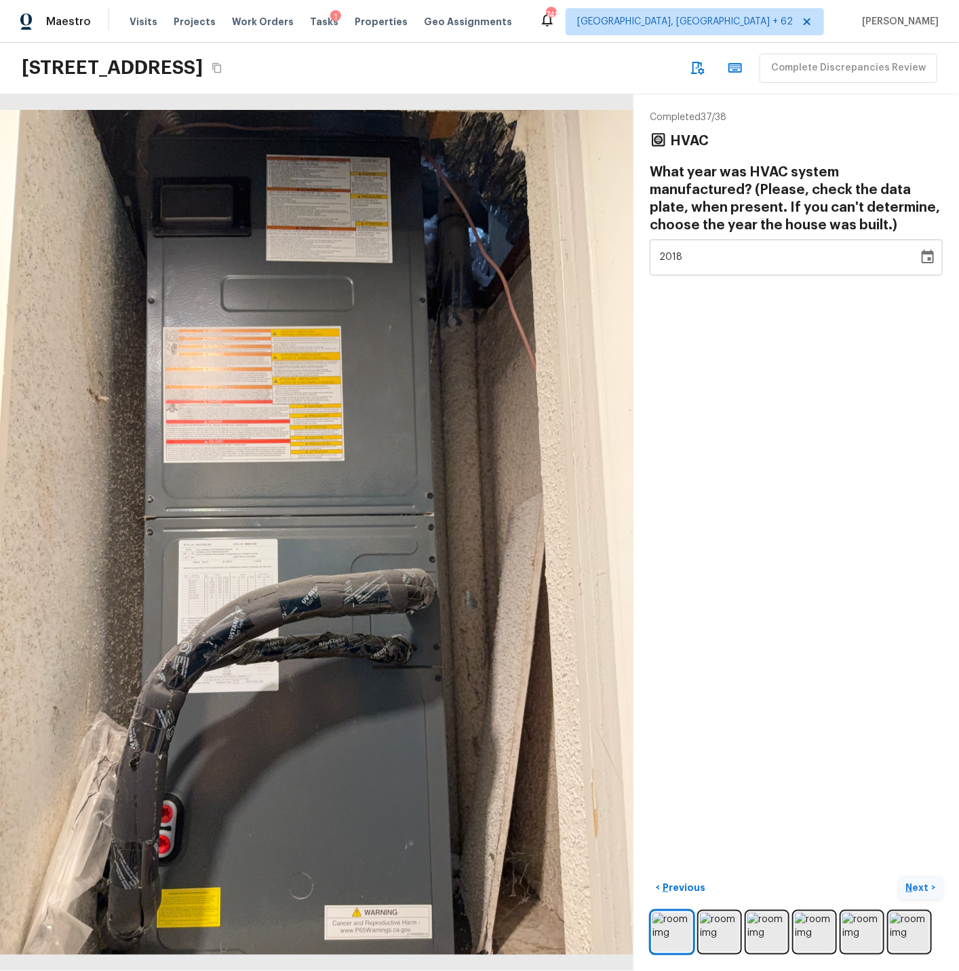
click at [863, 873] on p "Next" at bounding box center [919, 888] width 26 height 14
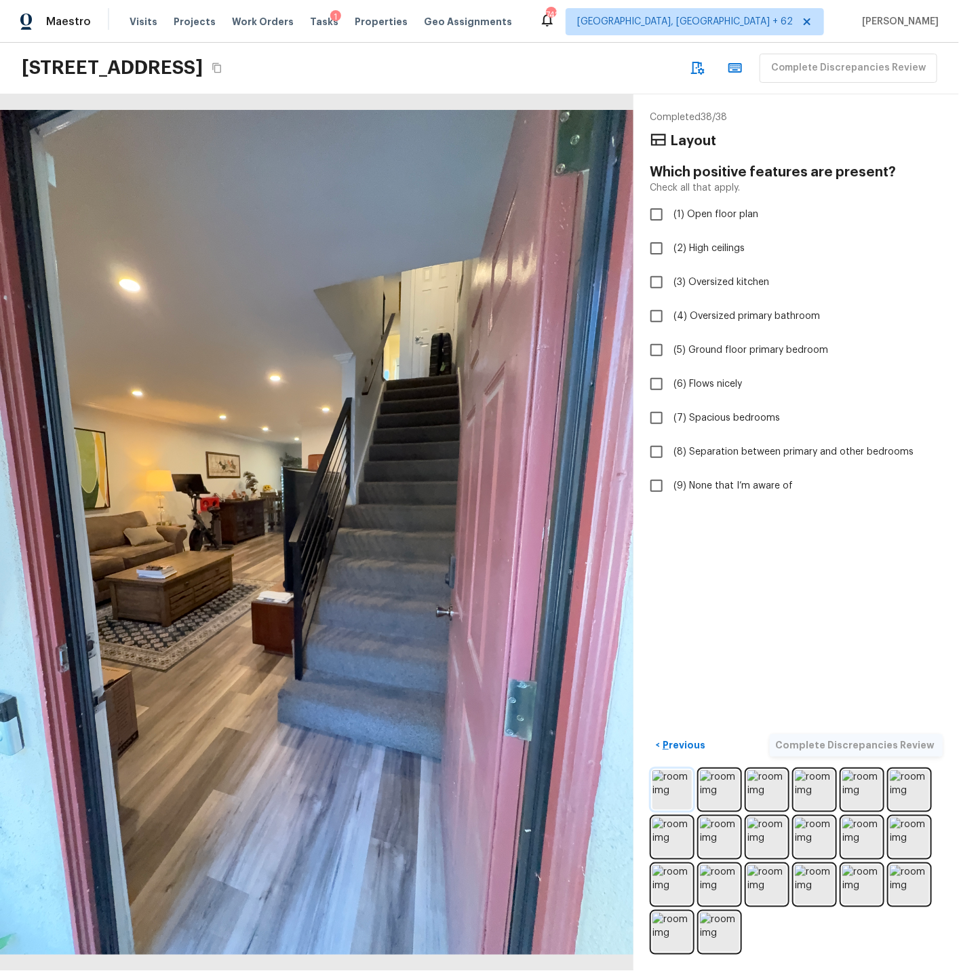
click at [672, 797] on img at bounding box center [672, 789] width 39 height 39
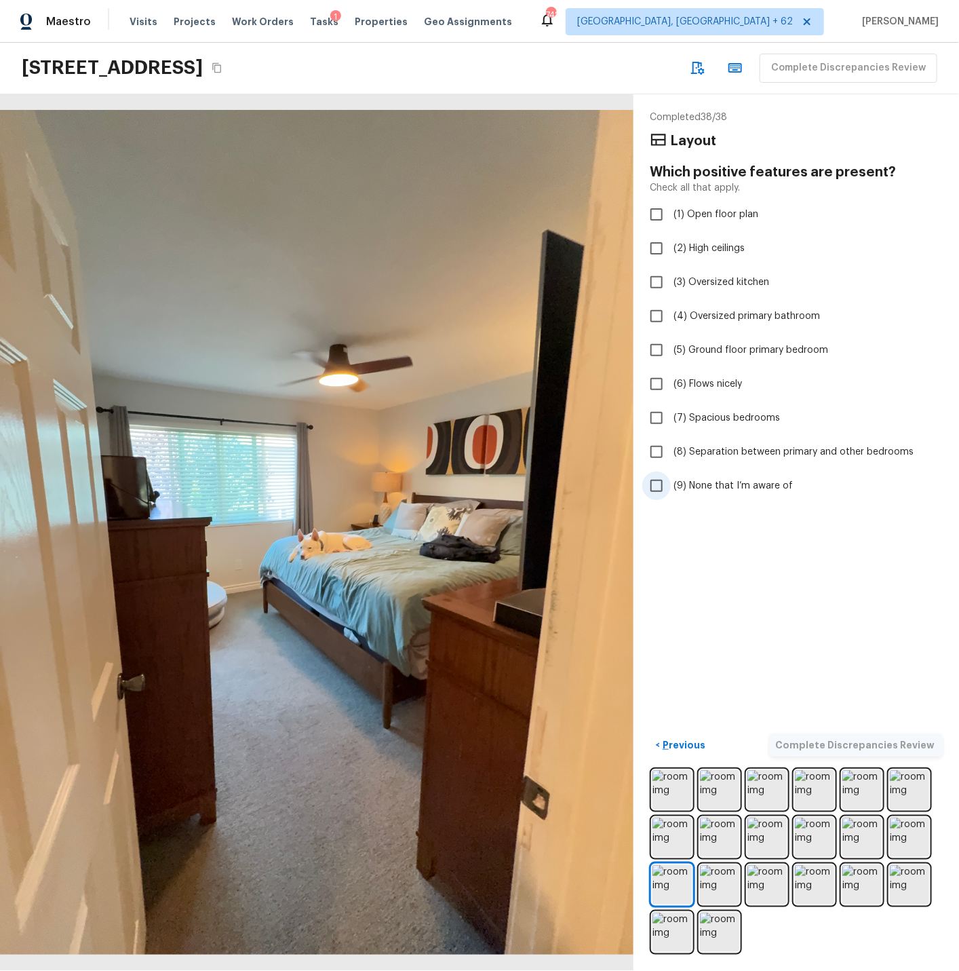
click at [721, 486] on span "(9) None that I’m aware of" at bounding box center [733, 486] width 119 height 14
click at [671, 486] on input "(9) None that I’m aware of" at bounding box center [657, 486] width 28 height 28
checkbox input "true"
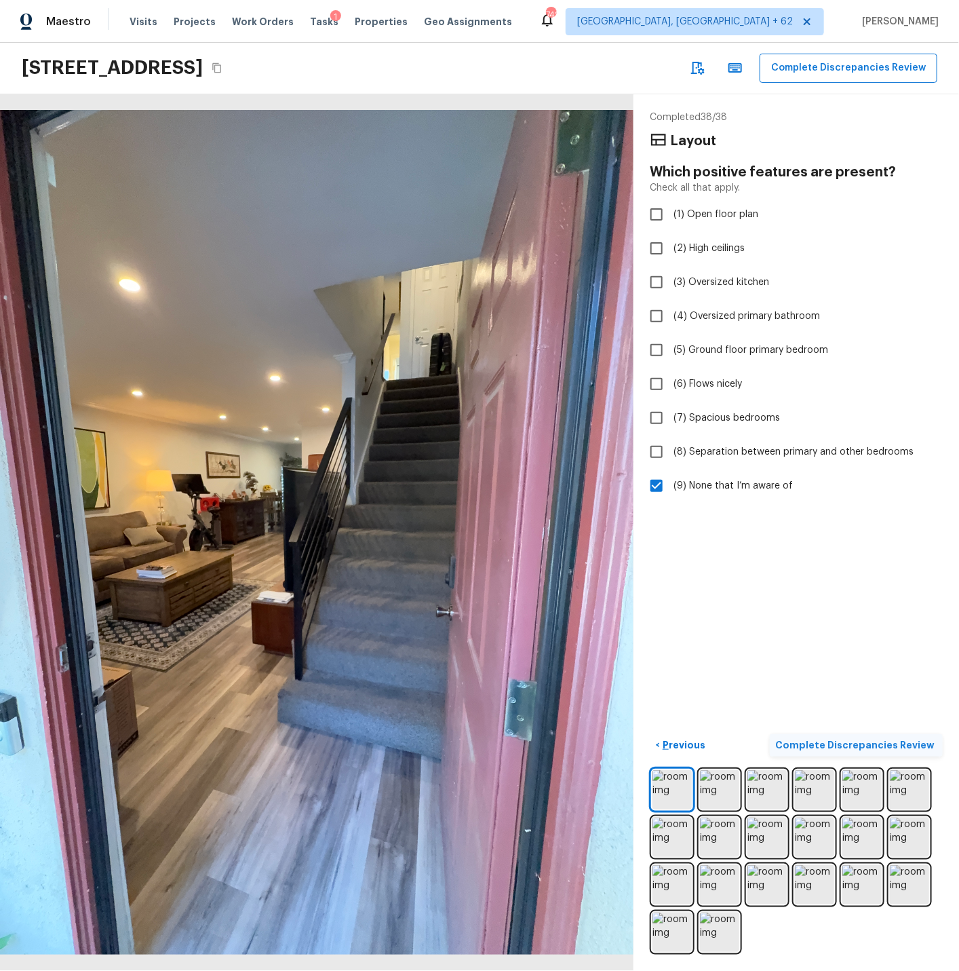
click at [863, 746] on p "Complete Discrepancies Review" at bounding box center [856, 745] width 162 height 14
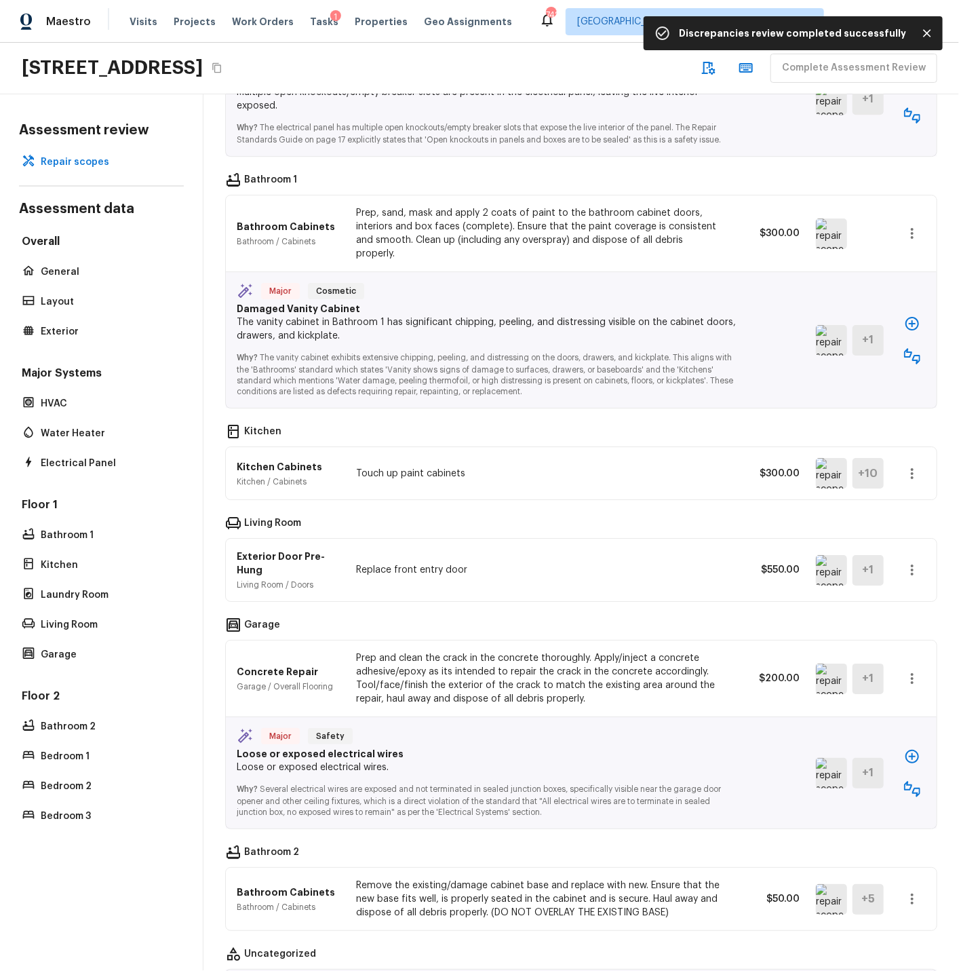
scroll to position [1959, 0]
